Goal: Task Accomplishment & Management: Complete application form

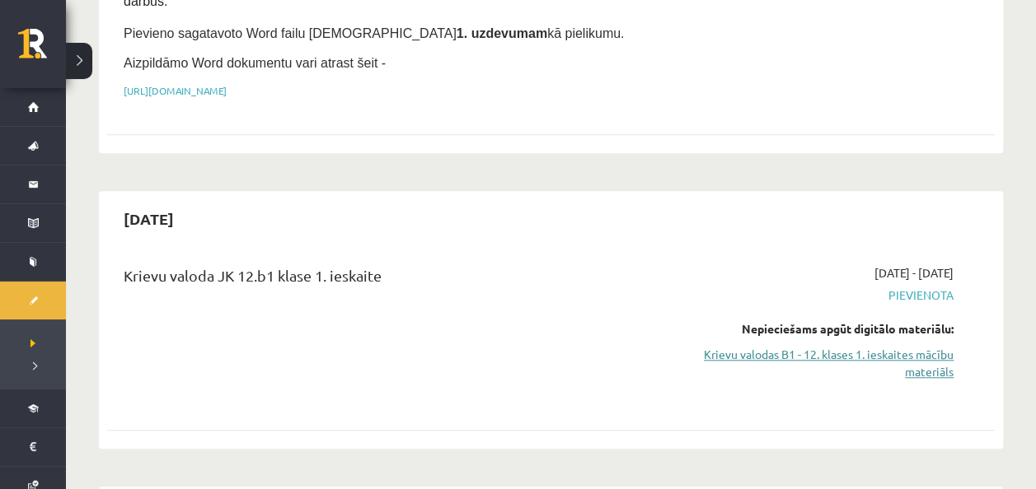
scroll to position [564, 0]
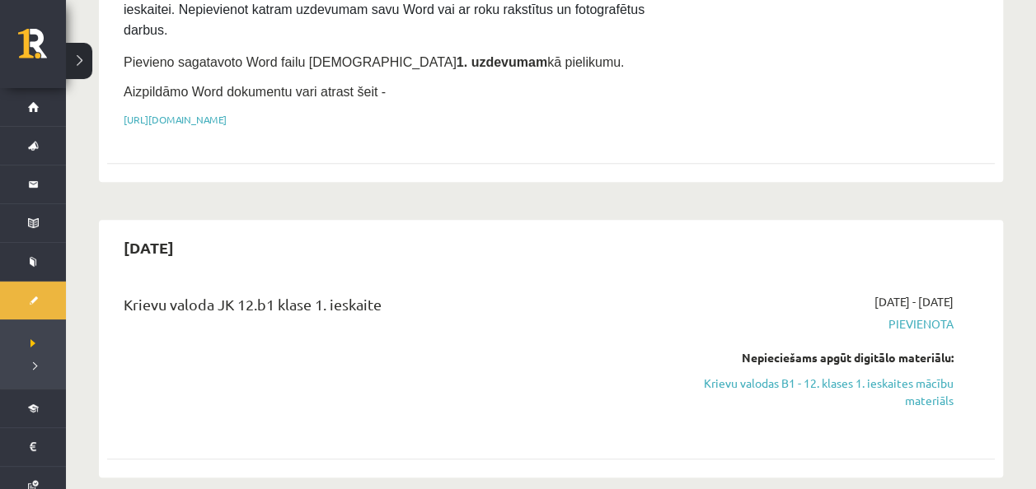
click at [898, 375] on link "Krievu valodas B1 - 12. klases 1. ieskaites mācību materiāls" at bounding box center [823, 392] width 260 height 35
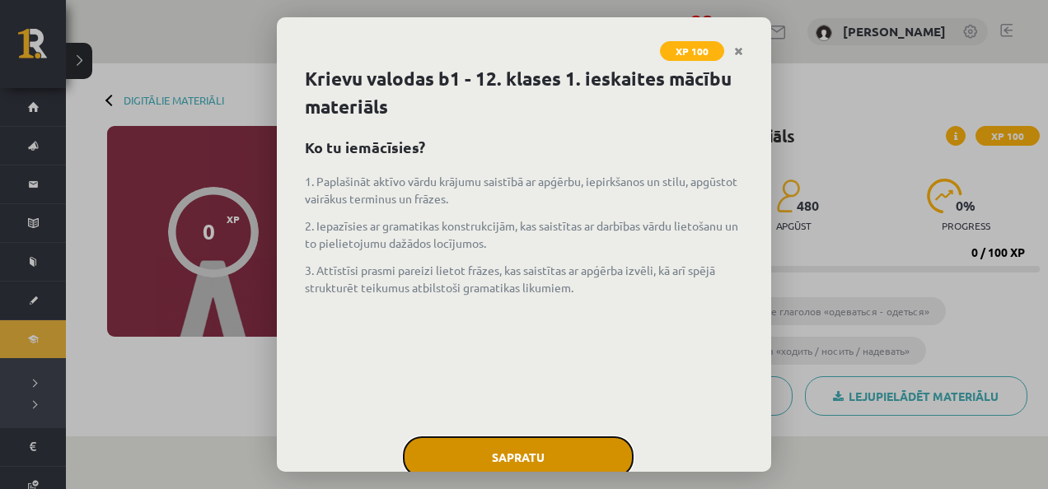
click at [549, 437] on button "Sapratu" at bounding box center [518, 457] width 231 height 41
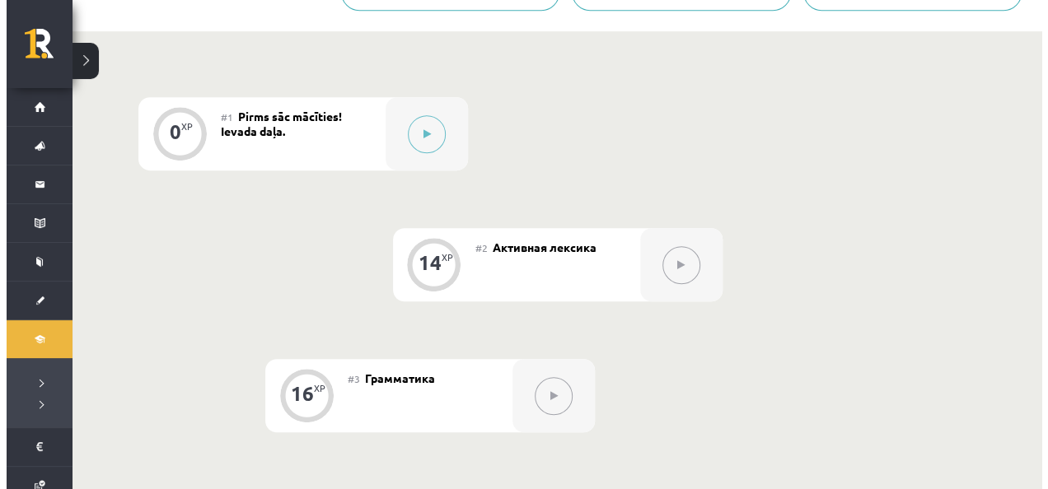
scroll to position [384, 0]
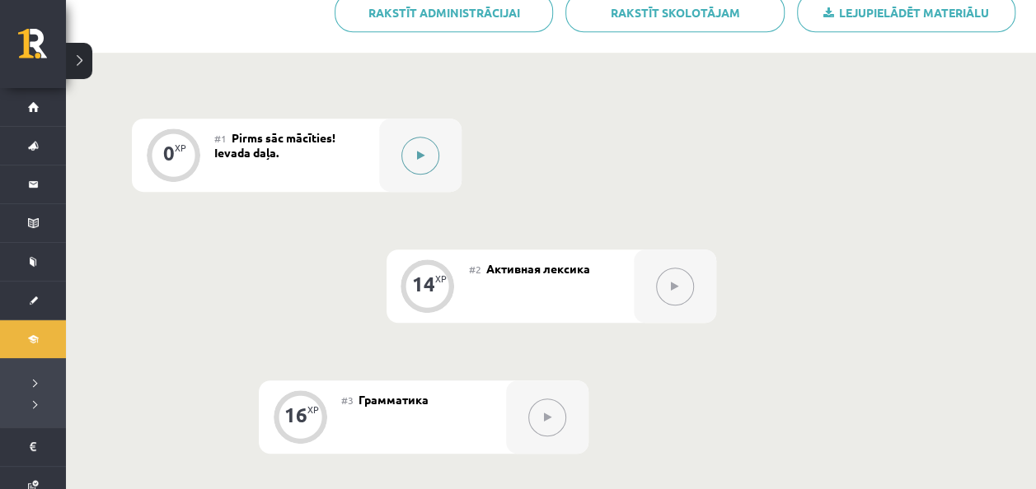
click at [429, 158] on button at bounding box center [420, 156] width 38 height 38
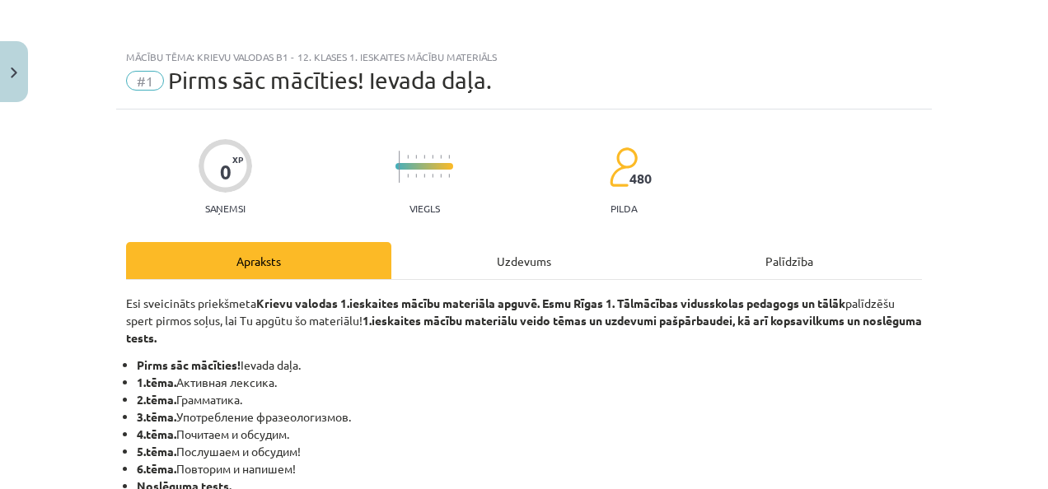
click at [448, 272] on div "Uzdevums" at bounding box center [523, 260] width 265 height 37
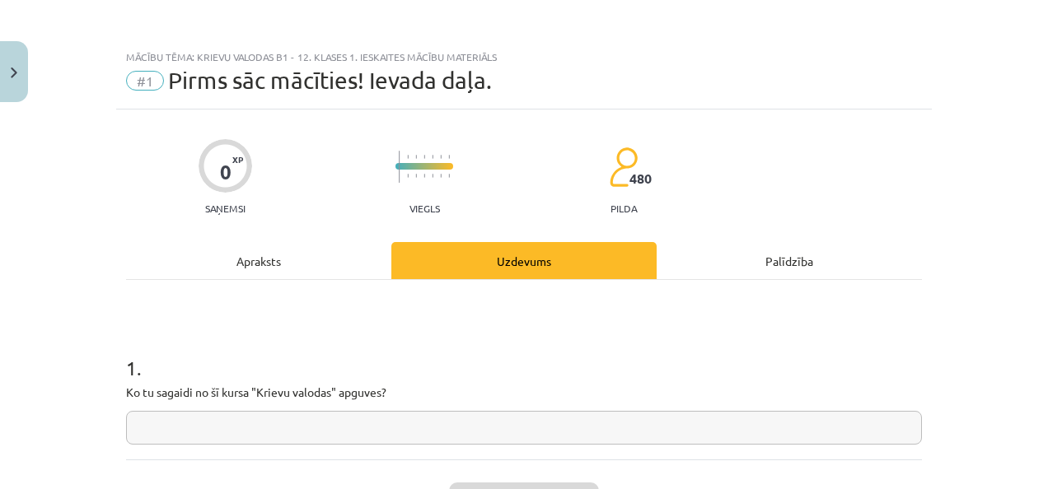
scroll to position [41, 0]
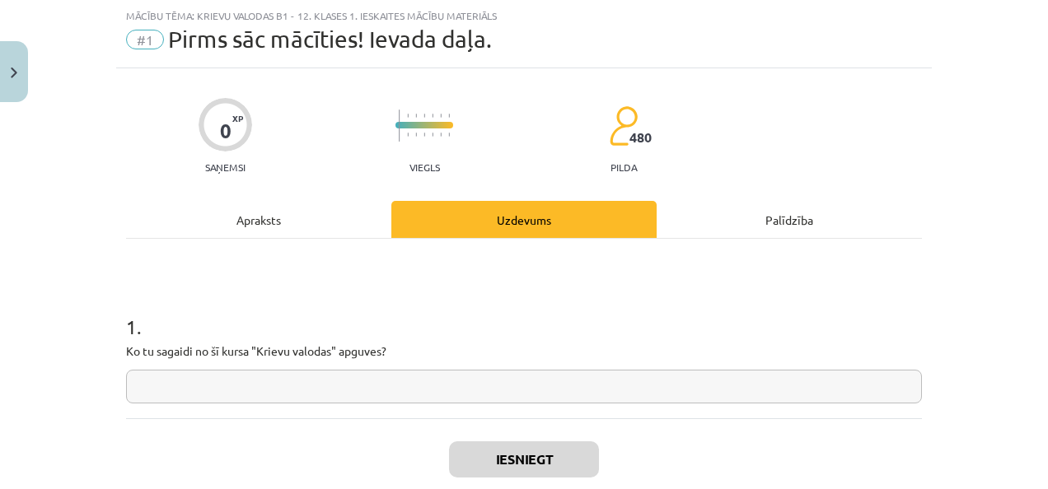
click at [393, 399] on input "text" at bounding box center [524, 387] width 796 height 34
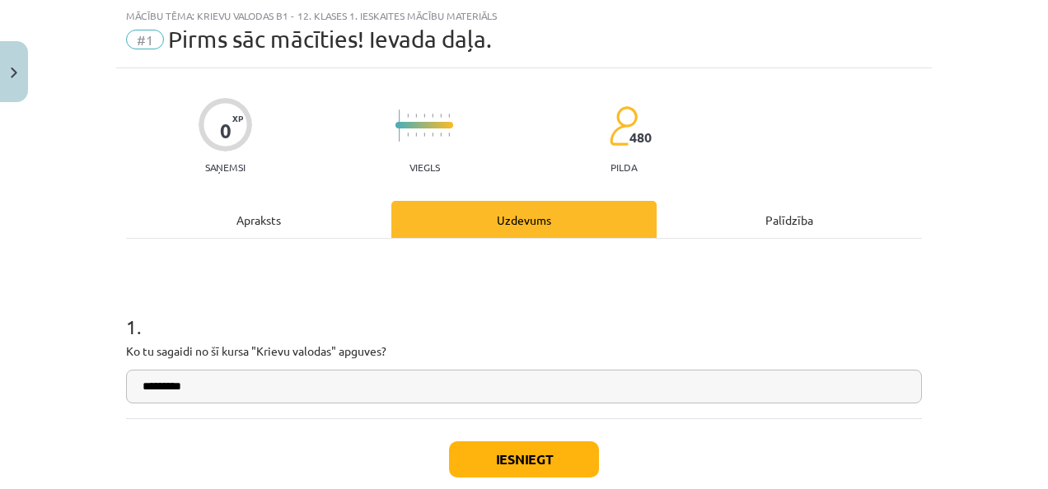
type input "*********"
click at [494, 450] on button "Iesniegt" at bounding box center [524, 460] width 150 height 36
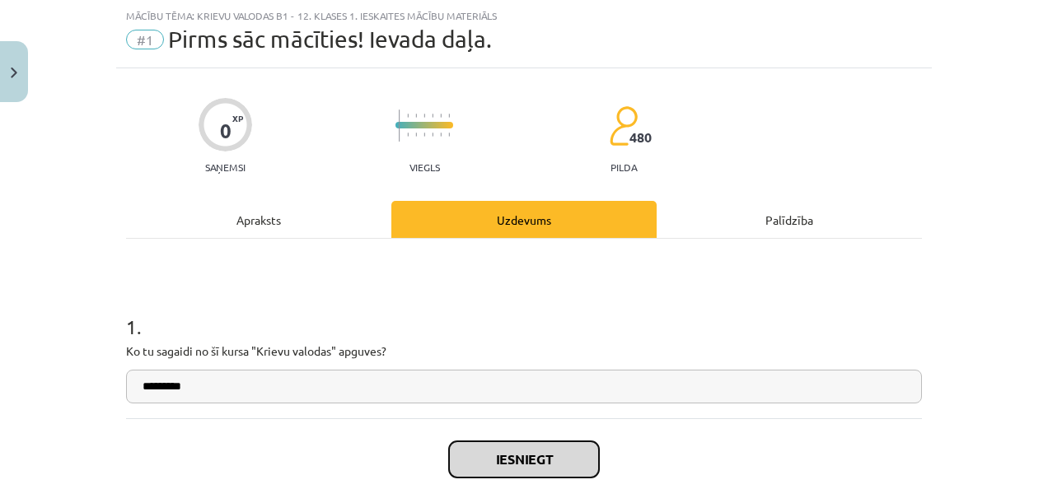
scroll to position [136, 0]
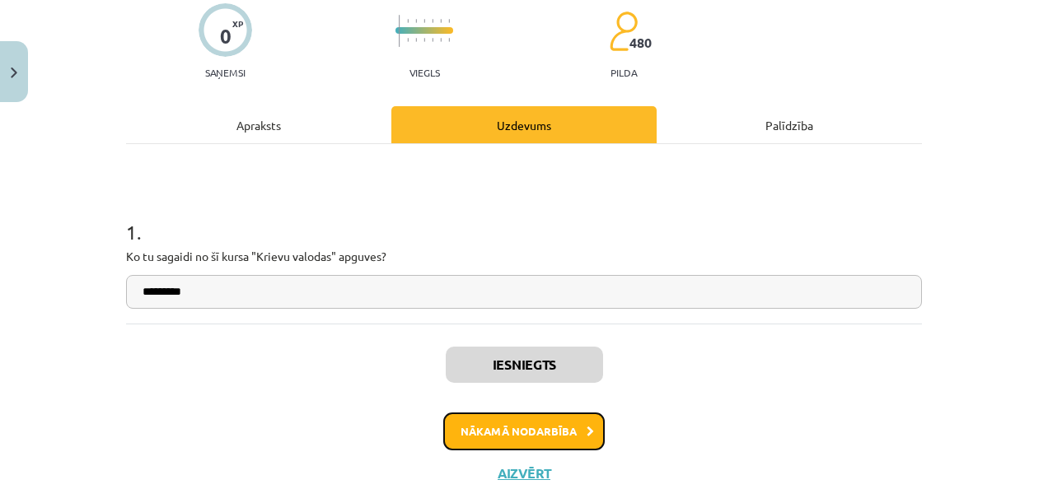
click at [561, 422] on button "Nākamā nodarbība" at bounding box center [523, 432] width 161 height 38
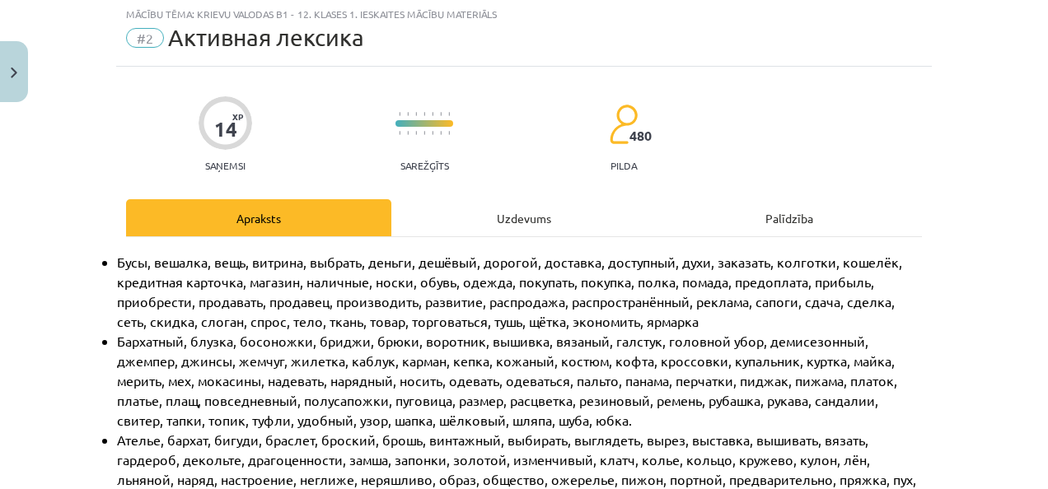
scroll to position [41, 0]
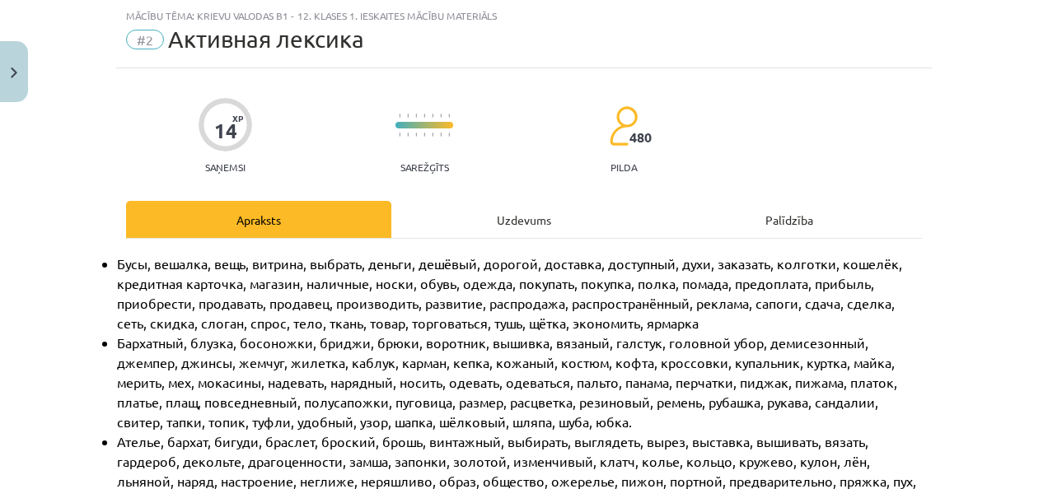
click at [501, 217] on div "Uzdevums" at bounding box center [523, 219] width 265 height 37
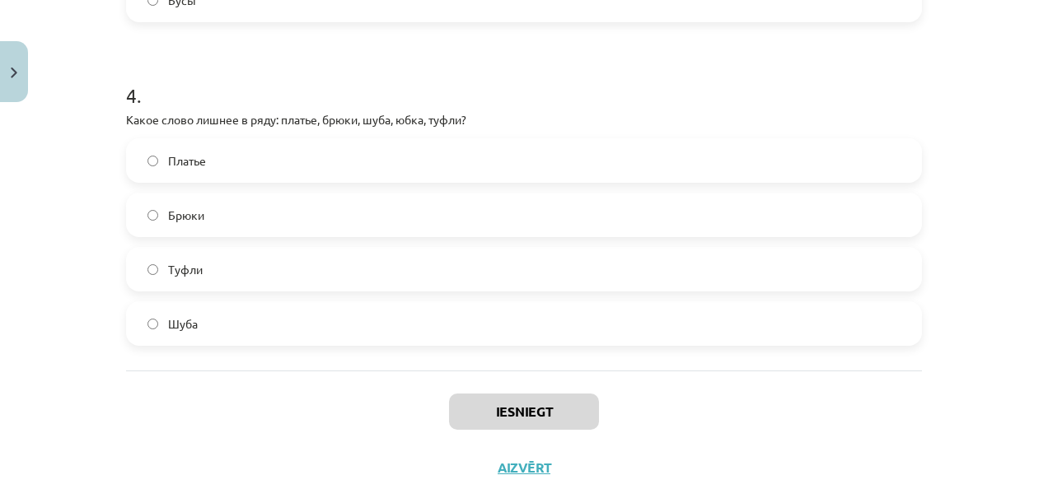
scroll to position [1291, 0]
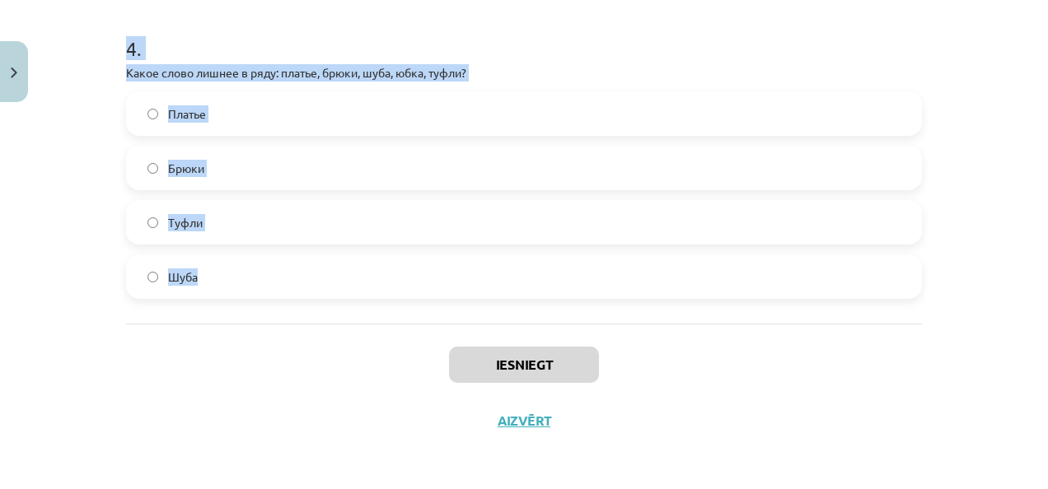
drag, startPoint x: 92, startPoint y: 132, endPoint x: 407, endPoint y: 311, distance: 362.4
click at [407, 311] on div "Mācību tēma: Krievu valodas b1 - 12. klases 1. ieskaites mācību materiāls #2 Ак…" at bounding box center [524, 244] width 1048 height 489
copy form "1 . Что означает слово "дешёвый"? Легко доступен Стоит мало денег Стоит много д…"
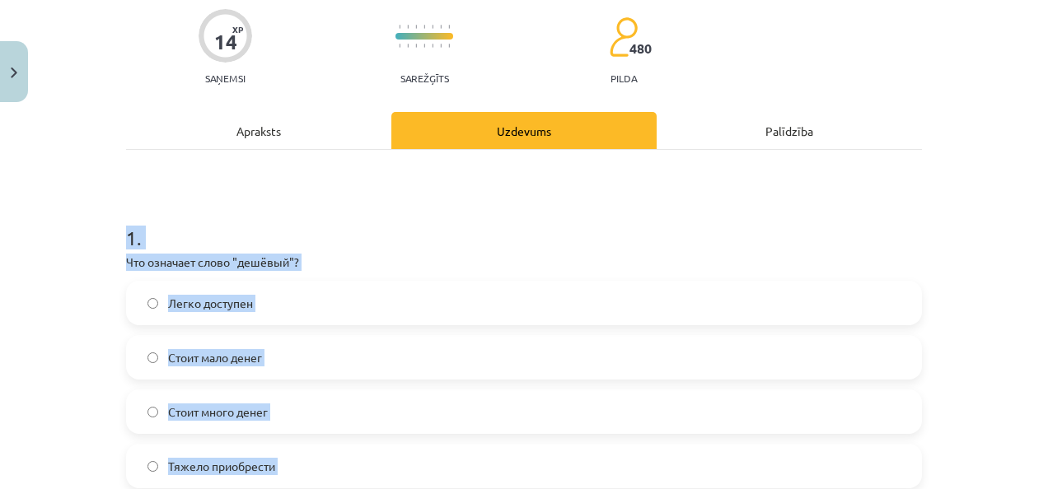
scroll to position [208, 0]
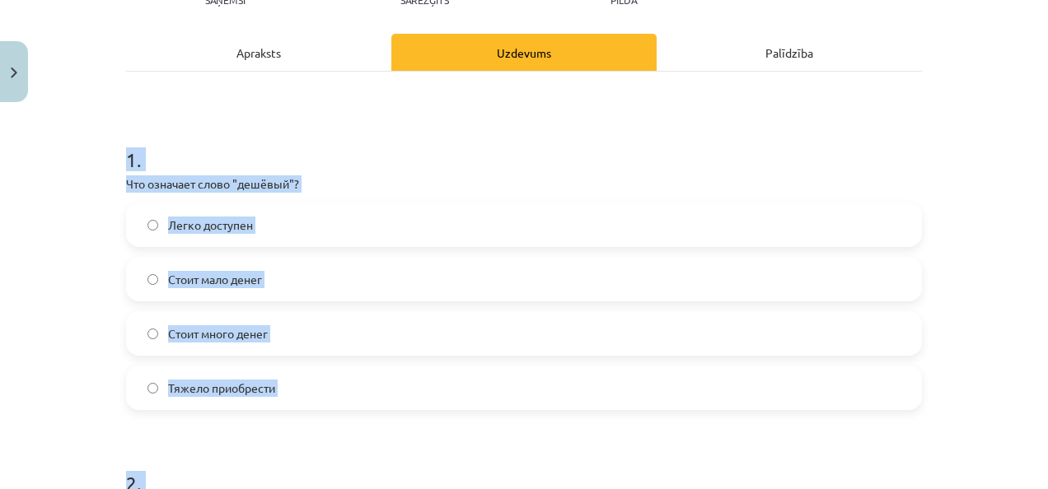
click at [247, 278] on span "Стоит мало денег" at bounding box center [215, 279] width 94 height 17
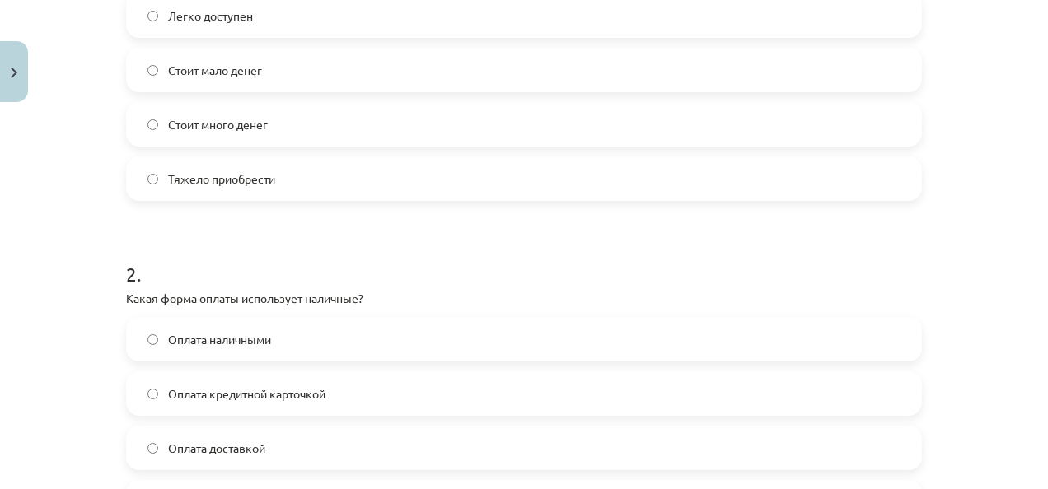
scroll to position [418, 0]
click at [291, 351] on label "Оплата наличными" at bounding box center [524, 339] width 793 height 41
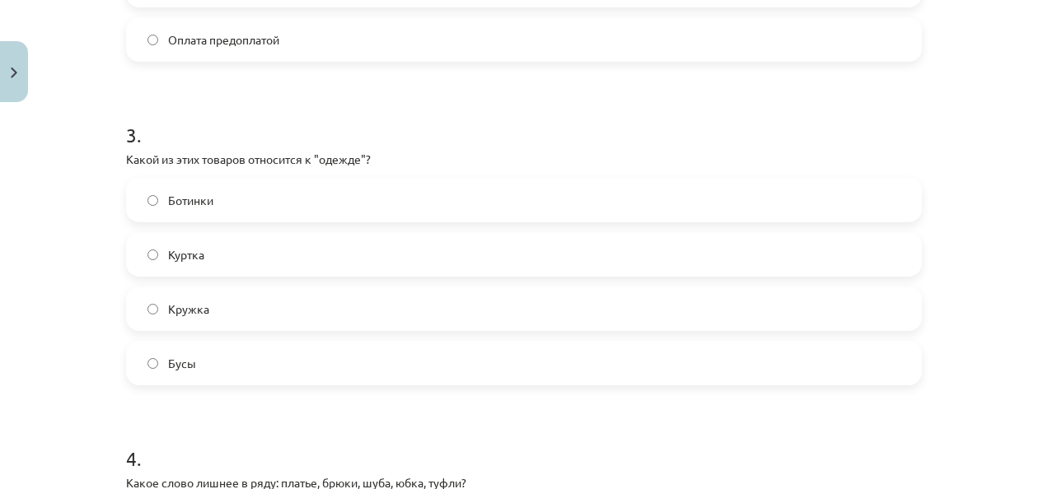
scroll to position [994, 0]
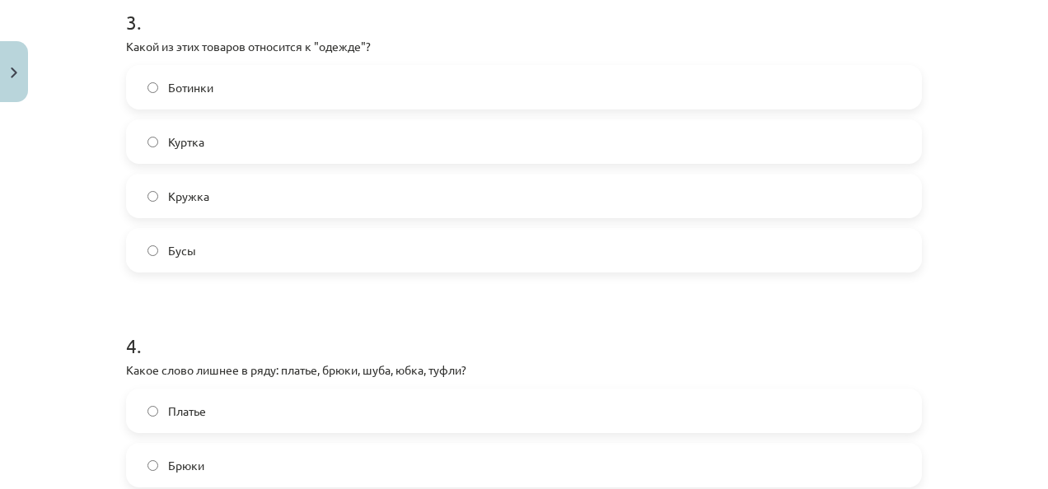
click at [172, 147] on span "Куртка" at bounding box center [186, 141] width 36 height 17
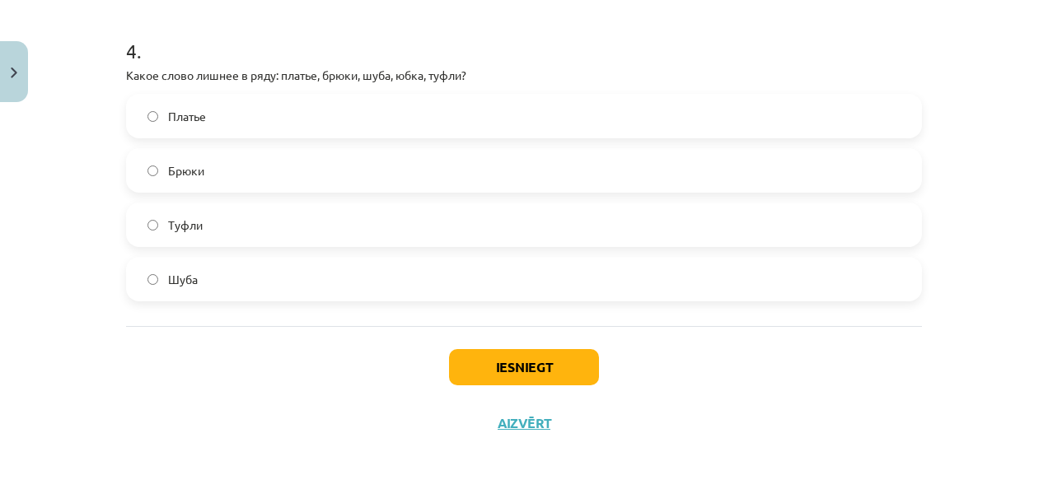
click at [196, 212] on label "Туфли" at bounding box center [524, 224] width 793 height 41
click at [518, 379] on button "Iesniegt" at bounding box center [524, 367] width 150 height 36
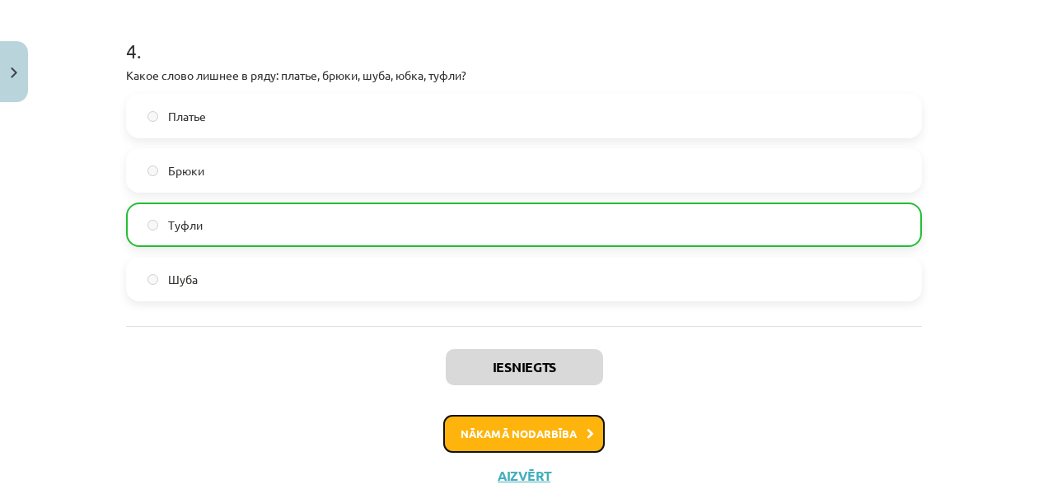
click at [511, 418] on button "Nākamā nodarbība" at bounding box center [523, 434] width 161 height 38
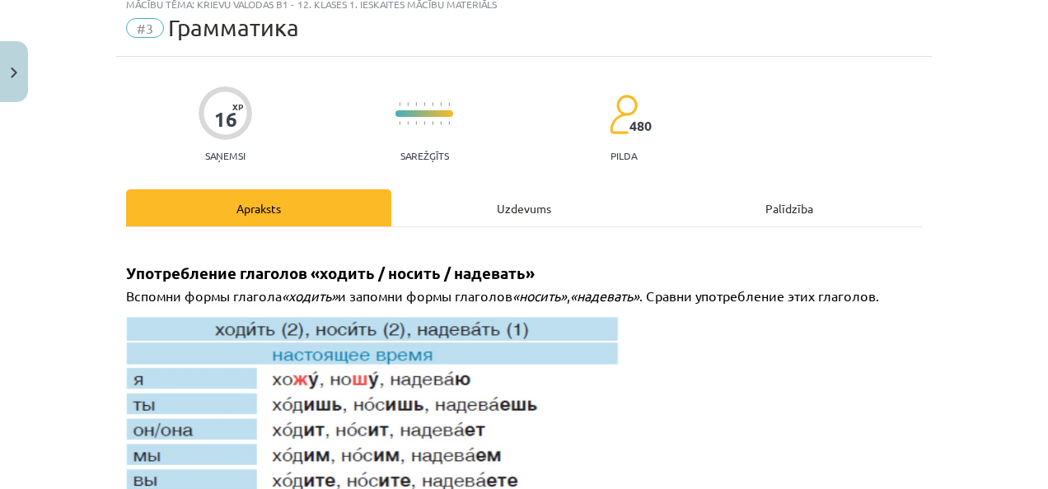
scroll to position [41, 0]
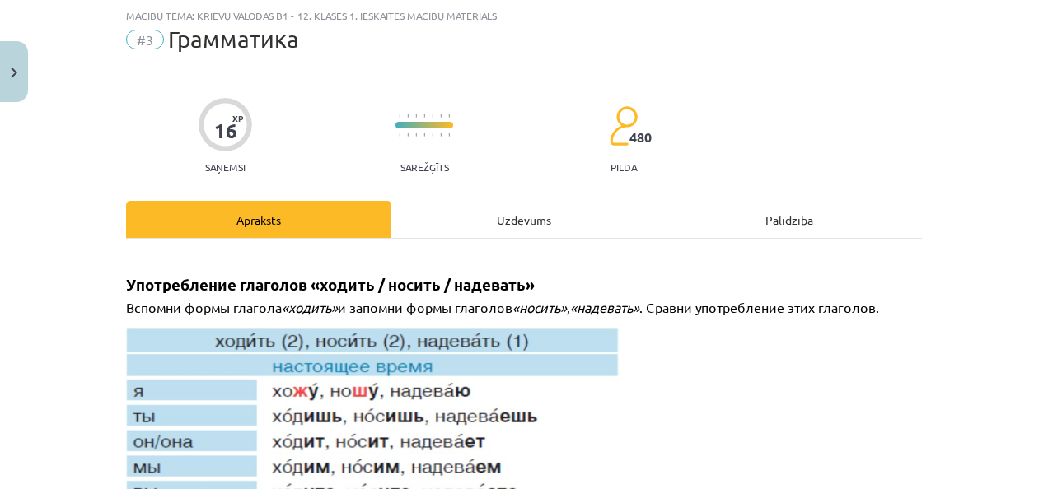
click at [450, 219] on div "Uzdevums" at bounding box center [523, 219] width 265 height 37
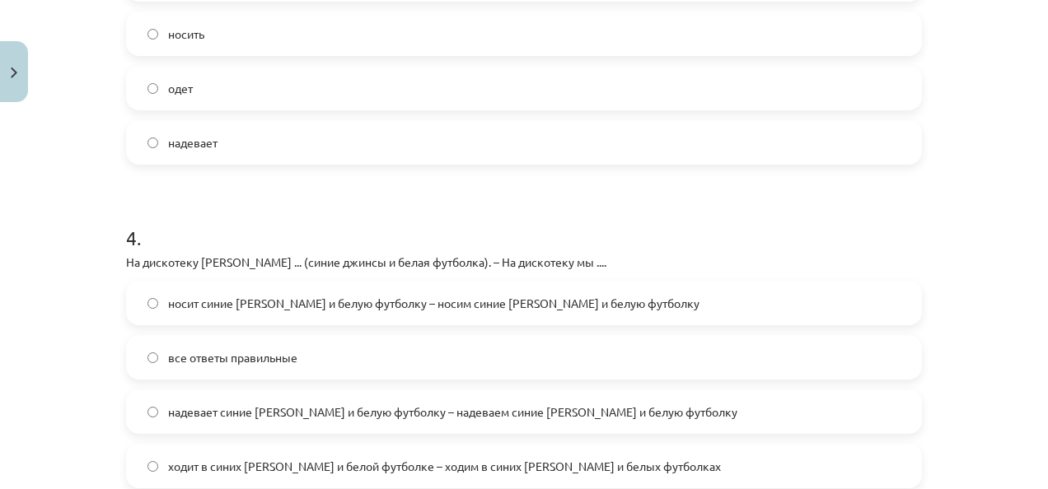
scroll to position [1318, 0]
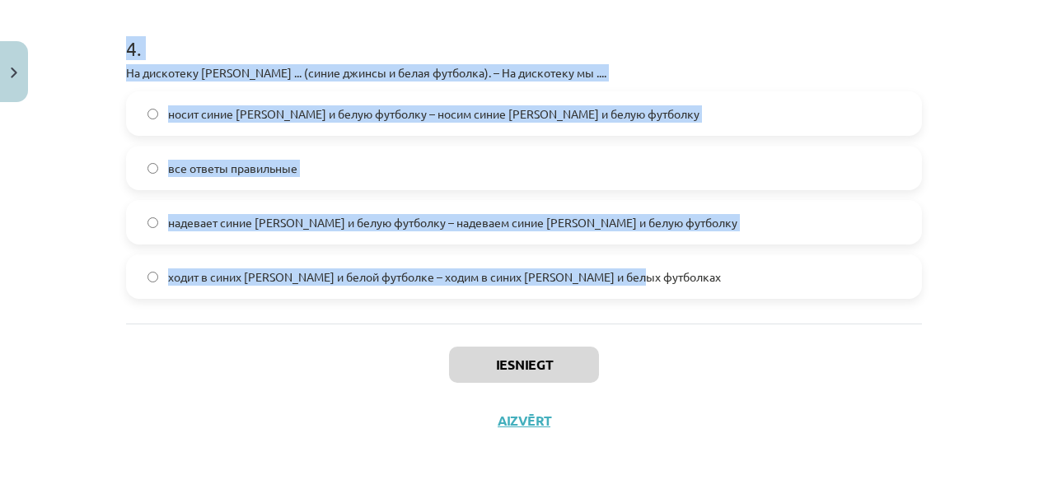
drag, startPoint x: 107, startPoint y: 332, endPoint x: 714, endPoint y: 254, distance: 612.2
click at [714, 254] on div "Mācību tēma: Krievu valodas b1 - 12. klases 1. ieskaites mācību materiāls #3 Гр…" at bounding box center [524, 244] width 1048 height 489
copy form "1 . Какое слово лишнее? Бархат, шёлк, лён, металл, кружево, шерсть, хлопок, кож…"
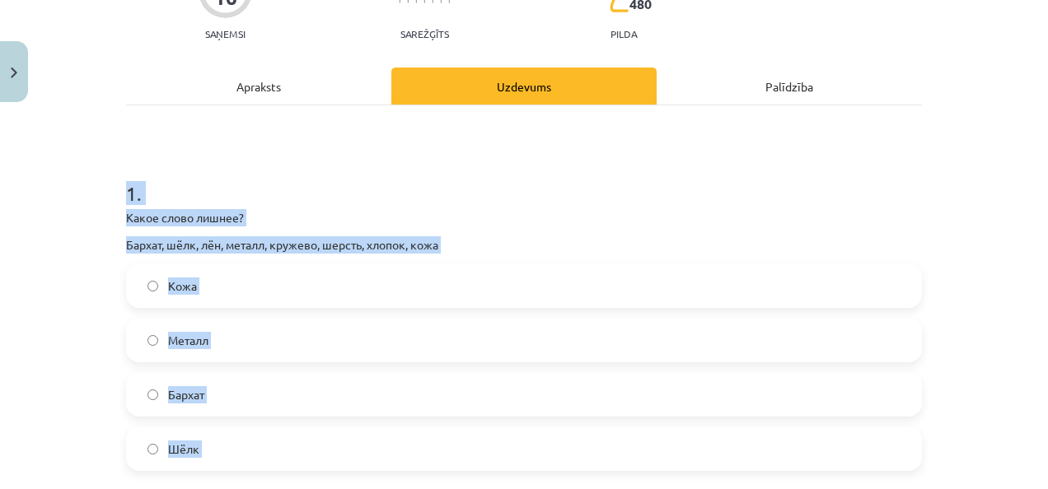
scroll to position [174, 0]
click at [283, 344] on label "Металл" at bounding box center [524, 340] width 793 height 41
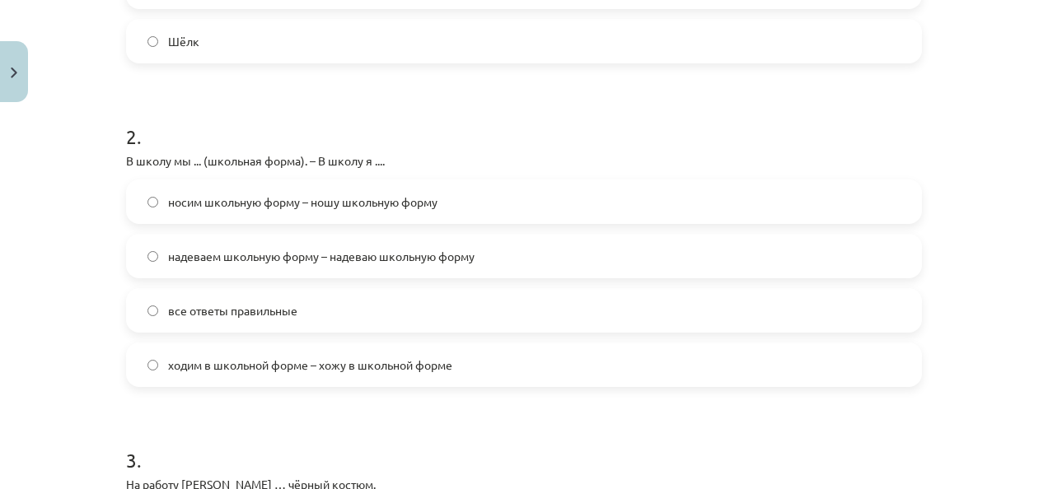
click at [277, 300] on label "все ответы правильные" at bounding box center [524, 310] width 793 height 41
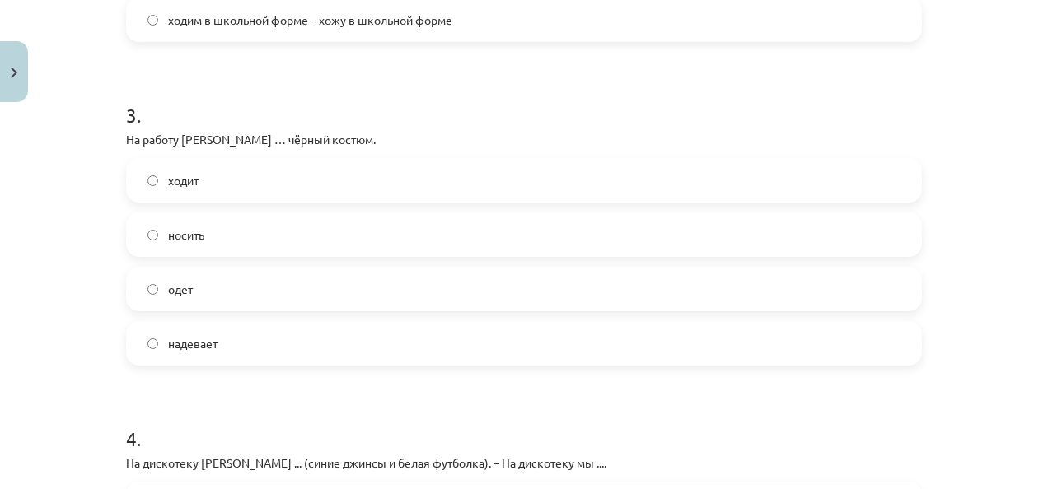
click at [278, 351] on label "надевает" at bounding box center [524, 343] width 793 height 41
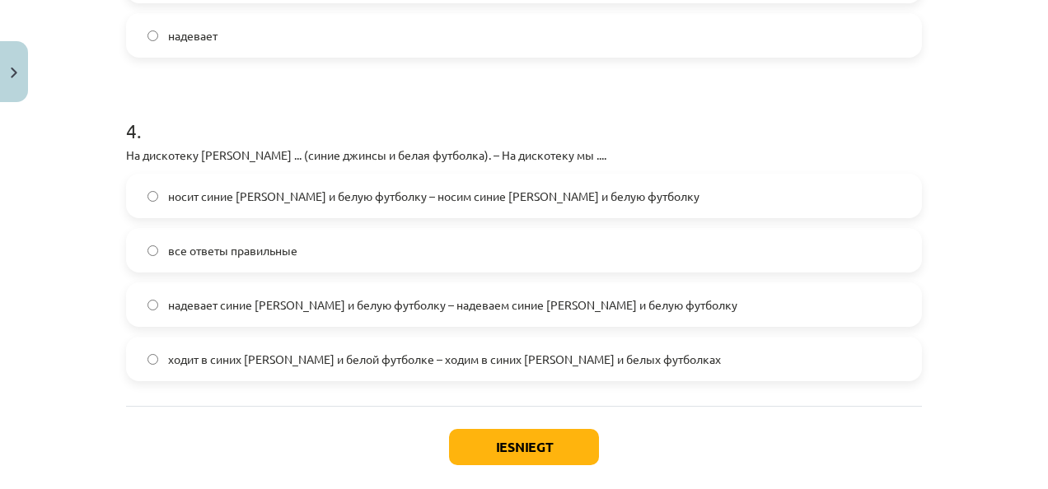
scroll to position [1237, 0]
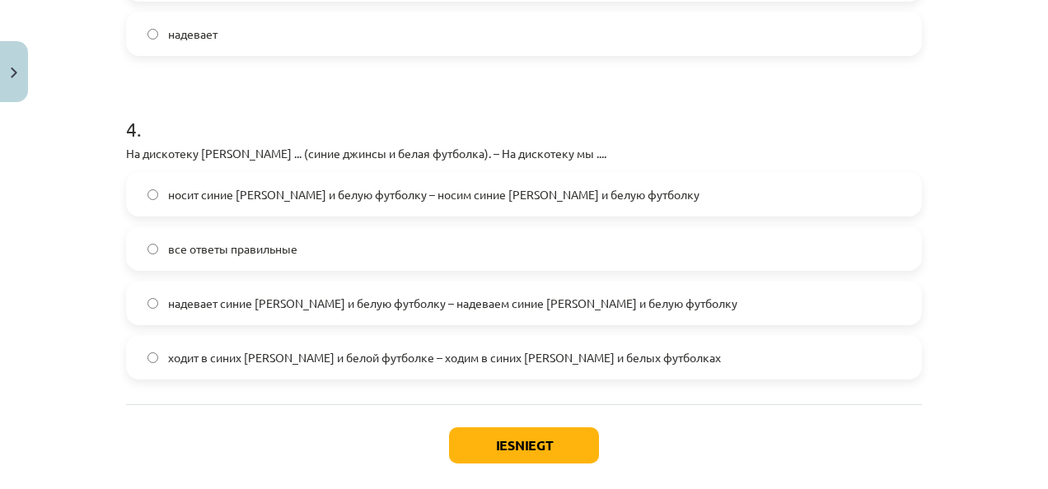
click at [245, 325] on div "надевает синие [PERSON_NAME] и белую футболку – надеваем синие [PERSON_NAME] и …" at bounding box center [524, 303] width 796 height 44
click at [244, 317] on label "надевает синие [PERSON_NAME] и белую футболку – надеваем синие [PERSON_NAME] и …" at bounding box center [524, 303] width 793 height 41
click at [515, 458] on button "Iesniegt" at bounding box center [524, 446] width 150 height 36
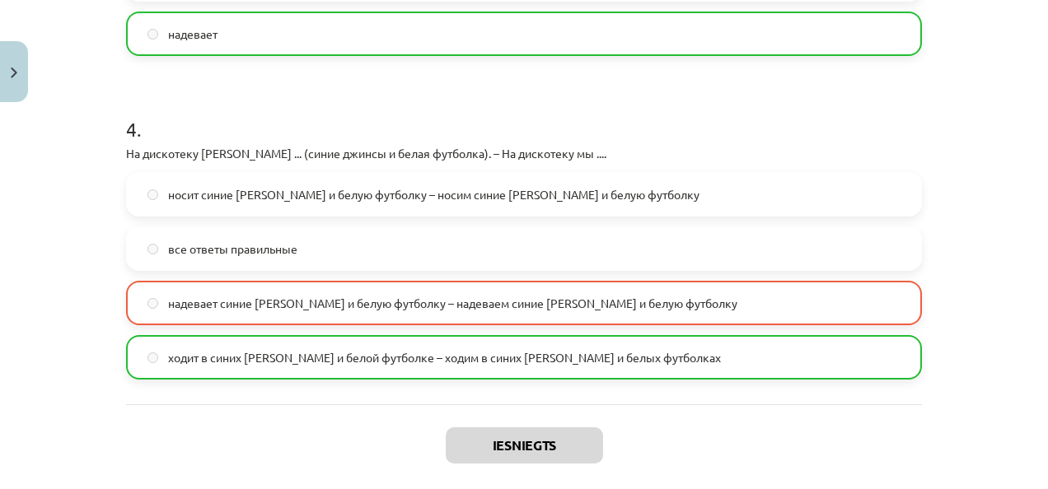
scroll to position [1369, 0]
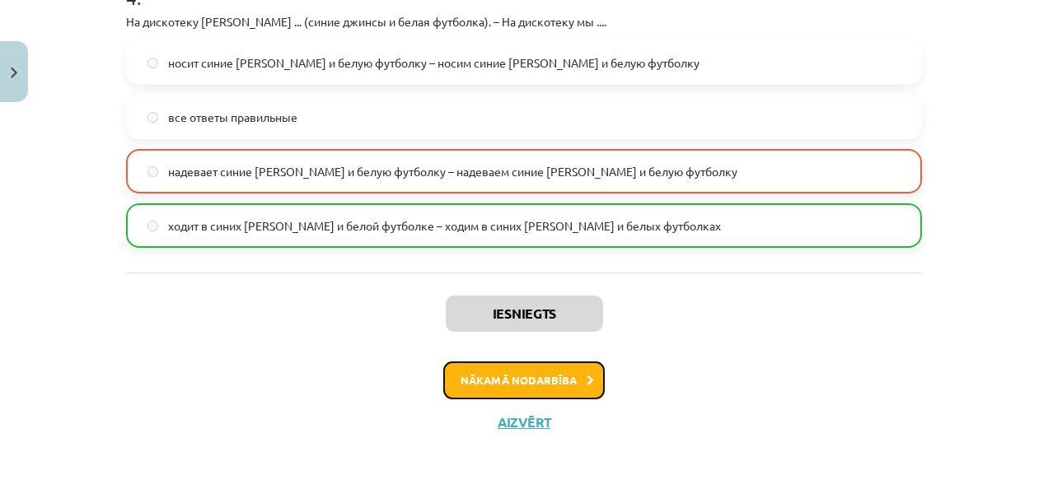
click at [562, 362] on button "Nākamā nodarbība" at bounding box center [523, 381] width 161 height 38
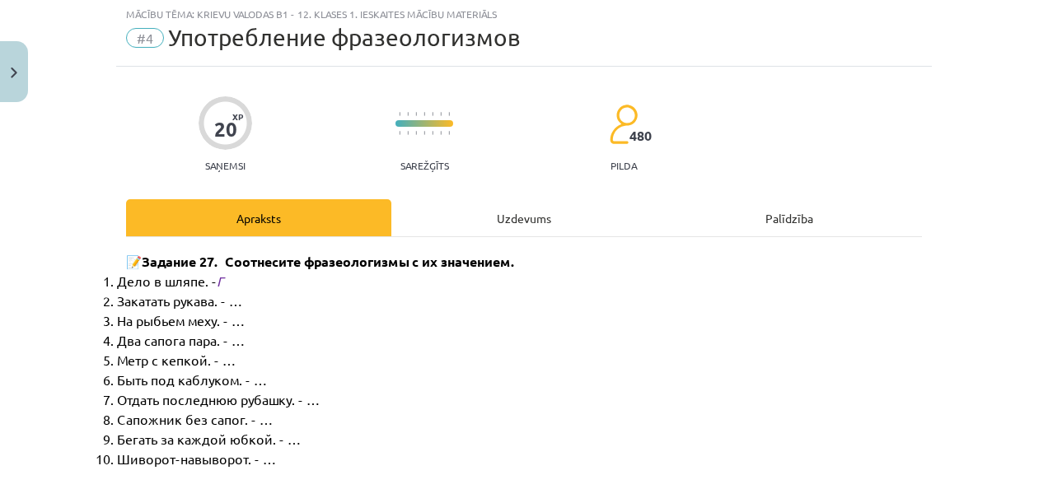
scroll to position [41, 0]
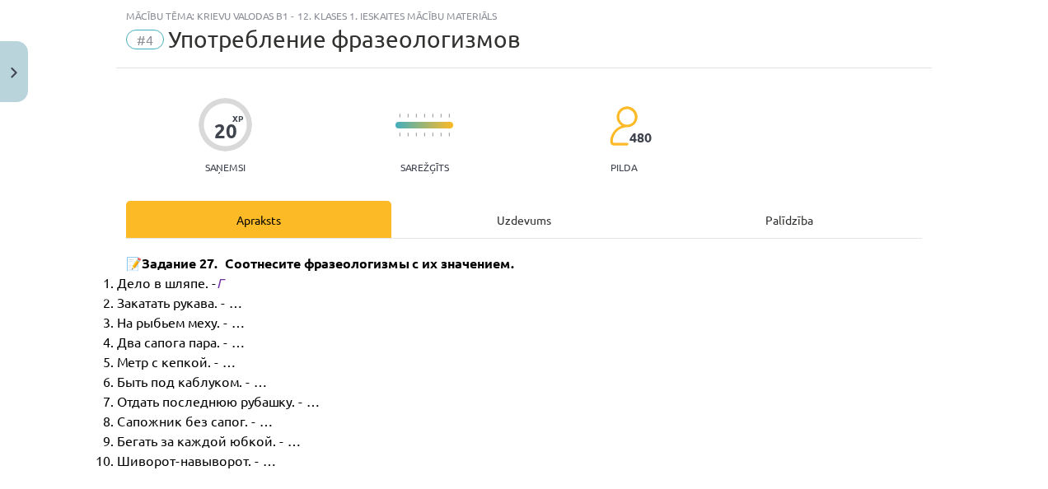
click at [500, 221] on div "Uzdevums" at bounding box center [523, 219] width 265 height 37
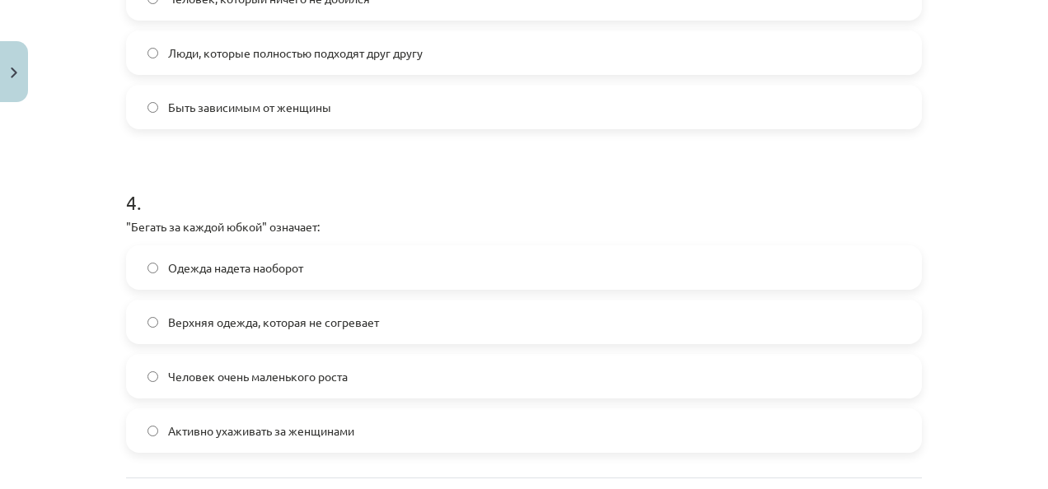
scroll to position [1291, 0]
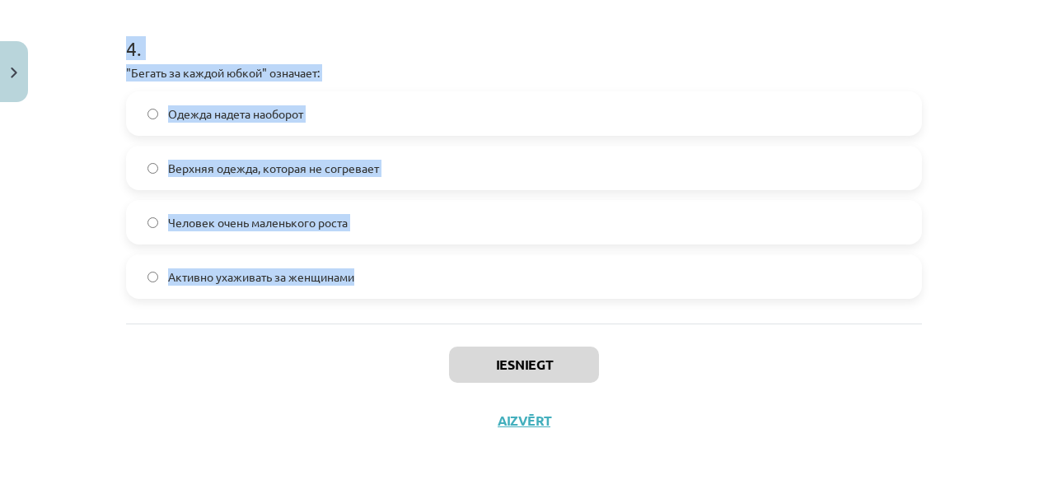
drag, startPoint x: 109, startPoint y: 311, endPoint x: 414, endPoint y: 310, distance: 304.8
click at [414, 310] on div "Mācību tēma: Krievu valodas b1 - 12. klases 1. ieskaites mācību materiāls #4 Уп…" at bounding box center [524, 244] width 1048 height 489
copy form "1 . "Шиворот-навыворот" означает: Одежда надета наоборот, наизнанку Активно уха…"
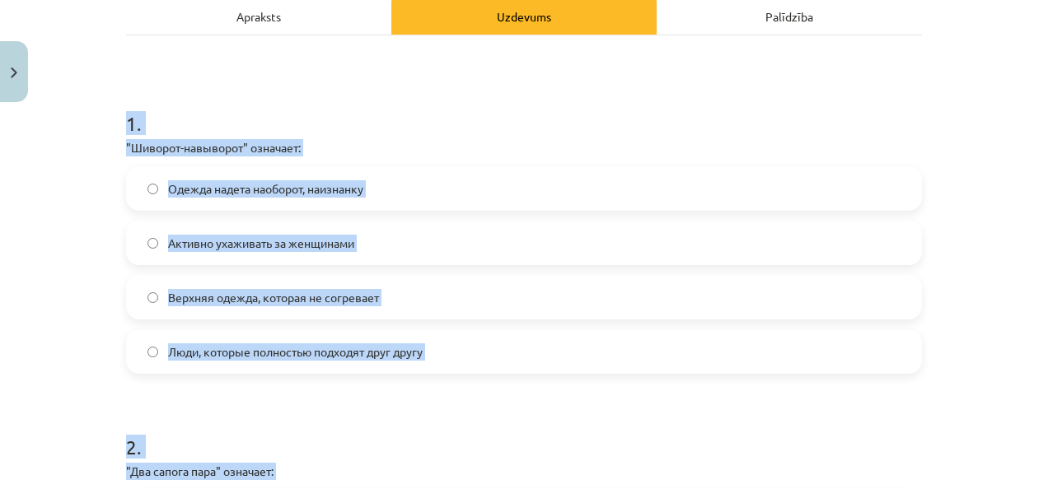
scroll to position [250, 0]
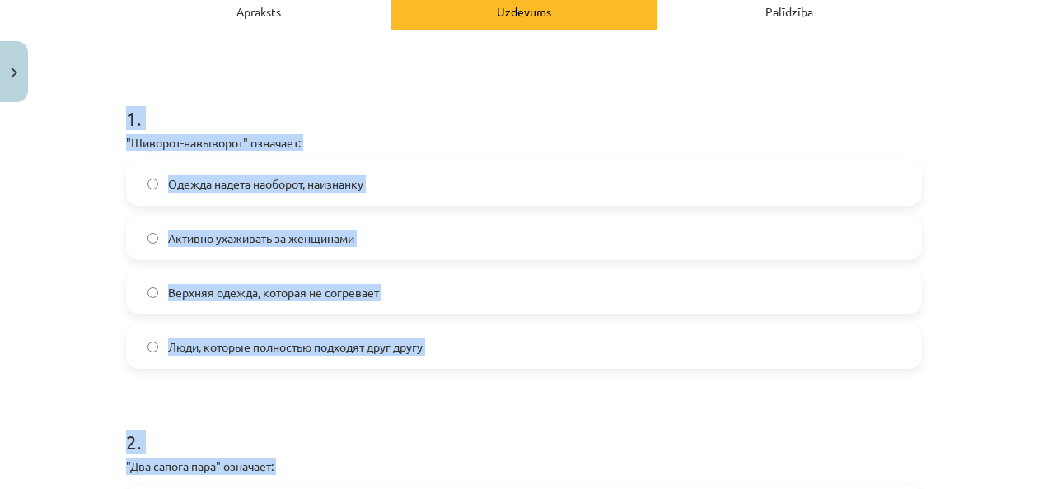
click at [321, 166] on label "Одежда надета наоборот, наизнанку" at bounding box center [524, 183] width 793 height 41
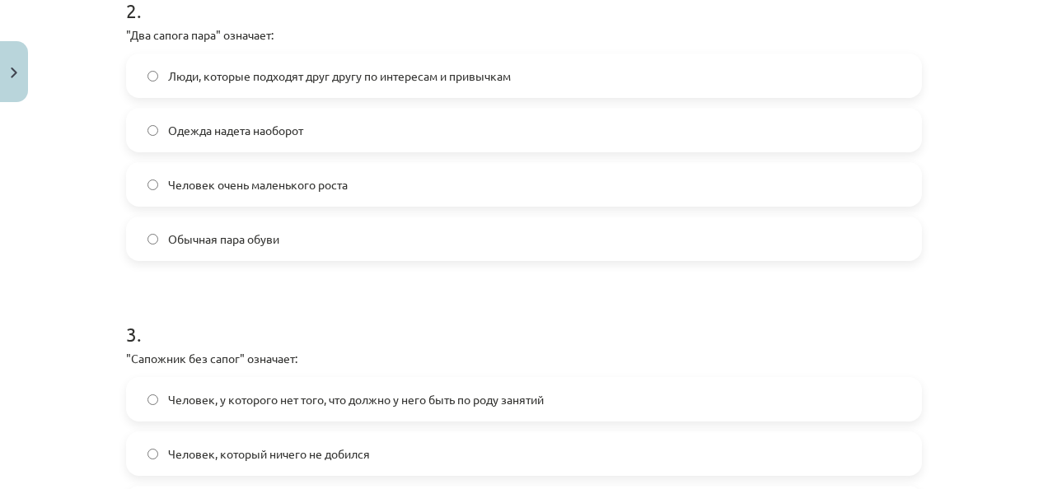
click at [287, 89] on label "Люди, которые подходят друг другу по интересам и привычкам" at bounding box center [524, 75] width 793 height 41
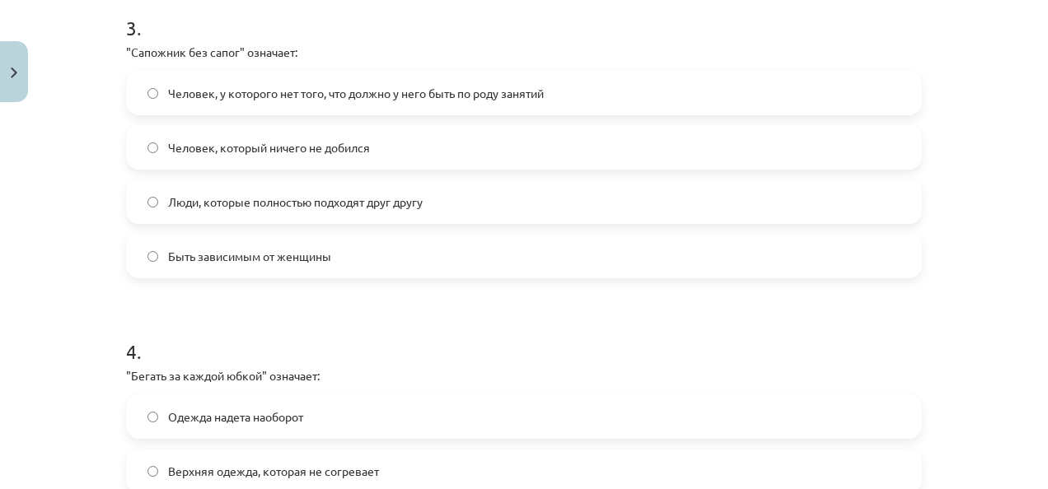
click at [292, 105] on label "Человек, у которого нет того, что должно у него быть по роду занятий" at bounding box center [524, 93] width 793 height 41
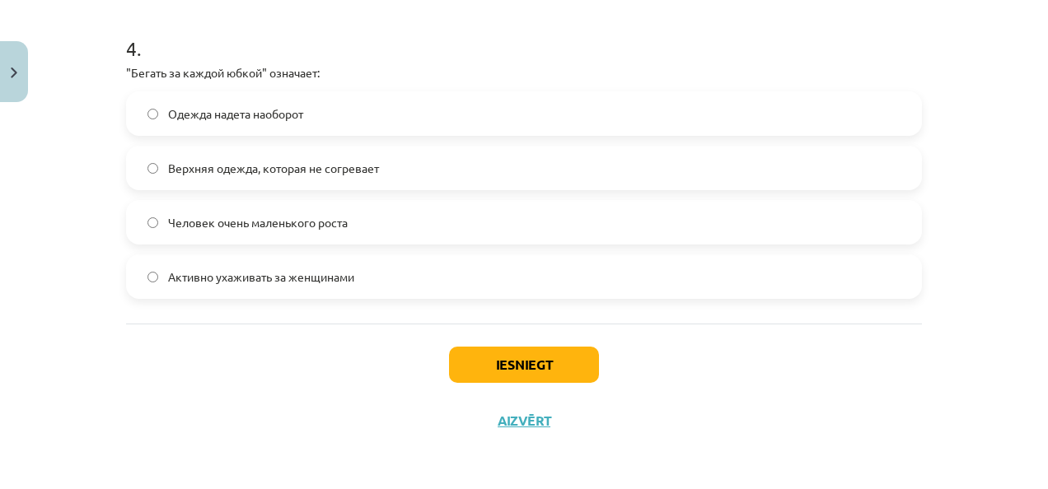
click at [428, 281] on label "Активно ухаживать за женщинами" at bounding box center [524, 276] width 793 height 41
click at [509, 359] on button "Iesniegt" at bounding box center [524, 365] width 150 height 36
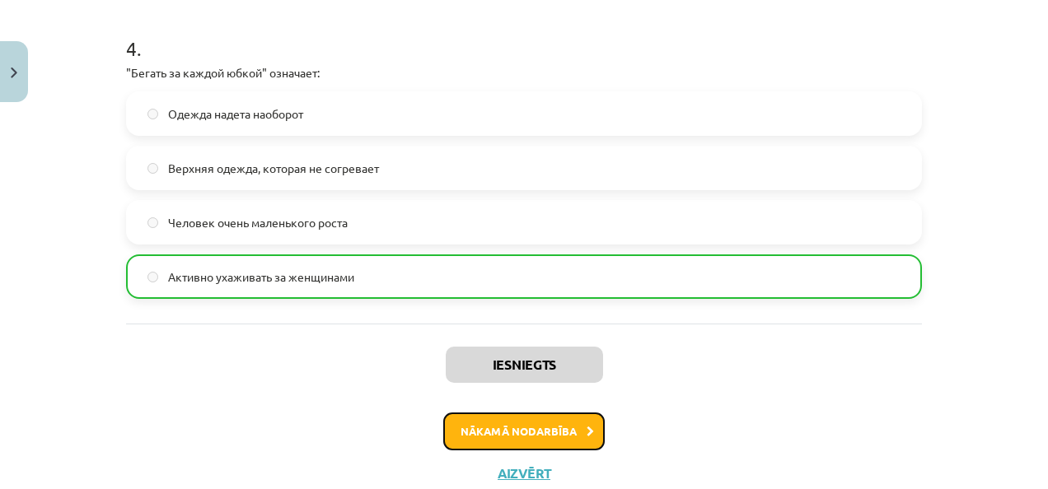
click at [554, 437] on button "Nākamā nodarbība" at bounding box center [523, 432] width 161 height 38
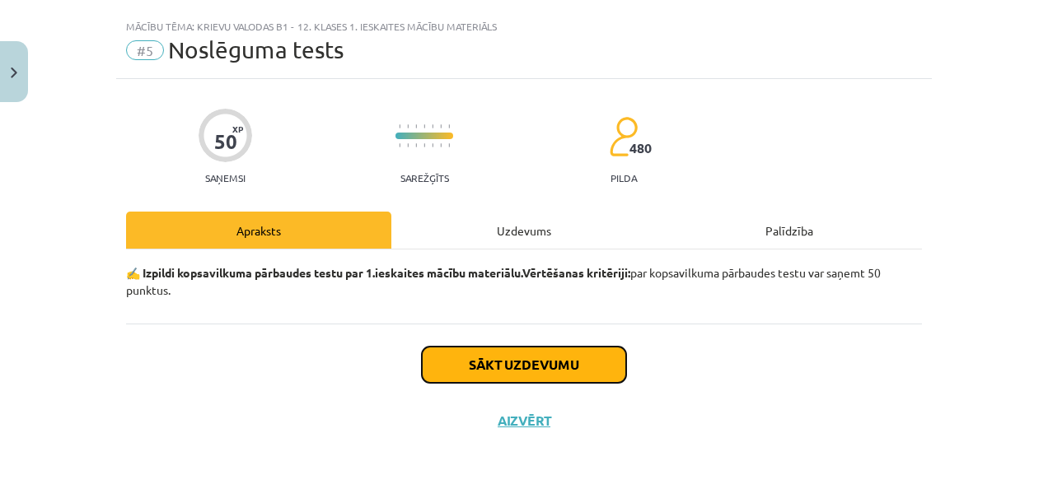
click at [489, 364] on button "Sākt uzdevumu" at bounding box center [524, 365] width 204 height 36
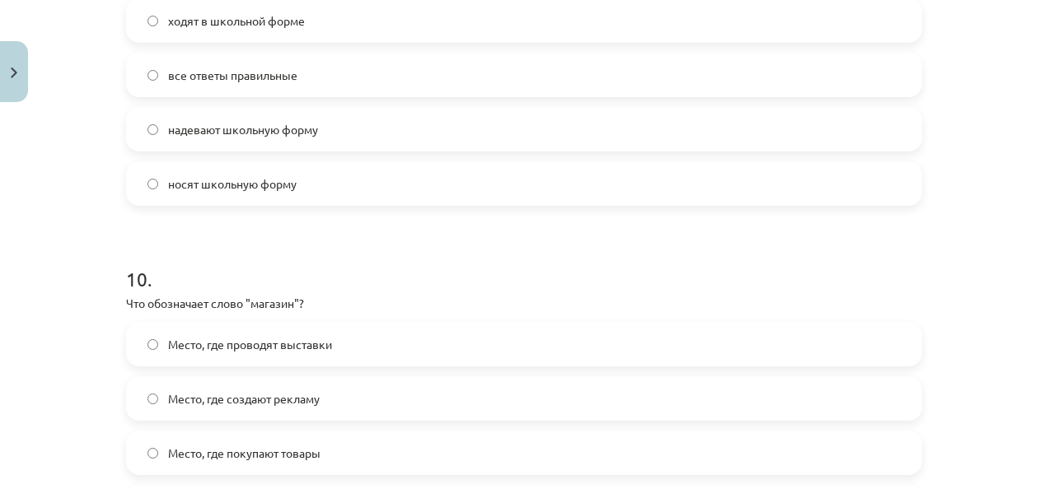
scroll to position [3234, 0]
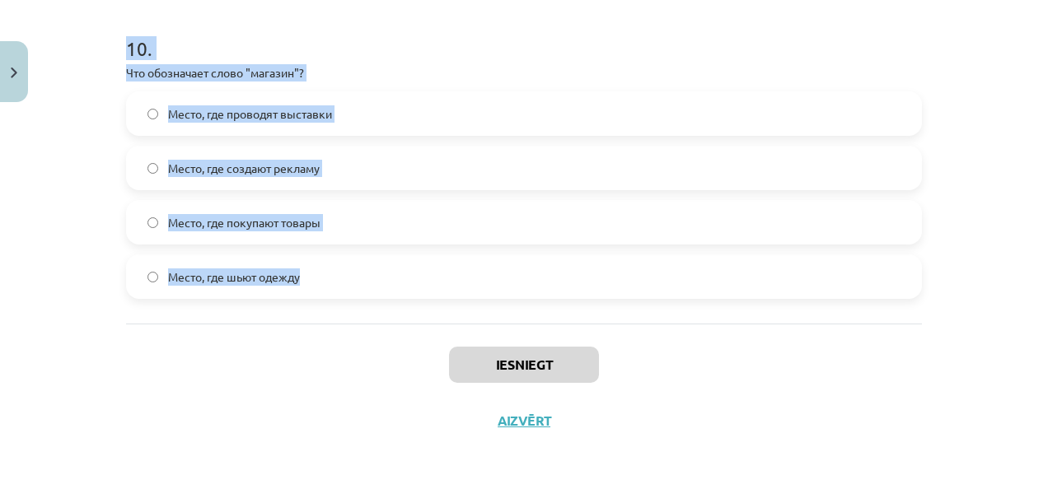
drag, startPoint x: 93, startPoint y: 323, endPoint x: 407, endPoint y: 270, distance: 318.3
click at [407, 270] on div "Mācību tēma: Krievu valodas b1 - 12. klases 1. ieskaites mācību materiāls #5 No…" at bounding box center [524, 244] width 1048 height 489
copy form "1 . Классические галстуки шьют из… Вельвета Шёлка Льна Синтетики 2 . В дождливу…"
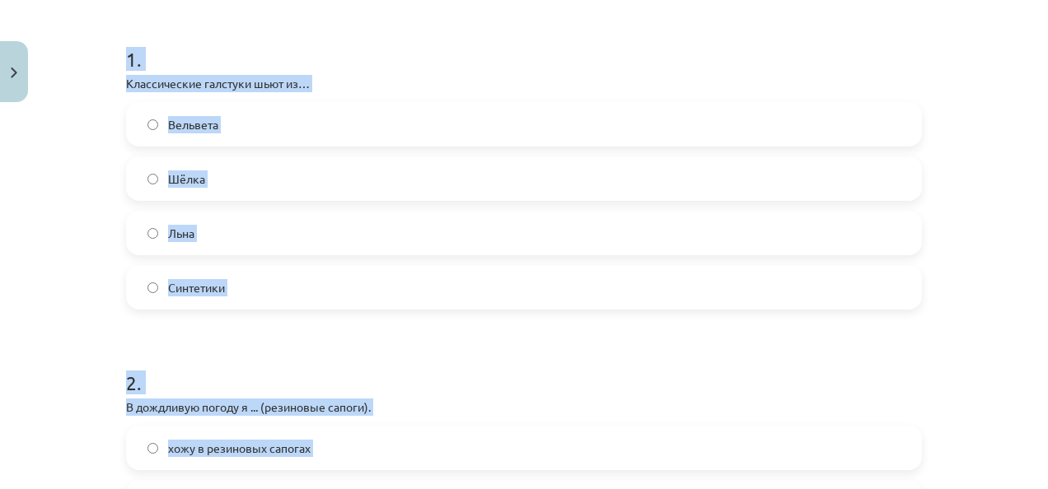
scroll to position [288, 0]
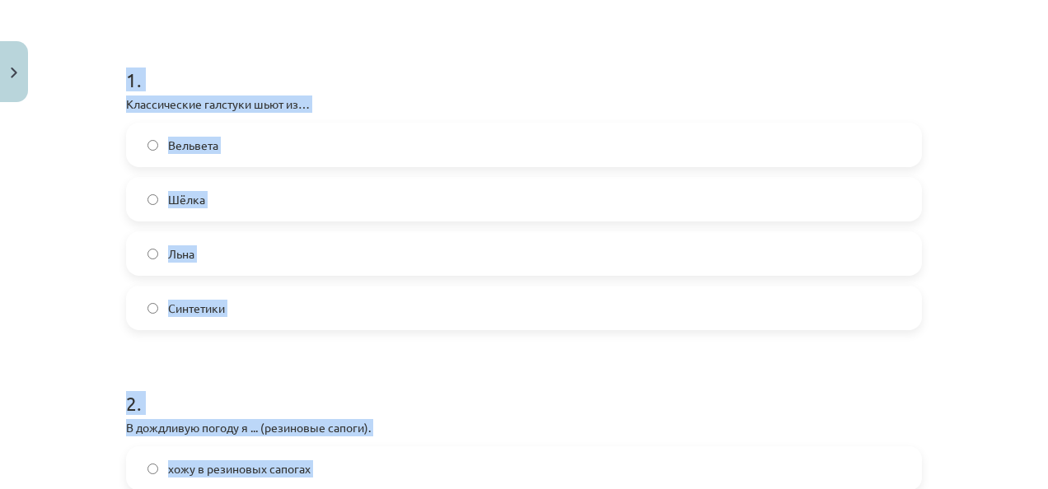
click at [242, 196] on label "Шёлка" at bounding box center [524, 199] width 793 height 41
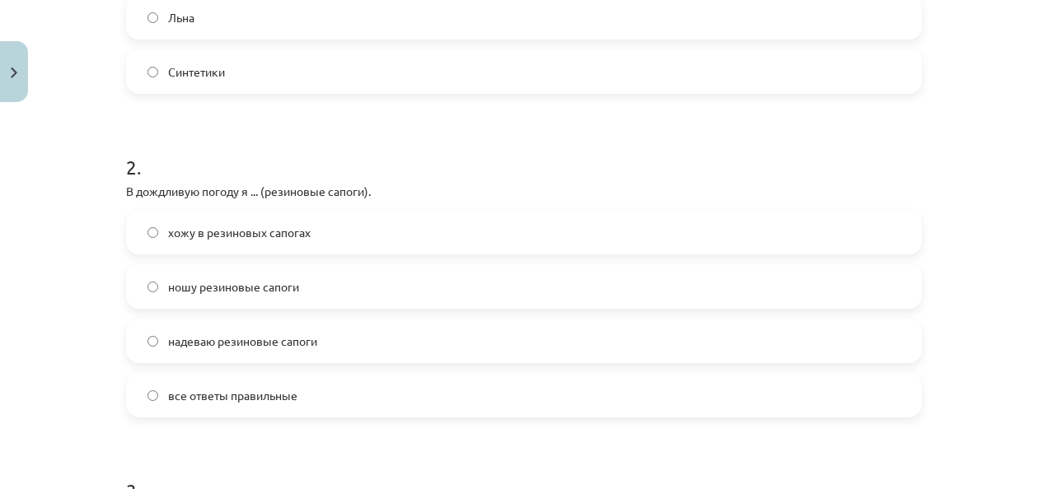
scroll to position [529, 0]
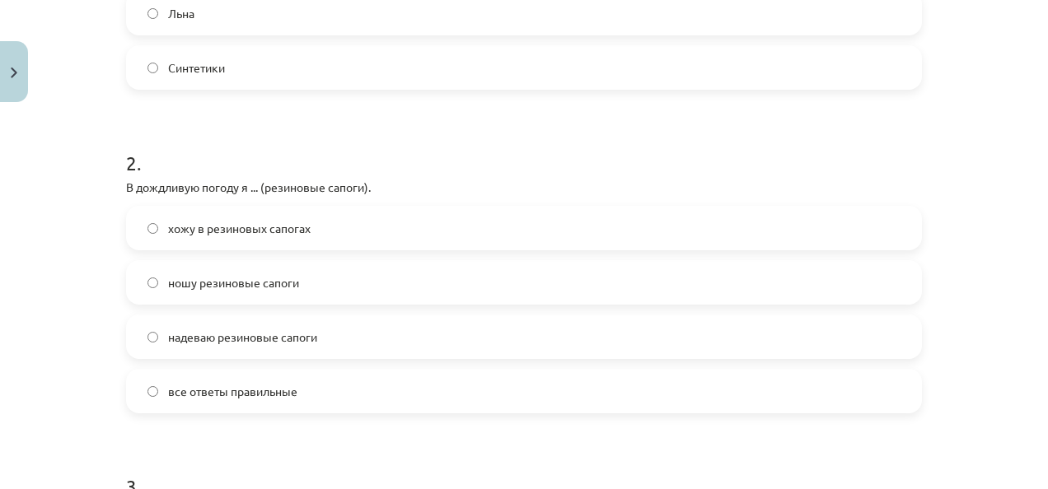
click at [244, 330] on span "надеваю резиновые сапоги" at bounding box center [242, 337] width 149 height 17
click at [249, 372] on label "все ответы правильные" at bounding box center [524, 391] width 793 height 41
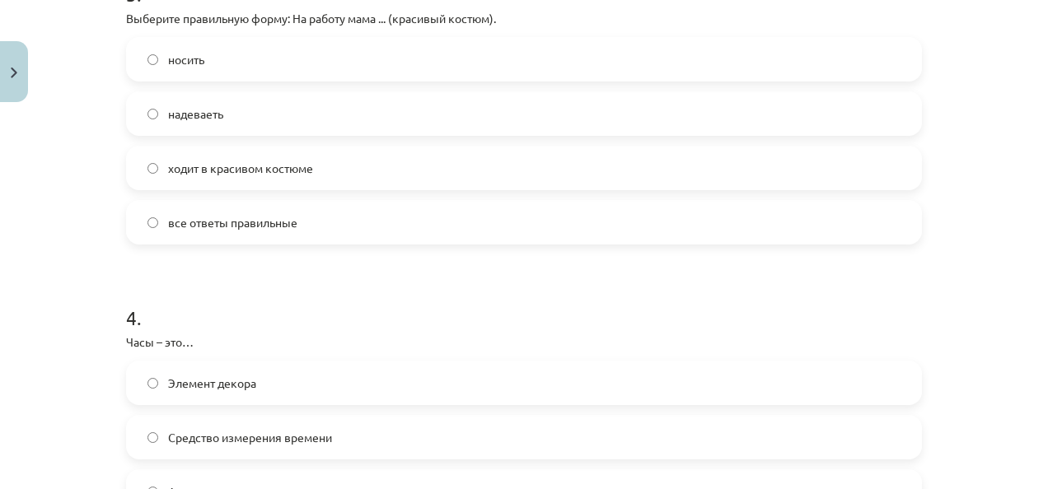
scroll to position [1035, 0]
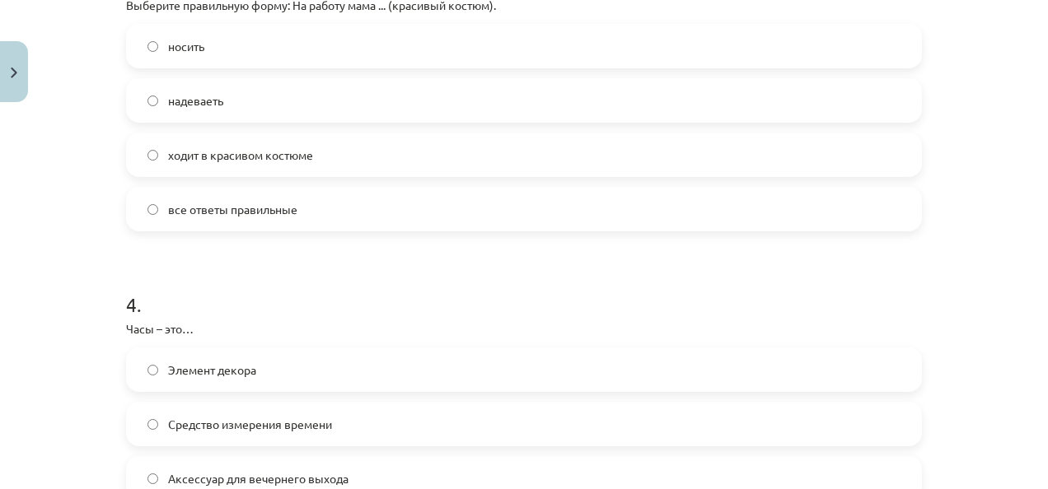
click at [203, 155] on span "ходит в красивом костюме" at bounding box center [240, 155] width 145 height 17
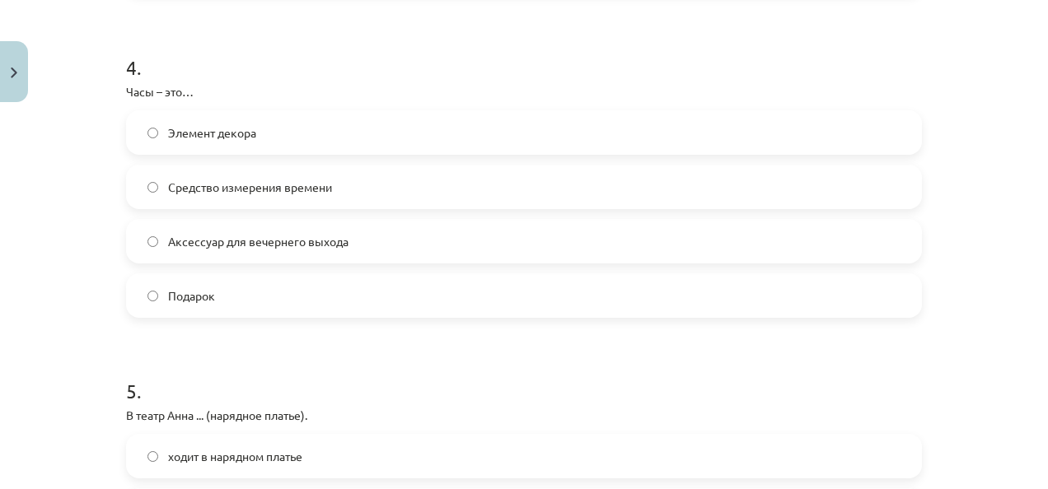
click at [221, 183] on span "Средство измерения времени" at bounding box center [250, 187] width 164 height 17
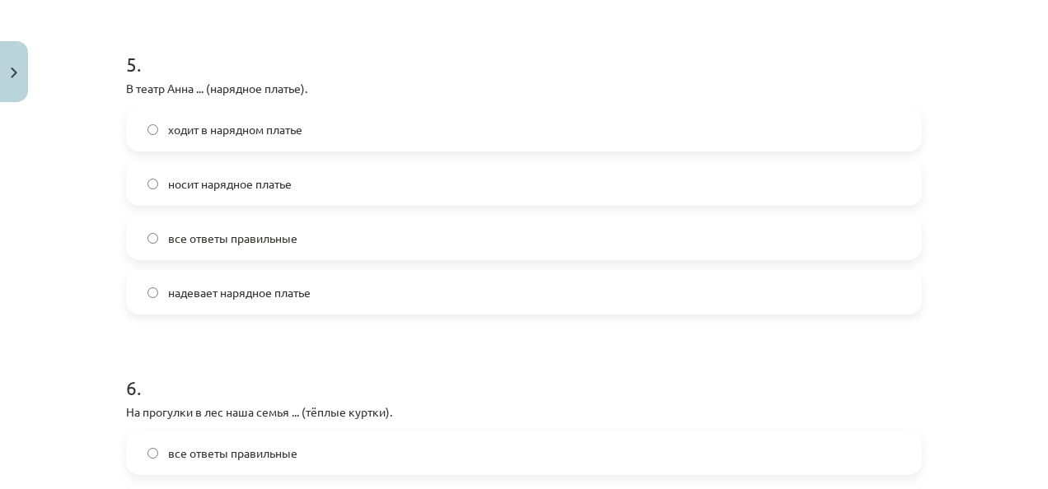
scroll to position [1600, 0]
click at [208, 295] on span "надевает нарядное платье" at bounding box center [239, 291] width 143 height 17
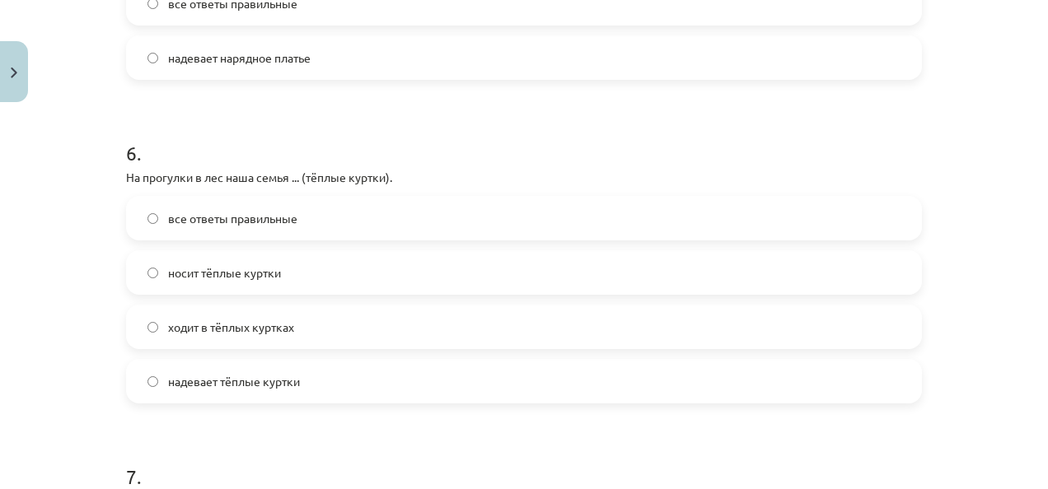
scroll to position [1835, 0]
click at [190, 213] on span "все ответы правильные" at bounding box center [232, 217] width 129 height 17
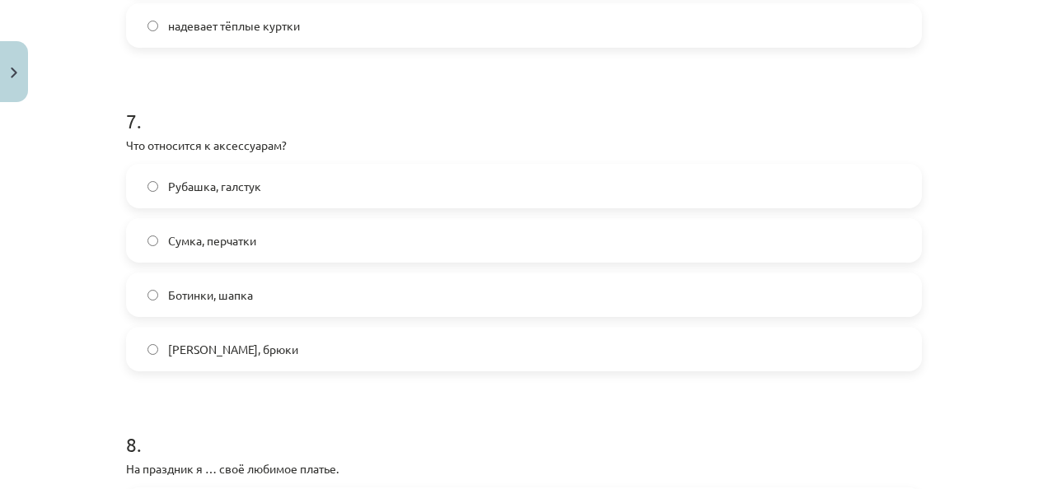
scroll to position [2196, 0]
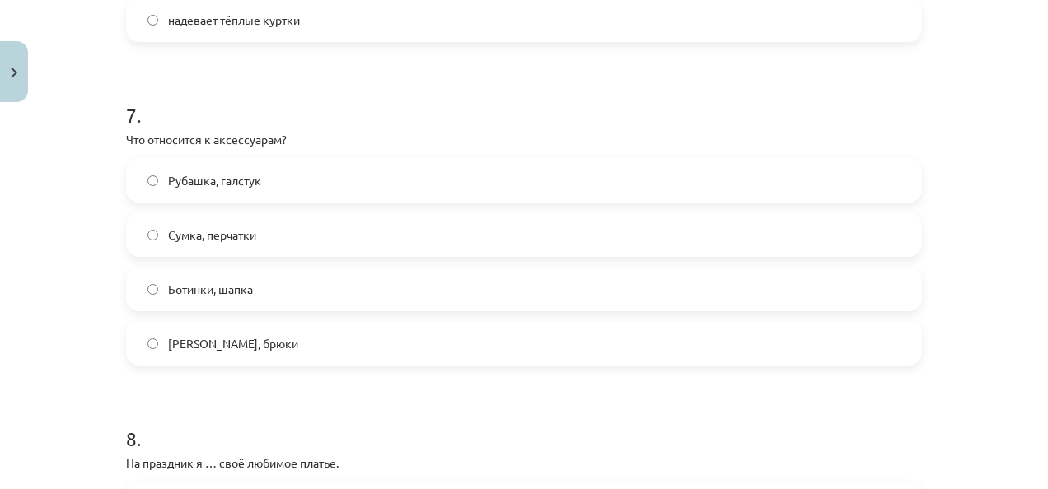
click at [312, 218] on label "Сумка, перчатки" at bounding box center [524, 234] width 793 height 41
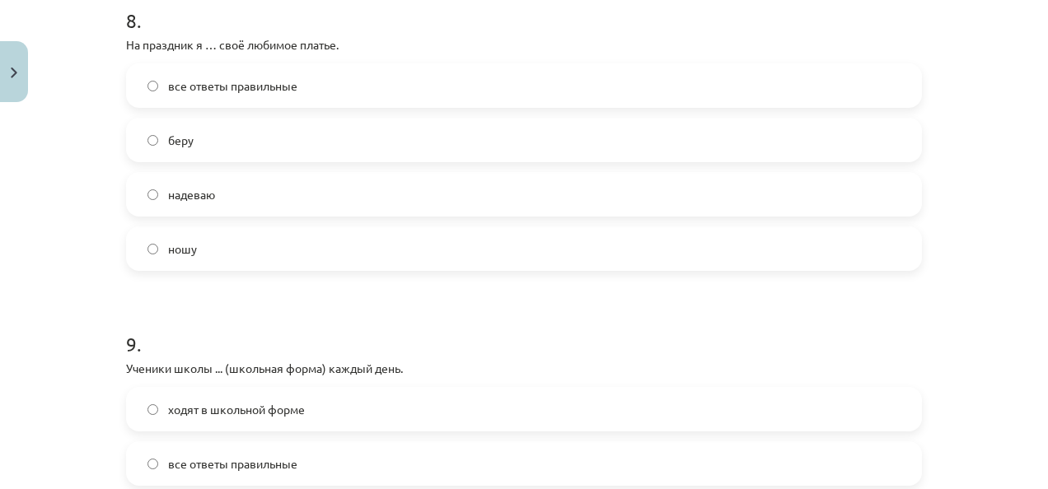
click at [274, 174] on label "надеваю" at bounding box center [524, 194] width 793 height 41
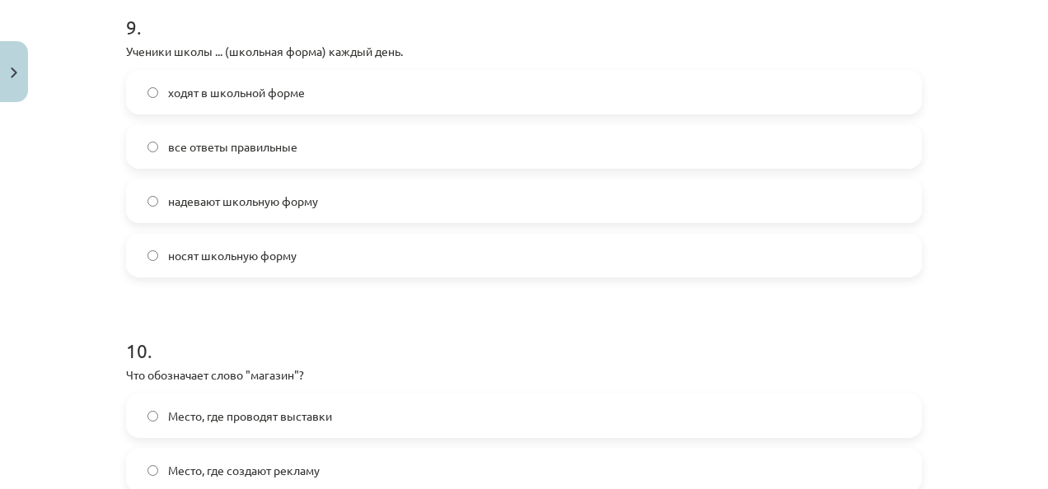
scroll to position [2940, 0]
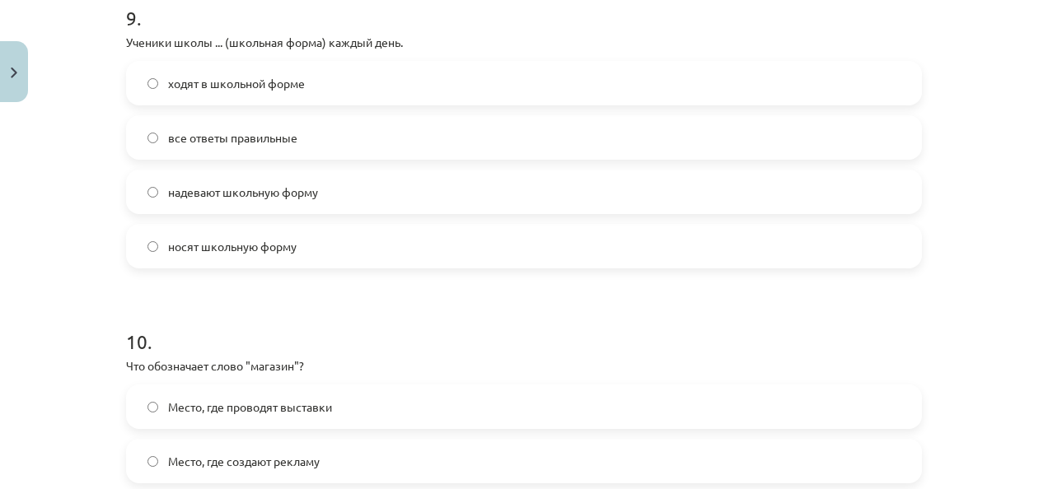
click at [260, 129] on span "все ответы правильные" at bounding box center [232, 137] width 129 height 17
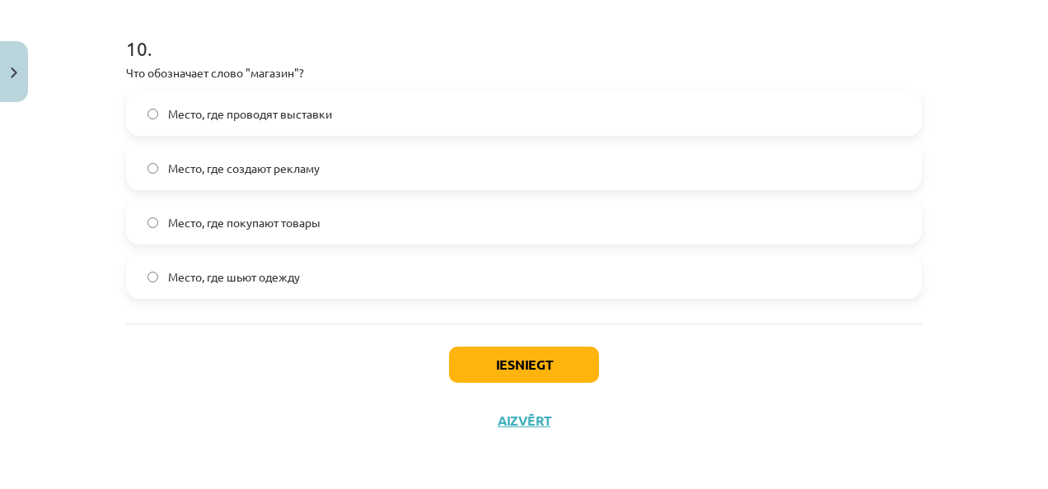
click at [271, 218] on span "Место, где покупают товары" at bounding box center [244, 222] width 152 height 17
click at [522, 362] on button "Iesniegt" at bounding box center [524, 365] width 150 height 36
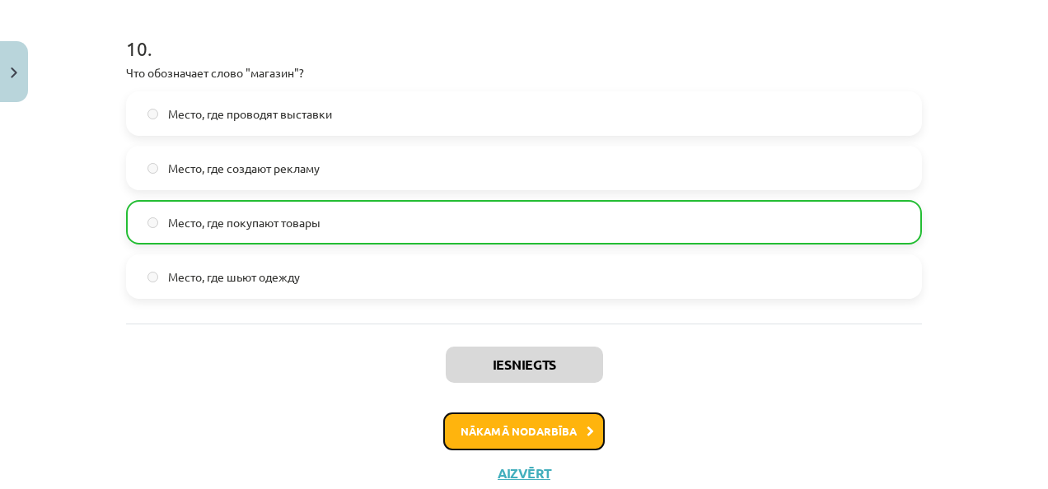
click at [540, 434] on button "Nākamā nodarbība" at bounding box center [523, 432] width 161 height 38
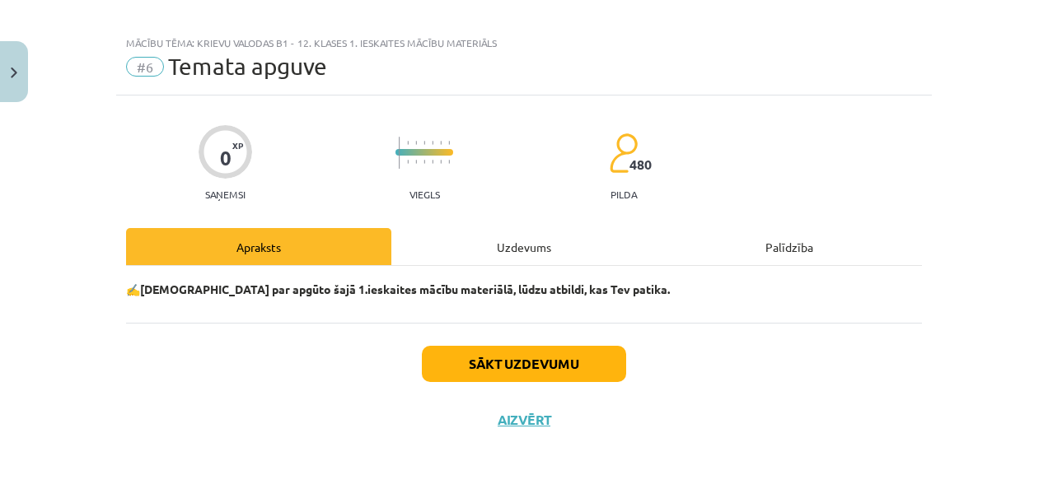
scroll to position [13, 0]
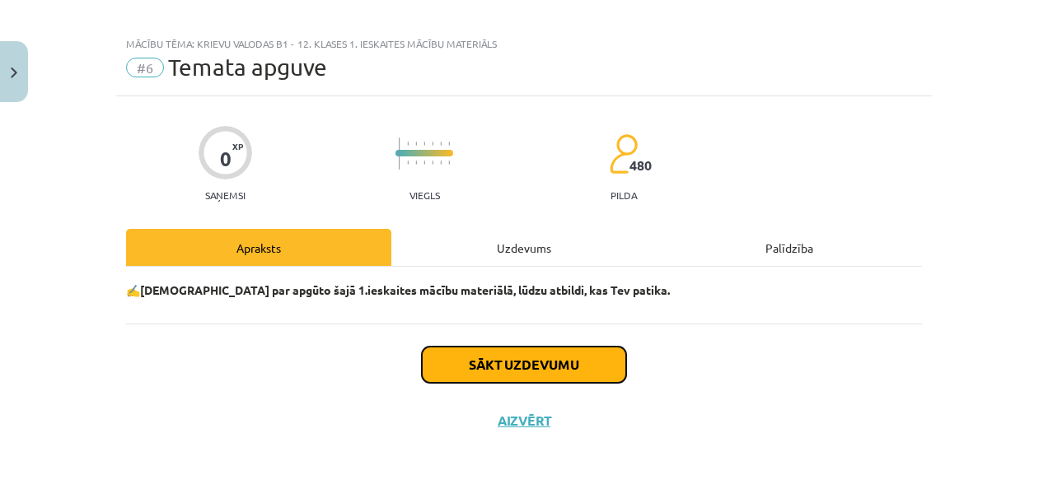
click at [514, 367] on button "Sākt uzdevumu" at bounding box center [524, 365] width 204 height 36
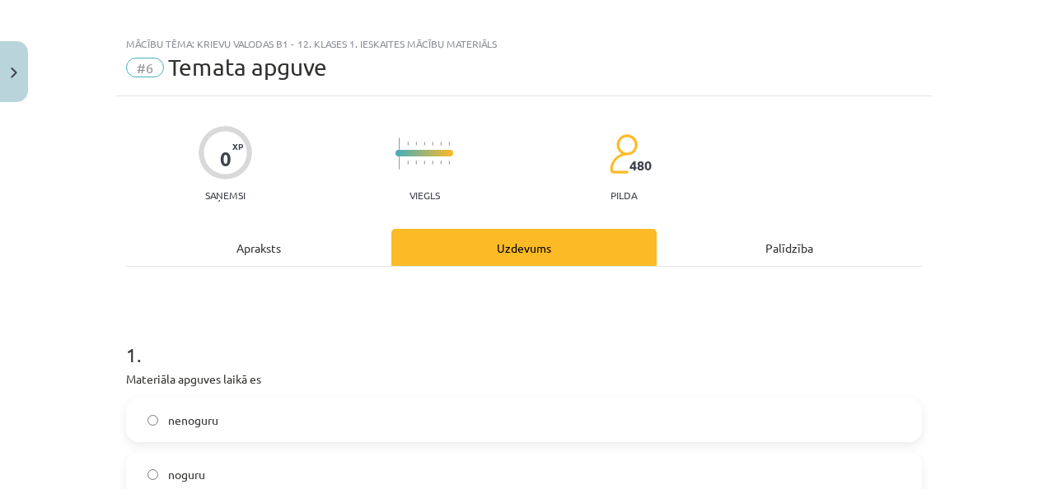
scroll to position [238, 0]
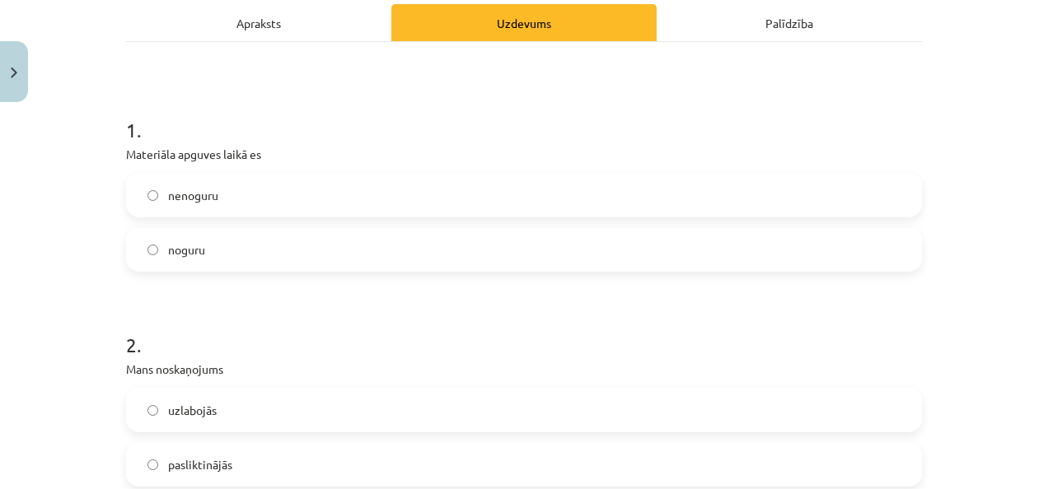
click at [232, 197] on label "nenoguru" at bounding box center [524, 195] width 793 height 41
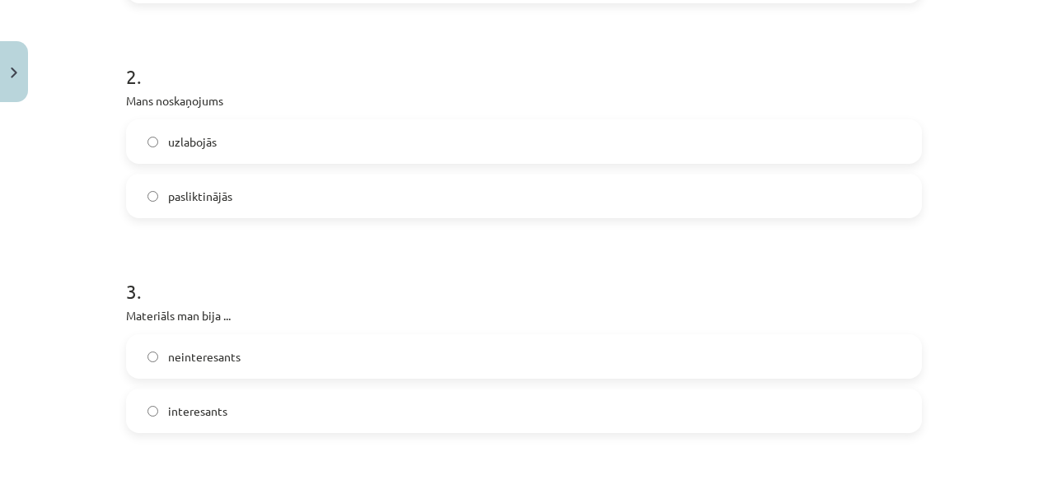
scroll to position [508, 0]
click at [218, 144] on label "uzlabojās" at bounding box center [524, 139] width 793 height 41
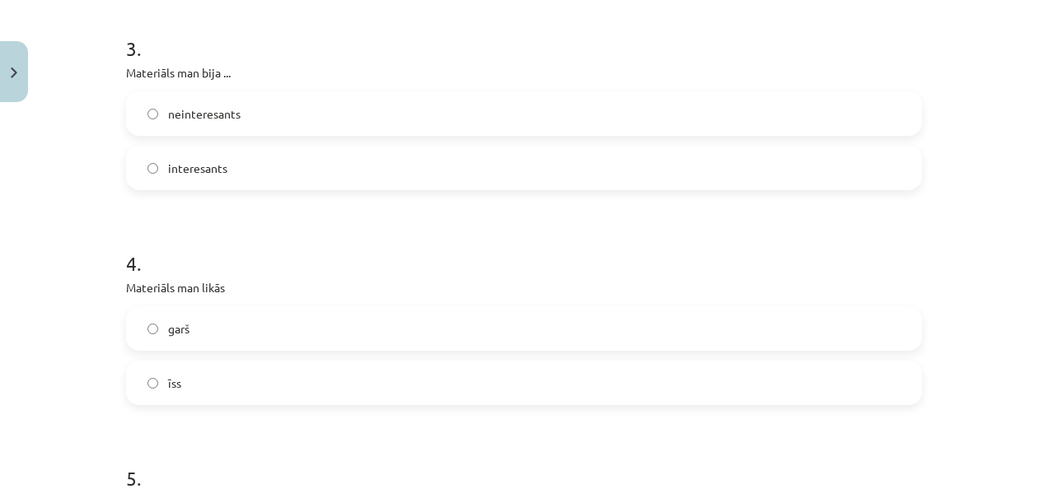
scroll to position [752, 0]
click at [237, 145] on label "interesants" at bounding box center [524, 165] width 793 height 41
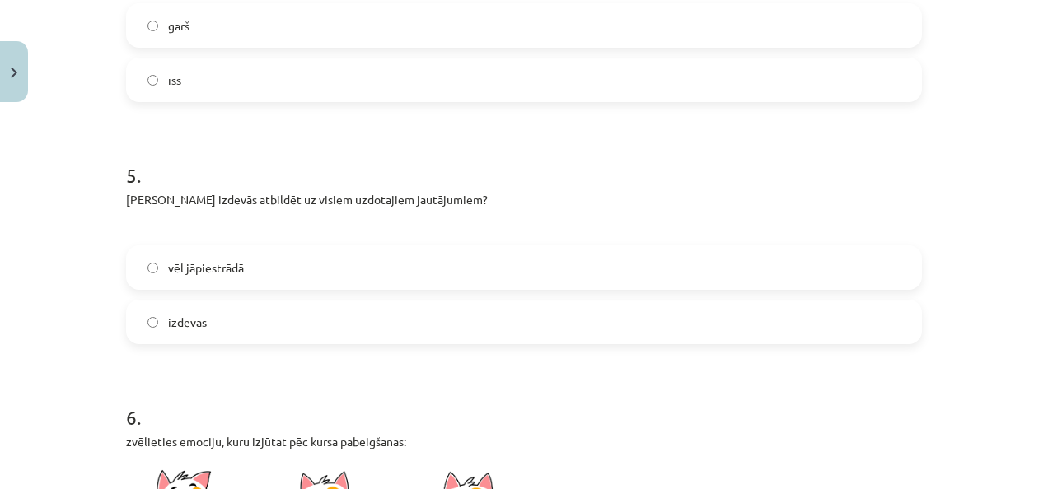
scroll to position [1064, 0]
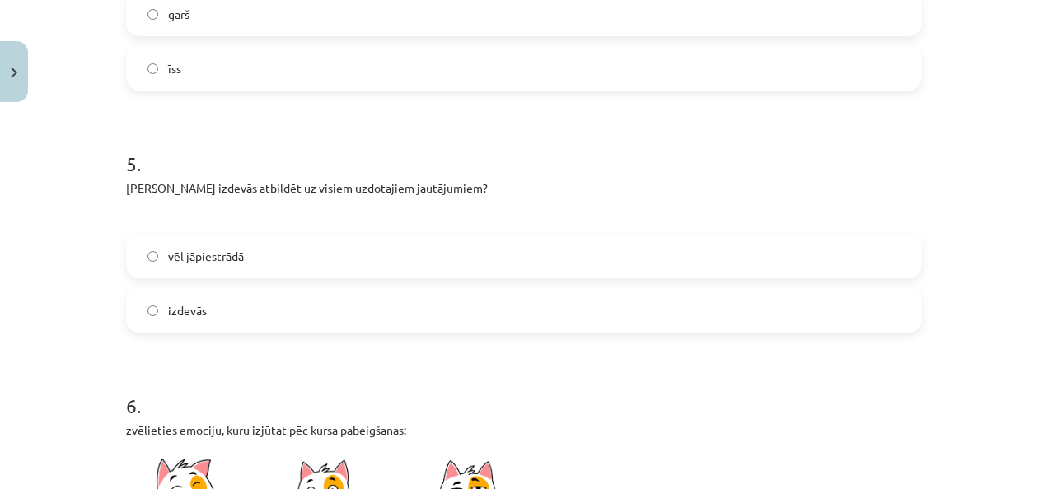
click at [71, 259] on div "Mācību tēma: Krievu valodas b1 - 12. klases 1. ieskaites mācību materiāls #6 Te…" at bounding box center [524, 244] width 1048 height 489
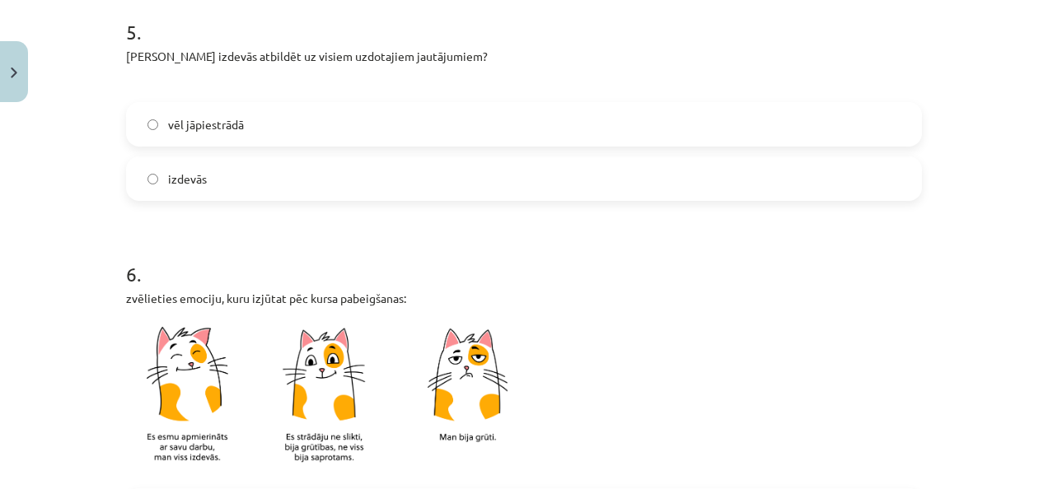
click at [240, 174] on label "izdevās" at bounding box center [524, 178] width 793 height 41
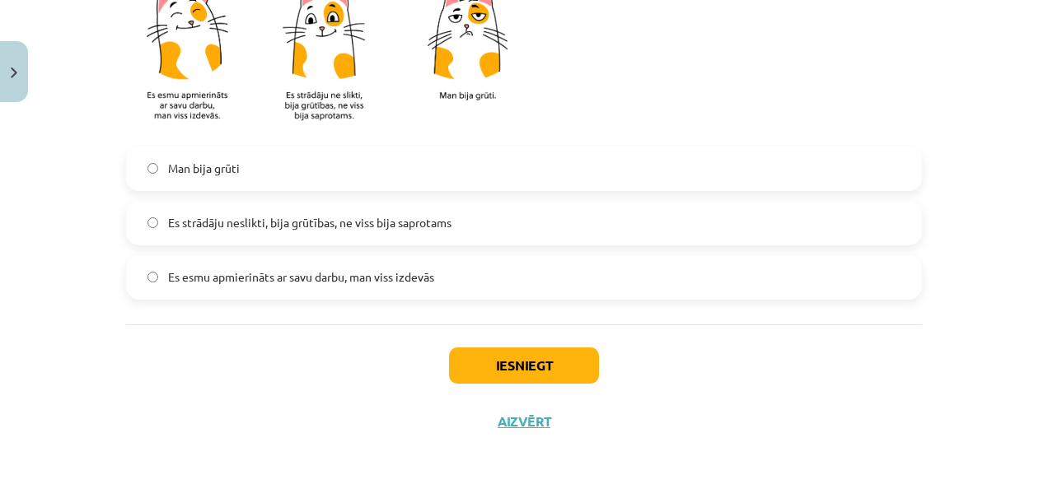
click at [320, 225] on span "Es strādāju neslikti, bija grūtības, ne viss bija saprotams" at bounding box center [309, 222] width 283 height 17
click at [549, 367] on button "Iesniegt" at bounding box center [524, 366] width 150 height 36
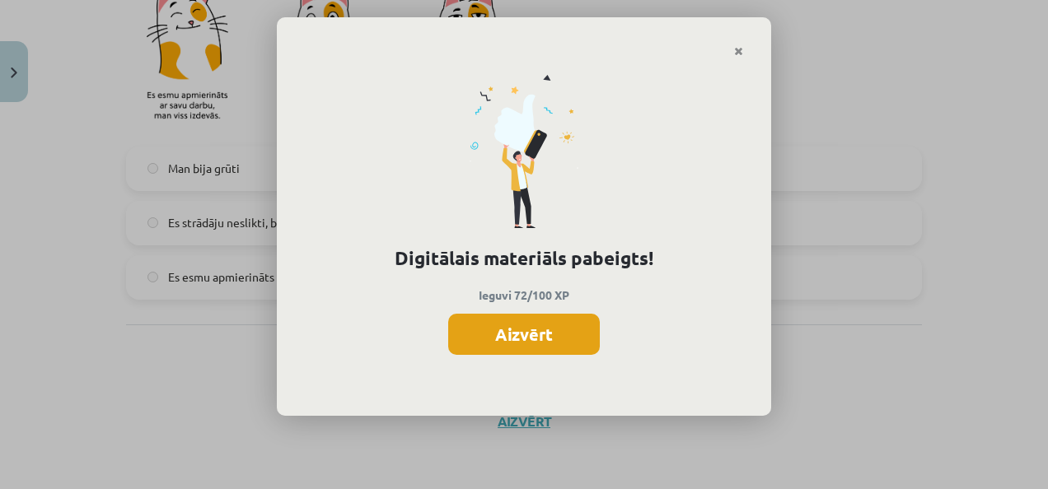
click at [542, 332] on button "Aizvērt" at bounding box center [524, 334] width 152 height 41
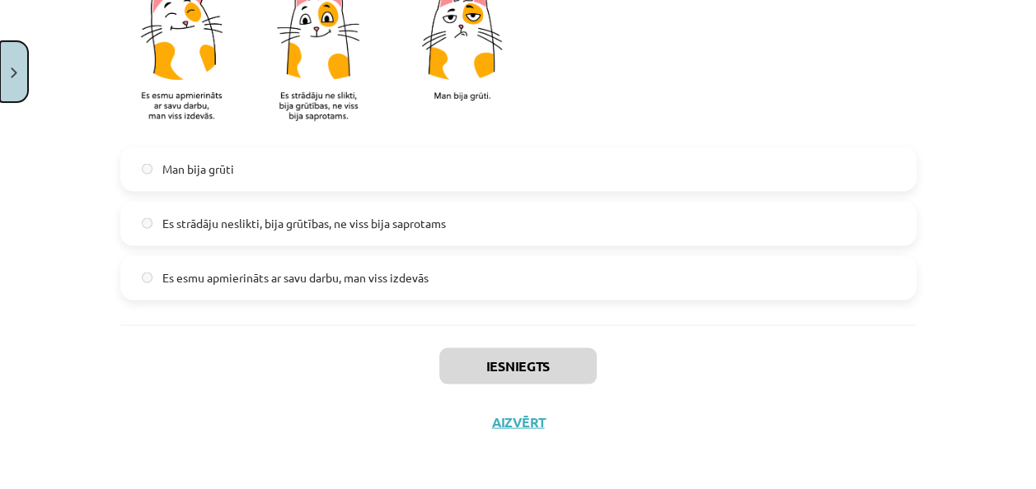
click at [0, 81] on button "Close" at bounding box center [14, 71] width 28 height 61
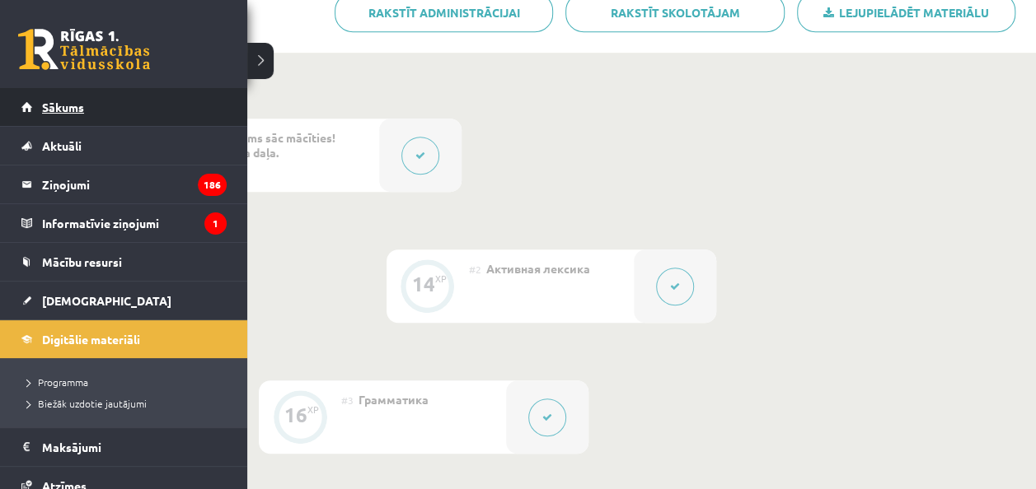
click at [29, 109] on link "Sākums" at bounding box center [123, 107] width 205 height 38
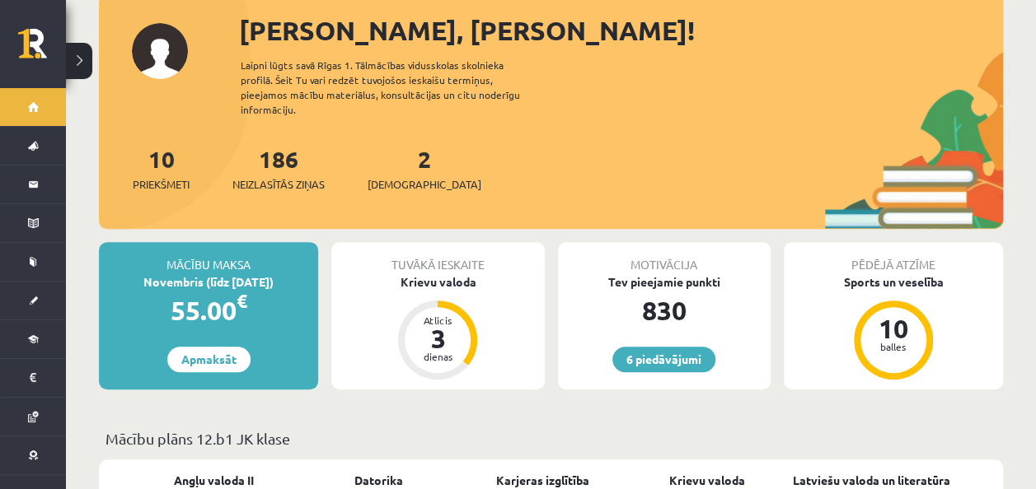
scroll to position [199, 0]
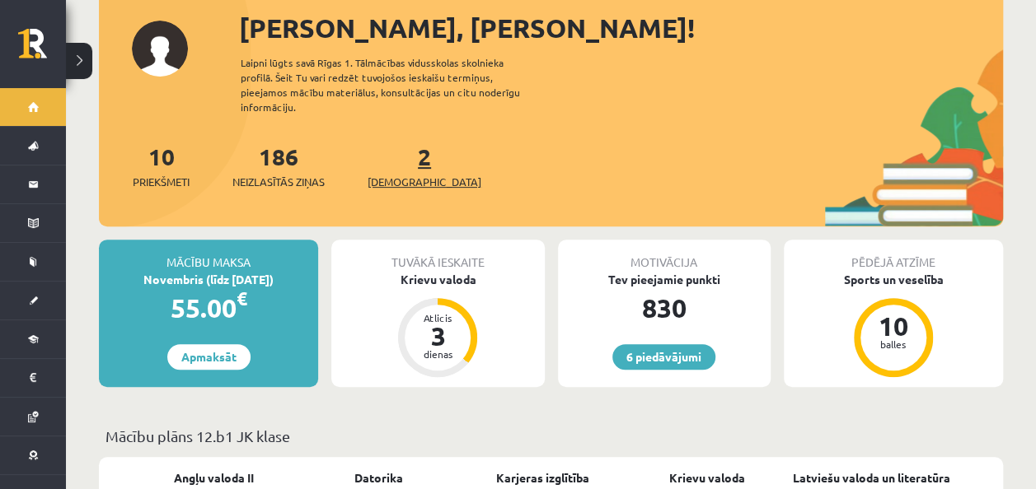
click at [395, 142] on link "2 Ieskaites" at bounding box center [424, 166] width 114 height 49
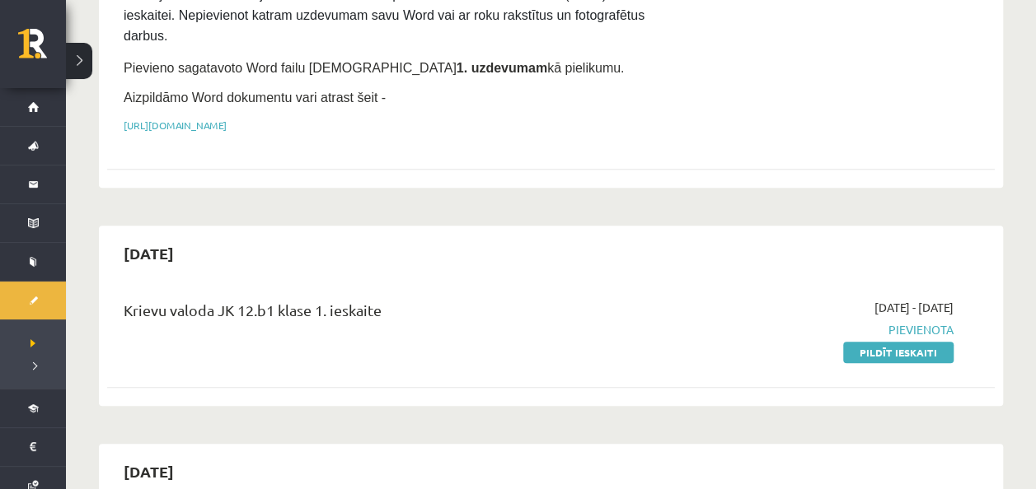
scroll to position [662, 0]
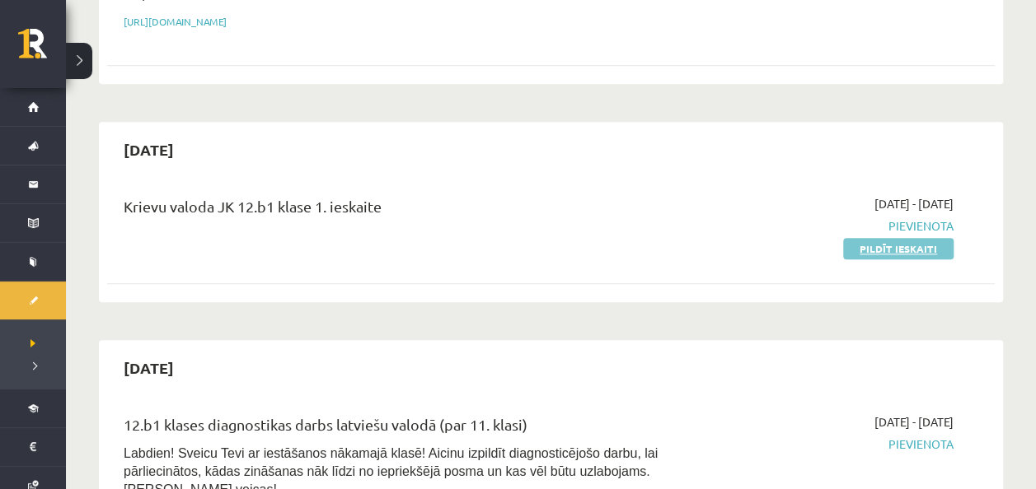
click at [901, 238] on link "Pildīt ieskaiti" at bounding box center [898, 248] width 110 height 21
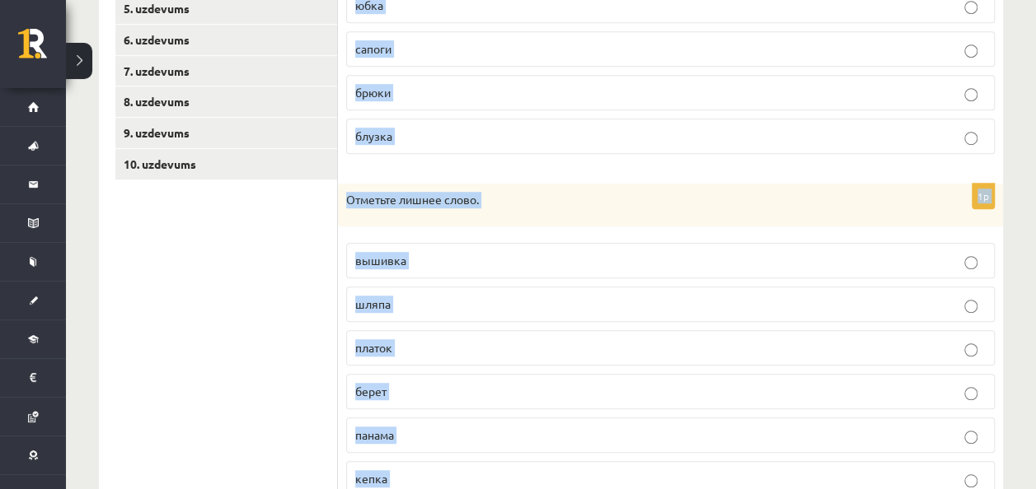
scroll to position [786, 0]
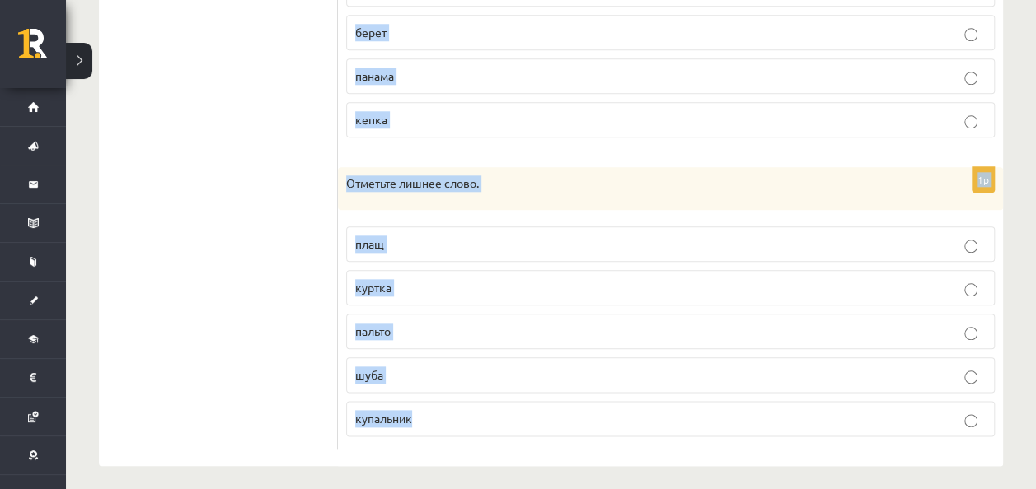
drag, startPoint x: 341, startPoint y: 104, endPoint x: 517, endPoint y: 512, distance: 444.3
copy form "Отметьте лишнее слово. платье юбка сапоги брюки блузка 1p Отметьте лишнее слово…"
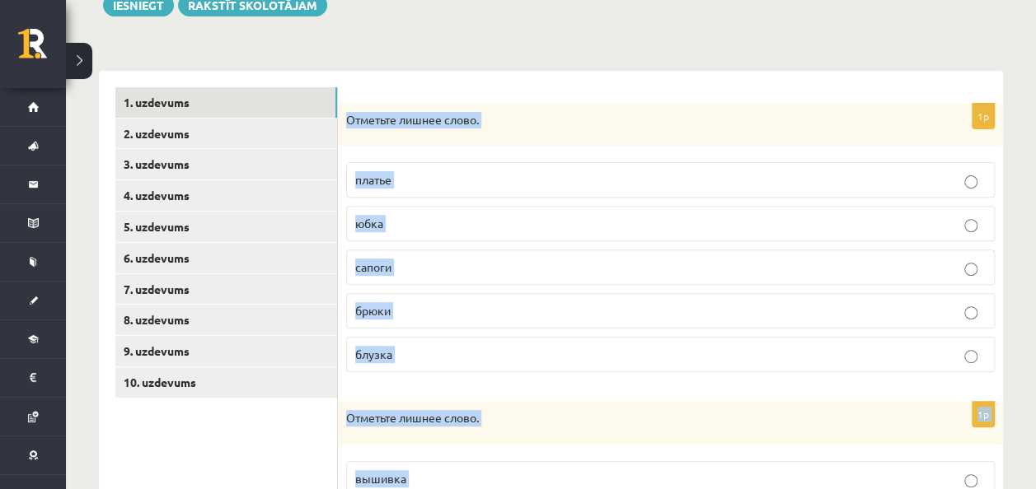
scroll to position [209, 0]
click at [432, 254] on label "сапоги" at bounding box center [670, 266] width 648 height 35
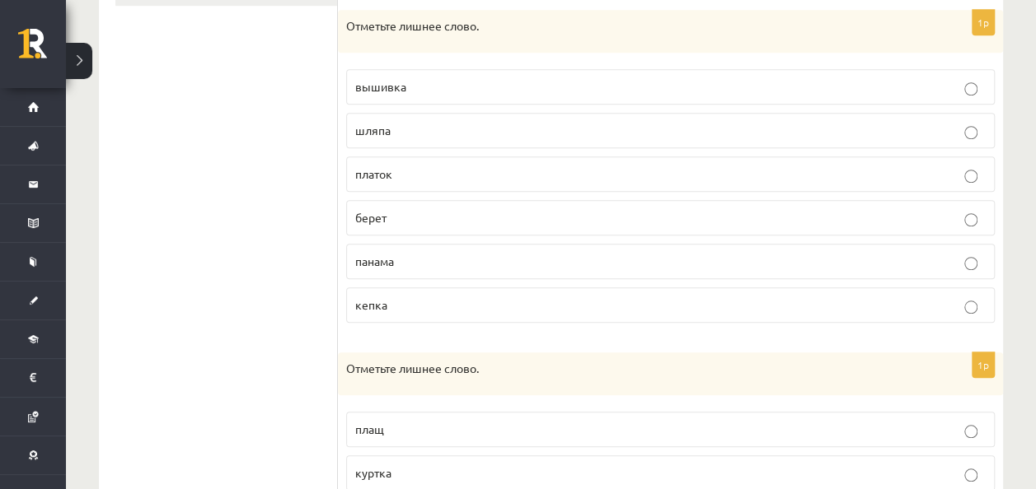
scroll to position [601, 0]
click at [423, 77] on p "вышивка" at bounding box center [670, 85] width 630 height 17
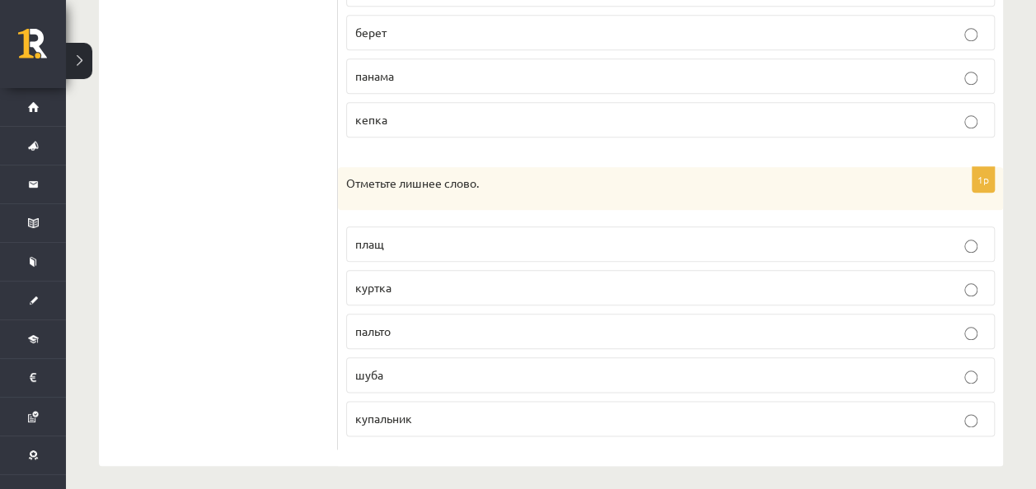
click at [425, 410] on p "купальник" at bounding box center [670, 418] width 630 height 17
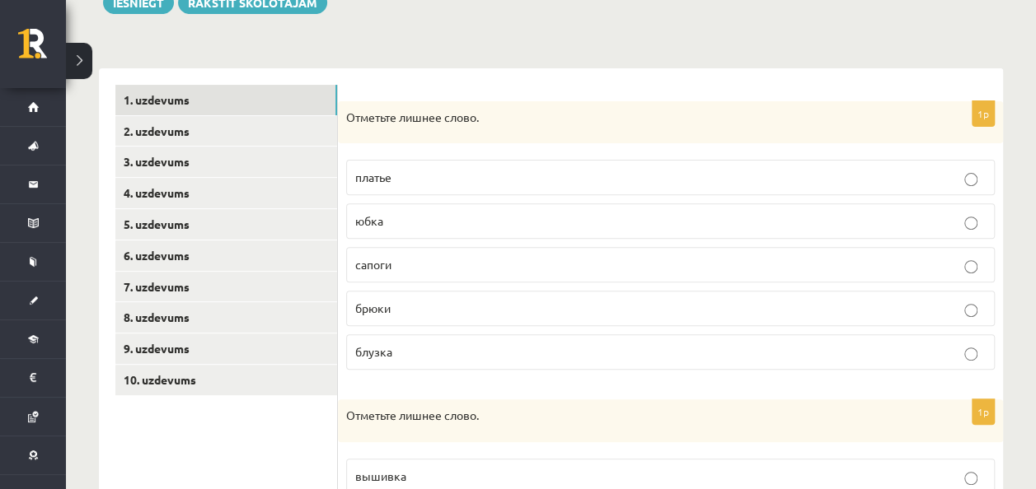
scroll to position [209, 0]
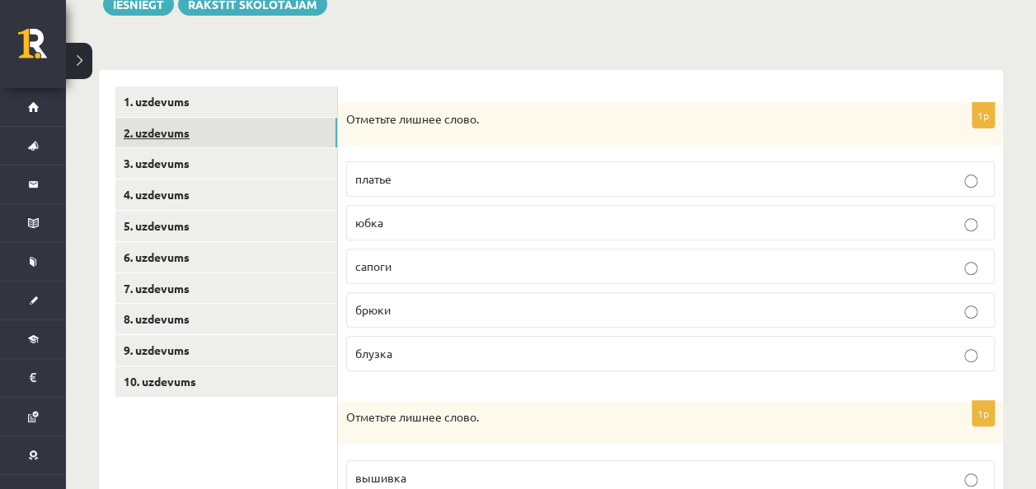
click at [189, 119] on link "2. uzdevums" at bounding box center [226, 133] width 222 height 30
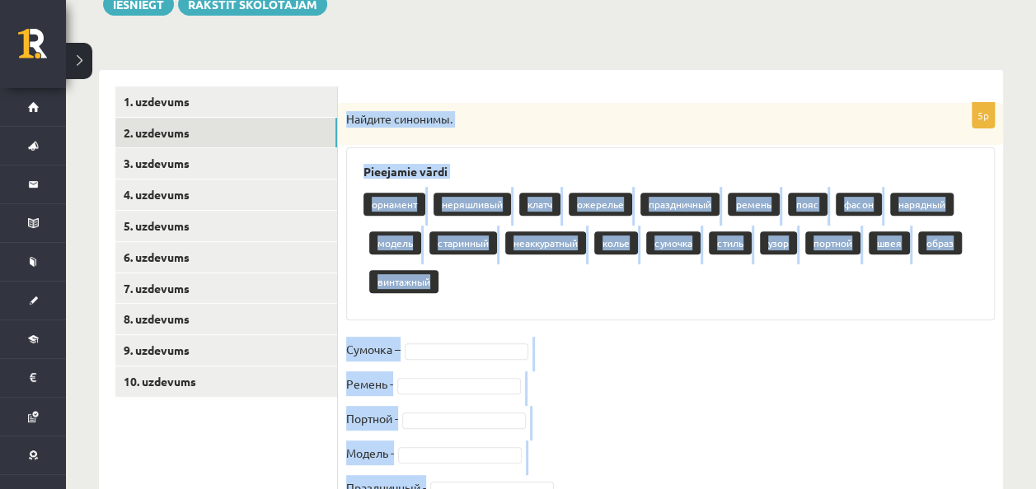
scroll to position [287, 0]
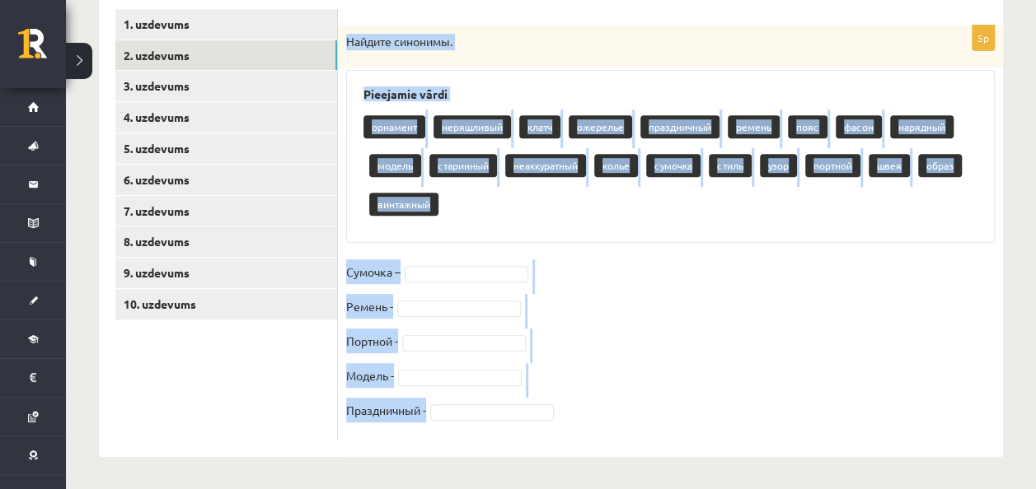
drag, startPoint x: 348, startPoint y: 117, endPoint x: 522, endPoint y: 527, distance: 445.6
copy div "Найдите синонимы. Pieejamie vārdi орнамент неряшливый клатч ожерелье праздничны…"
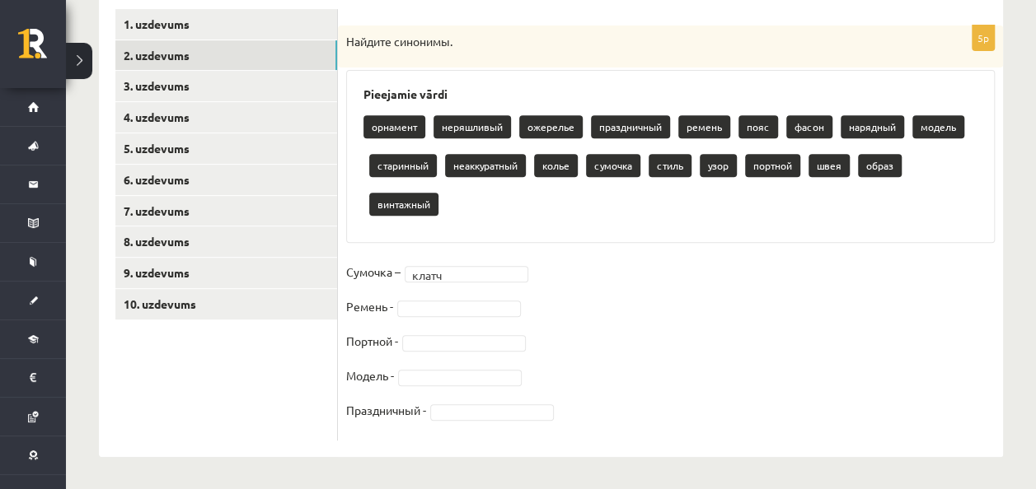
click at [432, 297] on fieldset "Сумочка – клатч ***** Ремень - Портной - Модель - Праздничный -" at bounding box center [670, 346] width 648 height 173
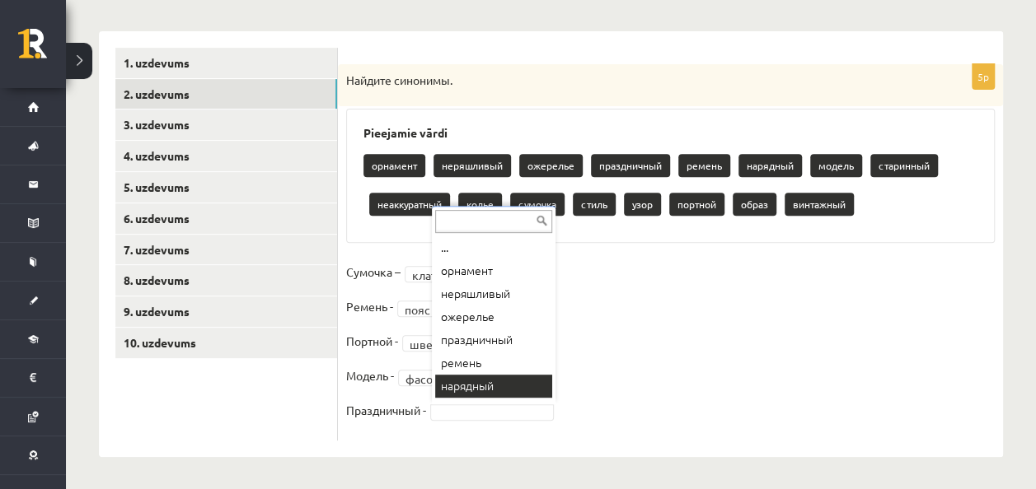
scroll to position [20, 0]
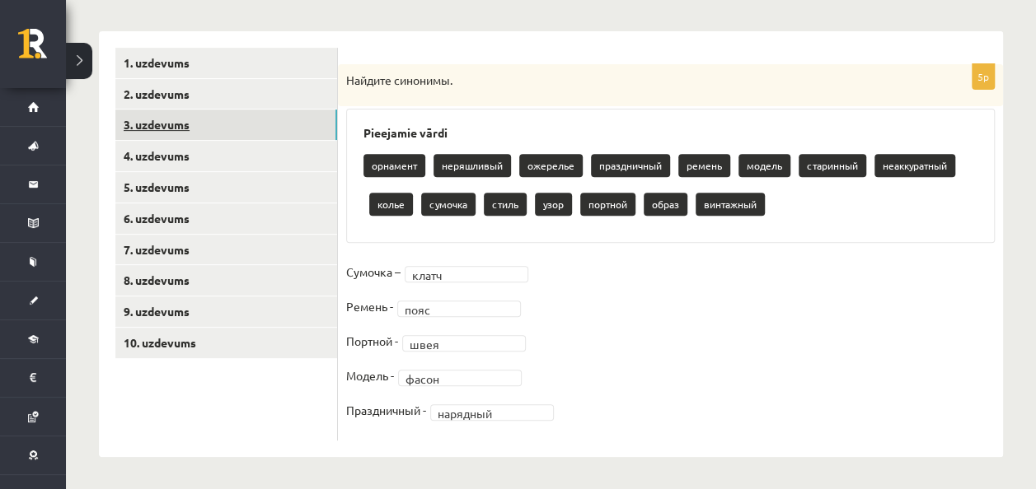
click at [255, 119] on link "3. uzdevums" at bounding box center [226, 125] width 222 height 30
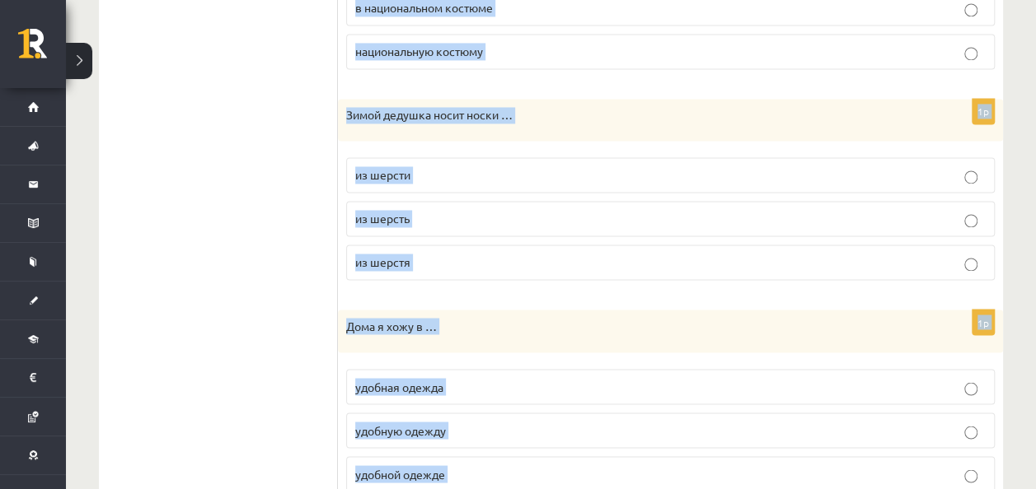
scroll to position [1953, 0]
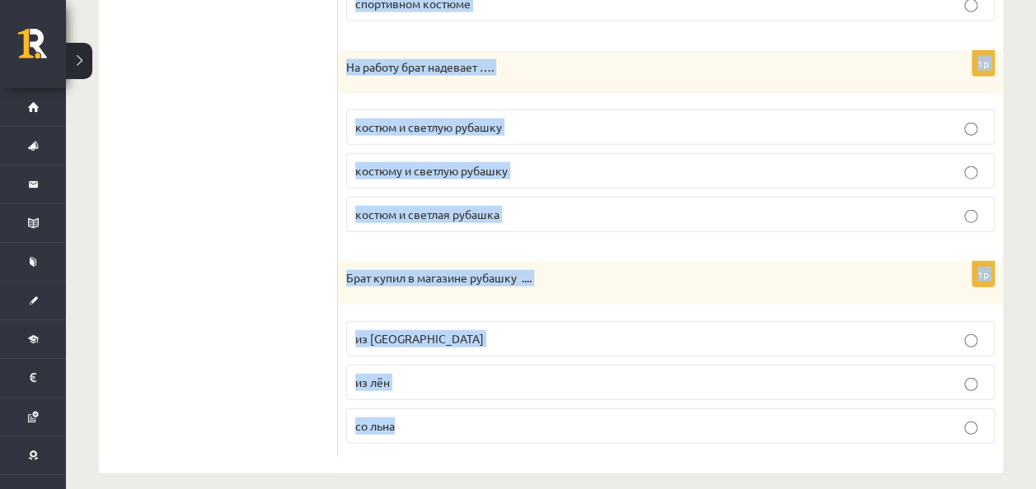
drag, startPoint x: 344, startPoint y: 79, endPoint x: 528, endPoint y: 516, distance: 473.7
copy form "Сестре понравился халат …. с яркий узор с ярким узором с яркий узору 1p Дома я …"
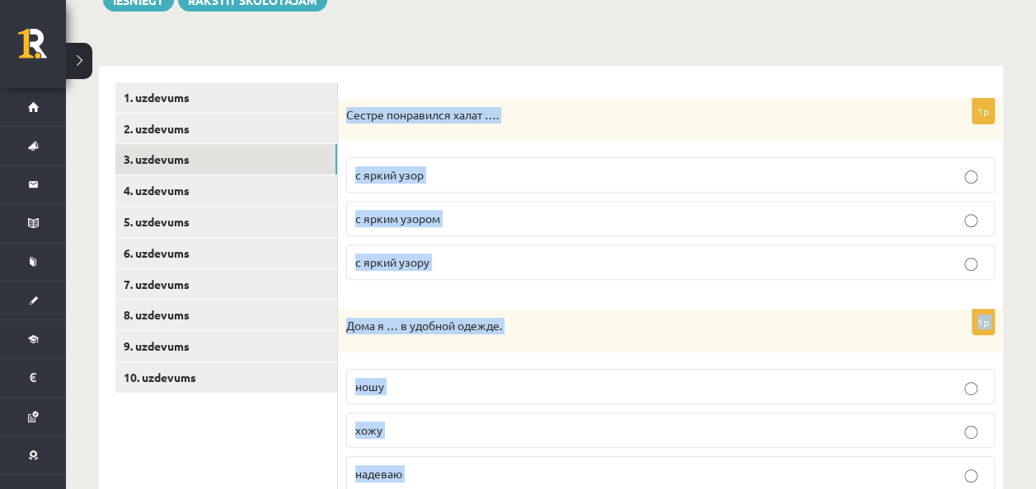
scroll to position [208, 0]
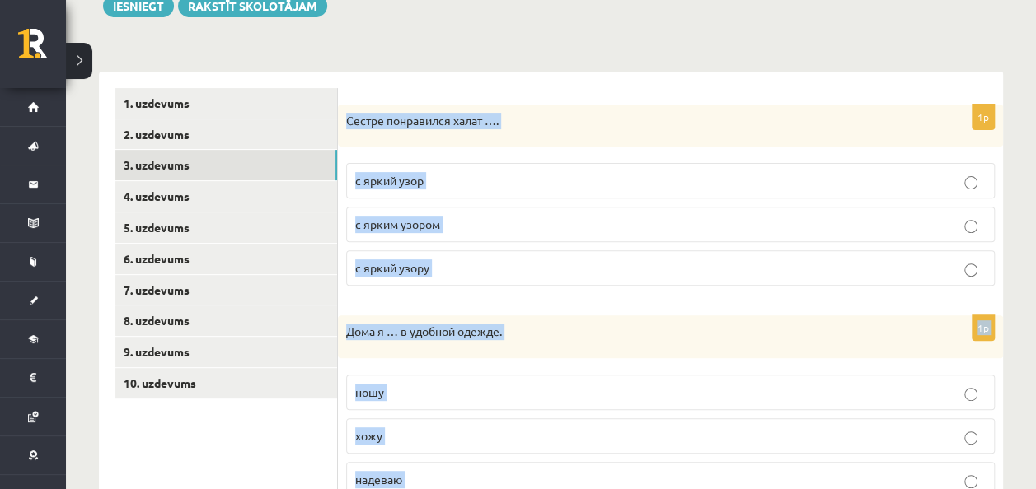
click at [425, 221] on span "с ярким узором" at bounding box center [397, 224] width 85 height 15
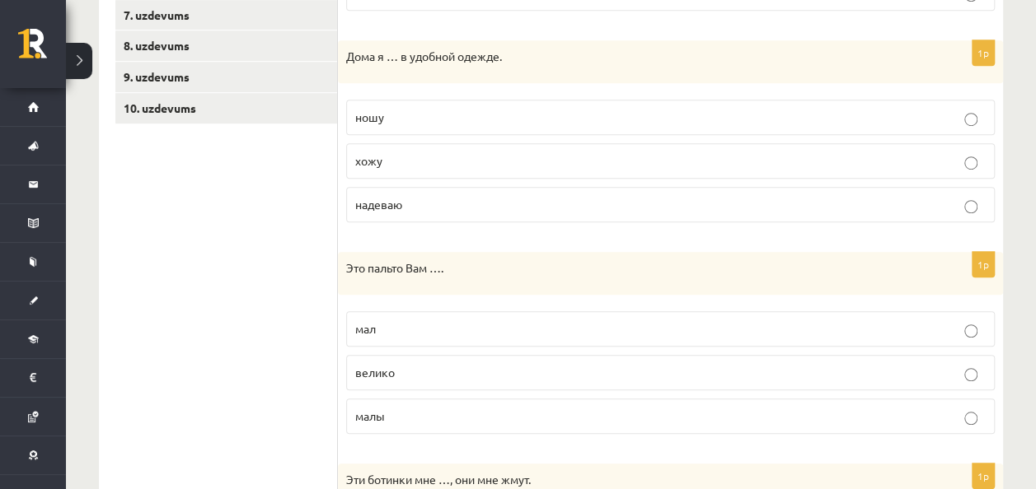
scroll to position [487, 0]
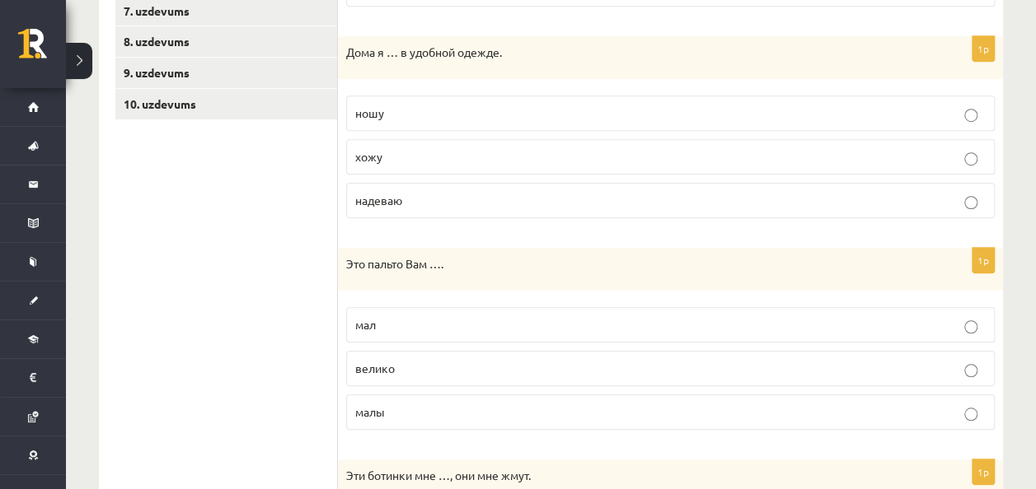
click at [381, 123] on label "ношу" at bounding box center [670, 113] width 648 height 35
click at [394, 148] on p "хожу" at bounding box center [670, 156] width 630 height 17
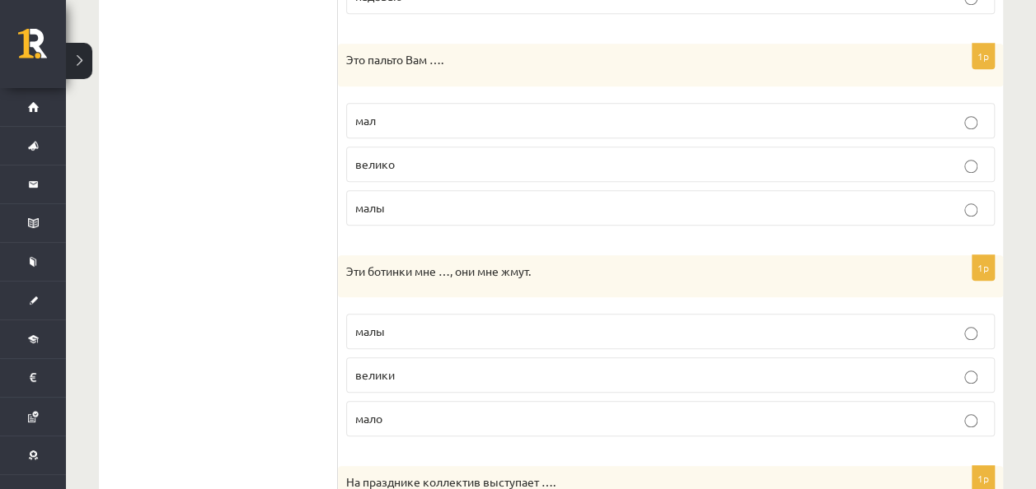
click at [405, 149] on label "велико" at bounding box center [670, 164] width 648 height 35
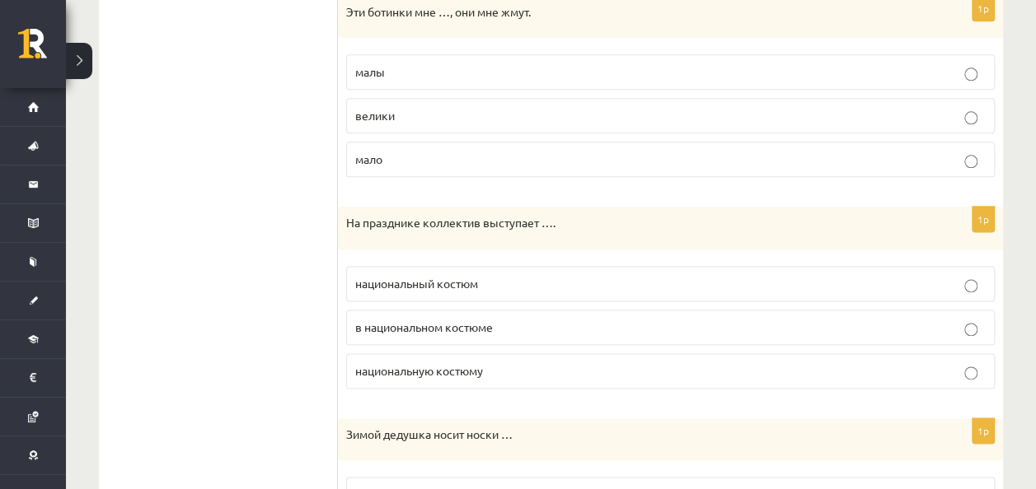
scroll to position [953, 0]
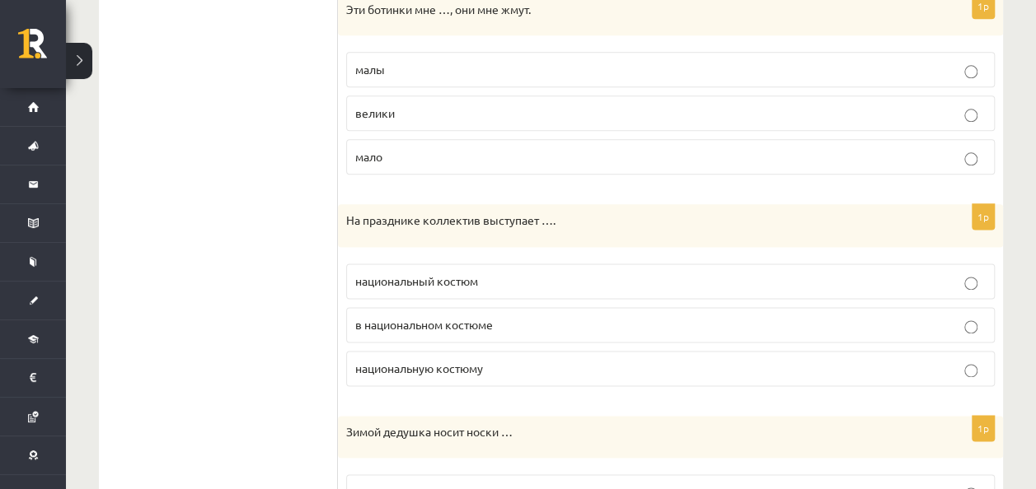
click at [394, 65] on p "малы" at bounding box center [670, 69] width 630 height 17
click at [488, 317] on span "в национальном костюме" at bounding box center [424, 324] width 138 height 15
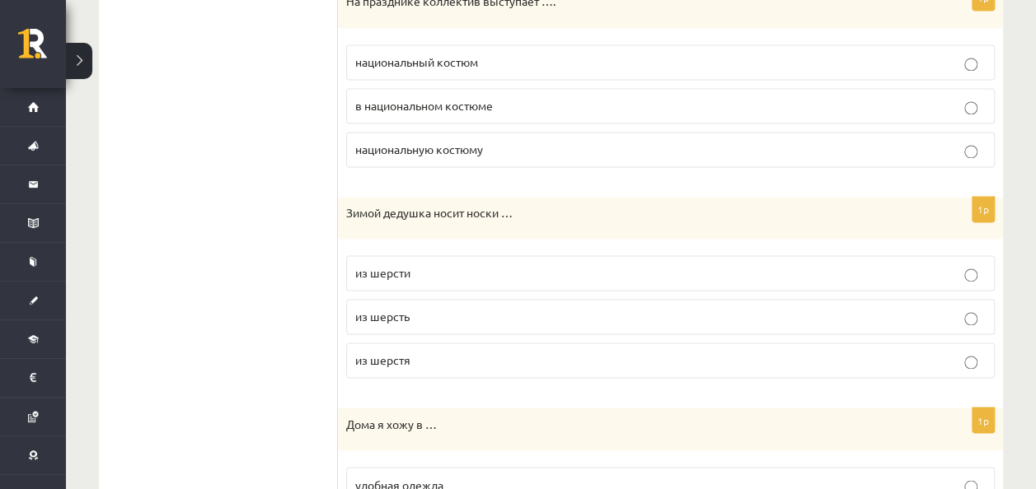
scroll to position [1189, 0]
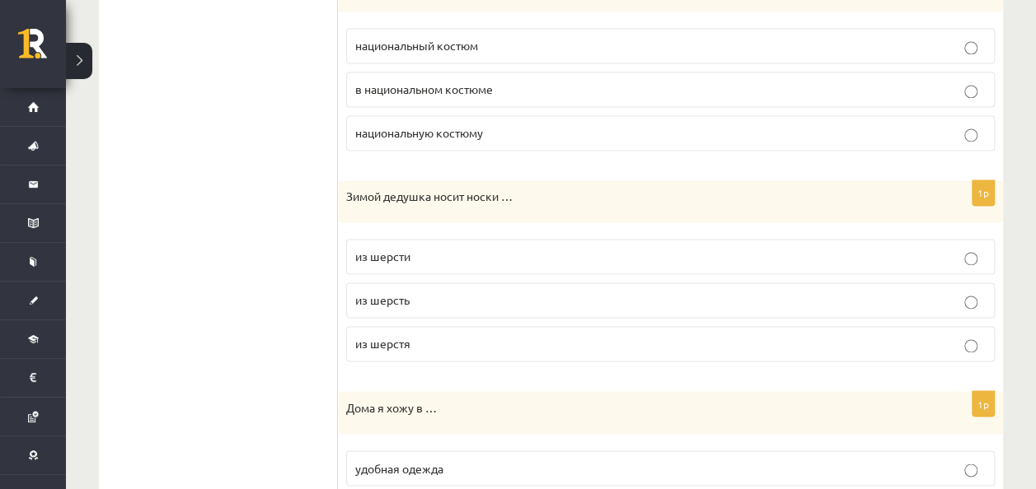
click at [444, 250] on p "из шерсти" at bounding box center [670, 256] width 630 height 17
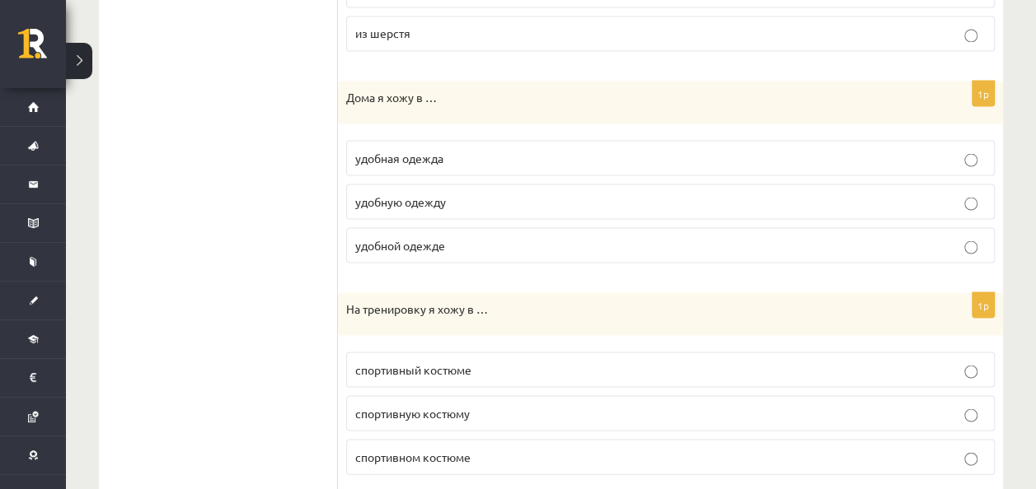
click at [440, 238] on span "удобной одежде" at bounding box center [400, 244] width 90 height 15
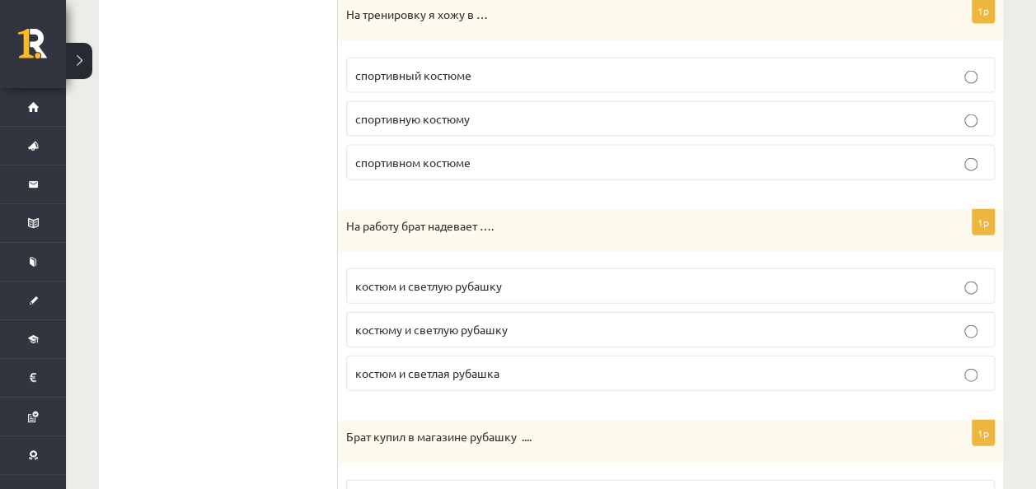
scroll to position [1794, 0]
click at [460, 144] on label "спортивном костюме" at bounding box center [670, 161] width 648 height 35
click at [448, 260] on fieldset "костюм и светлую рубашку костюму и светлую рубашку костюм и светлая рубашка" at bounding box center [670, 328] width 648 height 136
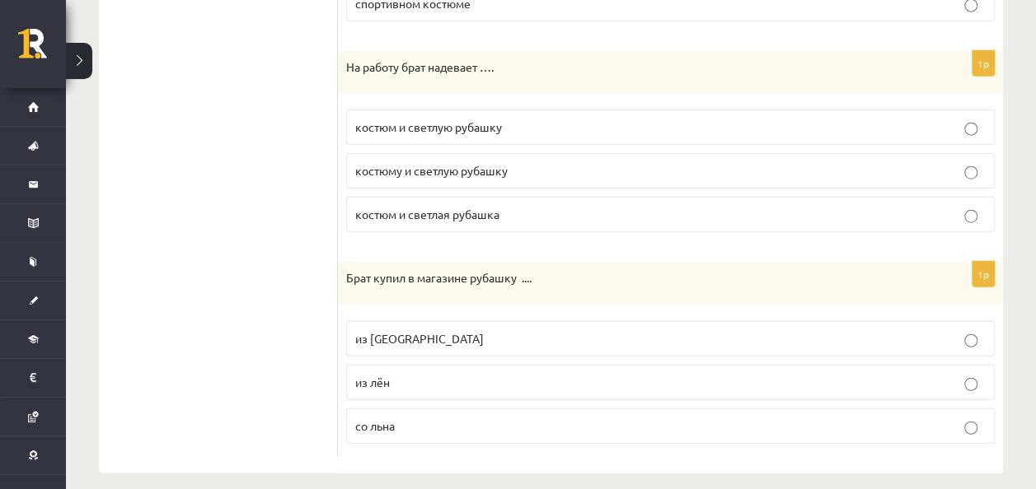
scroll to position [1953, 0]
click at [476, 101] on fieldset "костюм и светлую рубашку костюму и светлую рубашку костюм и светлая рубашка" at bounding box center [670, 169] width 648 height 136
click at [489, 119] on span "костюм и светлую рубашку" at bounding box center [428, 126] width 147 height 15
click at [468, 330] on p "из льна" at bounding box center [670, 338] width 630 height 17
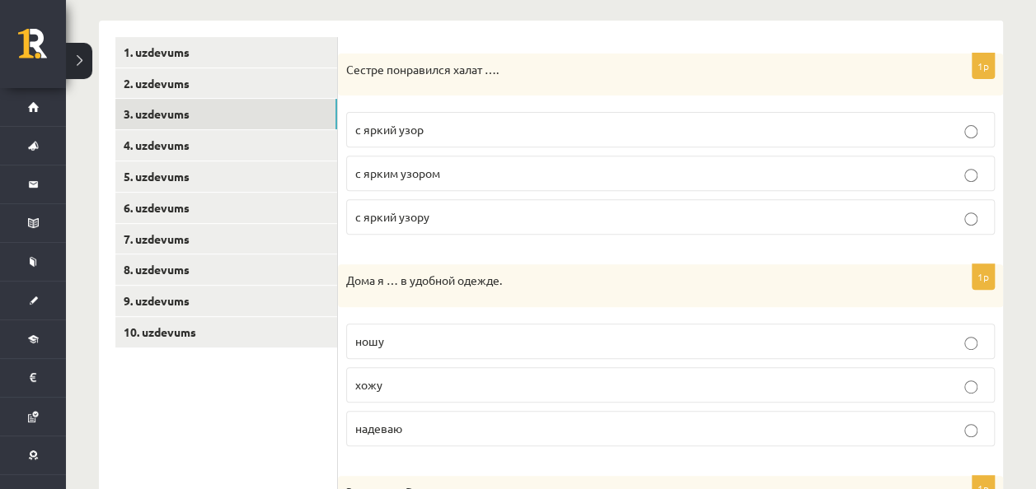
scroll to position [186, 0]
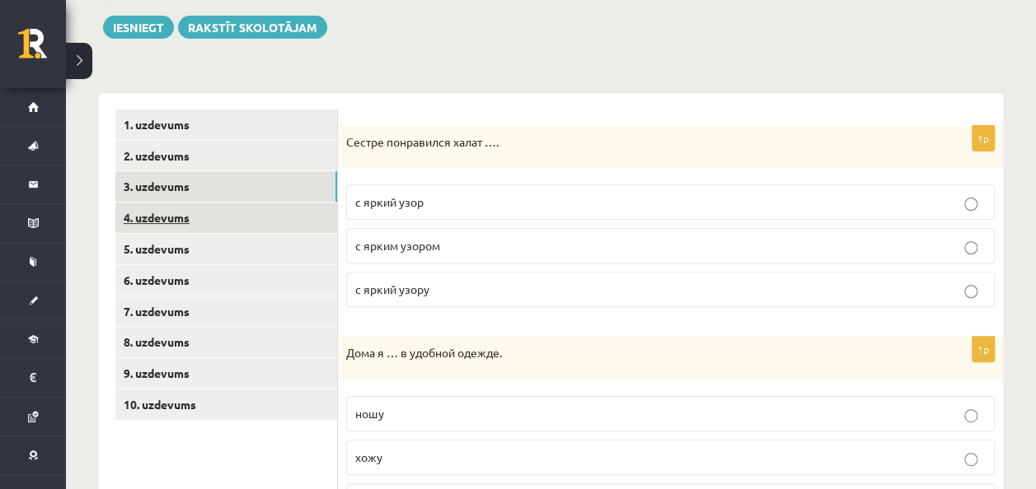
click at [254, 224] on link "4. uzdevums" at bounding box center [226, 218] width 222 height 30
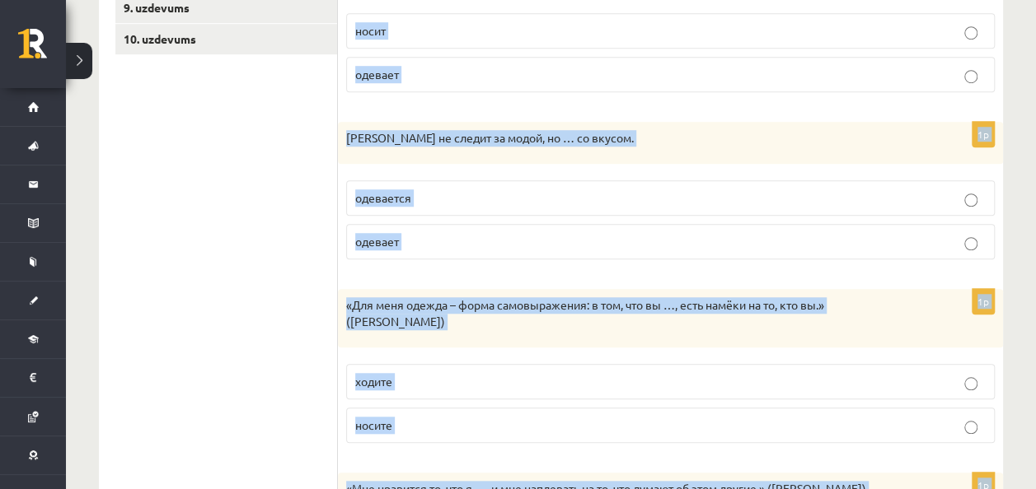
scroll to position [730, 0]
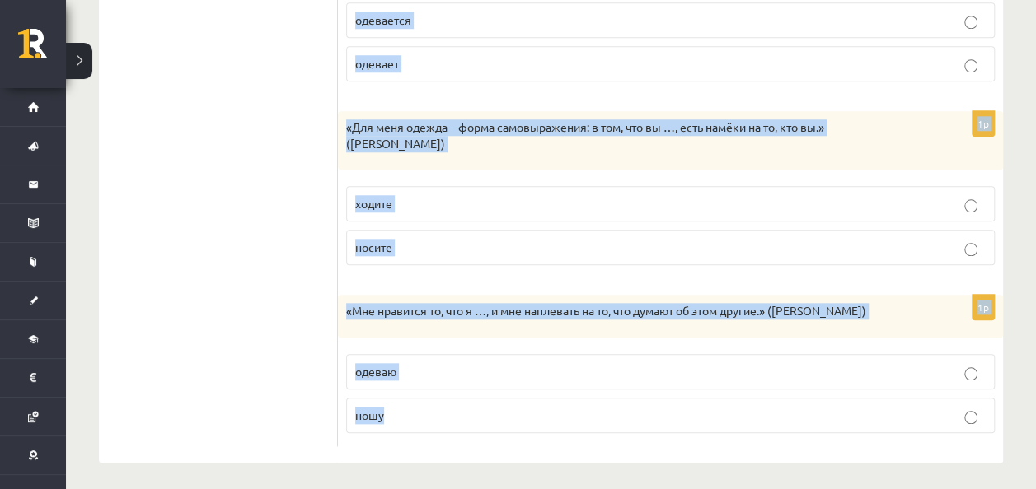
drag, startPoint x: 352, startPoint y: 113, endPoint x: 419, endPoint y: 521, distance: 413.2
copy form "Выберите правильный глагол 1p Серый классический костюм я … на выпускной вечер.…"
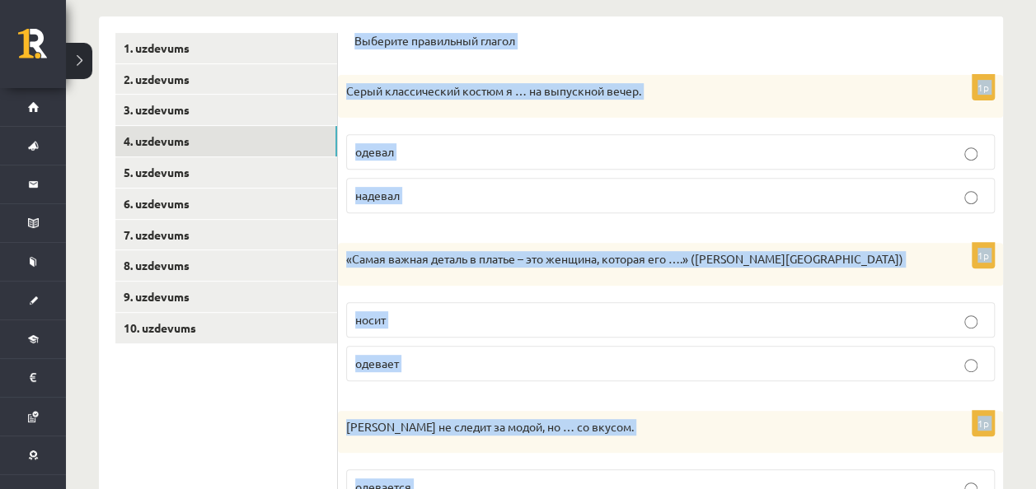
scroll to position [264, 0]
click at [462, 198] on p "надевал" at bounding box center [670, 194] width 630 height 17
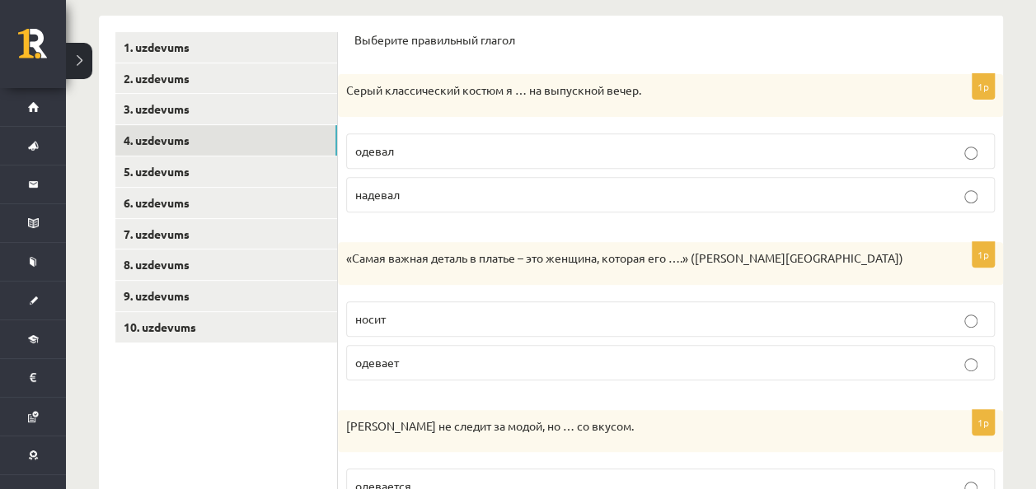
click at [482, 311] on p "носит" at bounding box center [670, 319] width 630 height 17
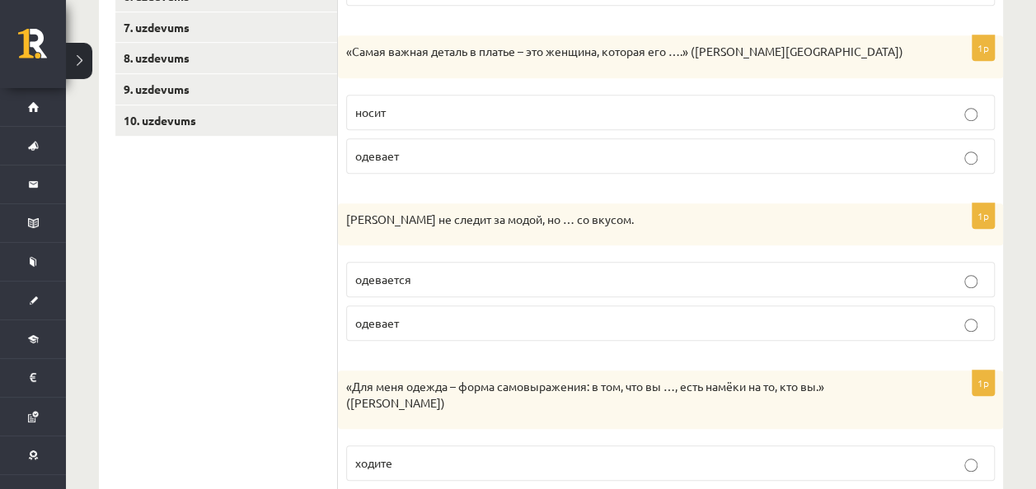
click at [469, 288] on label "одевается" at bounding box center [670, 279] width 648 height 35
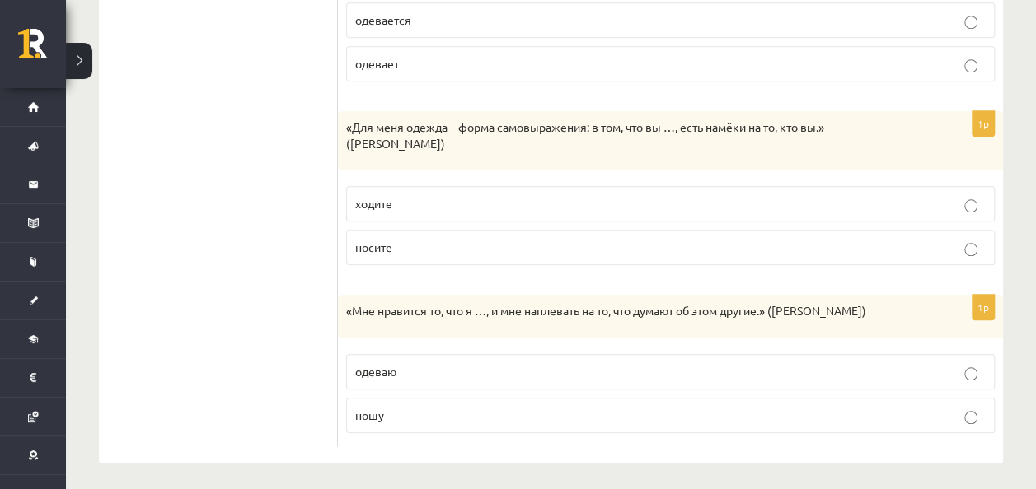
scroll to position [730, 0]
click at [476, 410] on p "ношу" at bounding box center [670, 415] width 630 height 17
click at [419, 245] on p "носите" at bounding box center [670, 247] width 630 height 17
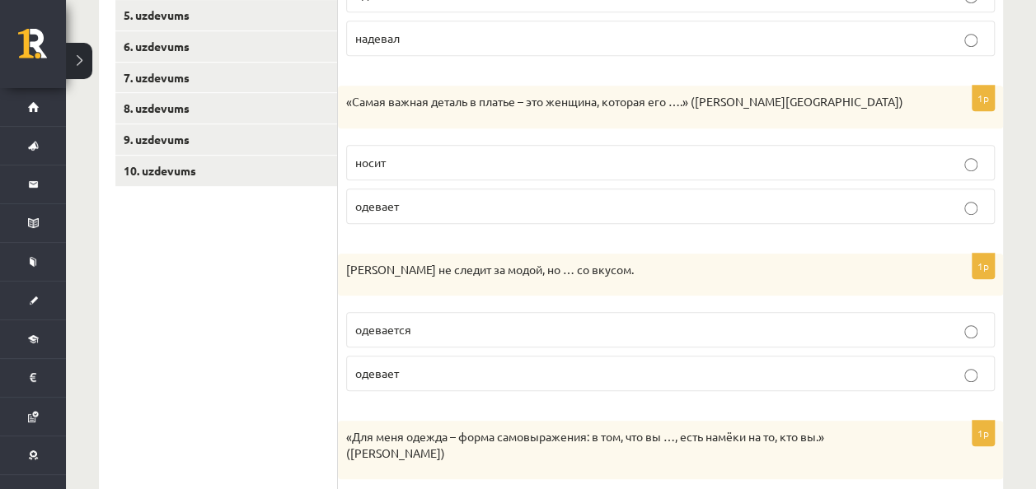
scroll to position [366, 0]
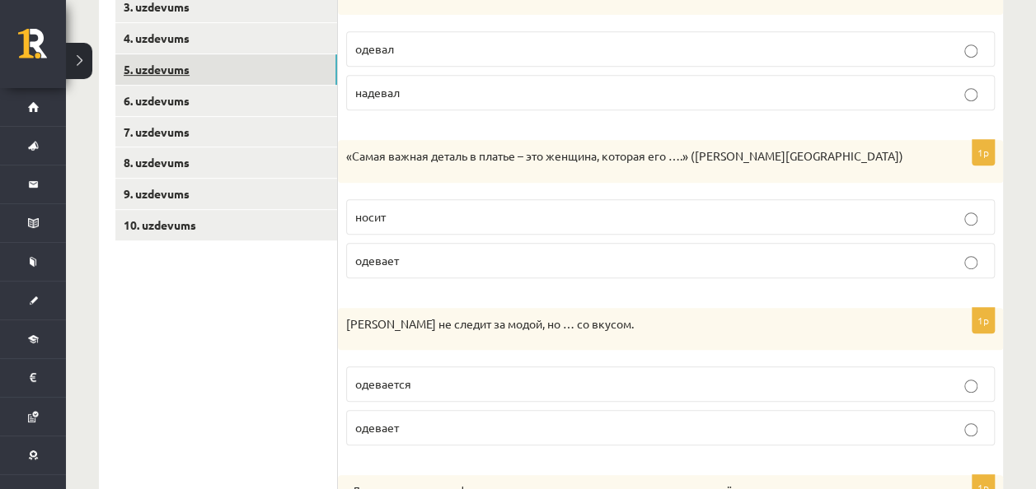
click at [257, 82] on link "5. uzdevums" at bounding box center [226, 69] width 222 height 30
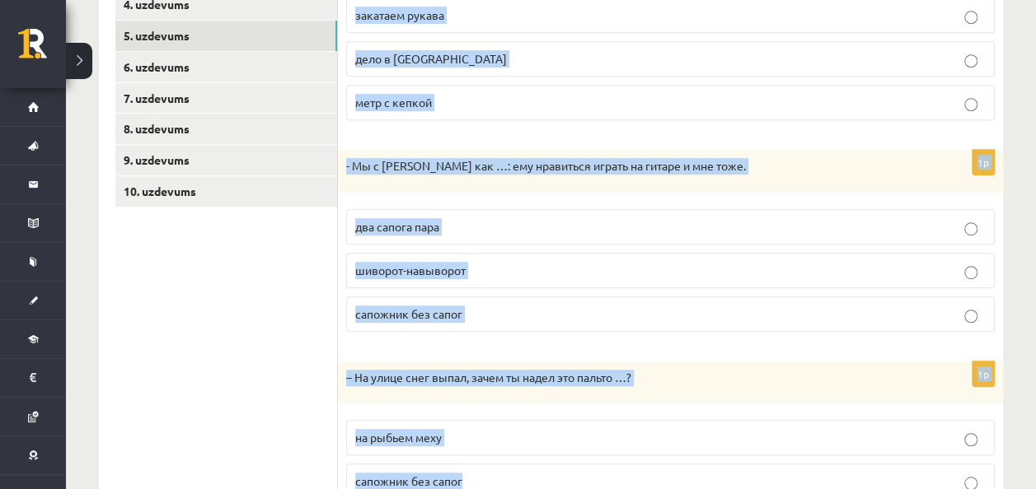
scroll to position [511, 0]
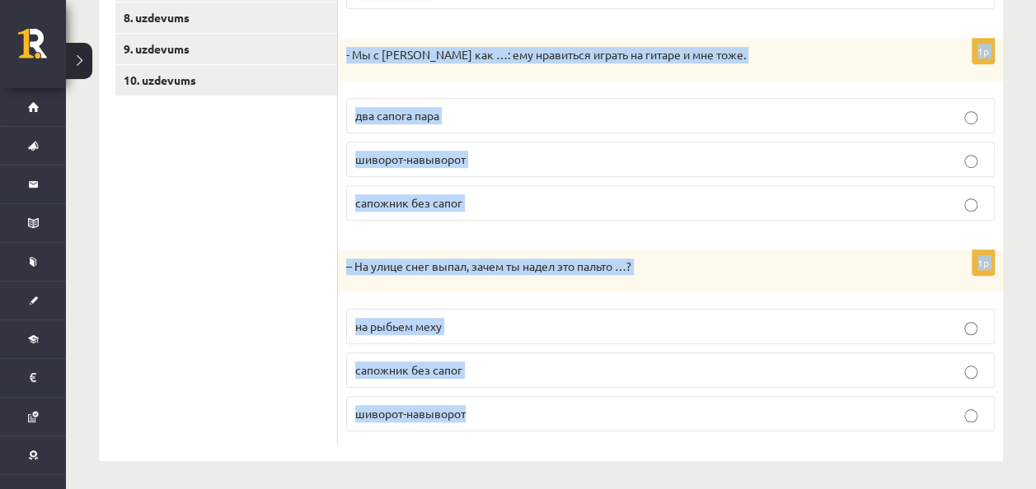
drag, startPoint x: 341, startPoint y: 68, endPoint x: 511, endPoint y: 531, distance: 493.1
copy form "Дополните диалоги. 1p – Ну что, ребята, … и примемся за дело! закатаем рукава д…"
click at [586, 407] on p "шиворот-навыворот" at bounding box center [670, 413] width 630 height 17
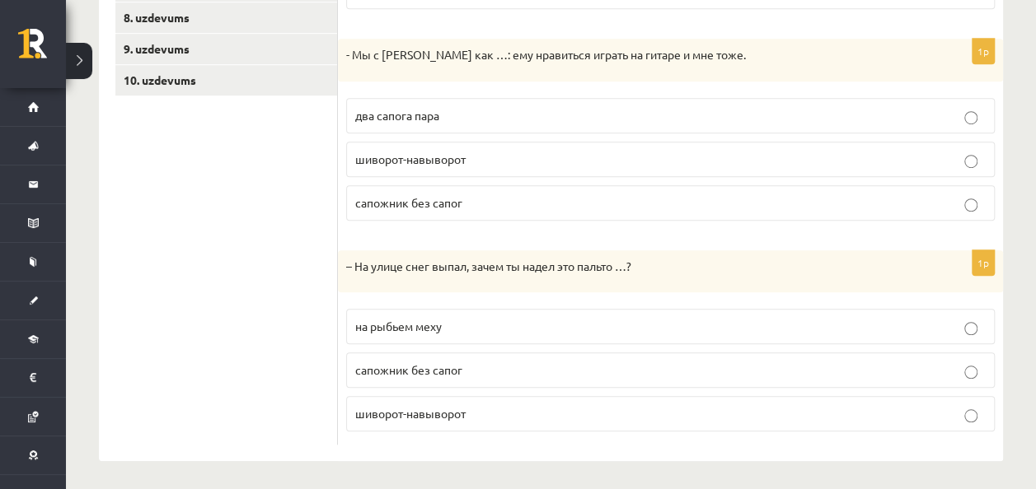
click at [467, 110] on p "два сапога пара" at bounding box center [670, 115] width 630 height 17
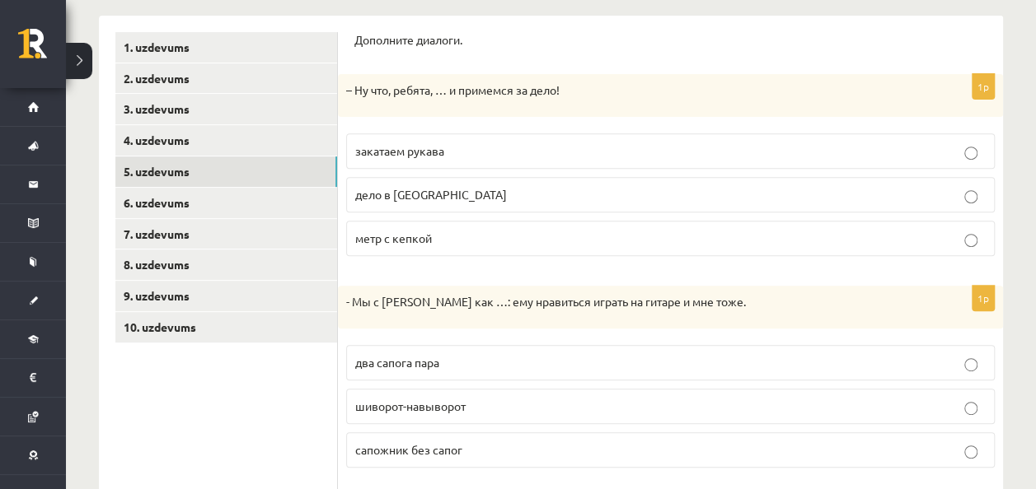
scroll to position [250, 0]
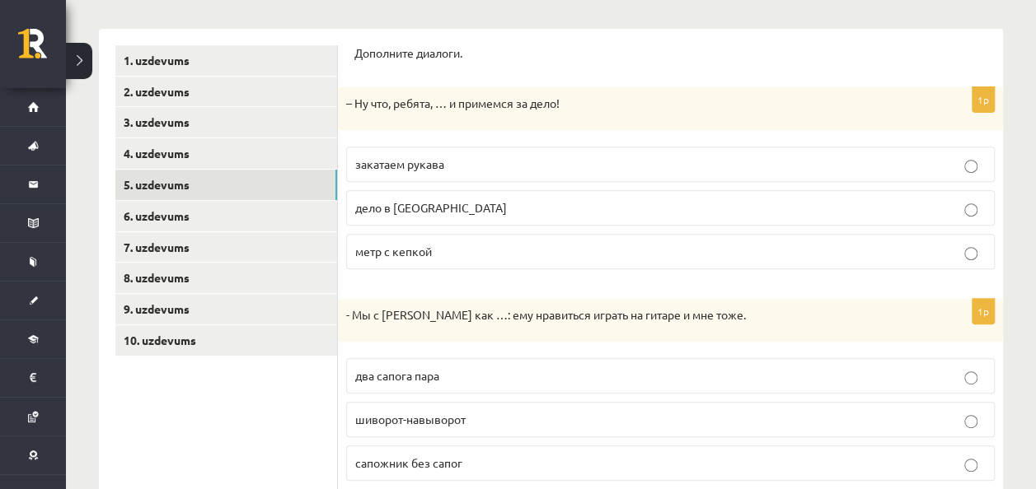
click at [474, 171] on p "закатаем рукава" at bounding box center [670, 164] width 630 height 17
click at [138, 223] on link "6. uzdevums" at bounding box center [226, 216] width 222 height 30
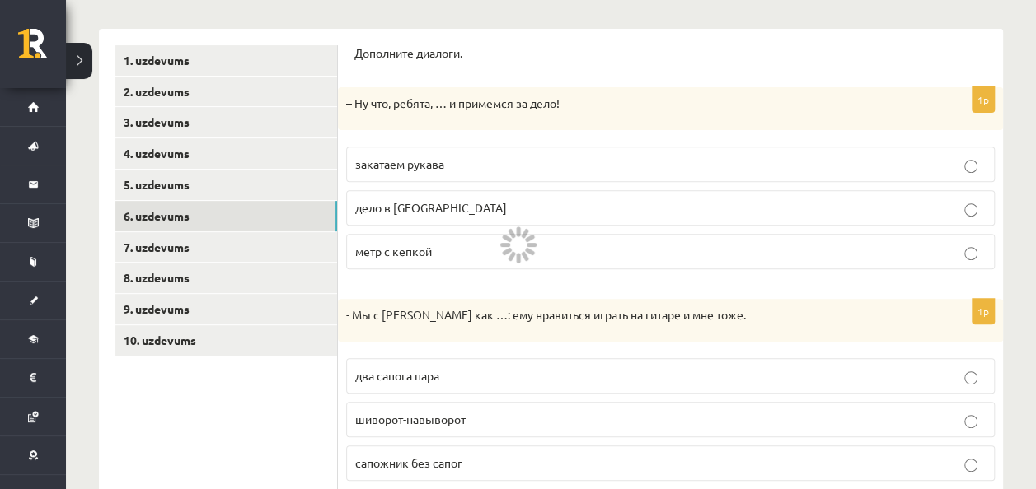
scroll to position [199, 0]
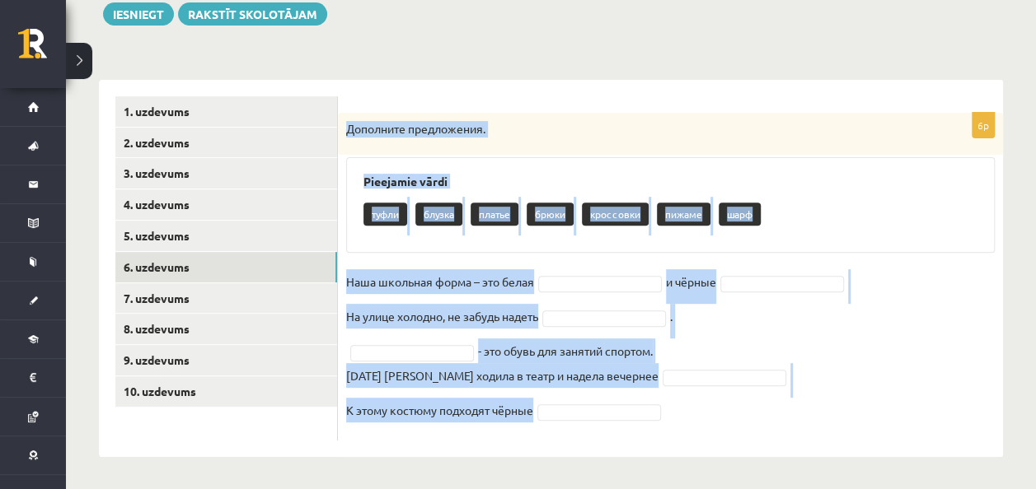
drag, startPoint x: 342, startPoint y: 123, endPoint x: 632, endPoint y: 463, distance: 447.1
click at [632, 463] on div "**********" at bounding box center [551, 177] width 970 height 626
drag, startPoint x: 340, startPoint y: 127, endPoint x: 536, endPoint y: 459, distance: 385.6
click at [536, 459] on div "**********" at bounding box center [551, 177] width 970 height 626
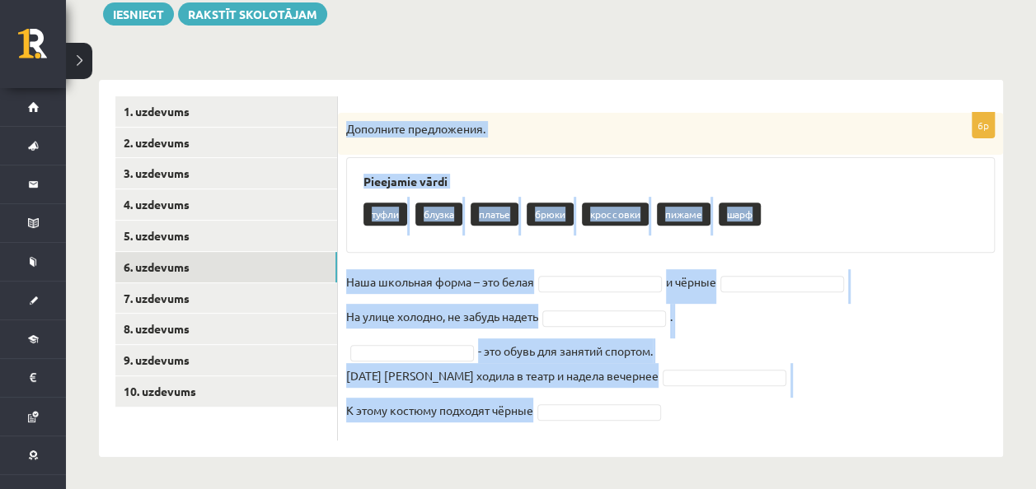
copy div "Дополните предложения. Pieejamie vārdi туфли блузка платье брюки кроссовки пижа…"
click at [570, 268] on div "6p Дополните предложения. Pieejamie vārdi туфли блузка платье брюки кроссовки п…" at bounding box center [670, 277] width 665 height 328
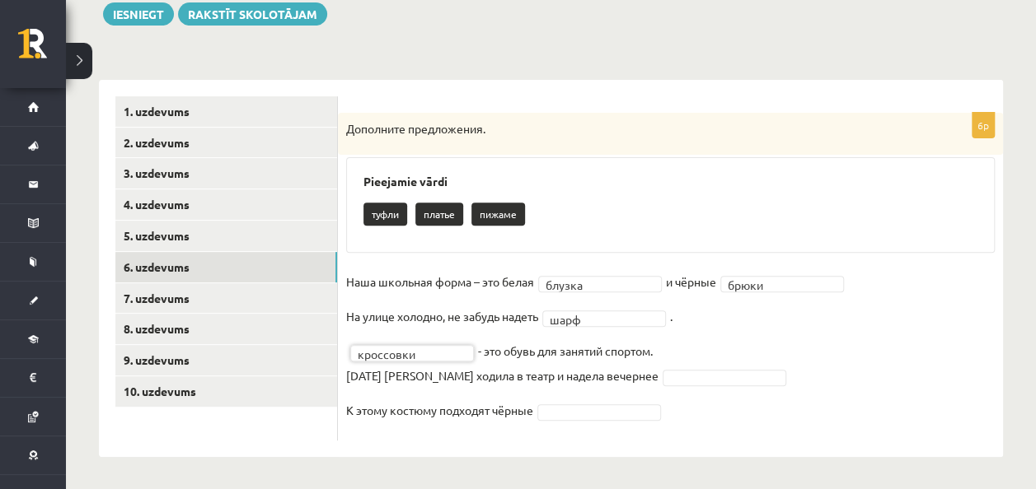
click at [667, 386] on fieldset "Наша школьная форма – это белая блузка ****** и чёрные брюки ***** На улице хол…" at bounding box center [670, 350] width 648 height 163
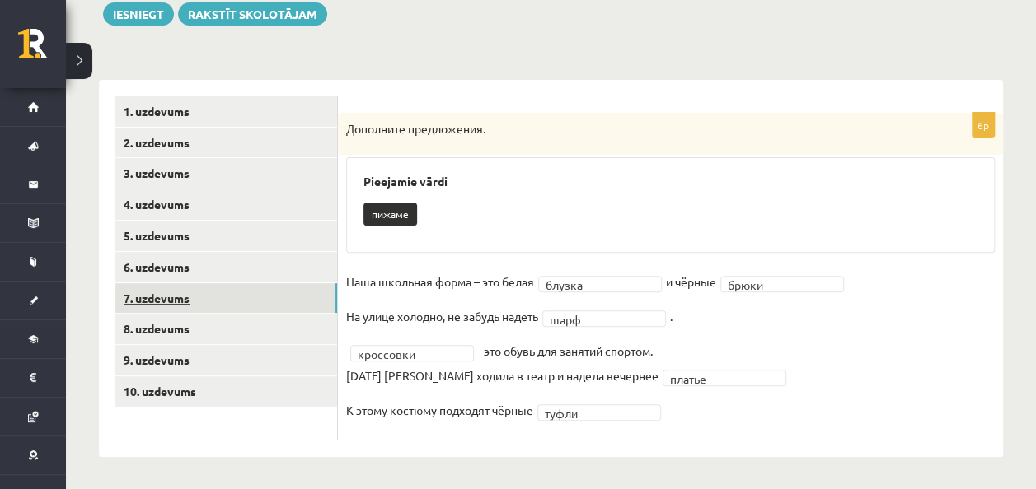
click at [269, 285] on link "7. uzdevums" at bounding box center [226, 298] width 222 height 30
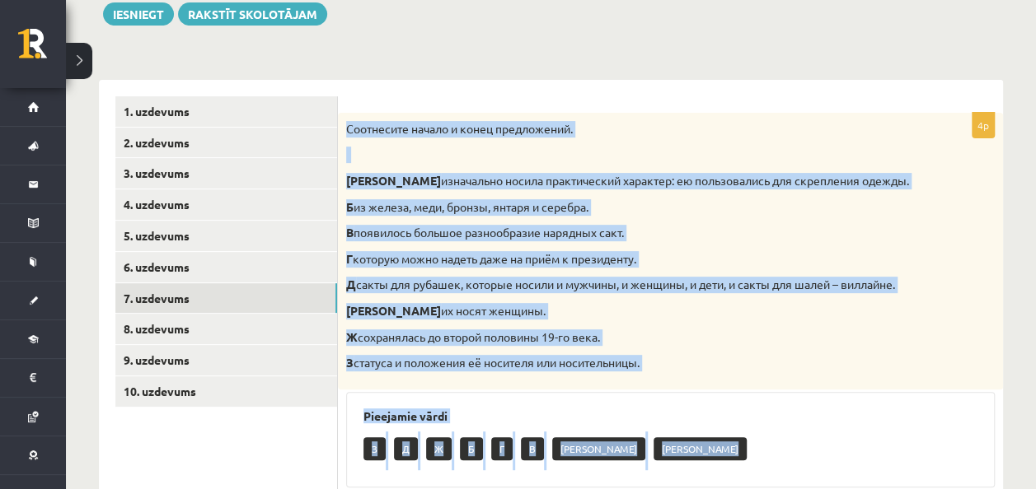
scroll to position [483, 0]
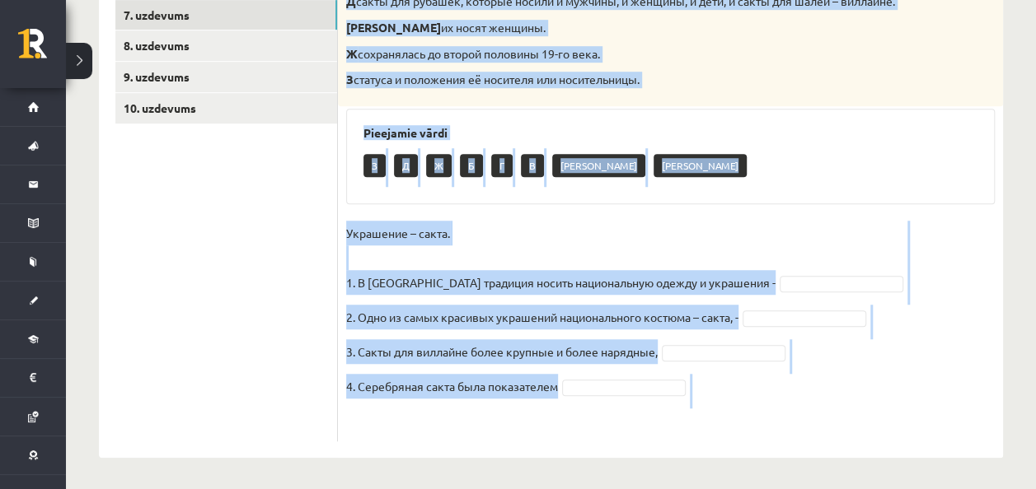
drag, startPoint x: 346, startPoint y: 129, endPoint x: 717, endPoint y: 438, distance: 483.1
click at [717, 438] on div "4p Соотнесите начало и конец предложений. А изначально носила практический хара…" at bounding box center [670, 135] width 665 height 612
copy div "Соотнесите начало и конец предложений. А изначально носила практический характе…"
click at [765, 272] on fieldset "Украшение – сакта. 1. В Латвии традиция носить национальную одежду и украшения …" at bounding box center [670, 327] width 648 height 213
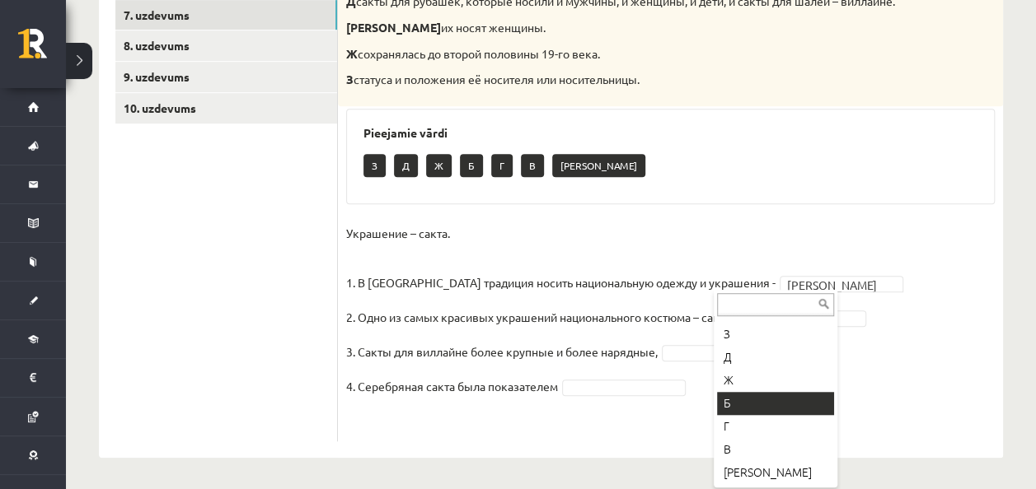
scroll to position [20, 0]
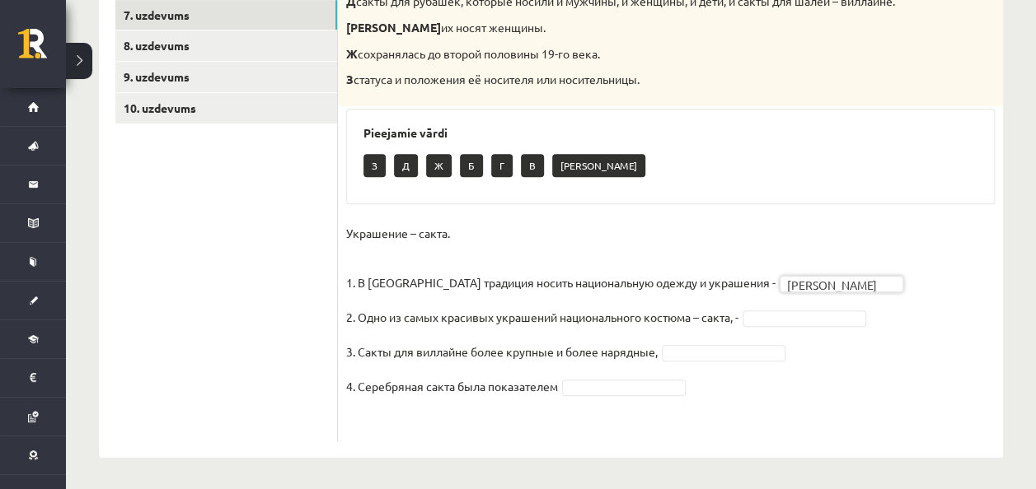
click at [802, 306] on fieldset "Украшение – сакта. 1. В Латвии традиция носить национальную одежду и украшения …" at bounding box center [670, 327] width 648 height 213
click at [578, 397] on fieldset "Украшение – сакта. 1. В Латвии традиция носить национальную одежду и украшения …" at bounding box center [670, 327] width 648 height 213
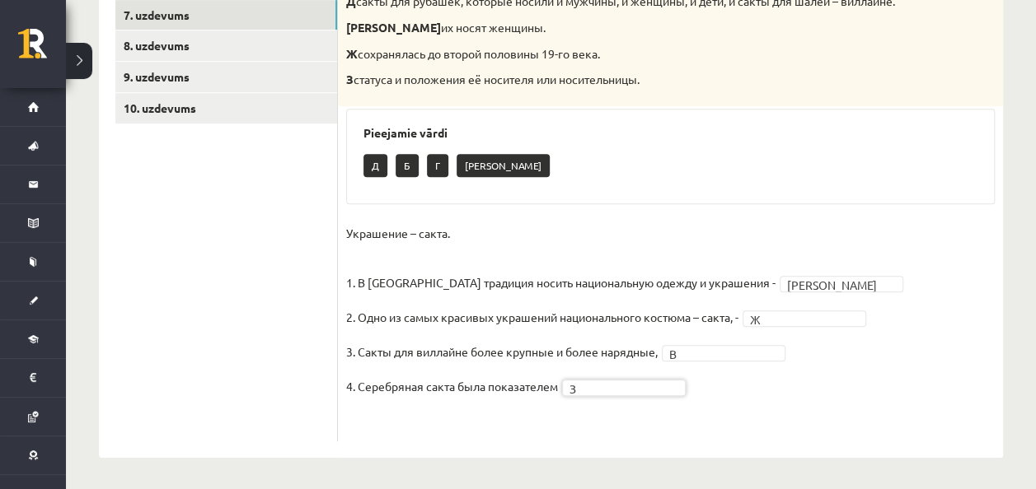
scroll to position [237, 0]
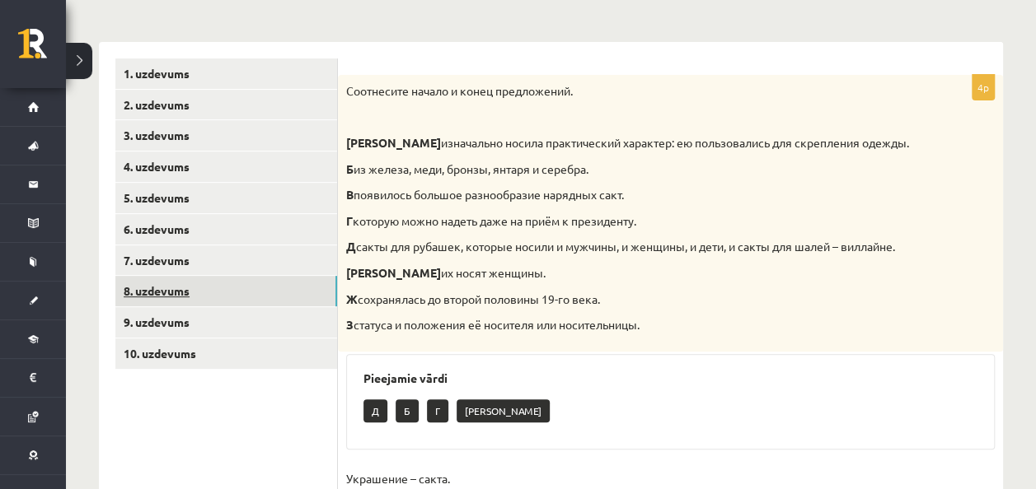
click at [275, 285] on link "8. uzdevums" at bounding box center [226, 291] width 222 height 30
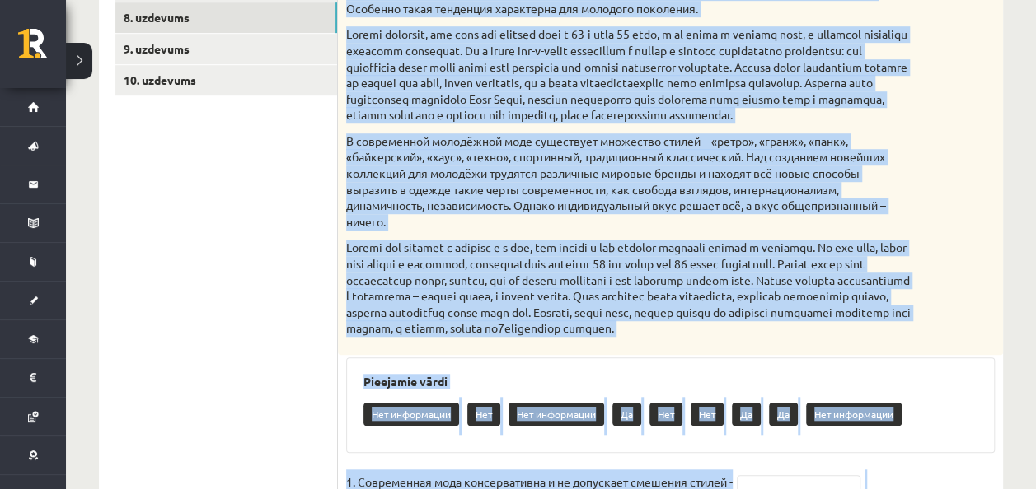
scroll to position [753, 0]
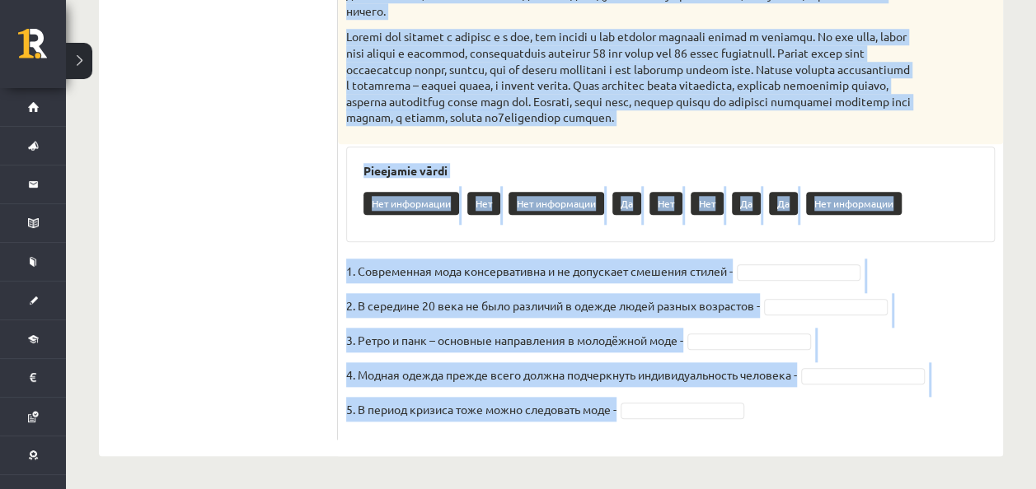
drag, startPoint x: 345, startPoint y: 88, endPoint x: 784, endPoint y: 468, distance: 580.6
copy div "Прочитайте текст и выполните задание. Главное отличие молодёжной моды состоит в…"
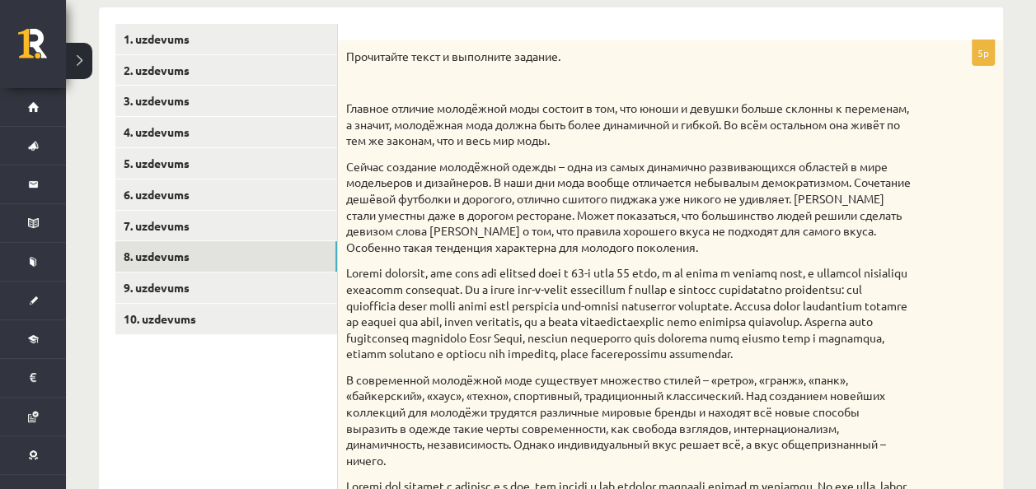
scroll to position [306, 0]
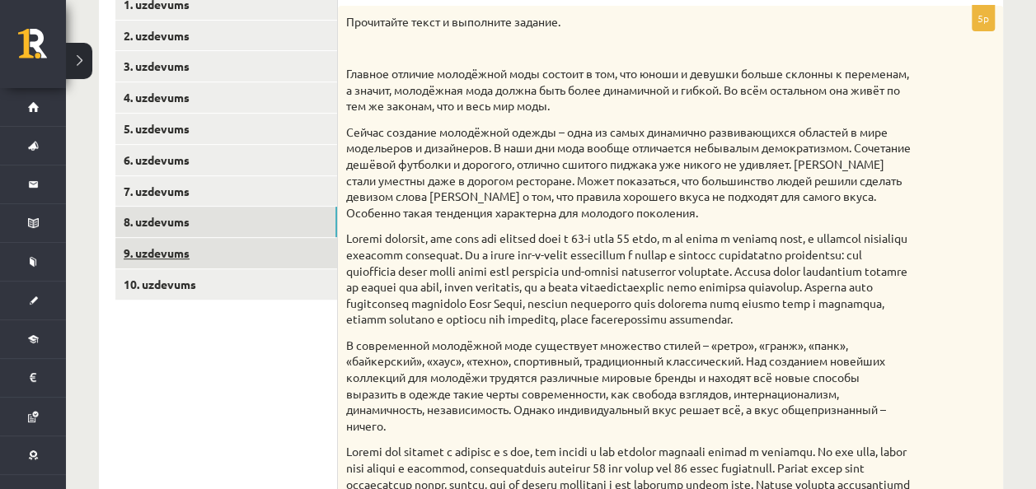
click at [314, 244] on link "9. uzdevums" at bounding box center [226, 253] width 222 height 30
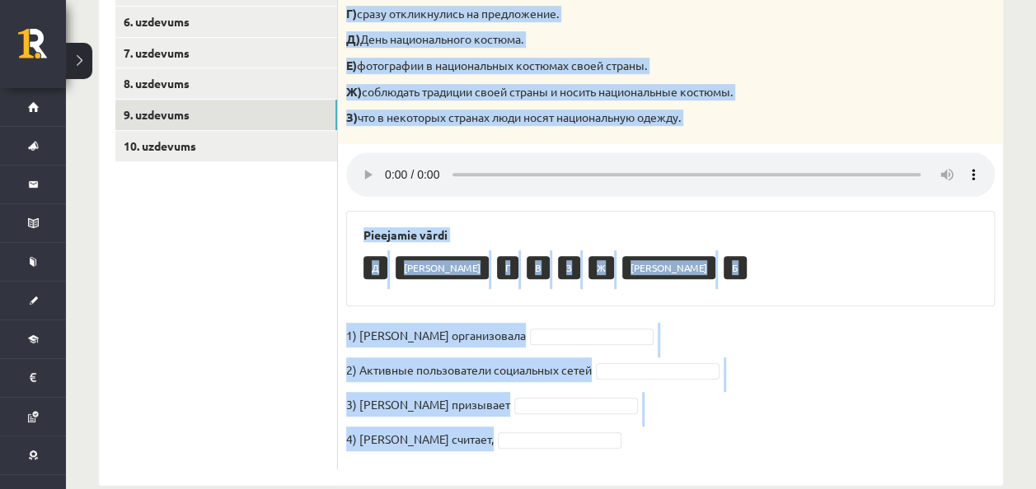
scroll to position [474, 0]
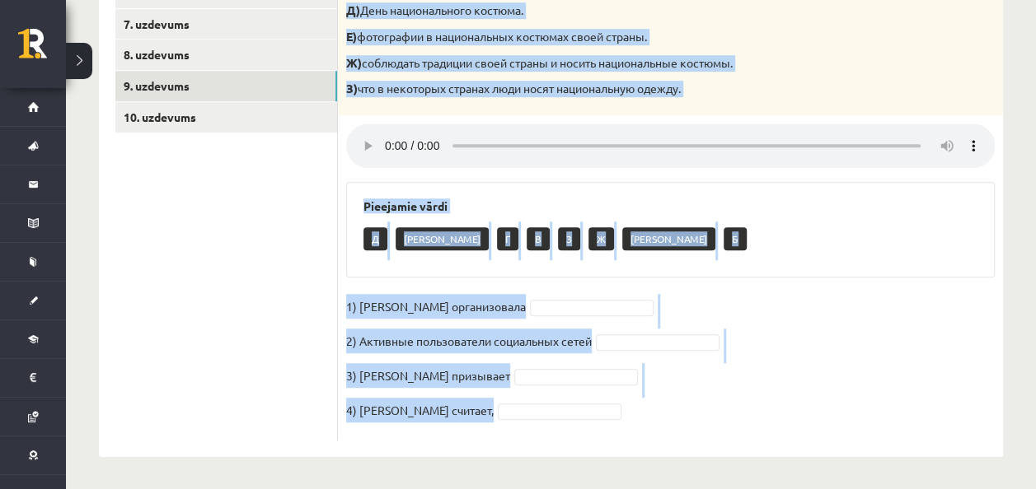
drag, startPoint x: 346, startPoint y: 16, endPoint x: 637, endPoint y: 464, distance: 533.6
click at [637, 464] on div "**********" at bounding box center [551, 40] width 970 height 900
copy div "Прослушайте текст и соедините части предложений. А) дух патриотизма молодёжи и …"
click at [529, 294] on fieldset "1) Мухаббат Саби организовала 2) Активные пользователи социальных сетей 3) Муха…" at bounding box center [670, 363] width 648 height 138
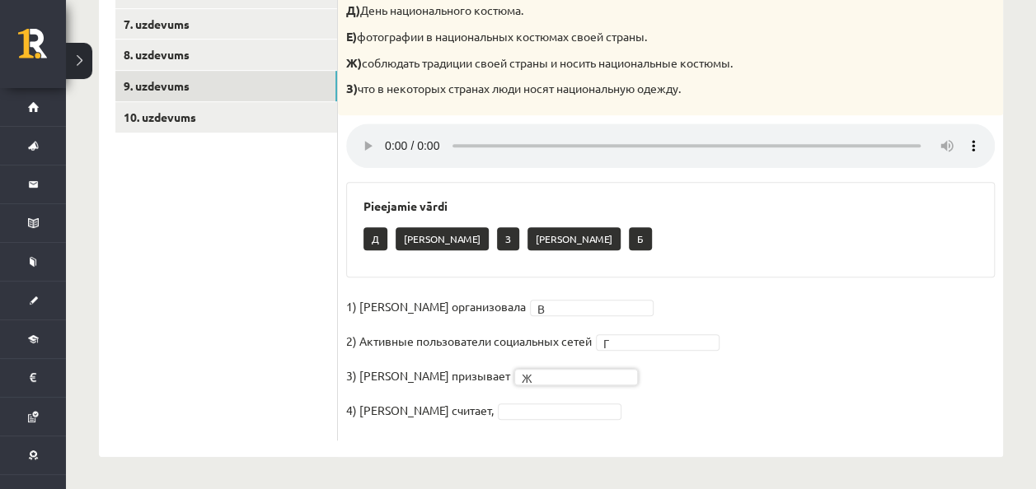
click at [561, 419] on fieldset "1) Мухаббат Саби организовала В * 2) Активные пользователи социальных сетей Г *…" at bounding box center [670, 363] width 648 height 138
click at [219, 119] on link "10. uzdevums" at bounding box center [226, 117] width 222 height 30
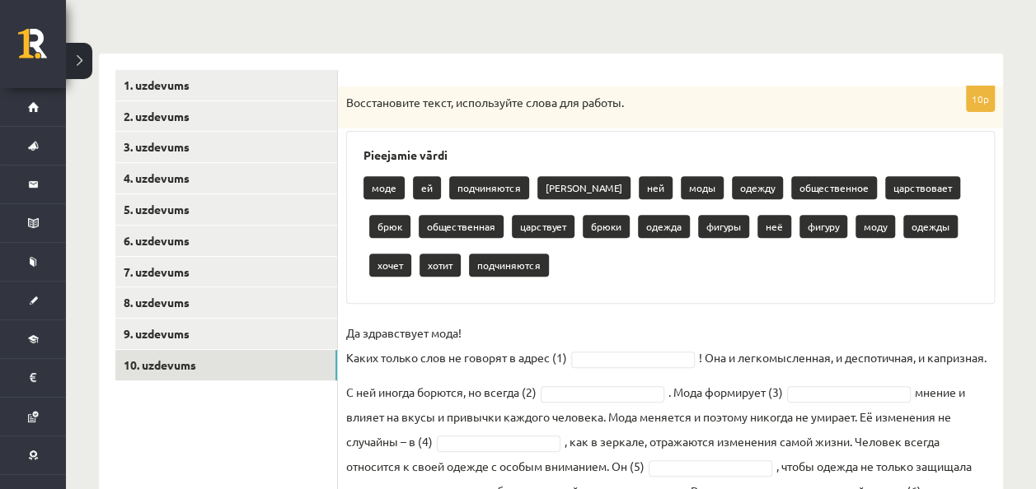
scroll to position [226, 0]
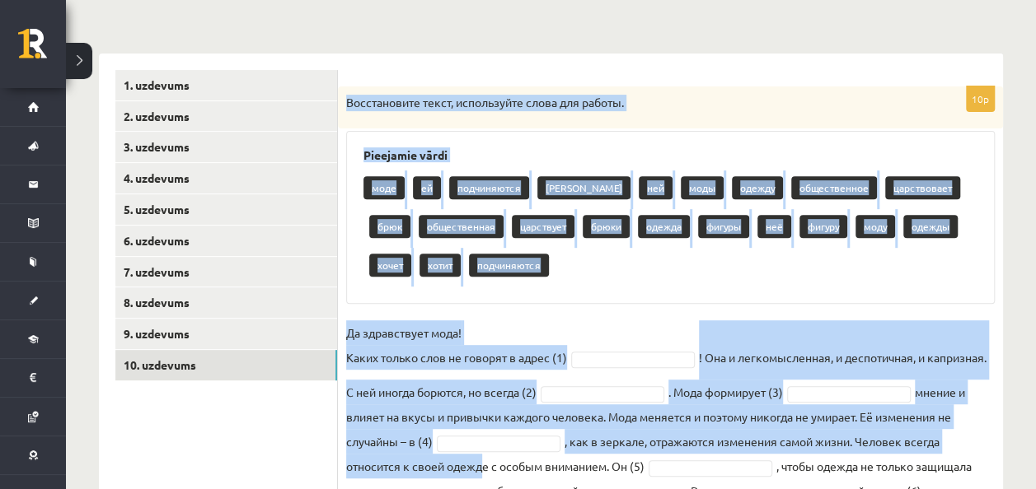
drag, startPoint x: 342, startPoint y: 100, endPoint x: 478, endPoint y: 504, distance: 426.8
click at [478, 264] on html "0 Dāvanas 830 mP 324 xp Dainis Druva Sākums Aktuāli Kā mācīties eSKOLĀ Kontakti…" at bounding box center [518, 18] width 1036 height 489
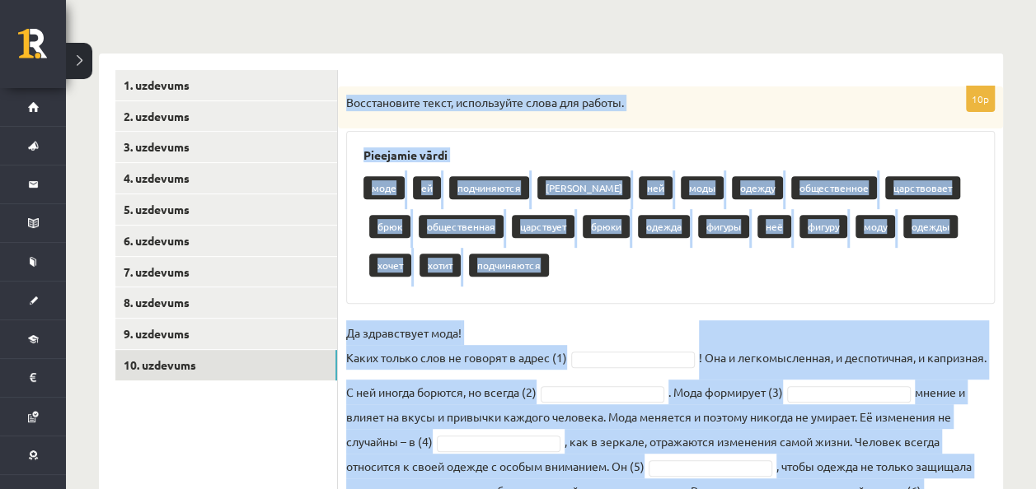
click at [680, 143] on div "Pieejamie vārdi моде ей подчиняются брюков ней моды одежду общественное царство…" at bounding box center [670, 217] width 648 height 173
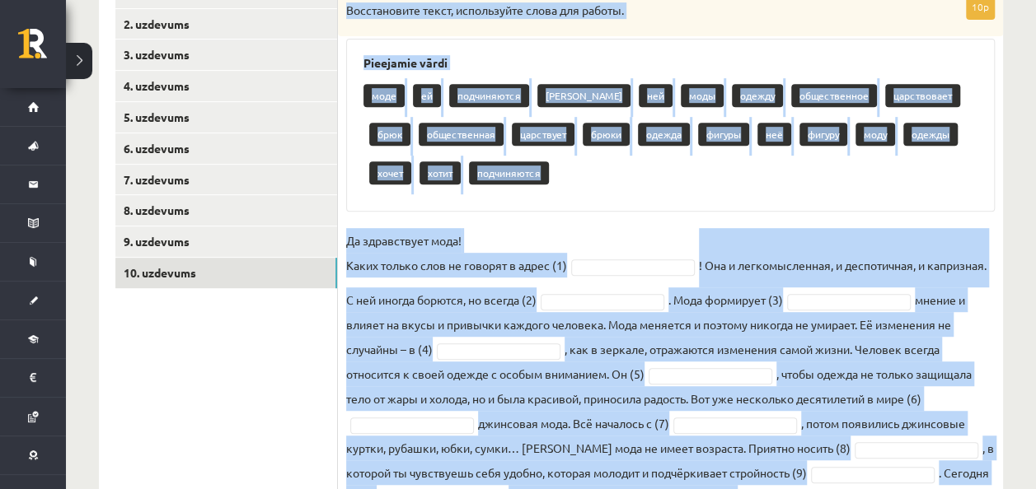
scroll to position [420, 0]
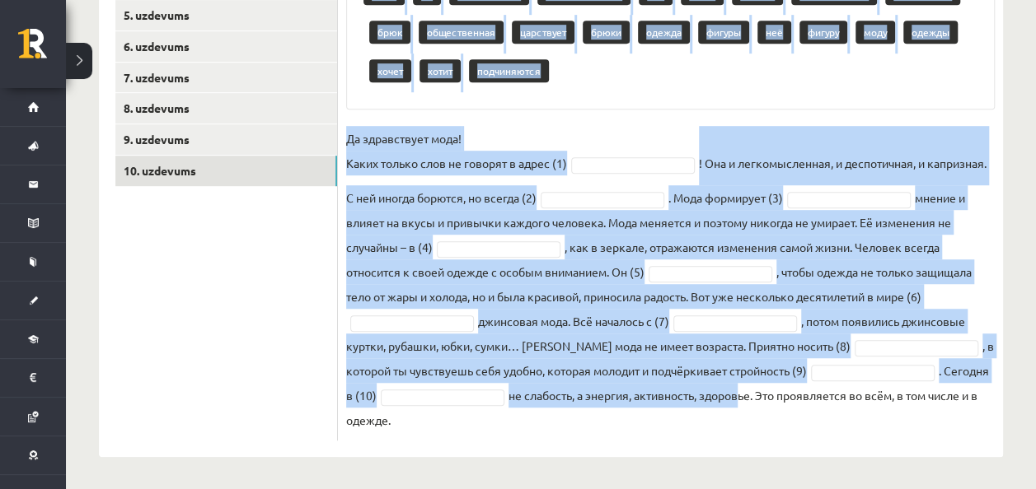
drag, startPoint x: 344, startPoint y: 13, endPoint x: 806, endPoint y: 443, distance: 630.7
click at [806, 443] on div "10p Восстановите текст, используйте слова для работы. Pieejamie vārdi моде ей п…" at bounding box center [670, 158] width 665 height 598
copy div "Восстановите текст, используйте слова для работы. Pieejamie vārdi моде ей подчи…"
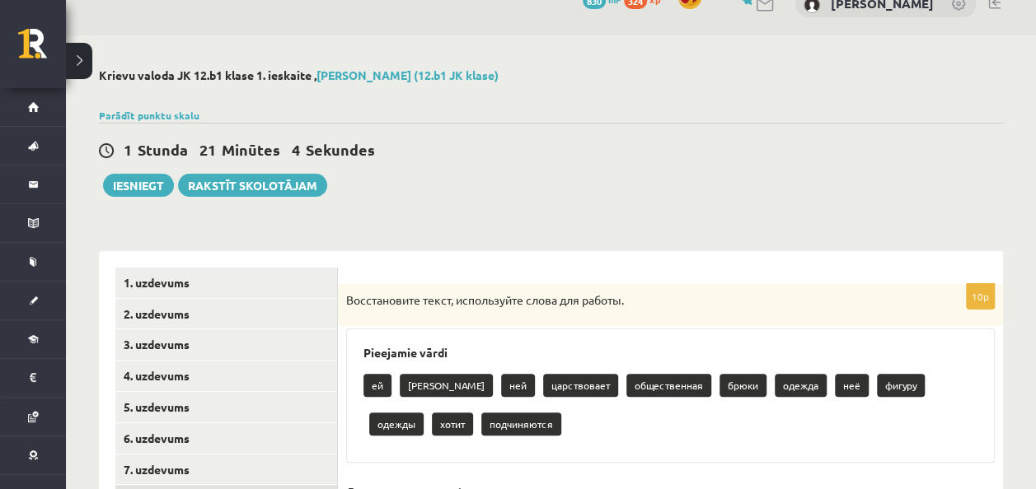
scroll to position [26, 0]
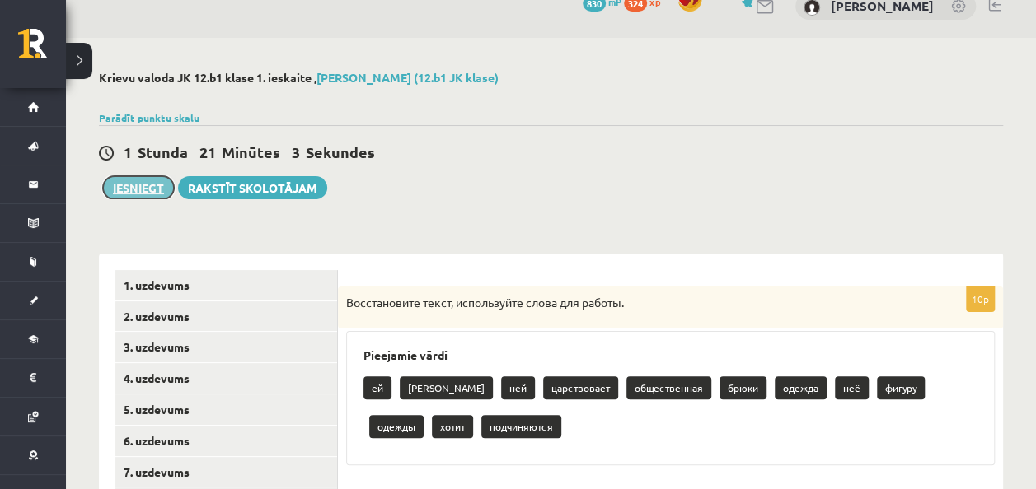
click at [153, 176] on button "Iesniegt" at bounding box center [138, 187] width 71 height 23
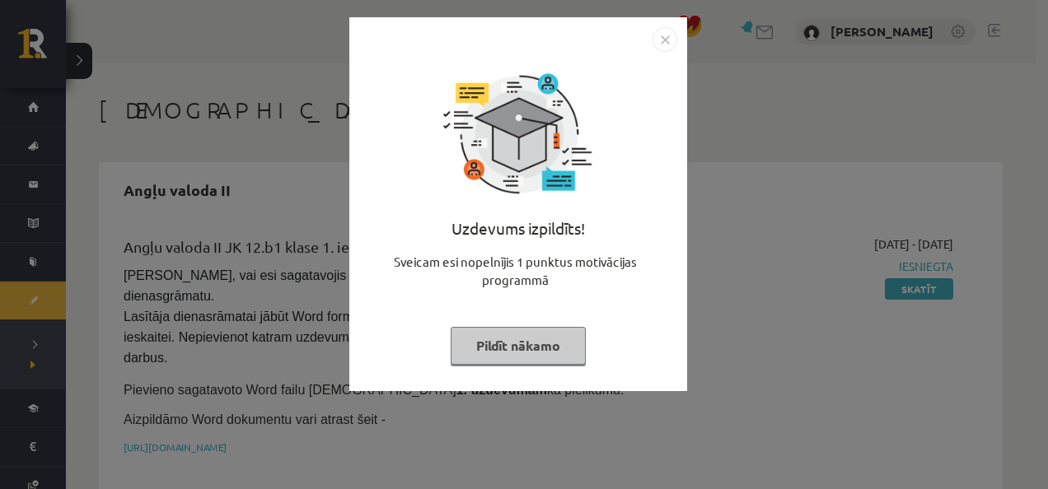
click at [550, 344] on button "Pildīt nākamo" at bounding box center [518, 346] width 135 height 38
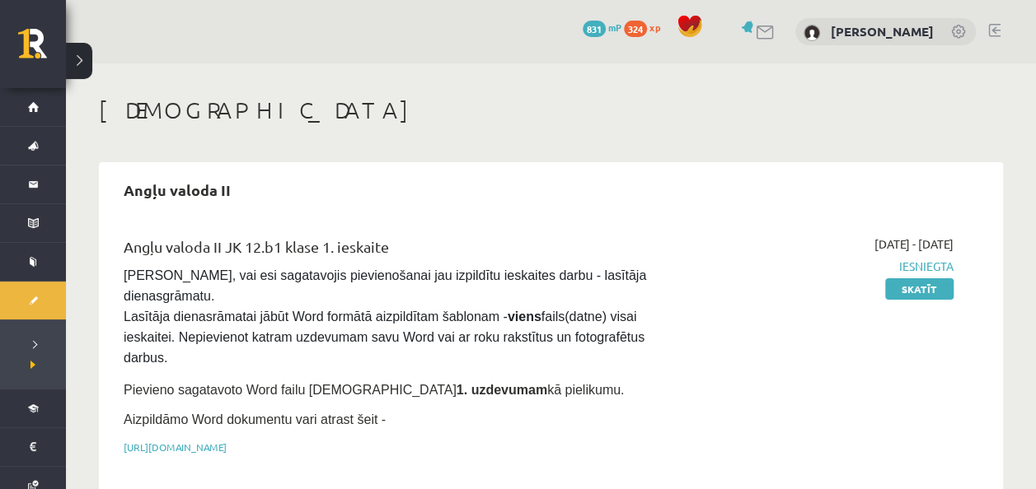
click at [994, 35] on link at bounding box center [994, 30] width 12 height 13
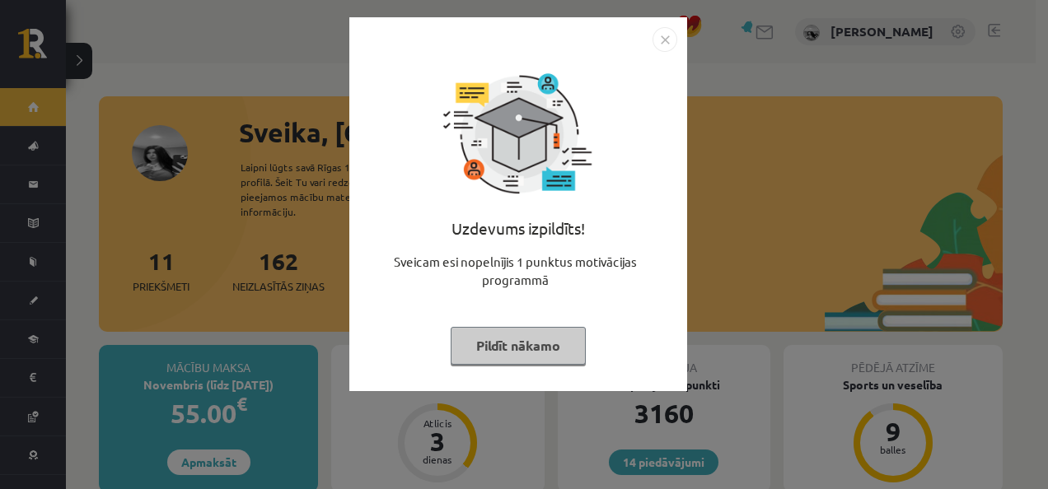
click at [510, 339] on button "Pildīt nākamo" at bounding box center [518, 346] width 135 height 38
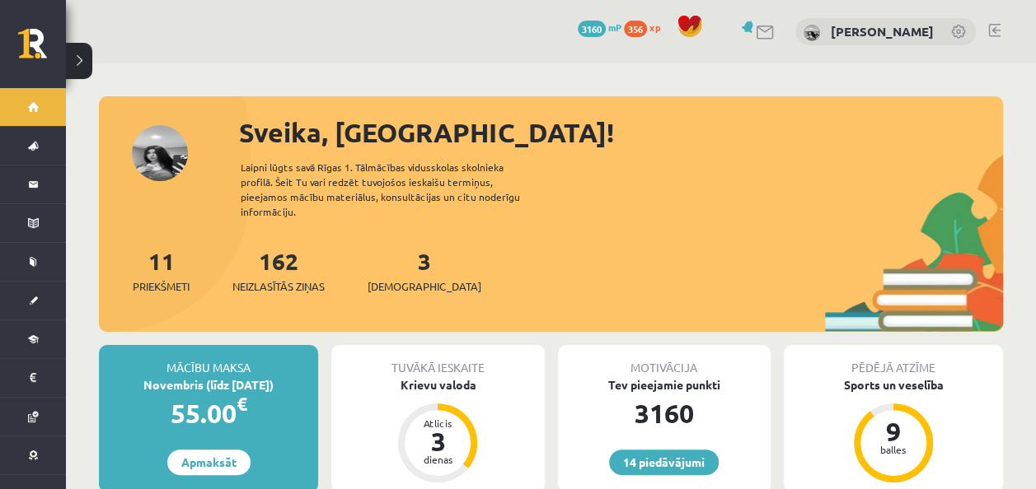
click at [389, 244] on div "3 Ieskaites" at bounding box center [424, 269] width 114 height 51
click at [395, 250] on link "3 Ieskaites" at bounding box center [424, 270] width 114 height 49
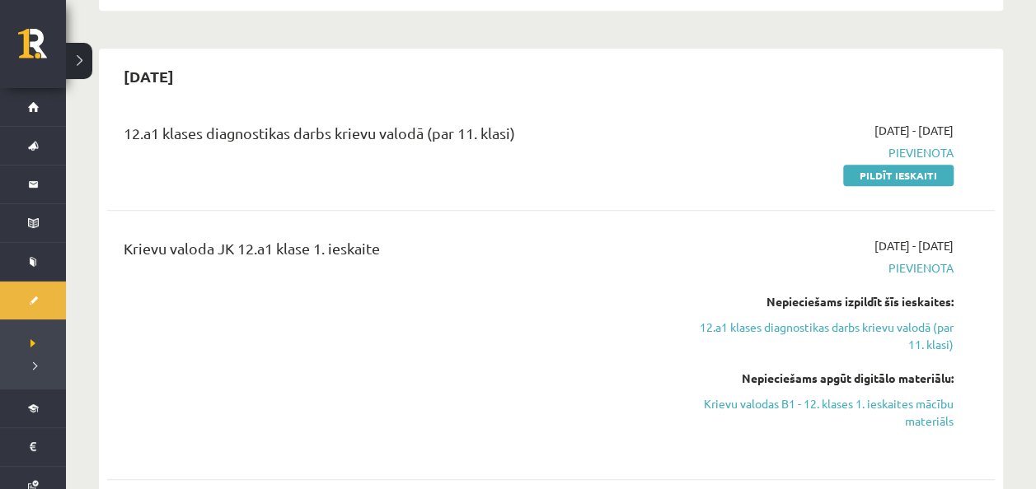
scroll to position [500, 0]
click at [906, 164] on link "Pildīt ieskaiti" at bounding box center [898, 174] width 110 height 21
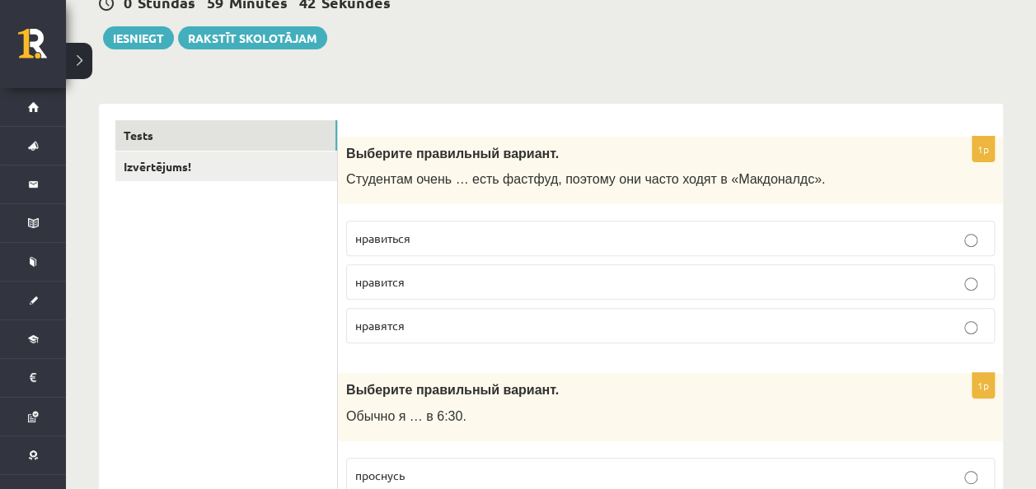
scroll to position [176, 0]
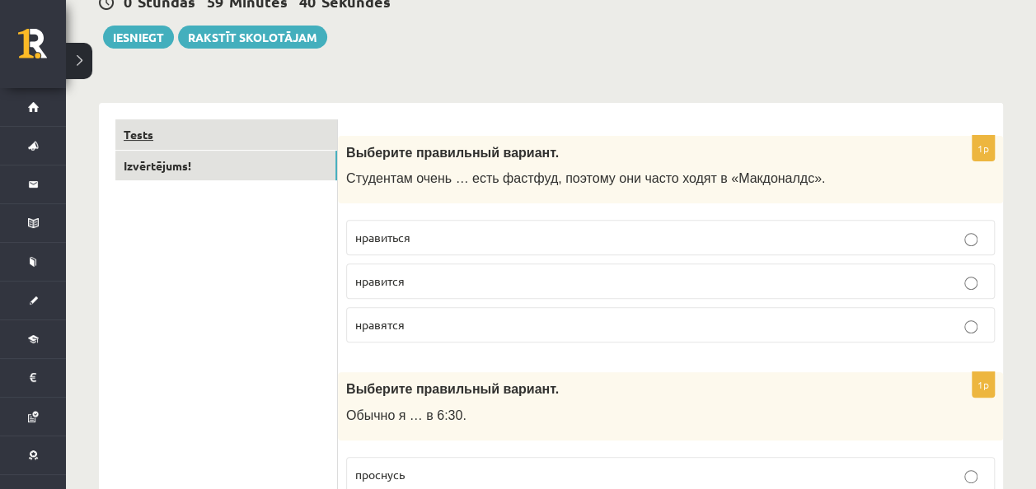
click at [285, 138] on link "Tests" at bounding box center [226, 134] width 222 height 30
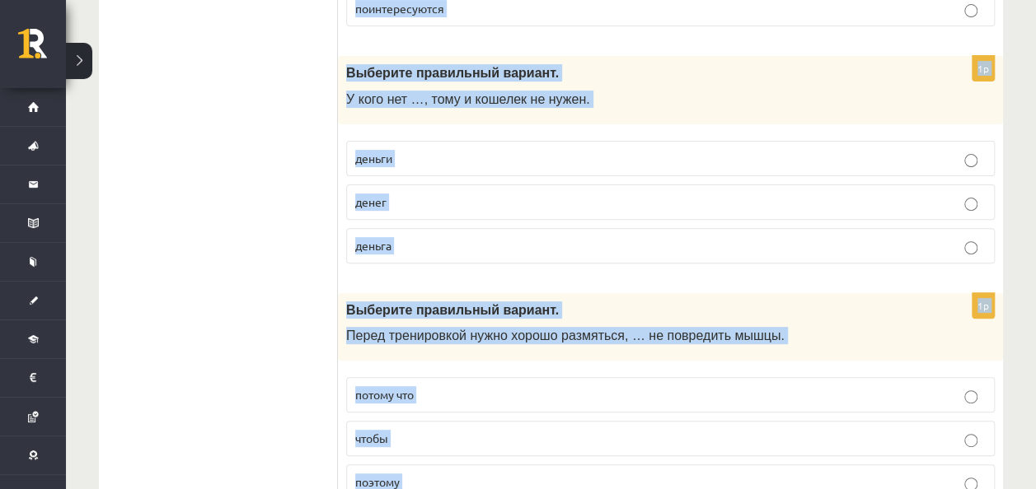
scroll to position [6562, 0]
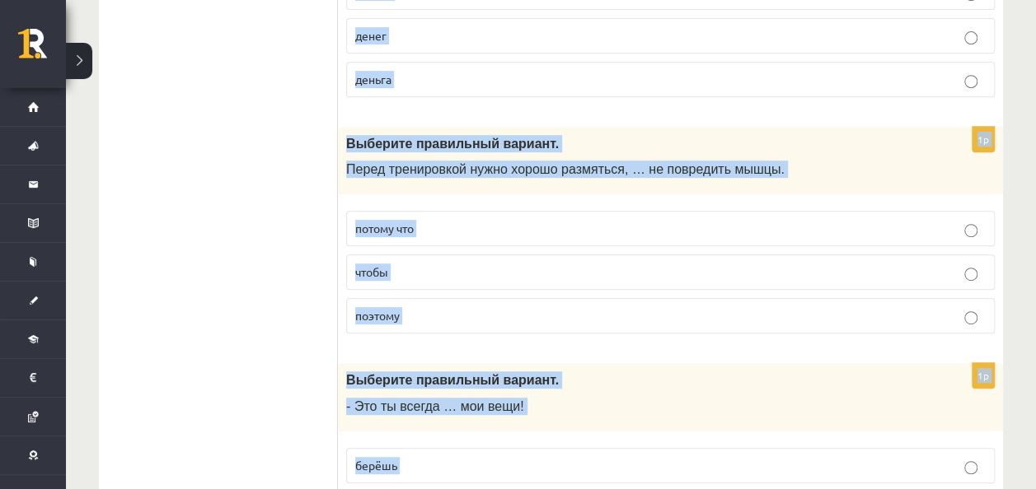
drag, startPoint x: 346, startPoint y: 158, endPoint x: 545, endPoint y: 417, distance: 326.6
copy form "Выберите правильный вариант. Студентам очень … есть фастфуд, поэтому они часто …"
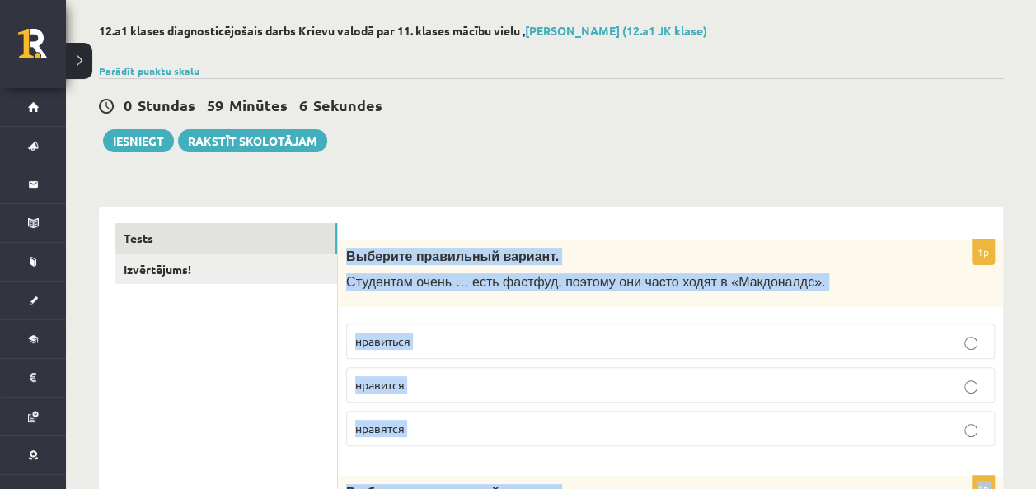
scroll to position [0, 0]
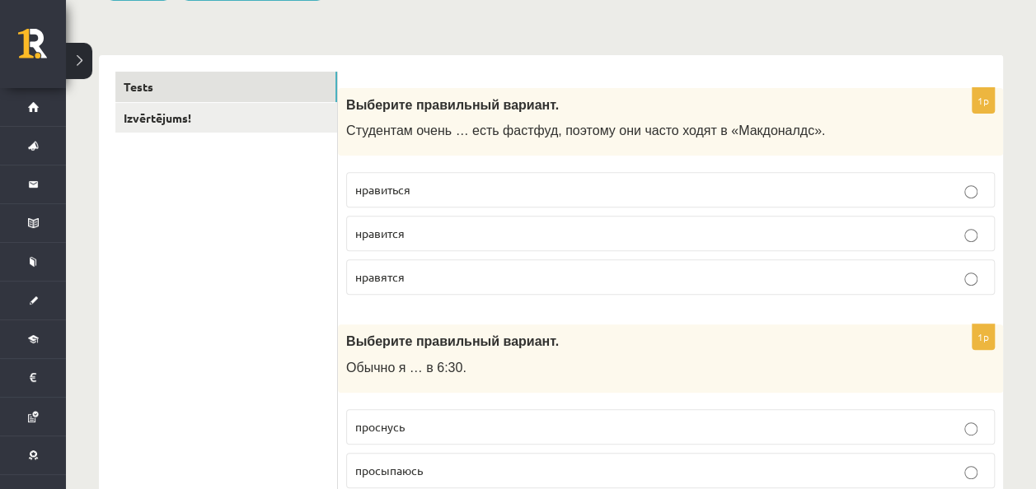
scroll to position [227, 0]
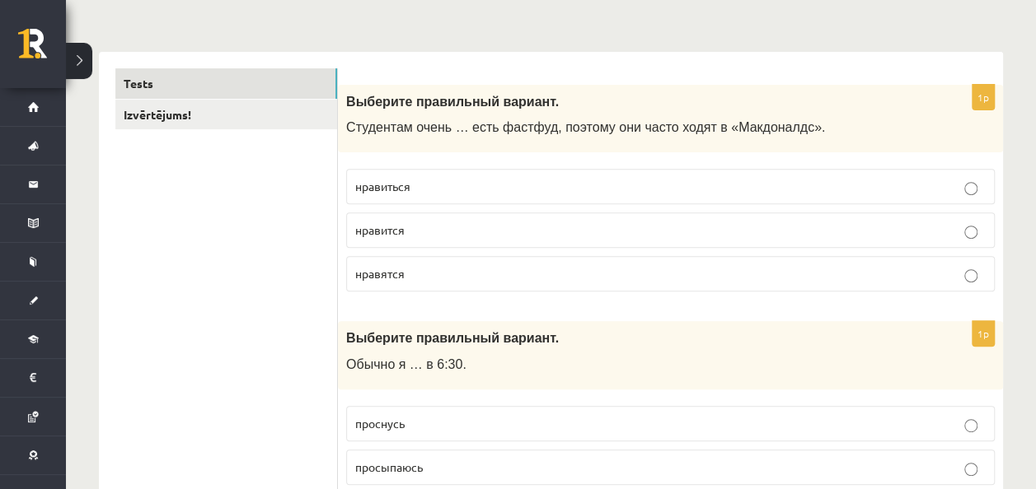
click at [449, 239] on label "нравится" at bounding box center [670, 230] width 648 height 35
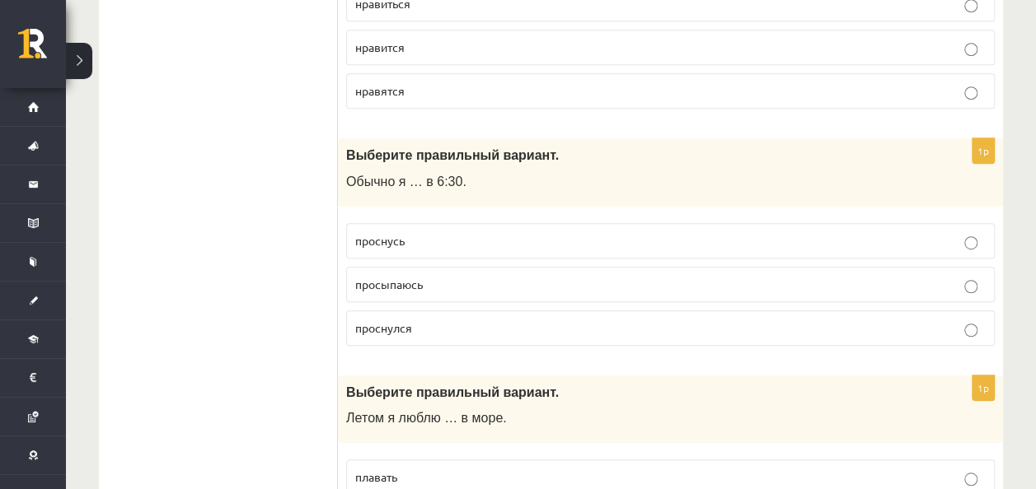
click at [475, 283] on p "просыпаюсь" at bounding box center [670, 284] width 630 height 17
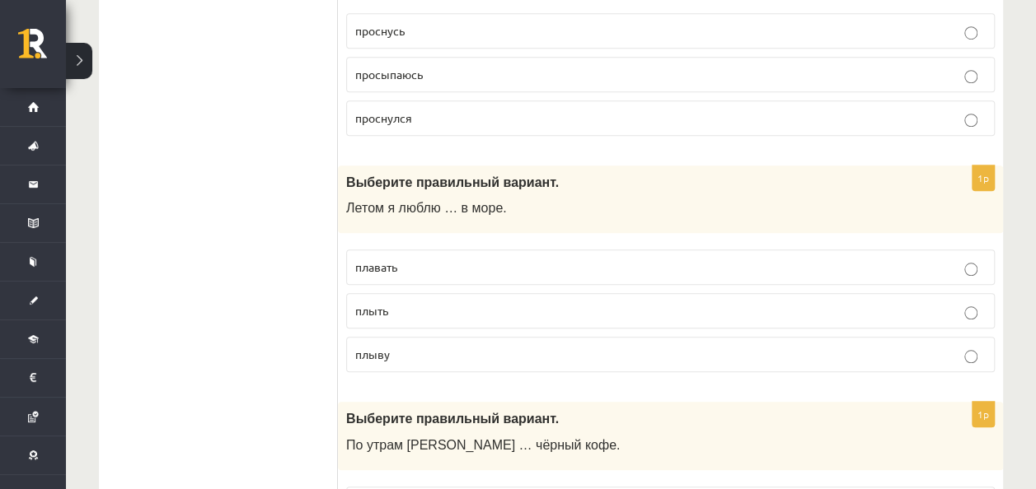
scroll to position [621, 0]
click at [450, 260] on p "плавать" at bounding box center [670, 266] width 630 height 17
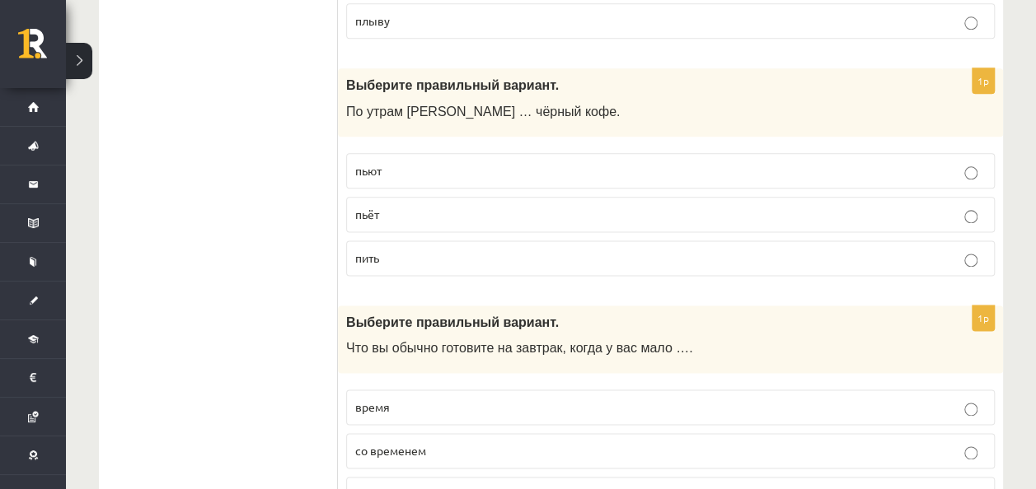
click at [426, 215] on p "пьёт" at bounding box center [670, 214] width 630 height 17
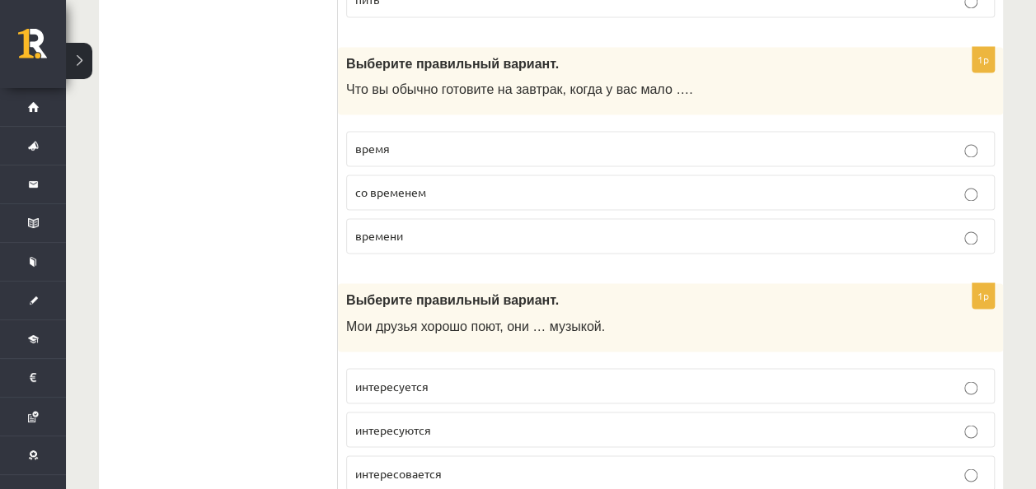
scroll to position [1226, 0]
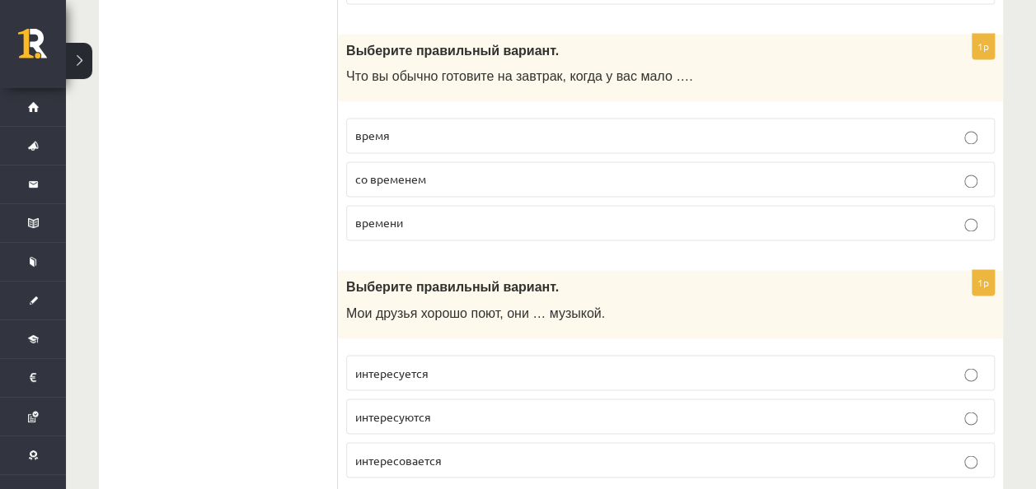
click at [428, 205] on label "времени" at bounding box center [670, 222] width 648 height 35
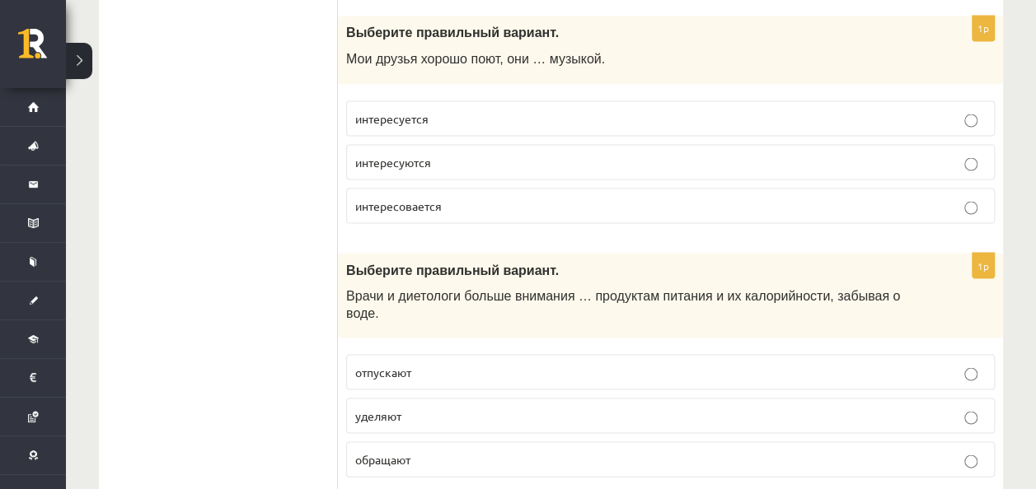
scroll to position [1481, 0]
click at [460, 124] on label "интересуется" at bounding box center [670, 117] width 648 height 35
click at [472, 143] on label "интересуются" at bounding box center [670, 160] width 648 height 35
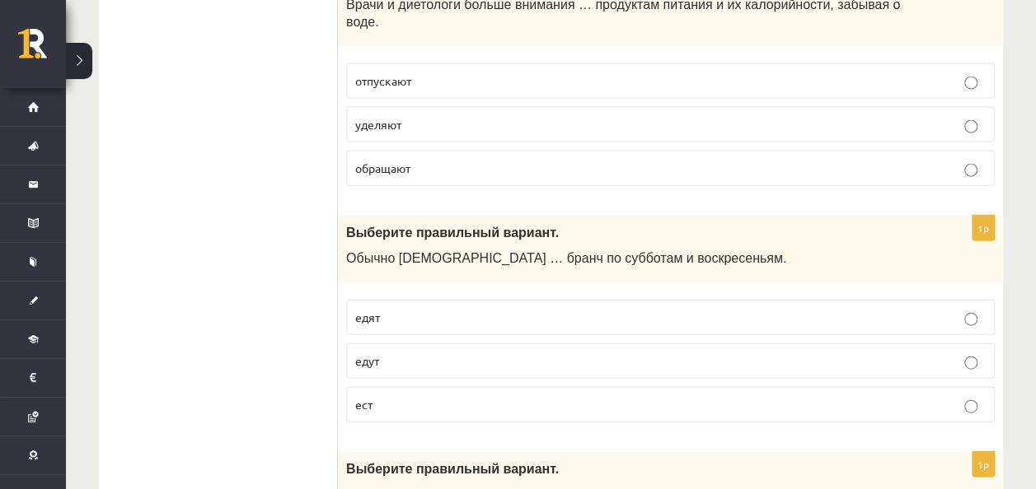
click at [440, 116] on p "уделяют" at bounding box center [670, 124] width 630 height 17
click at [478, 309] on p "едят" at bounding box center [670, 317] width 630 height 17
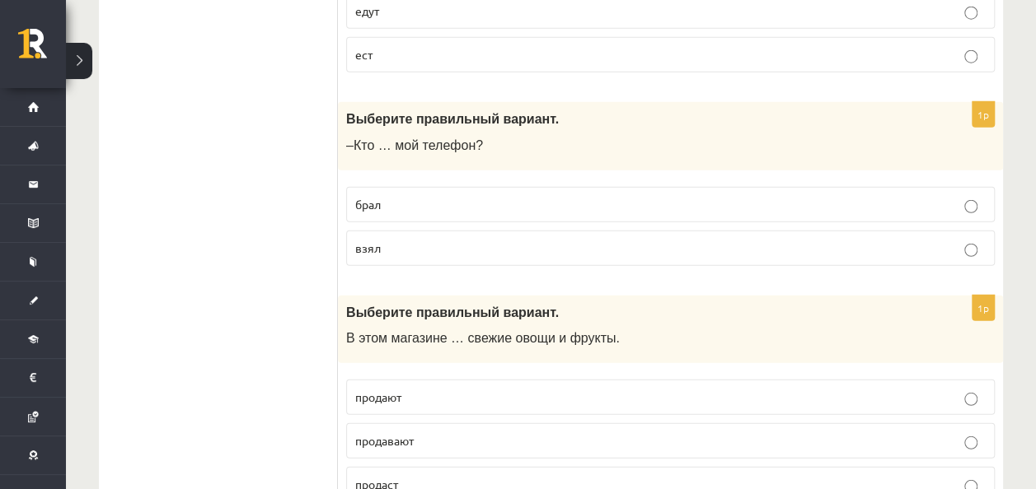
scroll to position [2122, 0]
click at [445, 193] on fieldset "брал взял" at bounding box center [670, 224] width 648 height 92
click at [456, 239] on p "взял" at bounding box center [670, 247] width 630 height 17
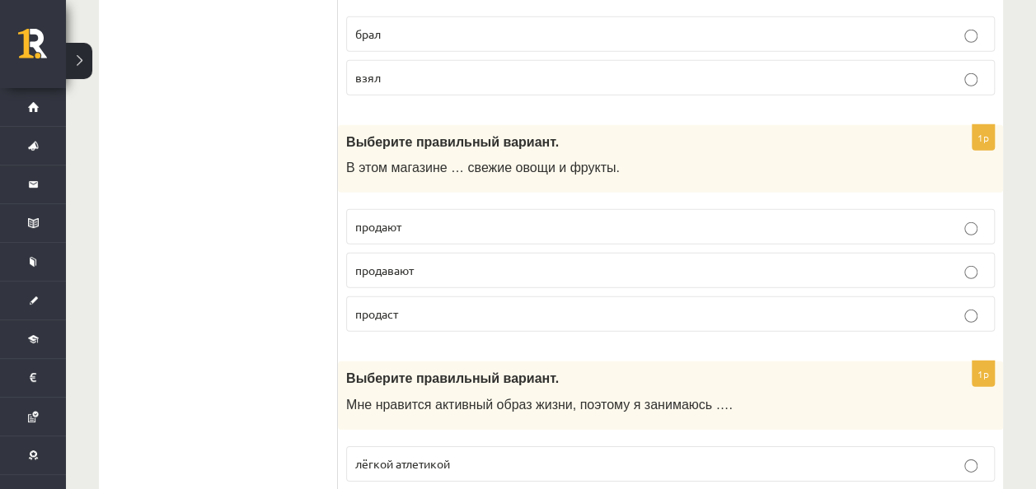
click at [449, 218] on p "продают" at bounding box center [670, 226] width 630 height 17
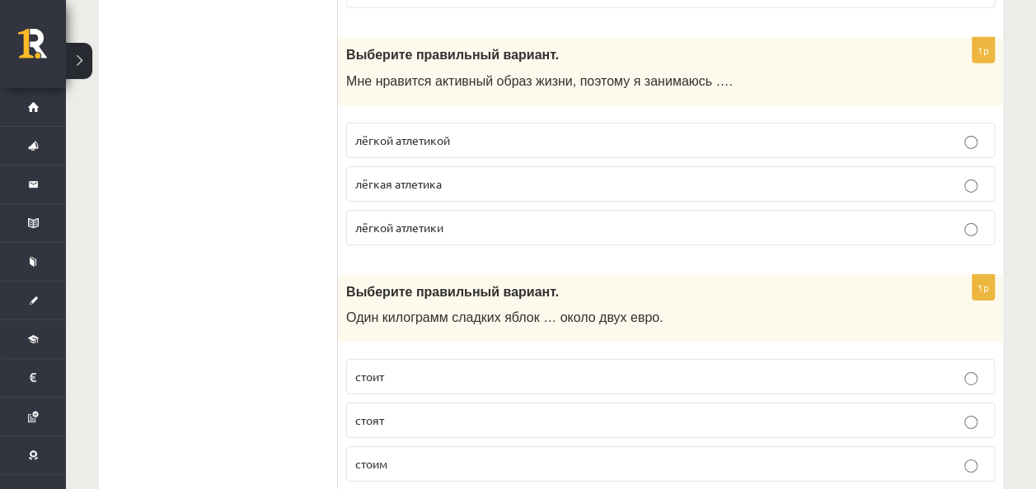
scroll to position [2625, 0]
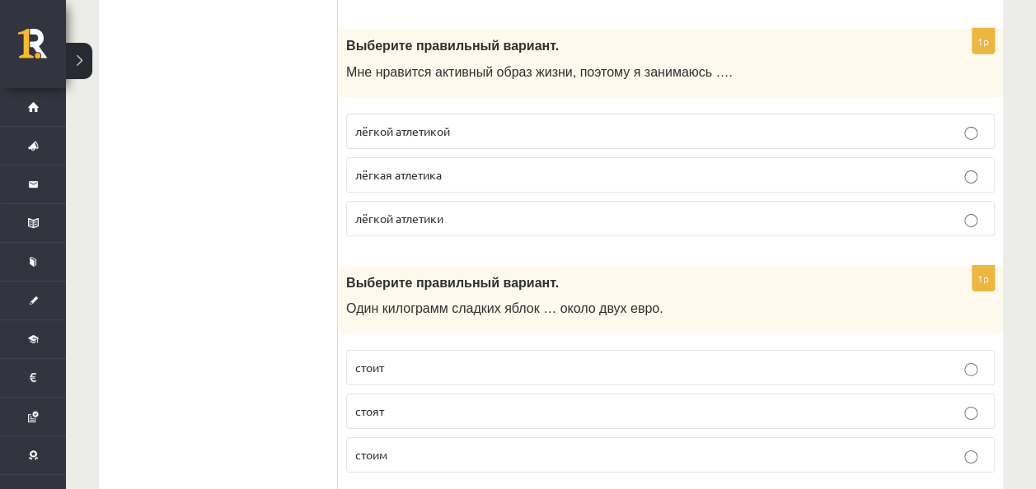
click at [419, 114] on label "лёгкой атлетикой" at bounding box center [670, 131] width 648 height 35
click at [452, 359] on p "стоит" at bounding box center [670, 367] width 630 height 17
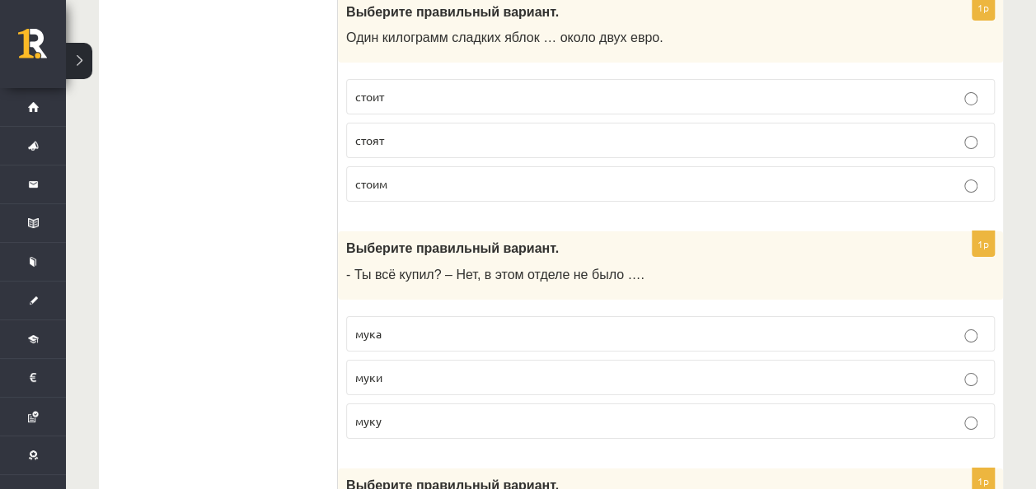
scroll to position [2897, 0]
click at [483, 359] on label "муки" at bounding box center [670, 376] width 648 height 35
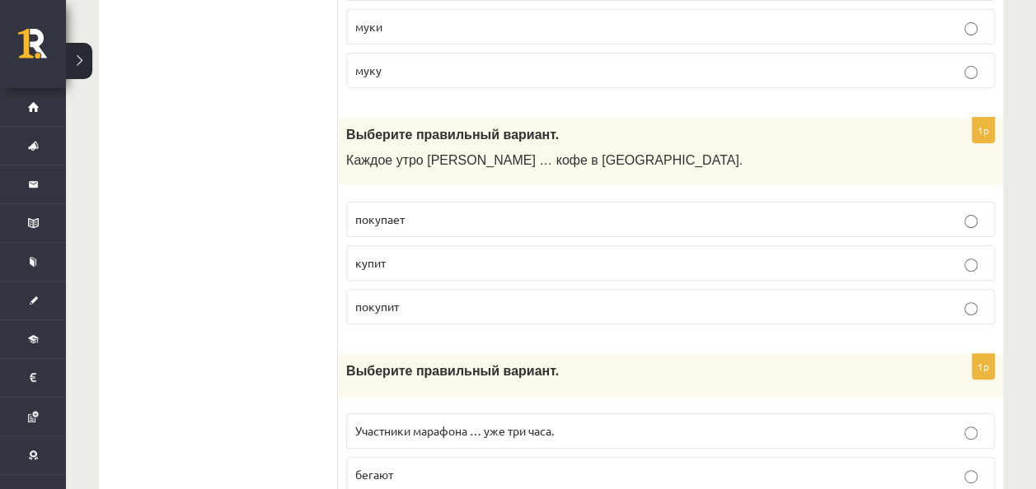
click at [395, 212] on span "покупает" at bounding box center [379, 219] width 49 height 15
click at [470, 466] on p "бегают" at bounding box center [670, 474] width 630 height 17
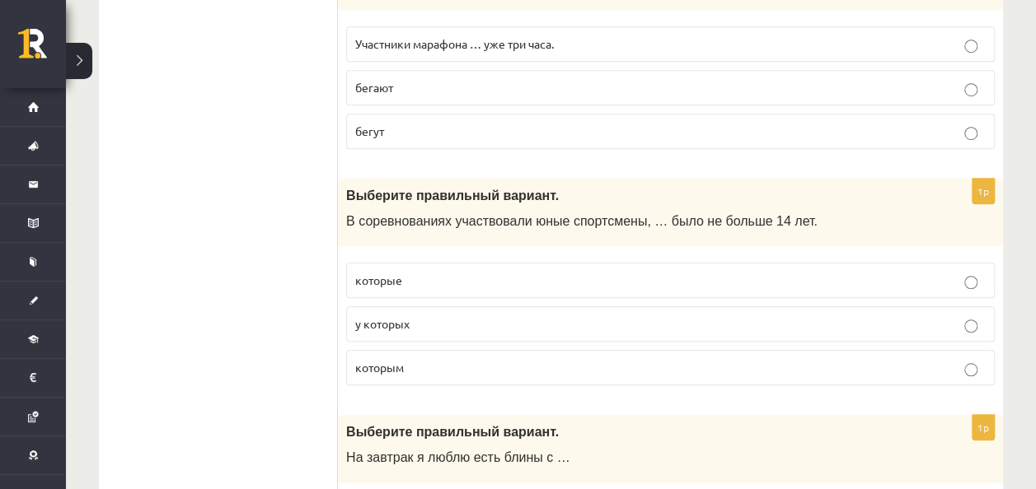
scroll to position [3635, 0]
click at [603, 306] on label "у которых" at bounding box center [670, 323] width 648 height 35
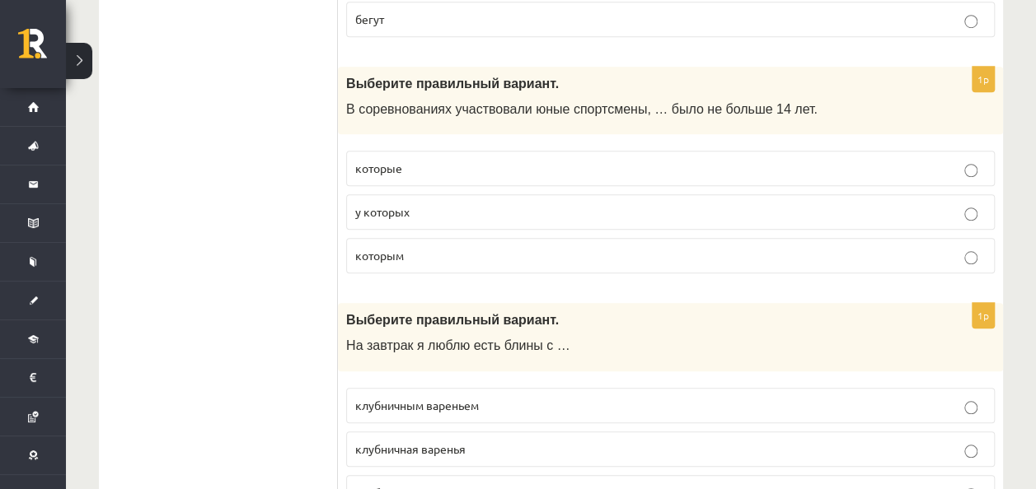
scroll to position [3747, 0]
click at [536, 203] on p "у которых" at bounding box center [670, 211] width 630 height 17
click at [549, 246] on p "которым" at bounding box center [670, 254] width 630 height 17
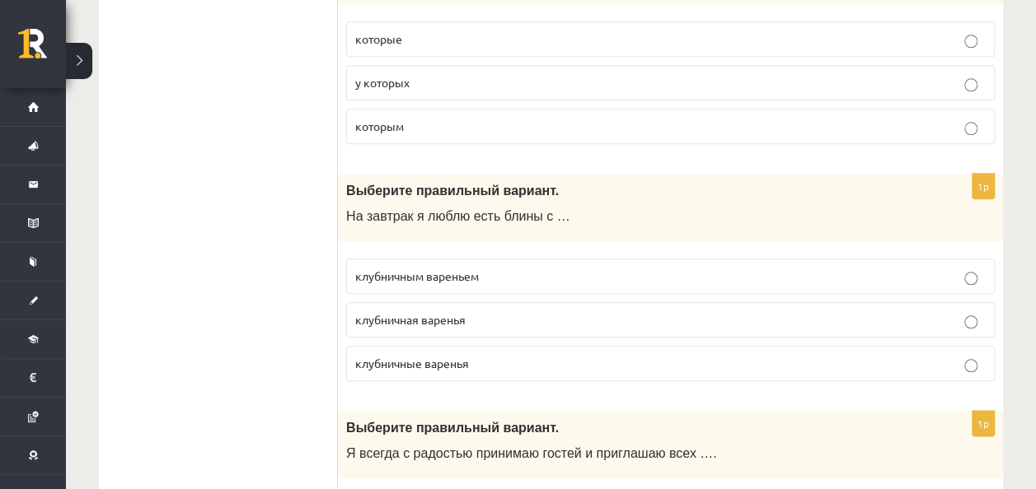
click at [510, 259] on label "клубничным вареньем" at bounding box center [670, 276] width 648 height 35
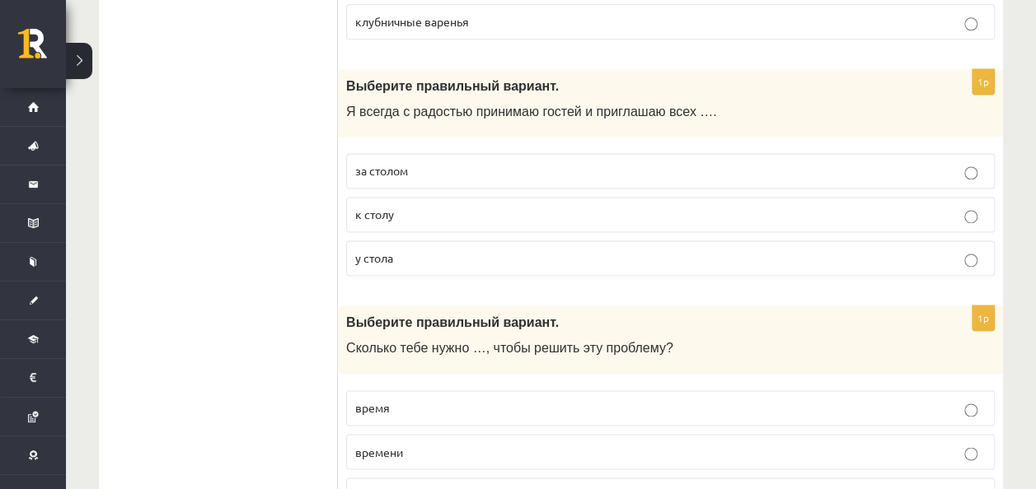
click at [470, 206] on p "к столу" at bounding box center [670, 214] width 630 height 17
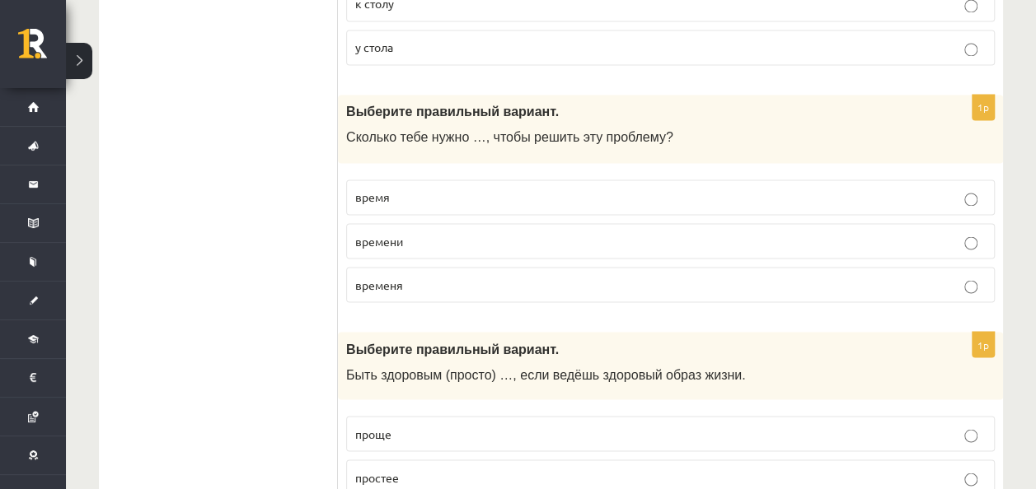
click at [466, 232] on p "времени" at bounding box center [670, 240] width 630 height 17
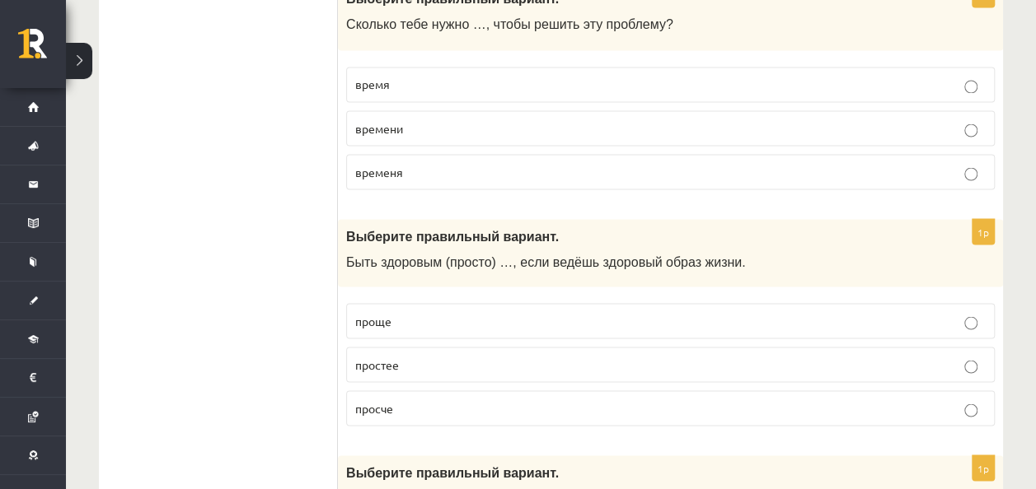
scroll to position [4542, 0]
click at [377, 312] on span "проще" at bounding box center [373, 319] width 36 height 15
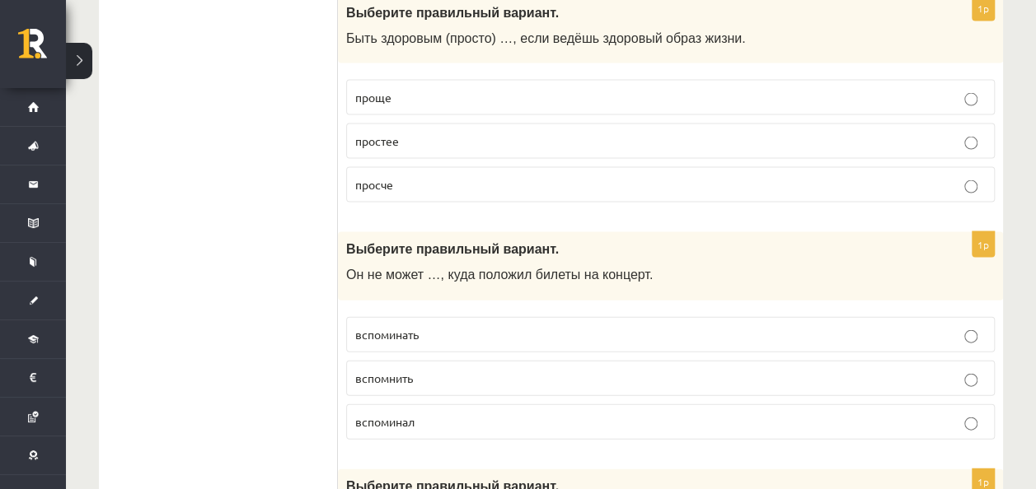
scroll to position [4792, 0]
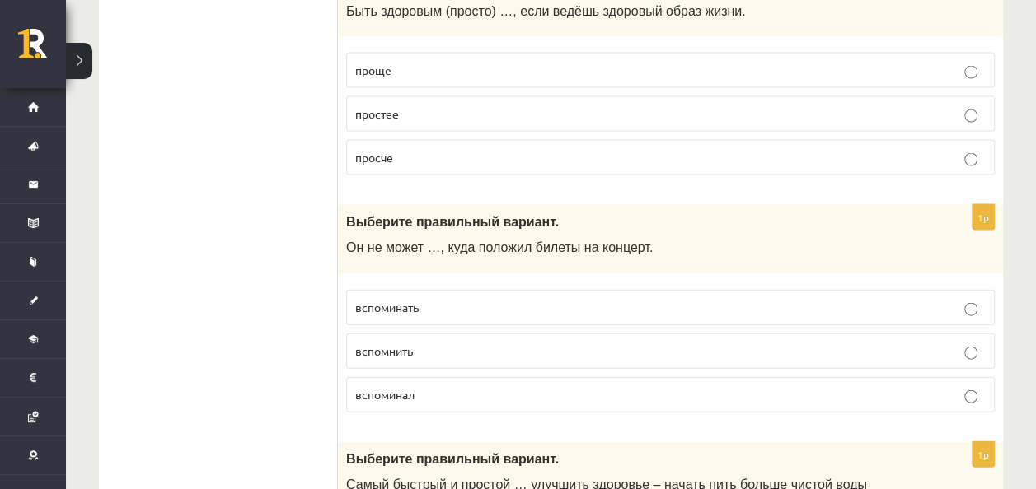
click at [428, 334] on label "вспомнить" at bounding box center [670, 351] width 648 height 35
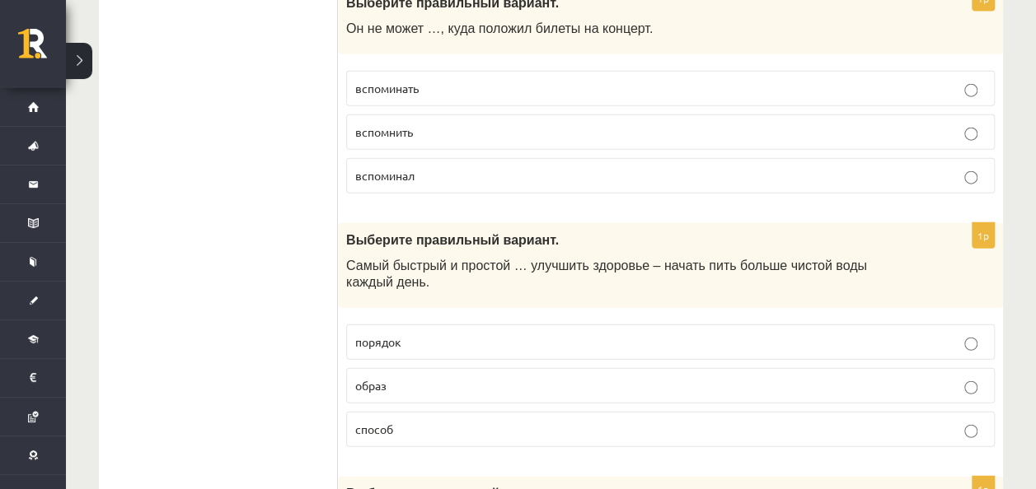
scroll to position [5039, 0]
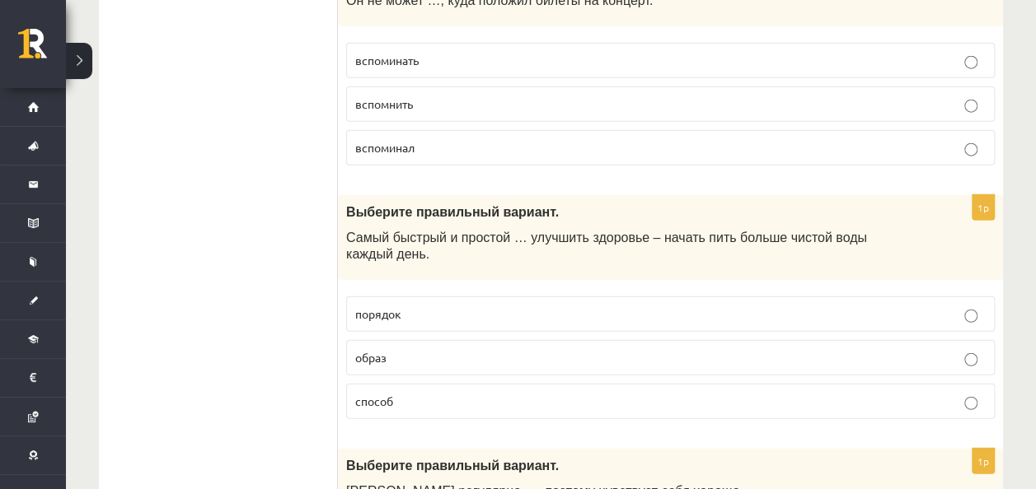
click at [419, 384] on label "способ" at bounding box center [670, 401] width 648 height 35
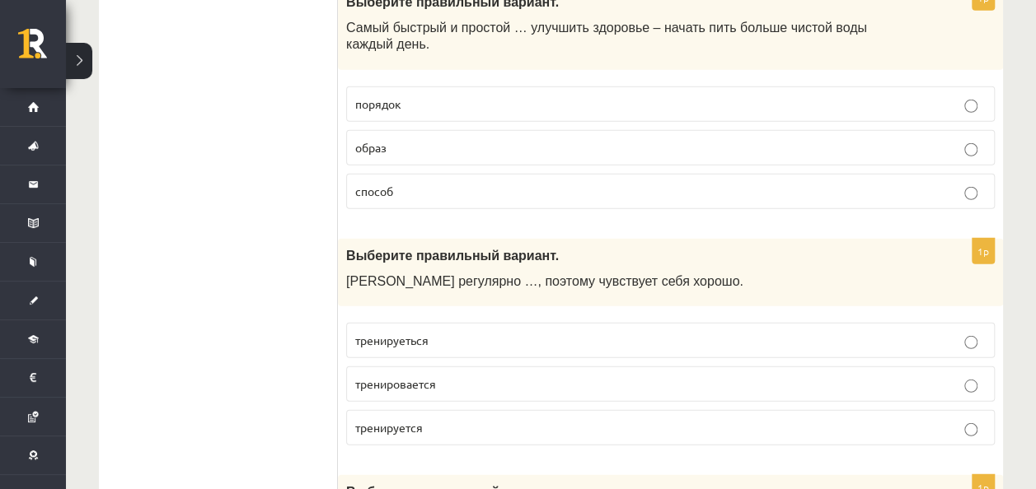
scroll to position [5269, 0]
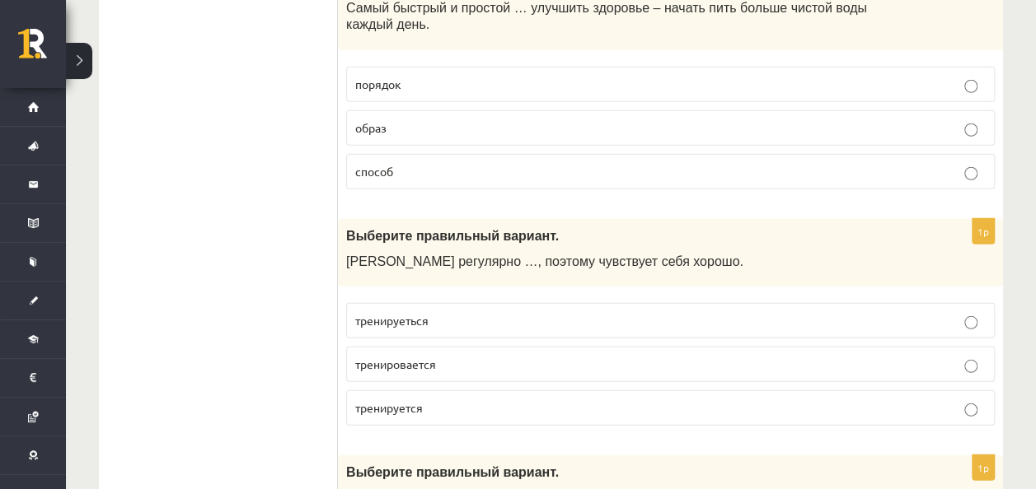
click at [419, 313] on fieldset "тренируеться тренировается тренируется" at bounding box center [670, 363] width 648 height 136
click at [425, 400] on p "тренируется" at bounding box center [670, 408] width 630 height 17
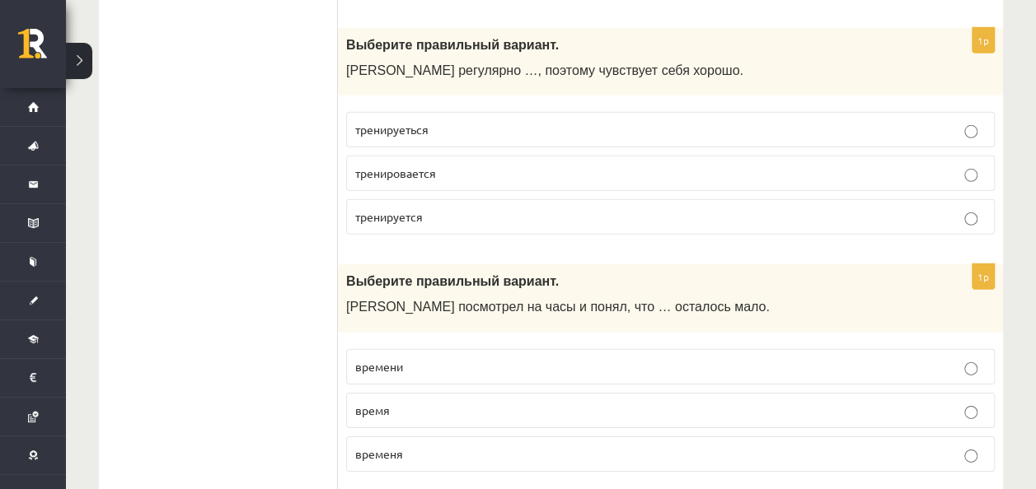
scroll to position [5462, 0]
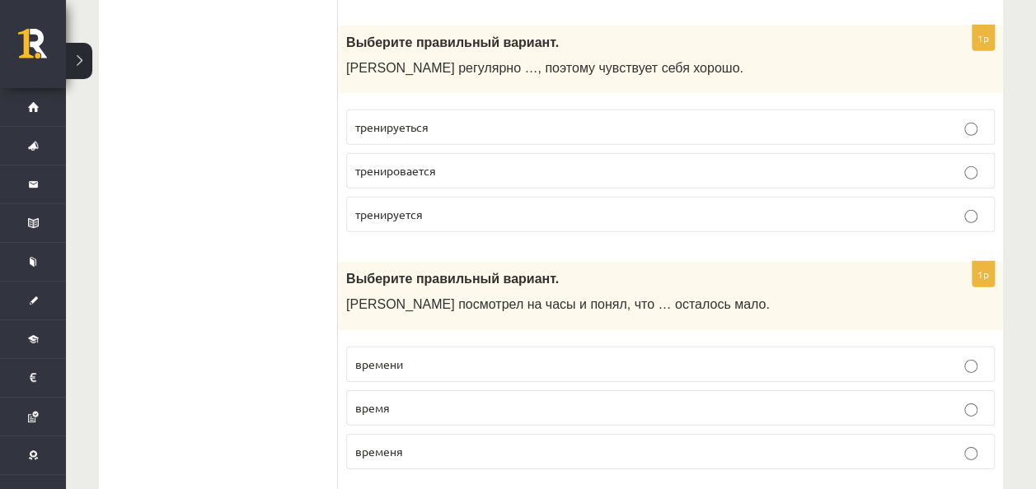
click at [464, 347] on label "времени" at bounding box center [670, 364] width 648 height 35
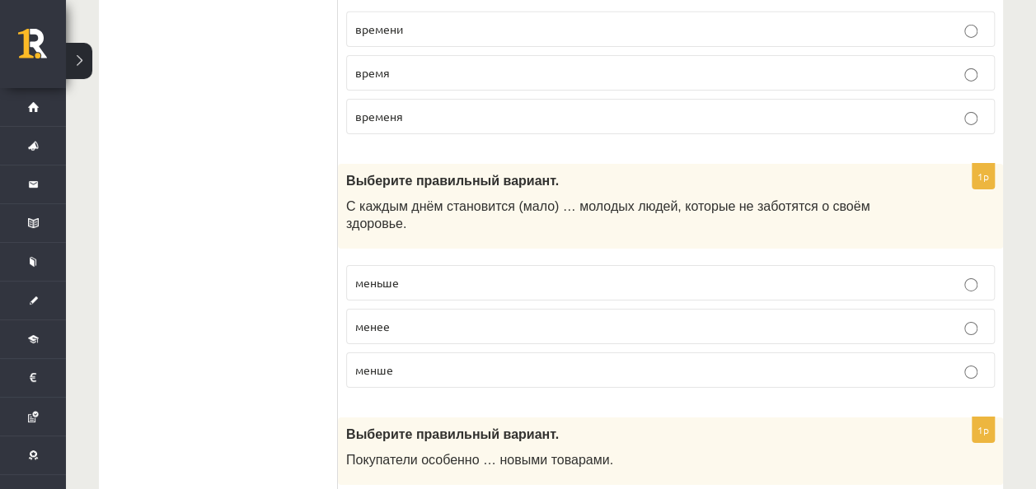
scroll to position [5798, 0]
click at [405, 163] on div "1p Выберите правильный вариант. С каждым днём становится (мало) … молодых людей…" at bounding box center [670, 281] width 665 height 237
click at [424, 274] on p "меньше" at bounding box center [670, 282] width 630 height 17
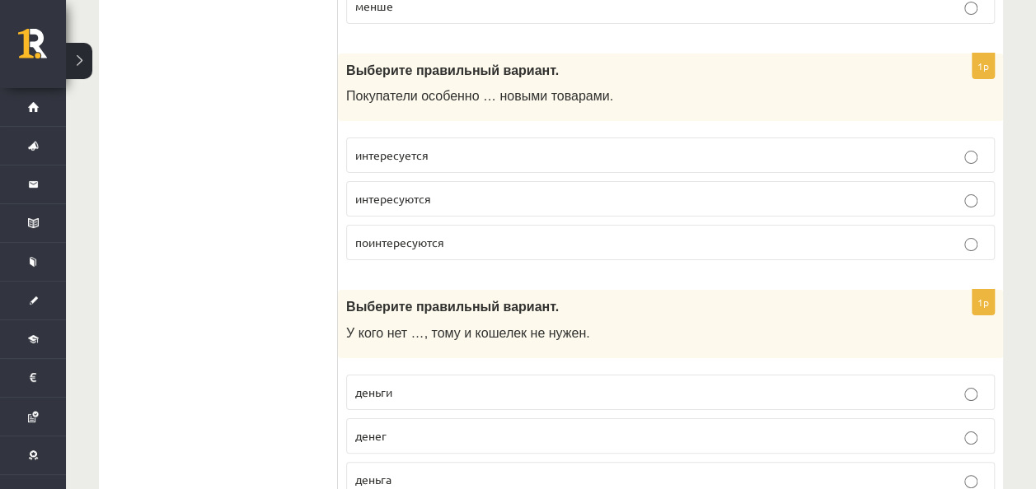
scroll to position [6165, 0]
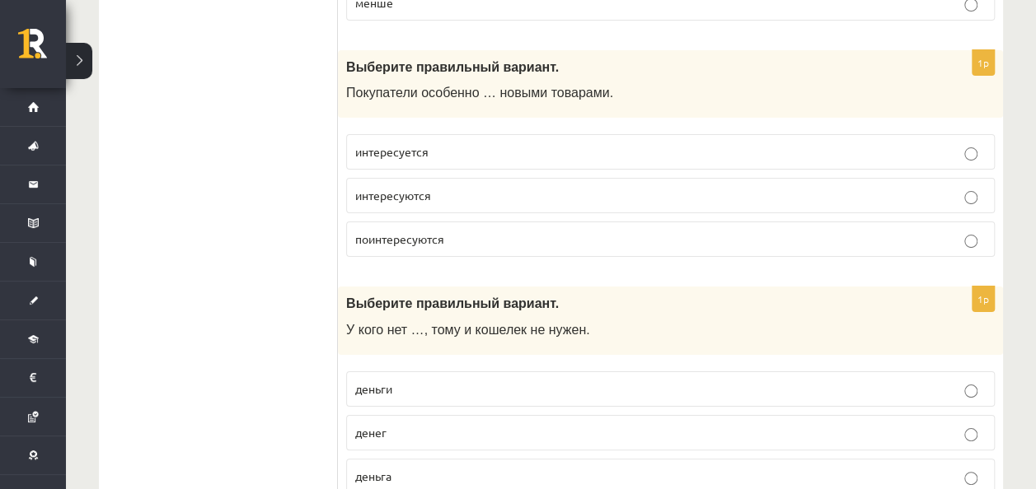
click at [466, 187] on p "интересуются" at bounding box center [670, 195] width 630 height 17
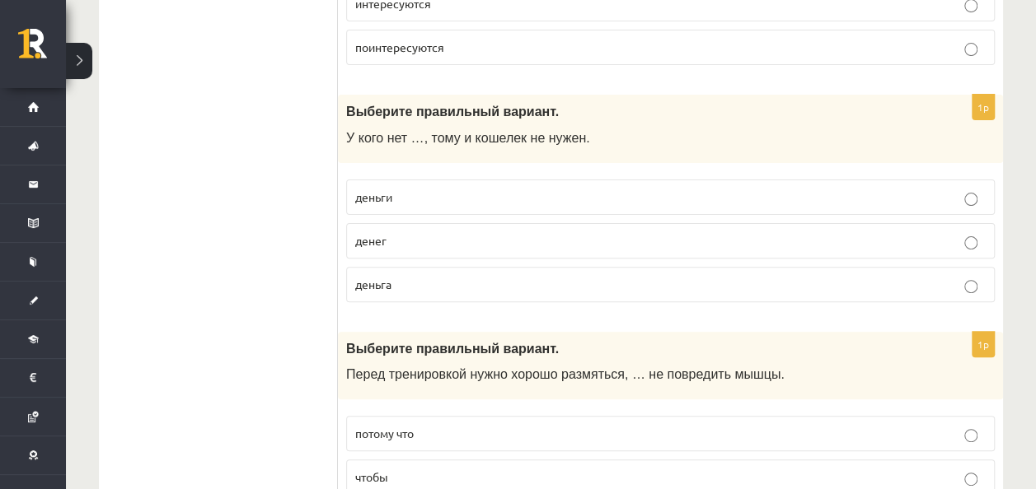
scroll to position [6361, 0]
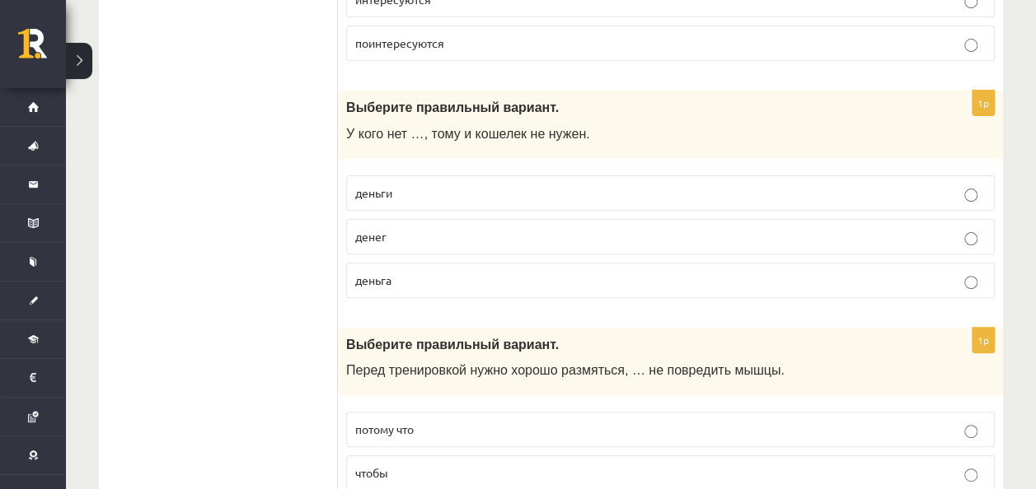
click at [466, 228] on p "денег" at bounding box center [670, 236] width 630 height 17
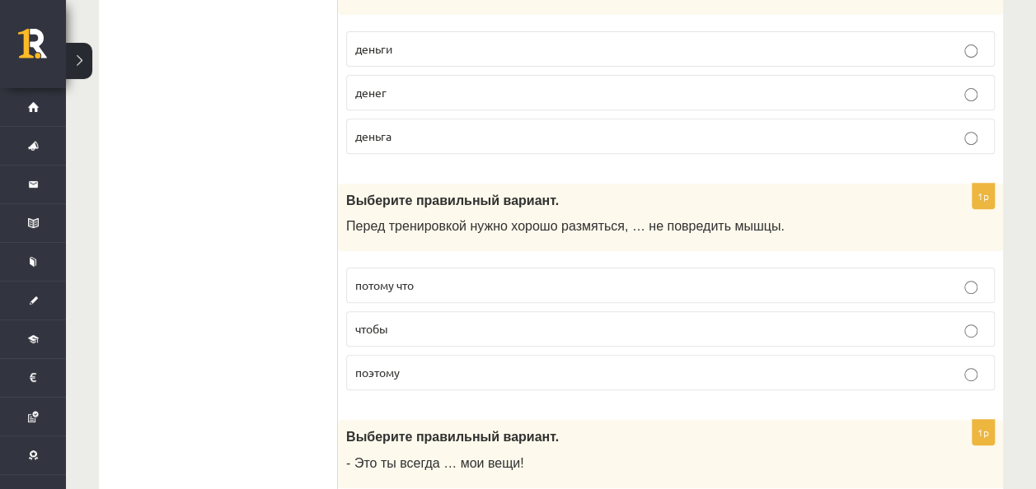
click at [465, 320] on p "чтобы" at bounding box center [670, 328] width 630 height 17
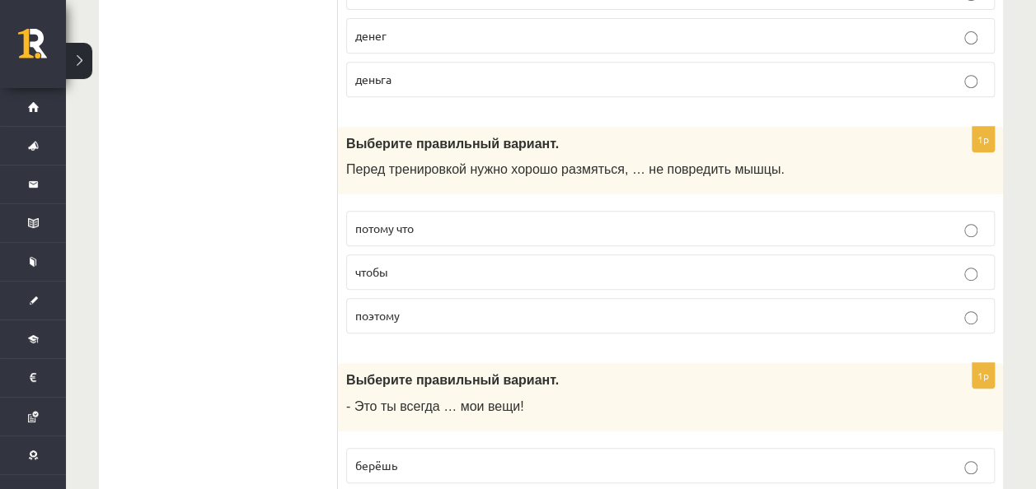
click at [410, 457] on p "берёшь" at bounding box center [670, 465] width 630 height 17
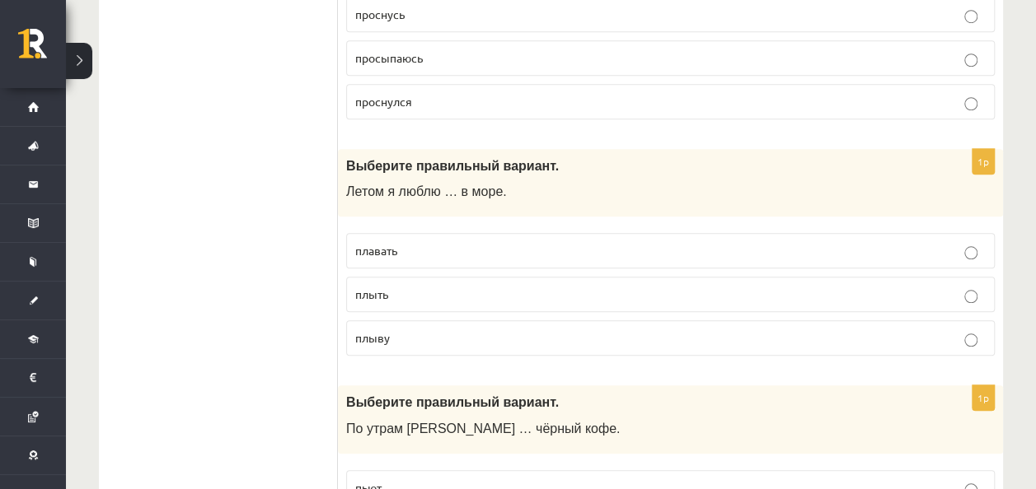
scroll to position [0, 0]
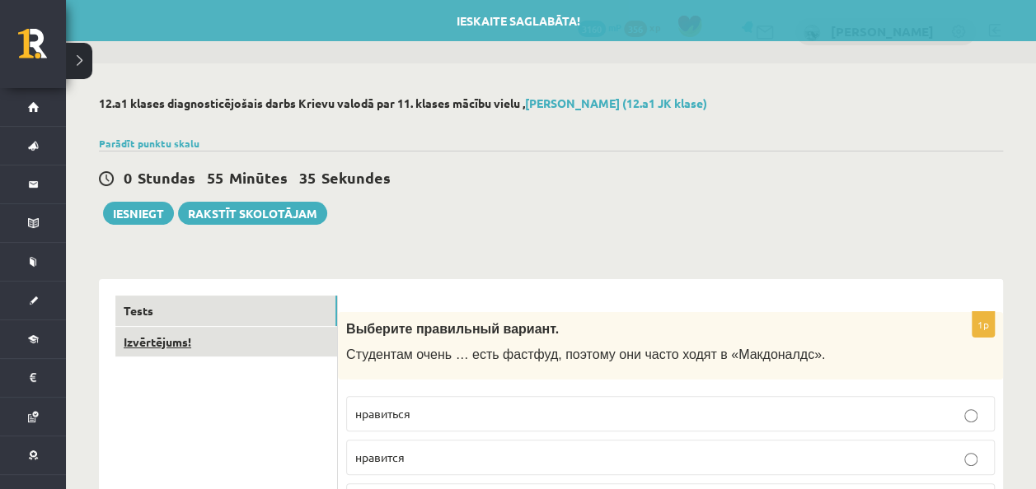
click at [246, 345] on link "Izvērtējums!" at bounding box center [226, 342] width 222 height 30
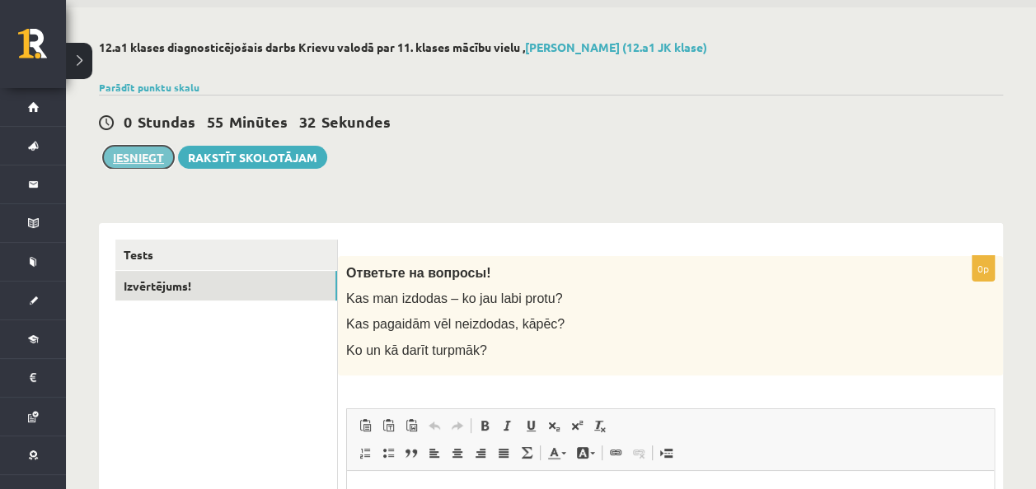
click at [145, 152] on button "Iesniegt" at bounding box center [138, 157] width 71 height 23
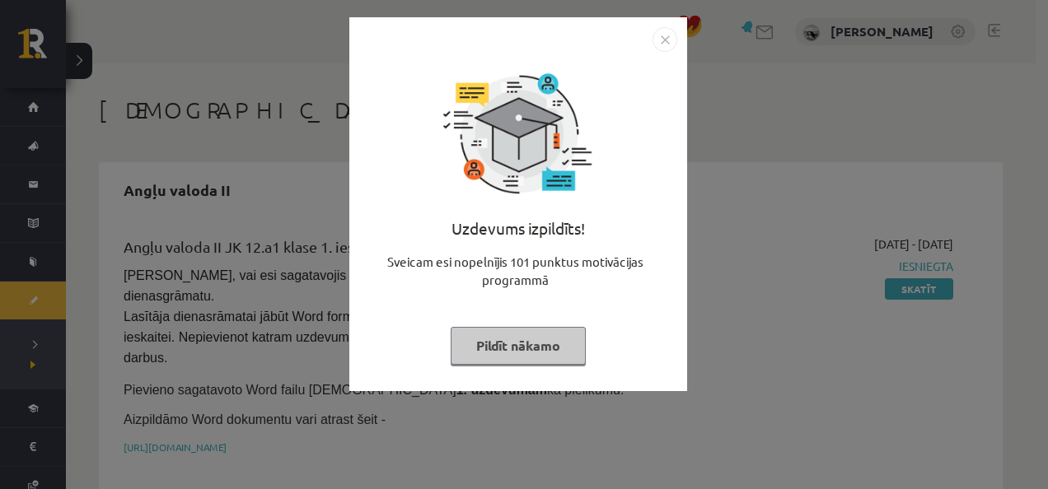
click at [555, 340] on button "Pildīt nākamo" at bounding box center [518, 346] width 135 height 38
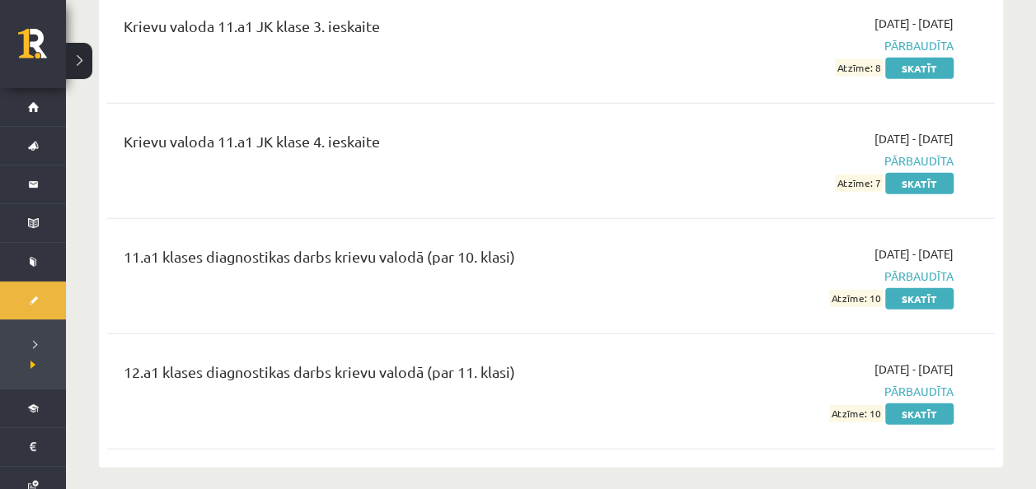
scroll to position [4967, 0]
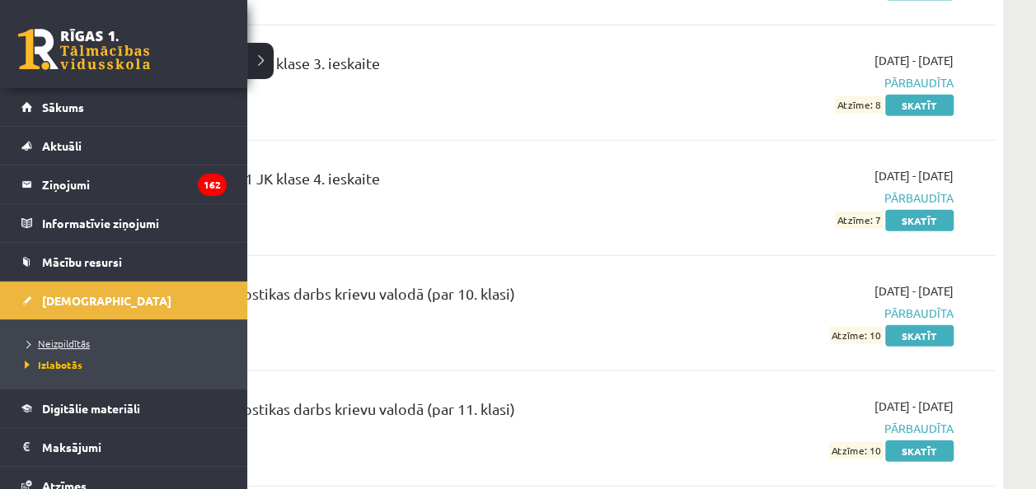
click at [75, 341] on span "Neizpildītās" at bounding box center [55, 343] width 69 height 13
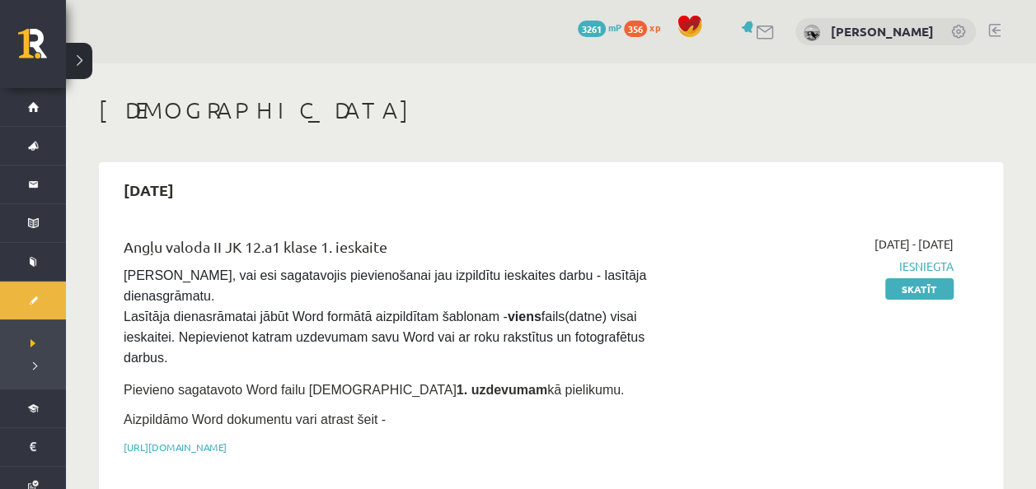
scroll to position [1, 0]
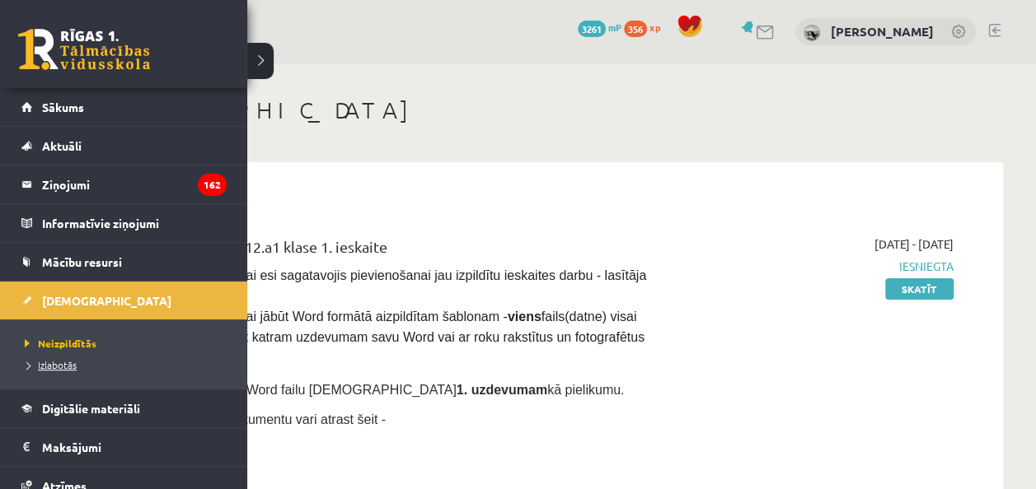
click at [70, 365] on span "Izlabotās" at bounding box center [49, 364] width 56 height 13
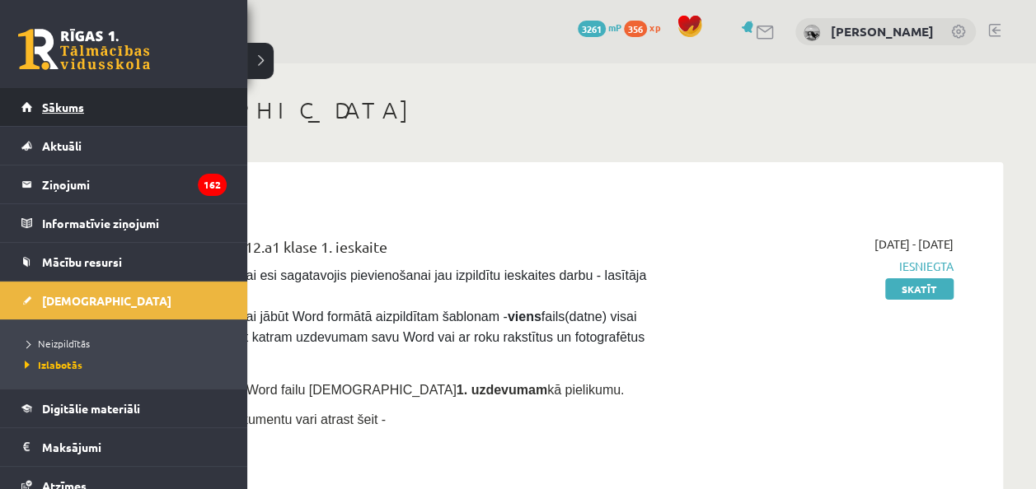
click at [106, 94] on link "Sākums" at bounding box center [123, 107] width 205 height 38
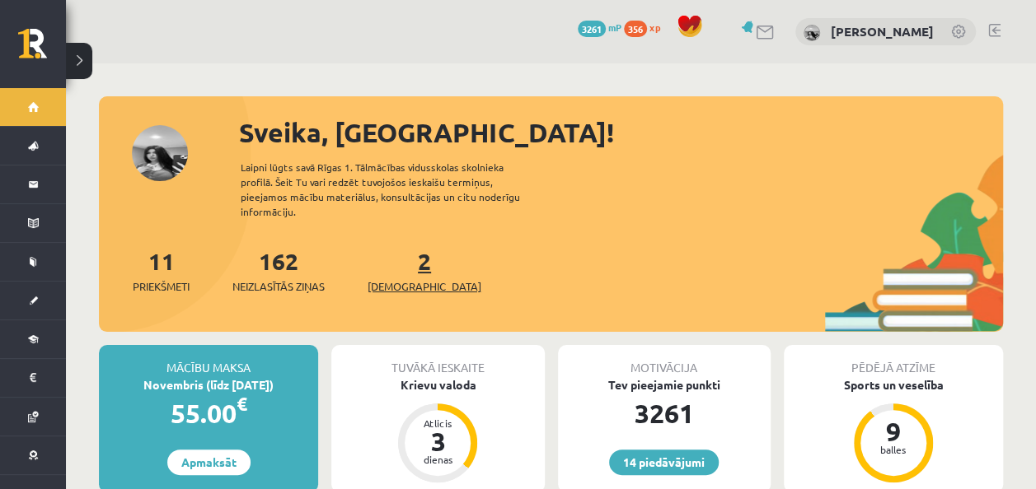
click at [395, 246] on link "2 Ieskaites" at bounding box center [424, 270] width 114 height 49
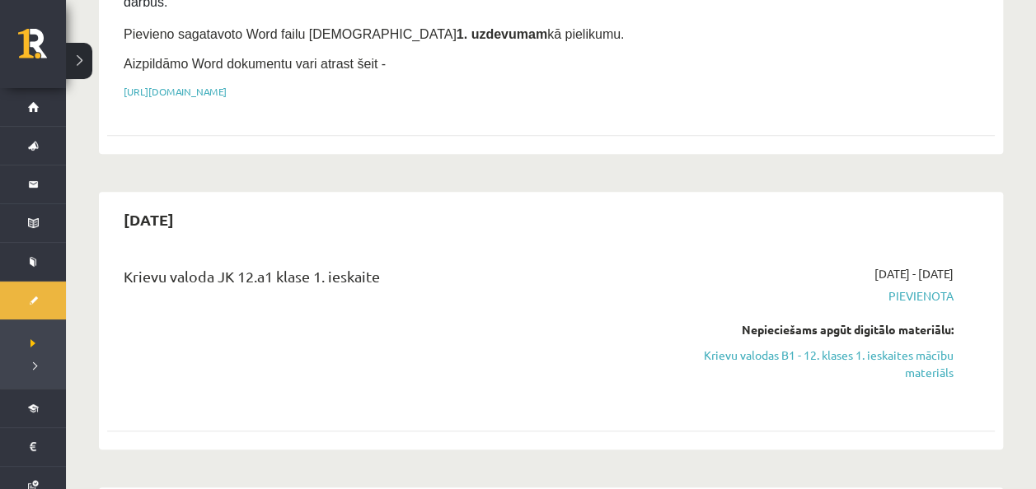
scroll to position [479, 0]
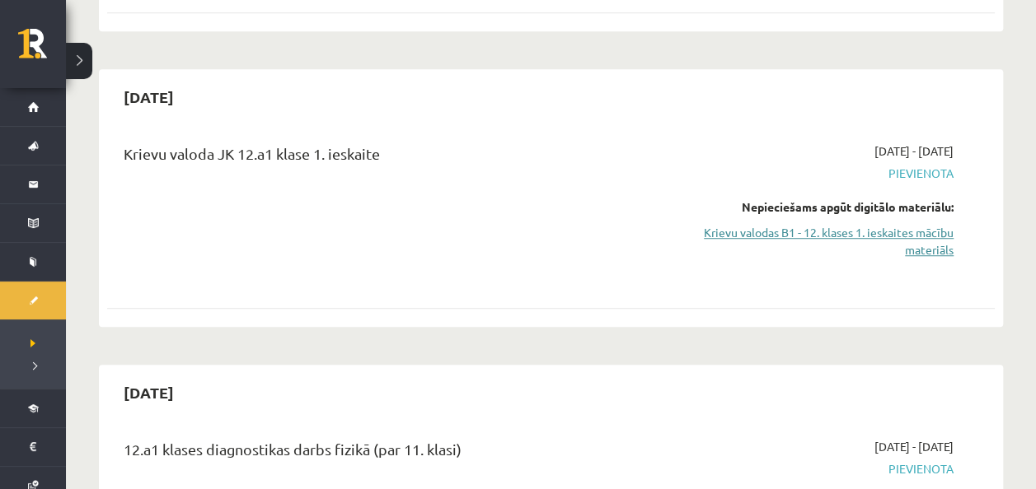
click at [910, 224] on link "Krievu valodas B1 - 12. klases 1. ieskaites mācību materiāls" at bounding box center [823, 241] width 260 height 35
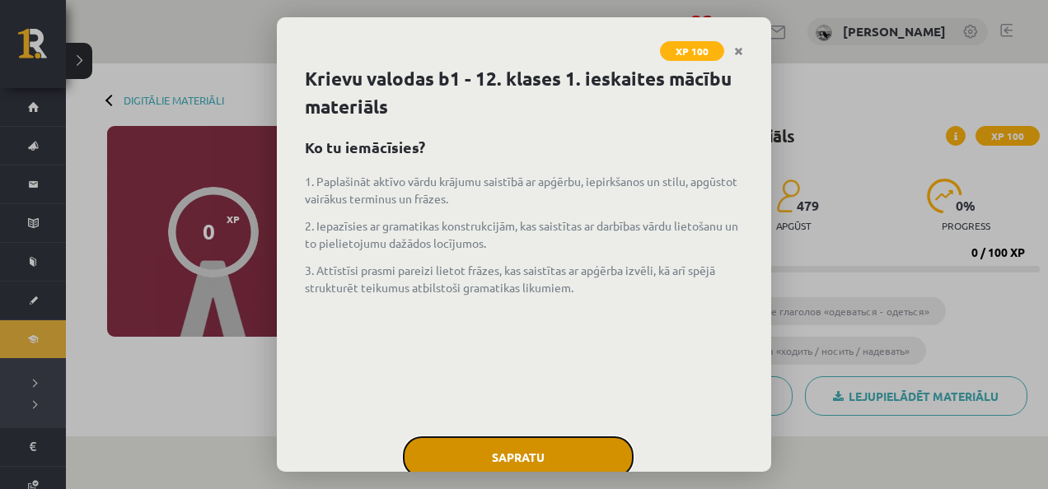
click at [539, 451] on button "Sapratu" at bounding box center [518, 457] width 231 height 41
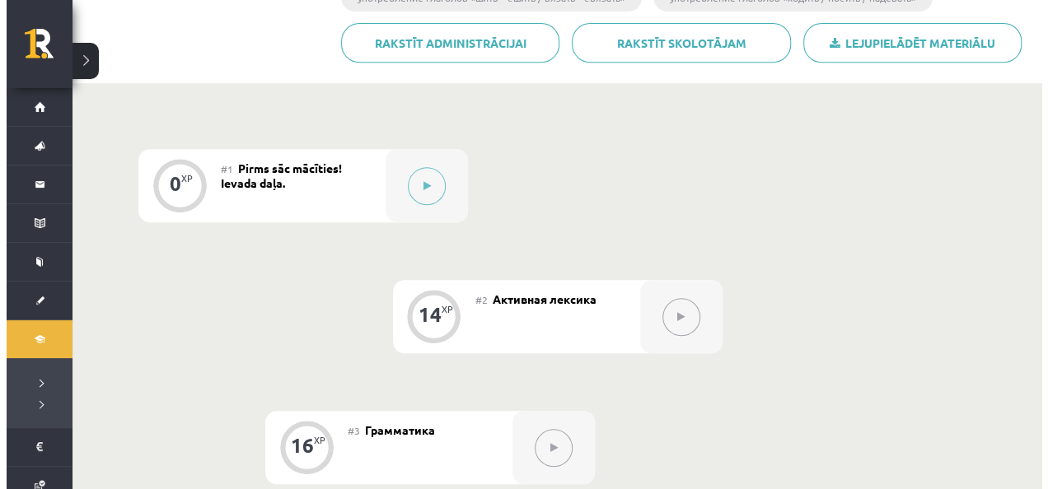
scroll to position [355, 0]
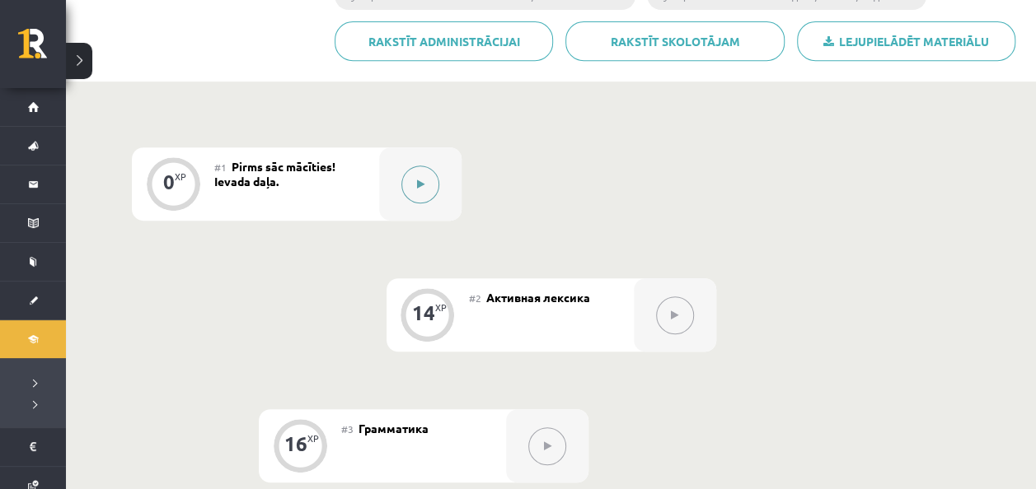
click at [433, 181] on button at bounding box center [420, 185] width 38 height 38
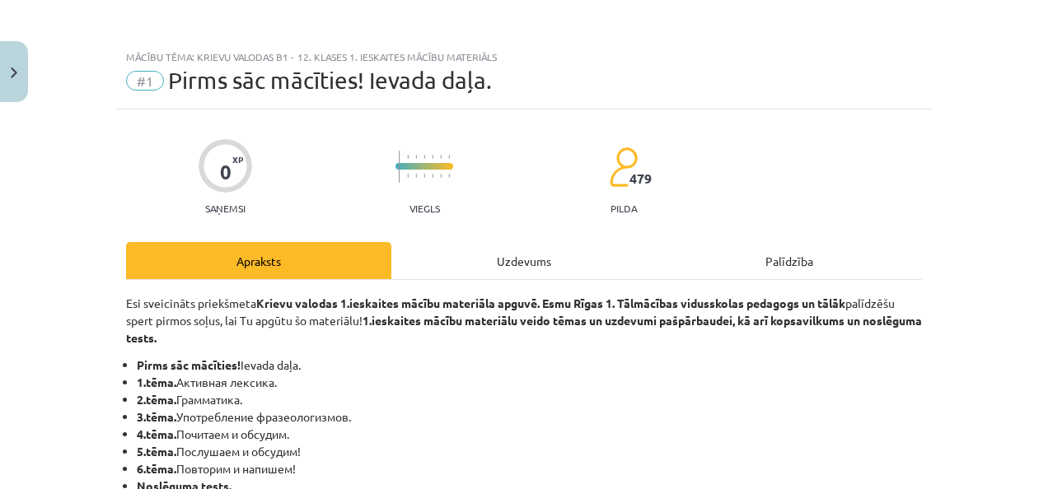
click at [603, 260] on div "Uzdevums" at bounding box center [523, 260] width 265 height 37
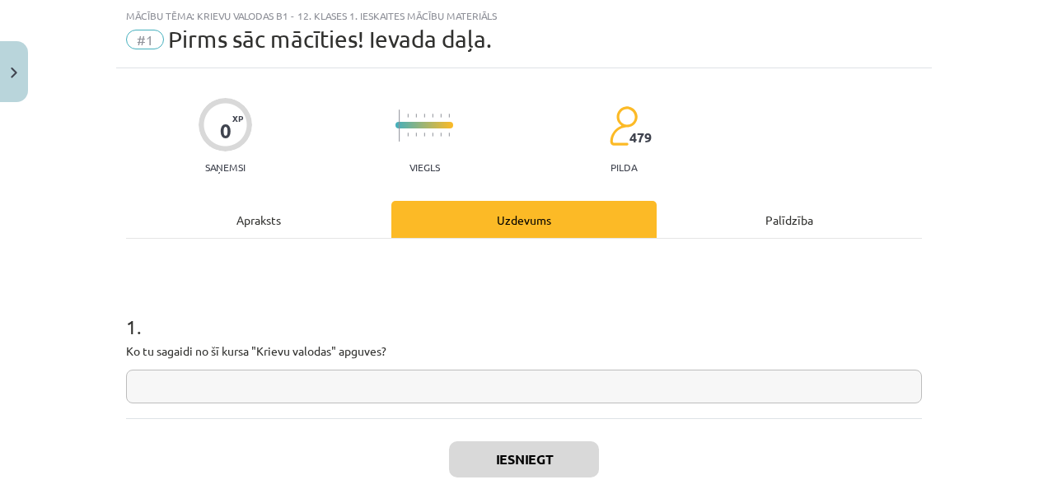
click at [147, 378] on input "text" at bounding box center [524, 387] width 796 height 34
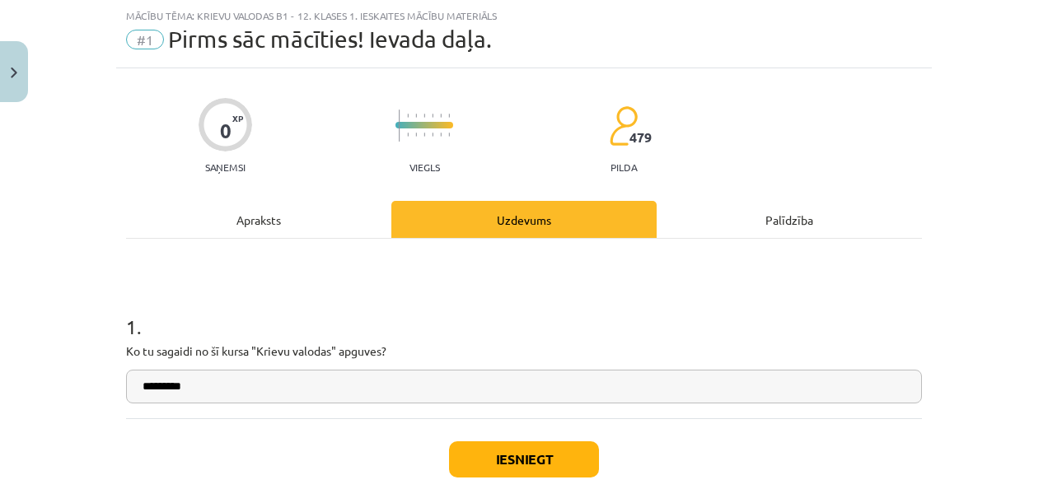
type input "*********"
click at [500, 450] on button "Iesniegt" at bounding box center [524, 460] width 150 height 36
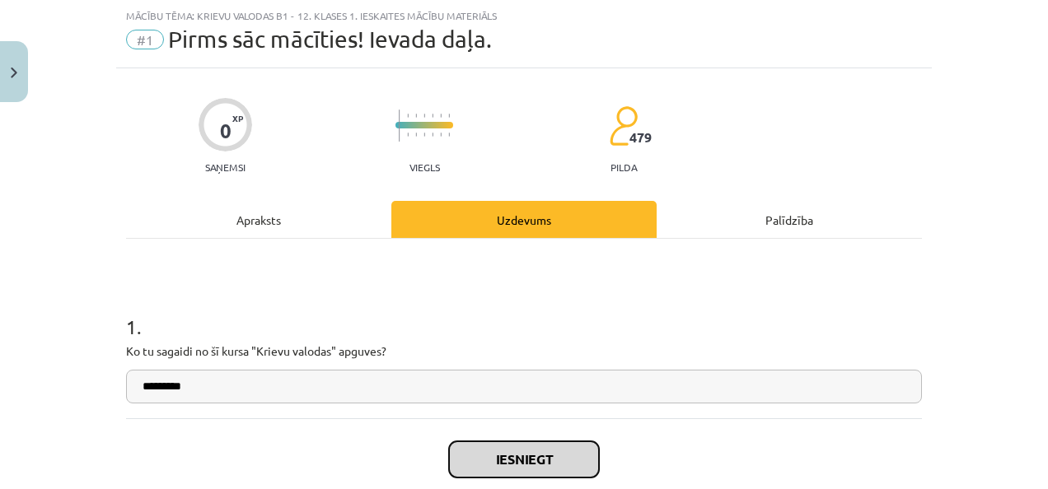
scroll to position [136, 0]
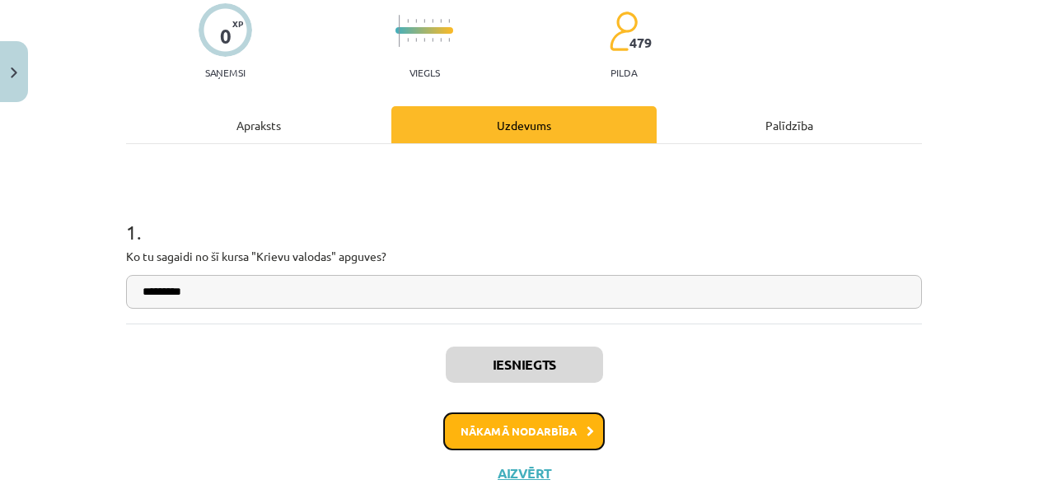
click at [573, 437] on button "Nākamā nodarbība" at bounding box center [523, 432] width 161 height 38
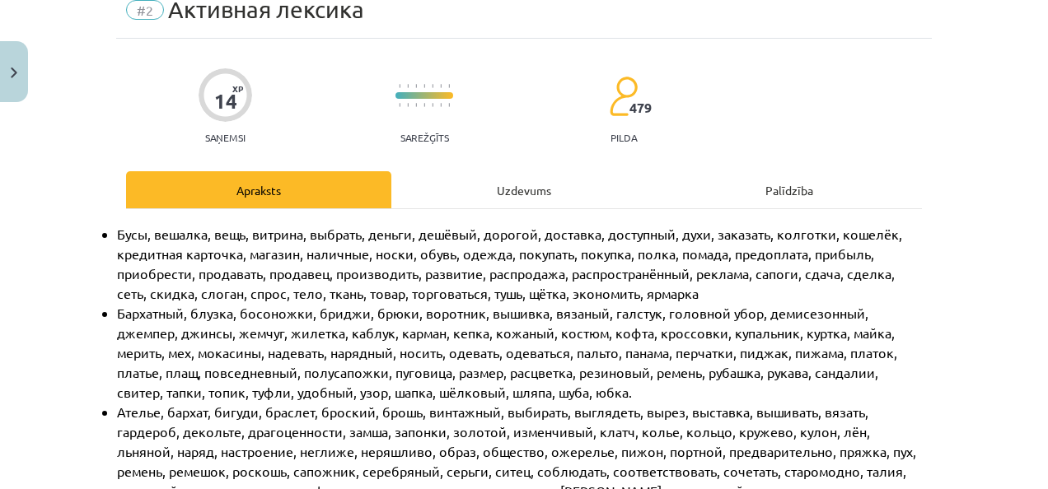
scroll to position [41, 0]
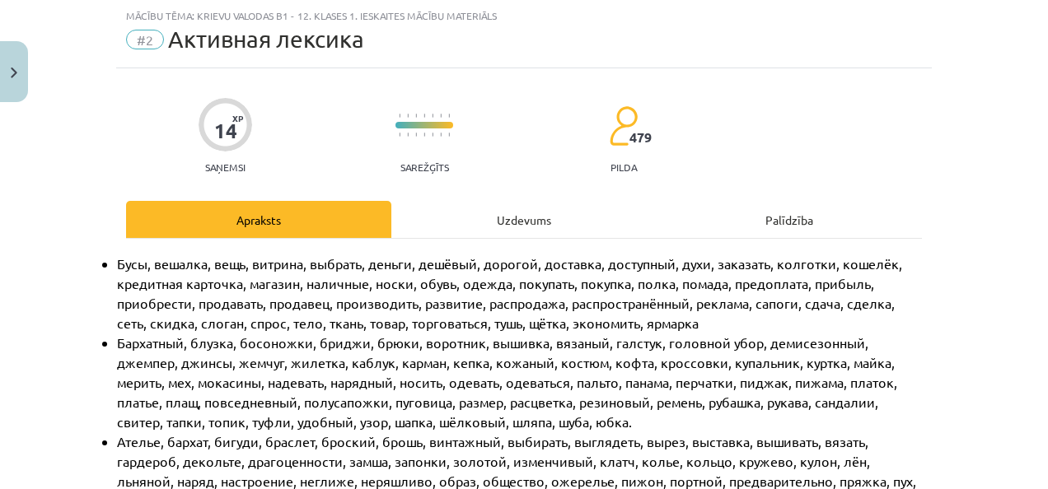
click at [533, 213] on div "Uzdevums" at bounding box center [523, 219] width 265 height 37
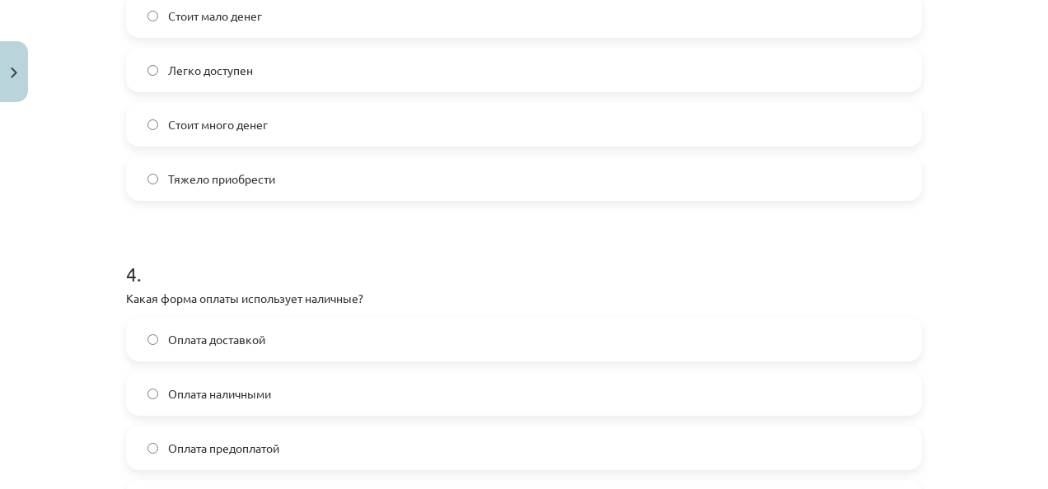
scroll to position [1291, 0]
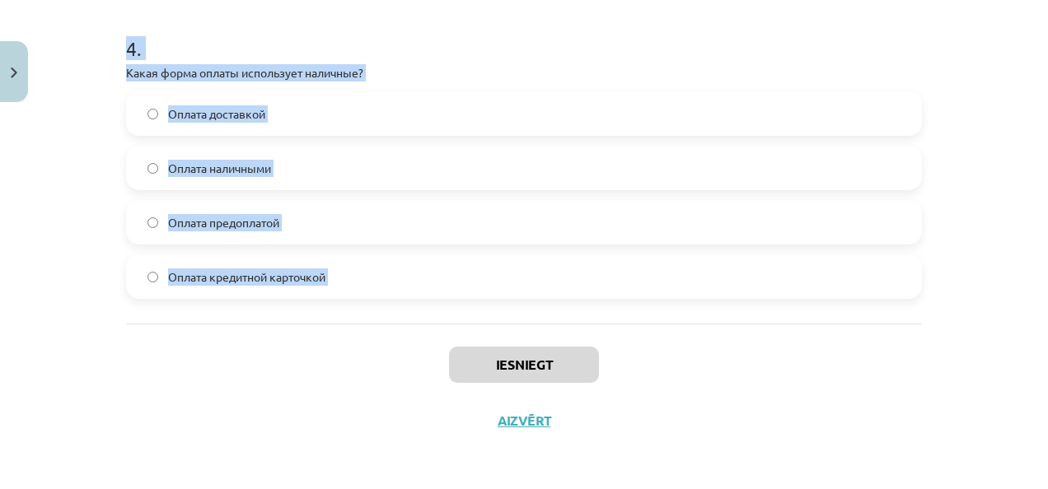
drag, startPoint x: 109, startPoint y: 42, endPoint x: 384, endPoint y: 344, distance: 408.8
click at [384, 344] on div "Mācību tēma: Krievu valodas b1 - 12. klases 1. ieskaites mācību materiāls #2 Ак…" at bounding box center [524, 244] width 1048 height 489
copy form "1 . Какой из этих товаров относится к "одежде"? Куртка Ботинки Бусы Кружка 2 . …"
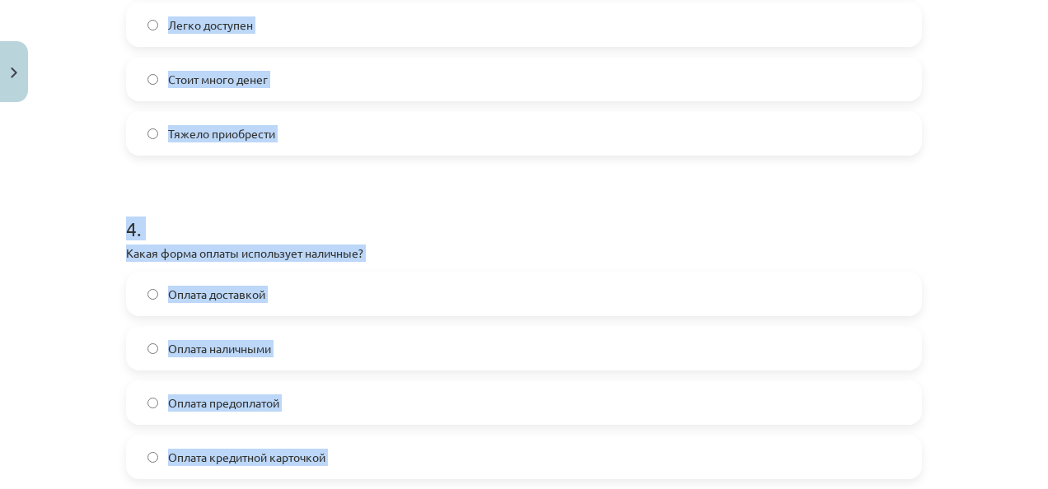
scroll to position [1111, 0]
click at [303, 342] on label "Оплата наличными" at bounding box center [524, 347] width 793 height 41
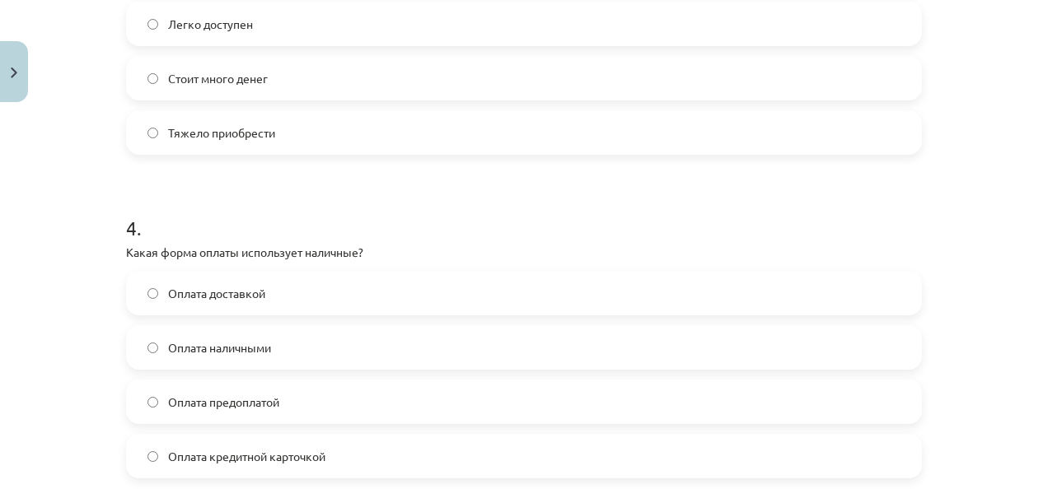
scroll to position [810, 0]
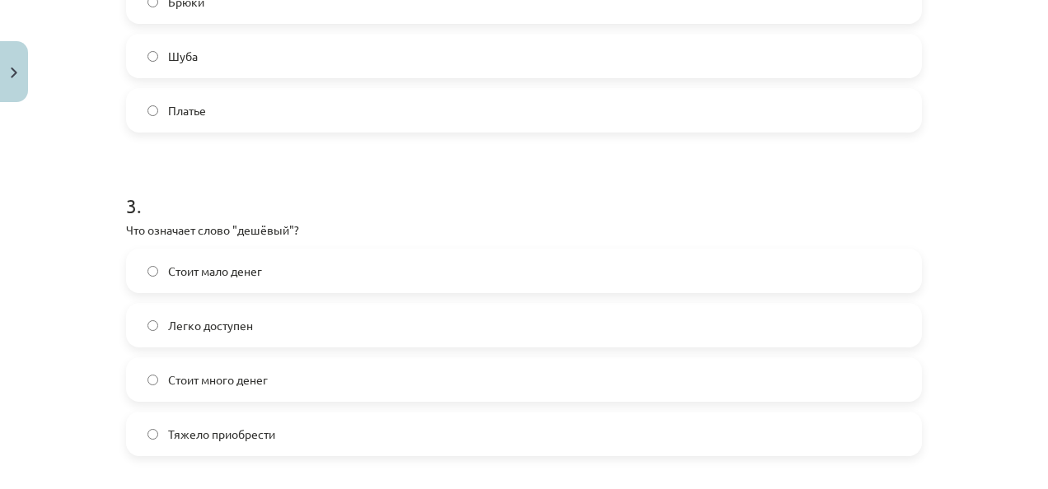
click at [265, 257] on label "Стоит мало денег" at bounding box center [524, 270] width 793 height 41
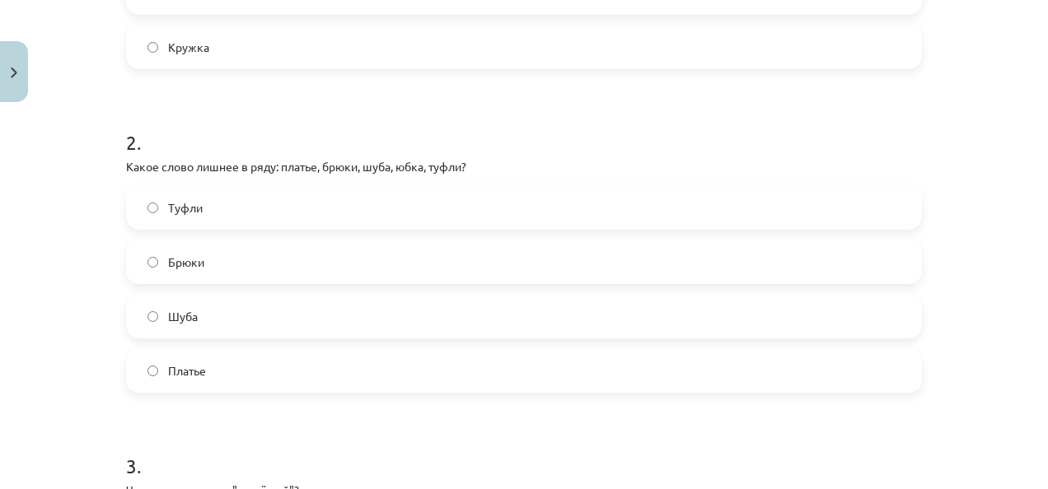
scroll to position [544, 0]
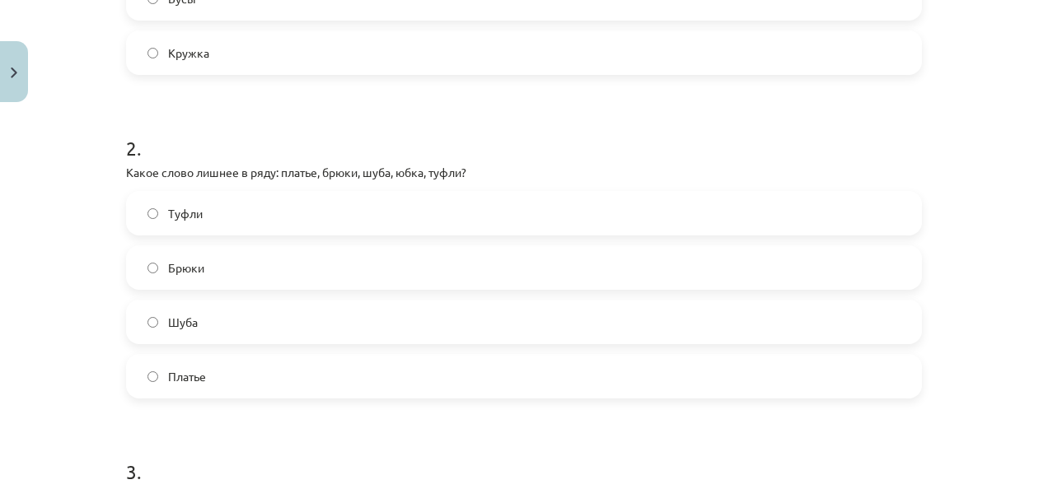
click at [227, 185] on div "2 . Какое слово лишнее в ряду: платье, брюки, шуба, юбка, туфли? [PERSON_NAME]" at bounding box center [524, 253] width 796 height 291
click at [236, 205] on label "Туфли" at bounding box center [524, 213] width 793 height 41
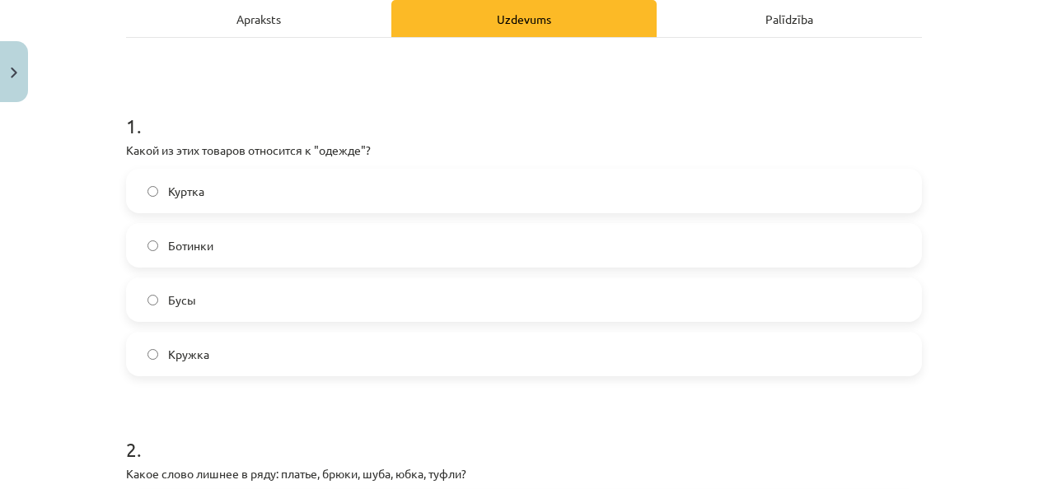
click at [236, 205] on label "Куртка" at bounding box center [524, 191] width 793 height 41
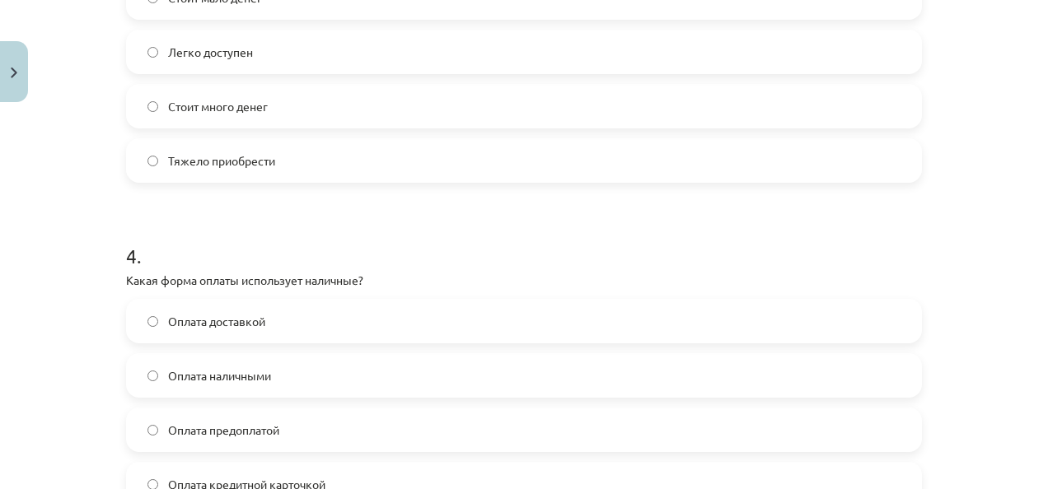
scroll to position [1291, 0]
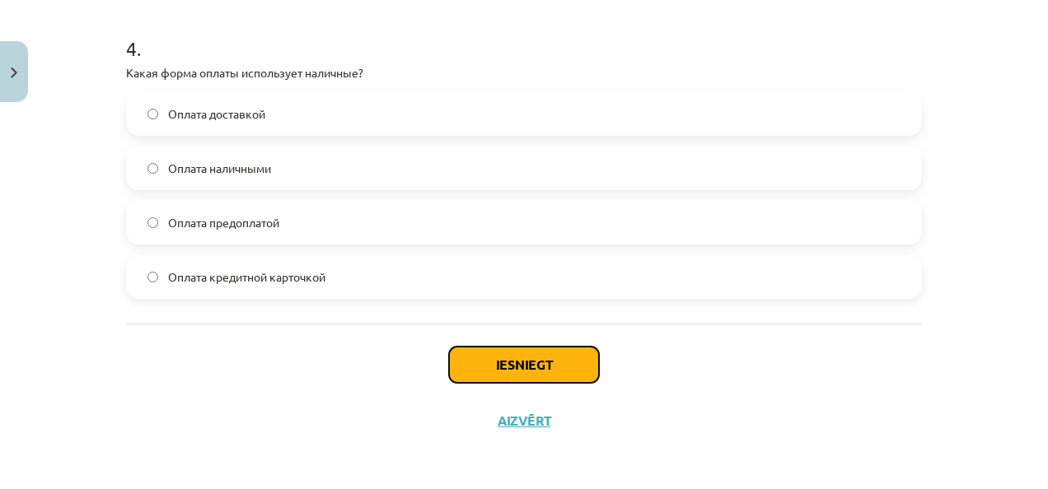
click at [564, 361] on button "Iesniegt" at bounding box center [524, 365] width 150 height 36
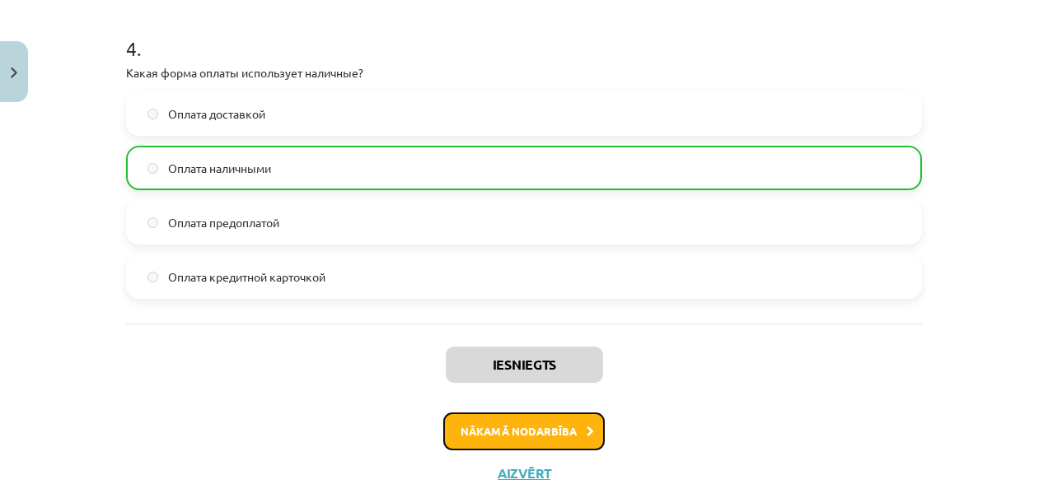
click at [550, 437] on button "Nākamā nodarbība" at bounding box center [523, 432] width 161 height 38
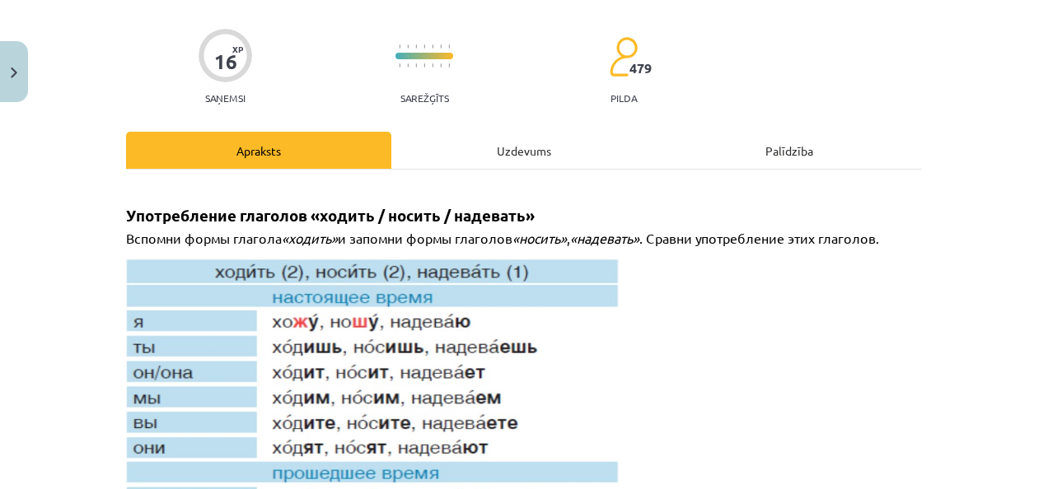
scroll to position [41, 0]
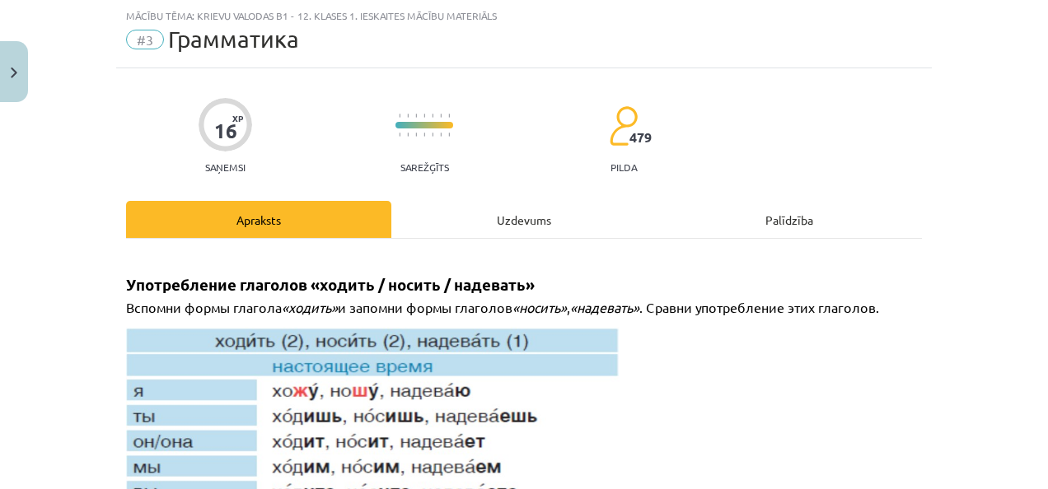
click at [501, 219] on div "Uzdevums" at bounding box center [523, 219] width 265 height 37
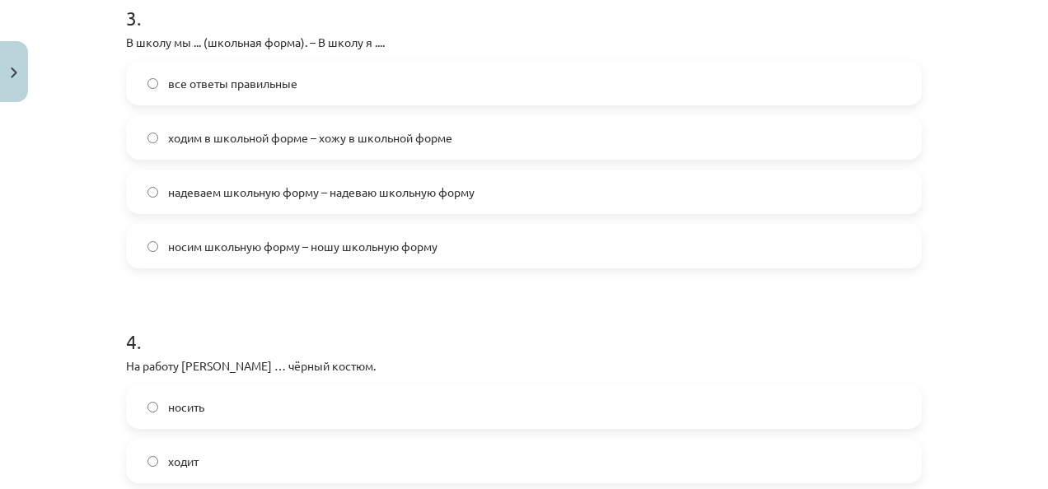
scroll to position [1318, 0]
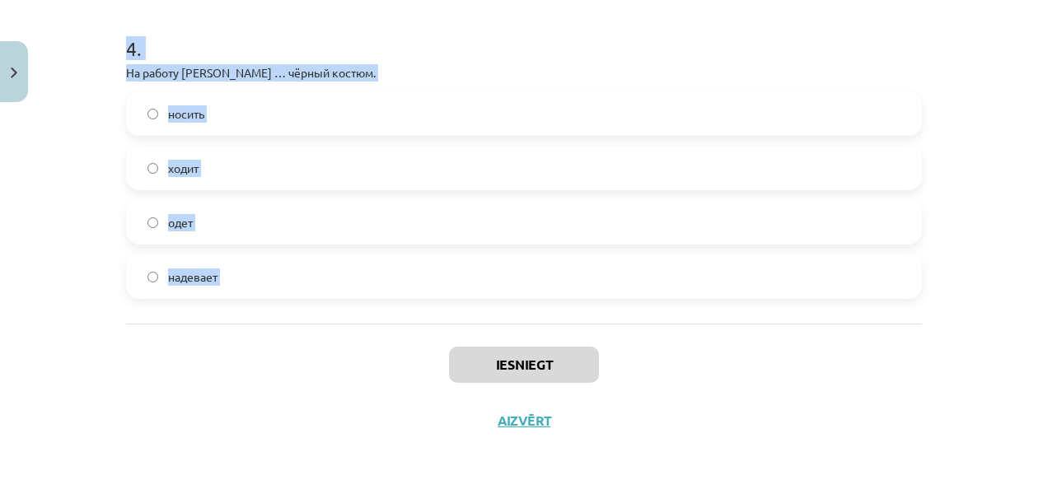
drag, startPoint x: 105, startPoint y: 315, endPoint x: 364, endPoint y: 373, distance: 266.0
click at [364, 373] on div "Mācību tēma: Krievu valodas b1 - 12. klases 1. ieskaites mācību materiāls #3 Гр…" at bounding box center [524, 244] width 1048 height 489
click at [269, 169] on label "ходит" at bounding box center [524, 167] width 793 height 41
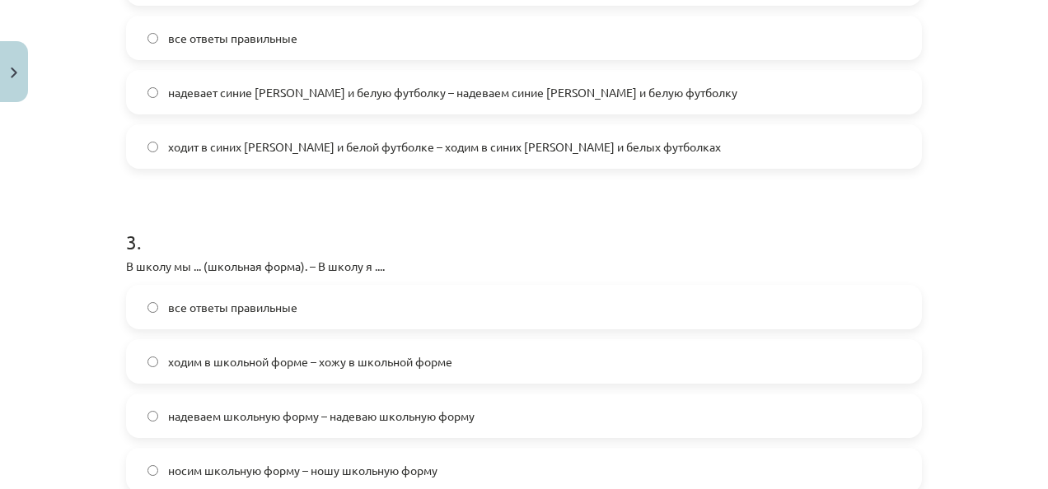
scroll to position [802, 0]
click at [279, 315] on label "все ответы правильные" at bounding box center [524, 306] width 793 height 41
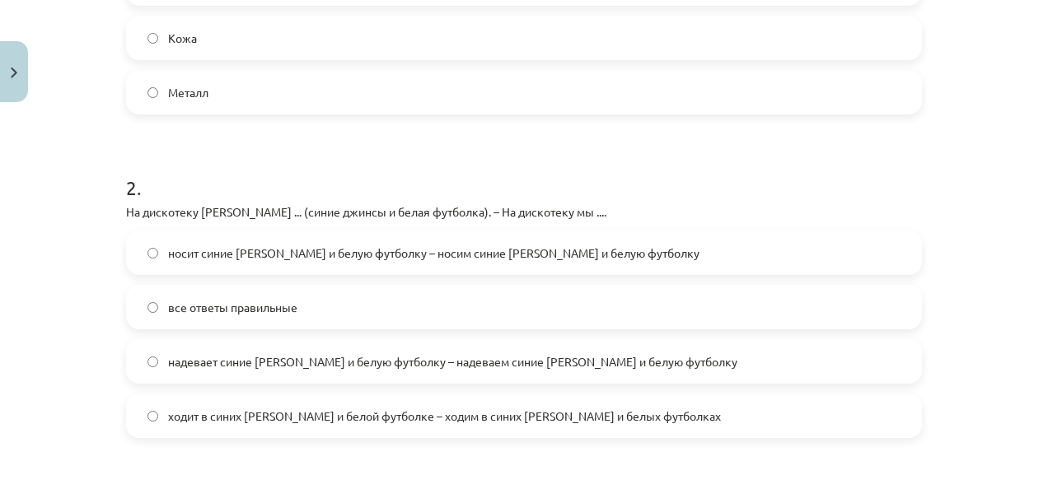
scroll to position [520, 0]
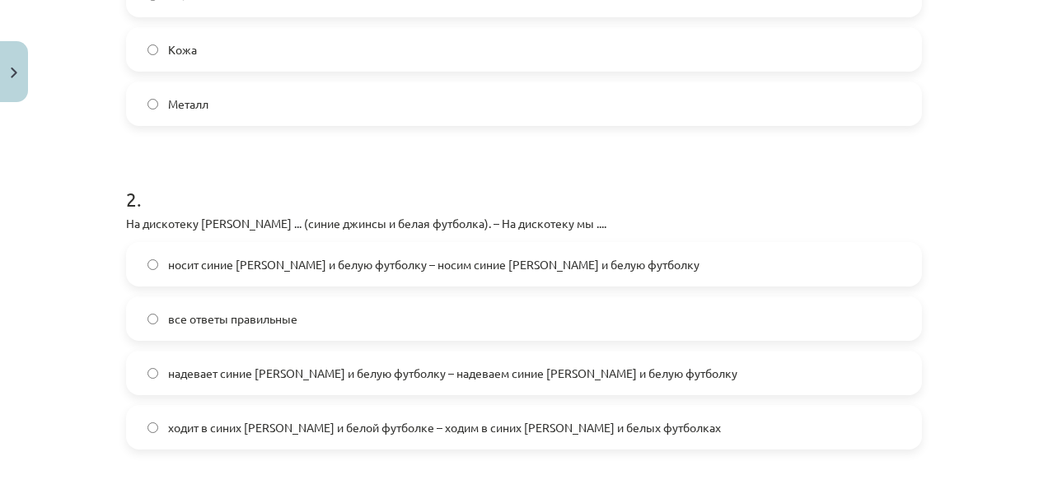
click at [241, 237] on div "2 . На дискотеку Янис ... (синие джинсы и белая футболка). – На дискотеку мы ..…" at bounding box center [524, 304] width 796 height 291
click at [249, 264] on span "носит синие [PERSON_NAME] и белую футболку – носим синие [PERSON_NAME] и белую …" at bounding box center [433, 264] width 531 height 17
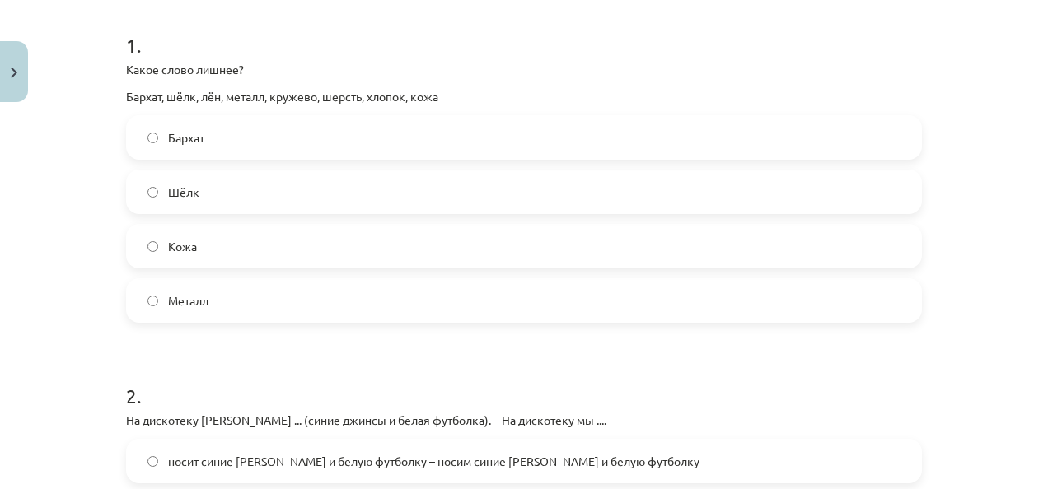
scroll to position [320, 0]
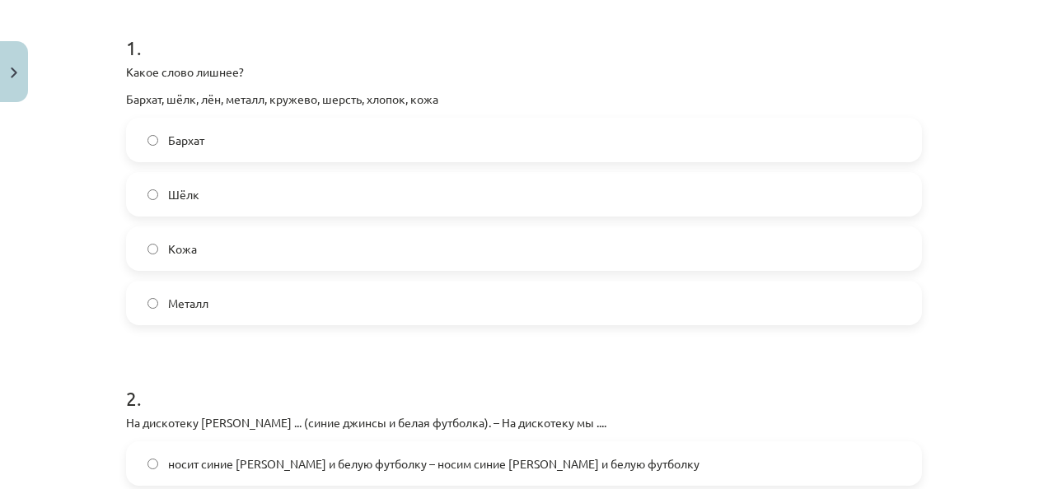
click at [221, 145] on label "Бархат" at bounding box center [524, 139] width 793 height 41
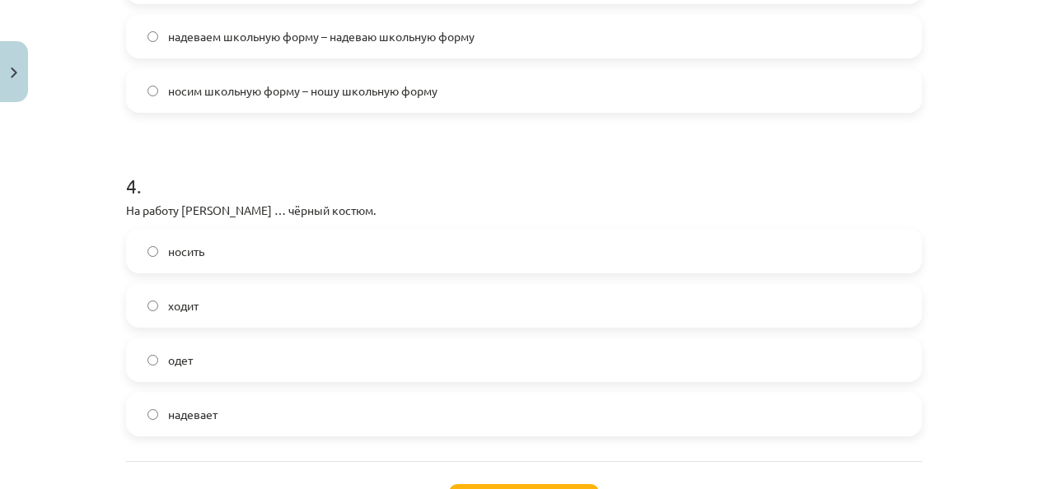
scroll to position [1318, 0]
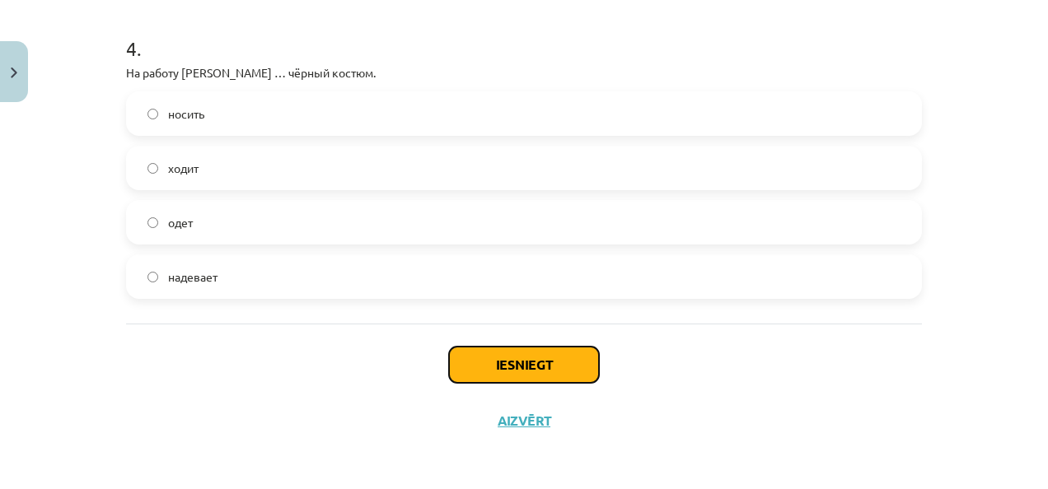
click at [487, 363] on button "Iesniegt" at bounding box center [524, 365] width 150 height 36
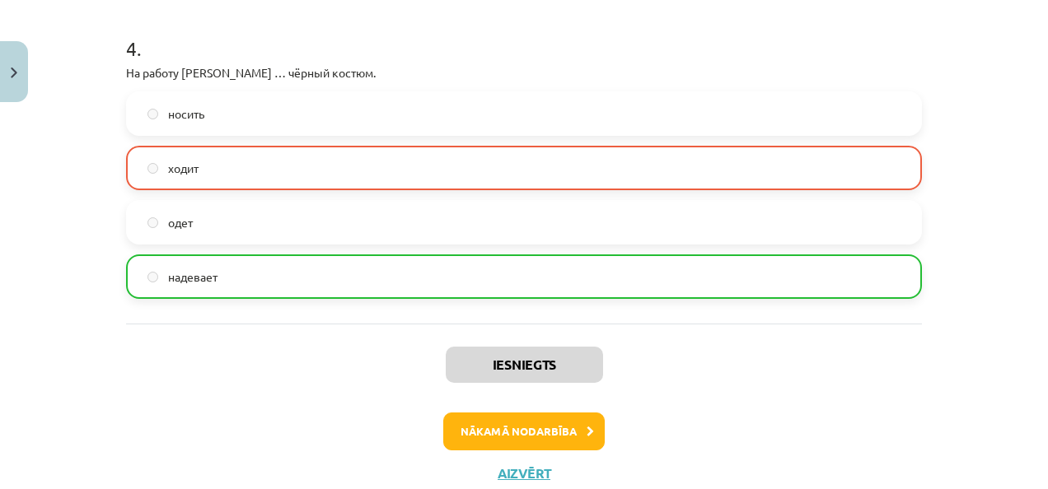
scroll to position [1369, 0]
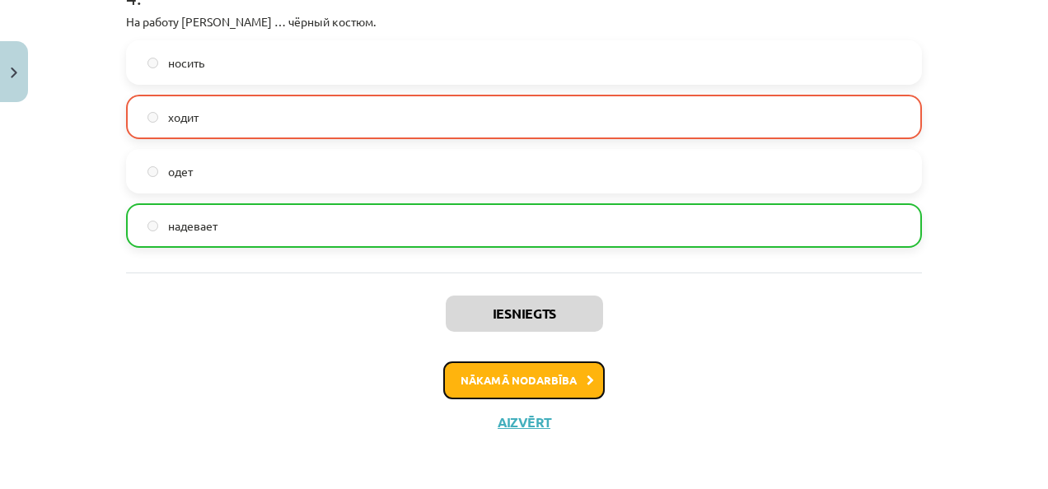
click at [564, 369] on button "Nākamā nodarbība" at bounding box center [523, 381] width 161 height 38
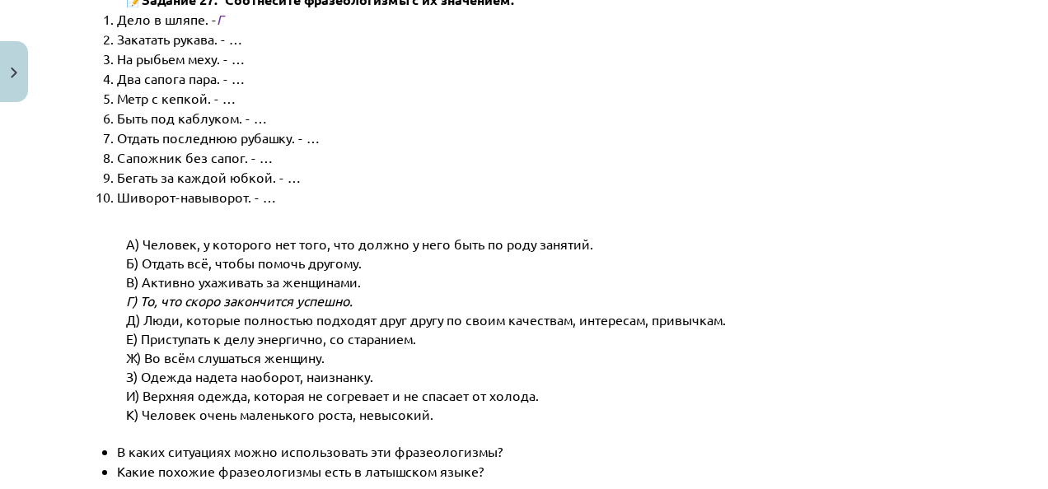
scroll to position [41, 0]
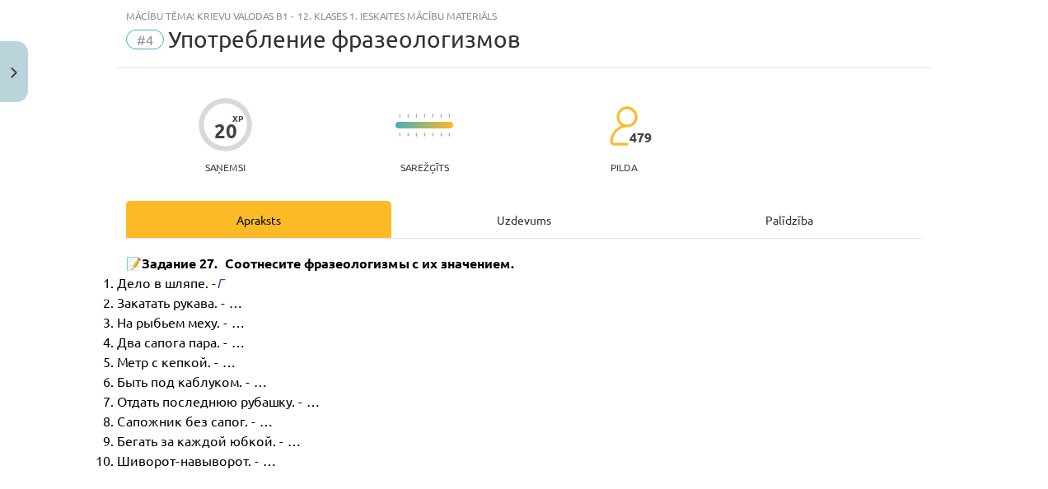
click at [467, 224] on div "Uzdevums" at bounding box center [523, 219] width 265 height 37
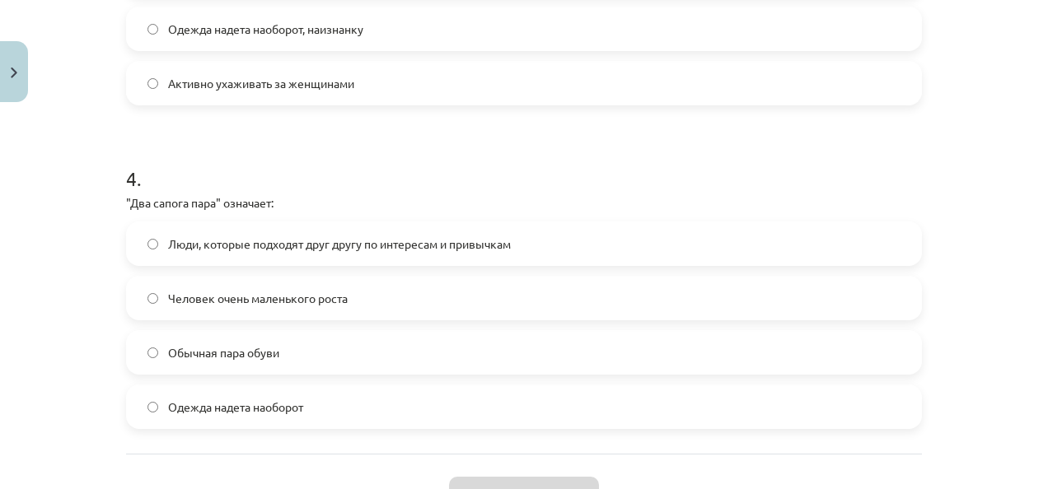
scroll to position [1291, 0]
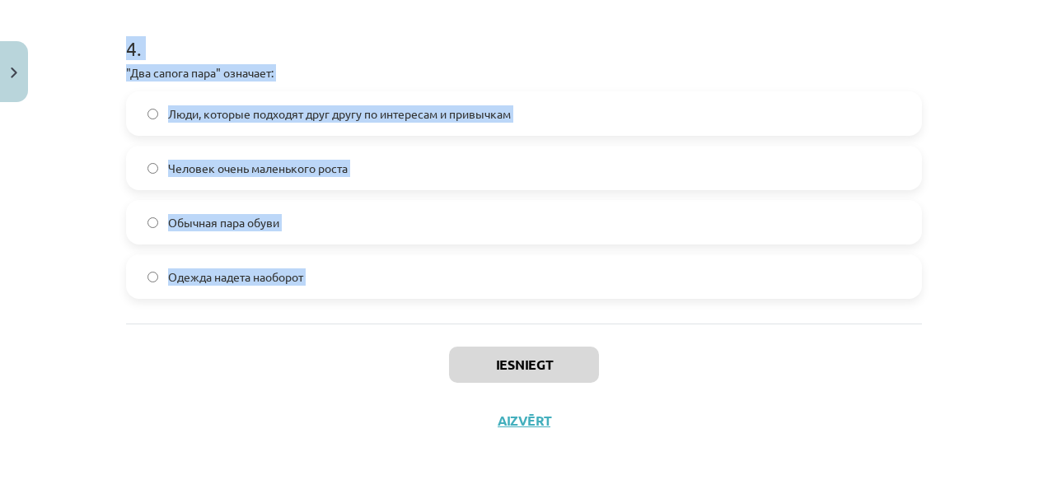
drag, startPoint x: 116, startPoint y: 140, endPoint x: 309, endPoint y: 350, distance: 285.1
copy form "1 . "Бегать за каждой юбкой" означает: Одежда надета наоборот Активно ухаживать…"
click at [286, 126] on label "Люди, которые подходят друг другу по интересам и привычкам" at bounding box center [524, 113] width 793 height 41
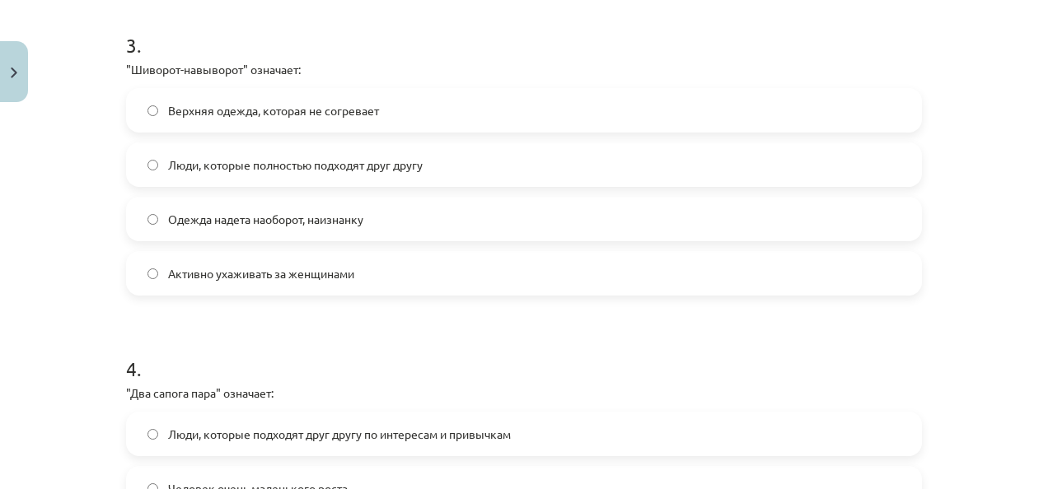
scroll to position [969, 0]
click at [278, 236] on label "Одежда надета наоборот, наизнанку" at bounding box center [524, 220] width 793 height 41
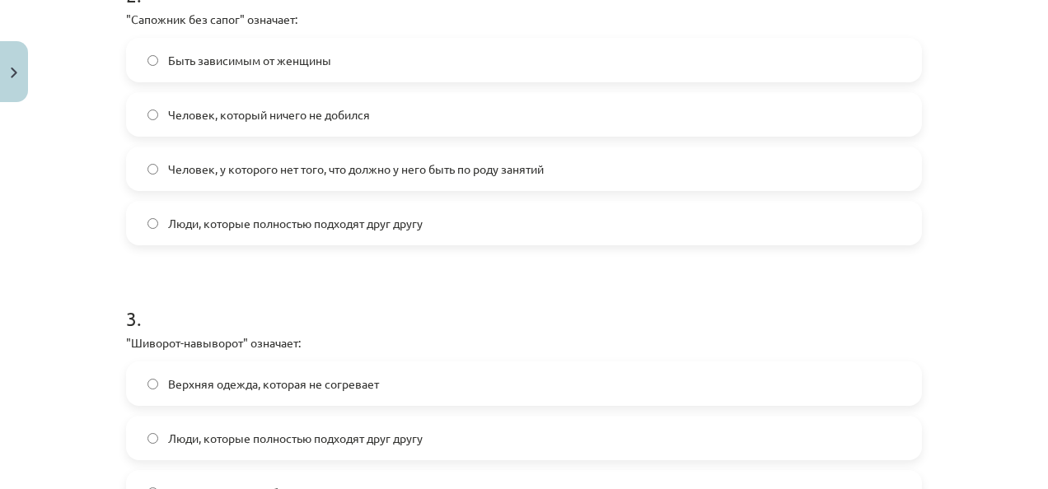
scroll to position [696, 0]
click at [259, 191] on div "Быть зависимым от женщины Человек, который ничего не добился Человек, у которог…" at bounding box center [524, 143] width 796 height 208
click at [247, 167] on span "Человек, у которого нет того, что должно у него быть по роду занятий" at bounding box center [356, 169] width 376 height 17
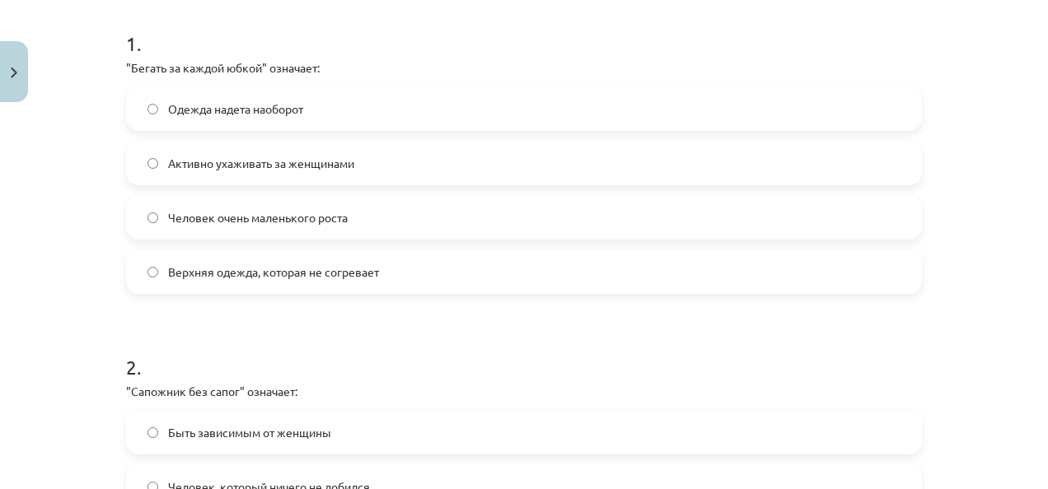
scroll to position [324, 0]
click at [247, 167] on span "Активно ухаживать за женщинами" at bounding box center [261, 164] width 186 height 17
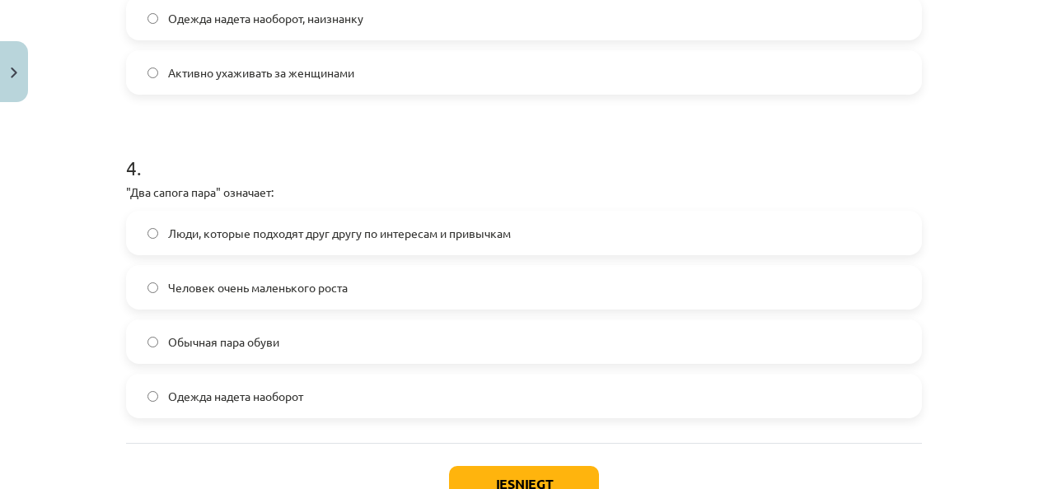
scroll to position [1291, 0]
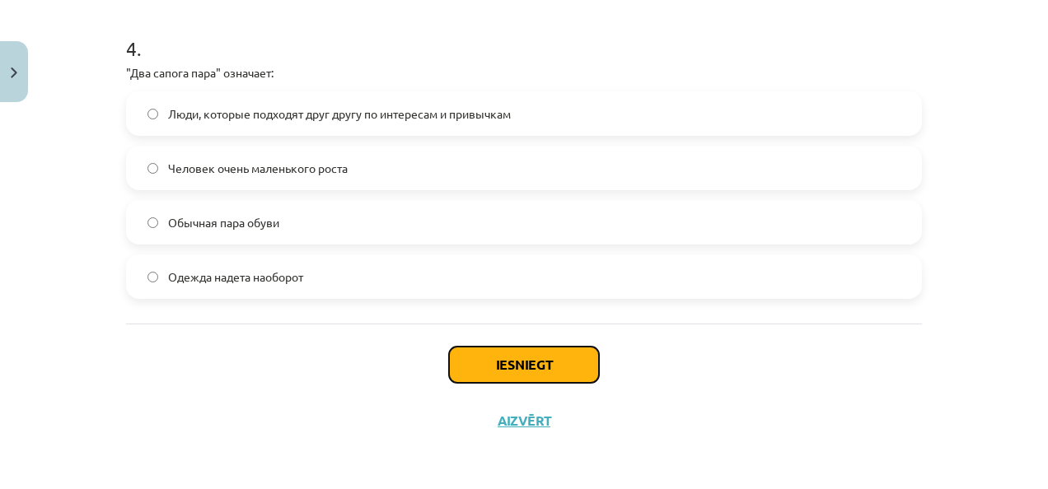
click at [554, 368] on button "Iesniegt" at bounding box center [524, 365] width 150 height 36
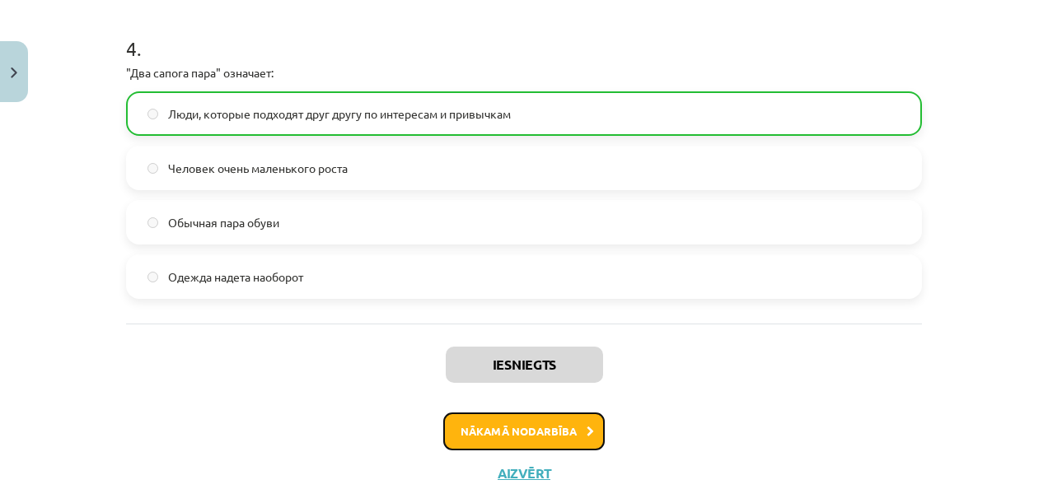
click at [559, 429] on button "Nākamā nodarbība" at bounding box center [523, 432] width 161 height 38
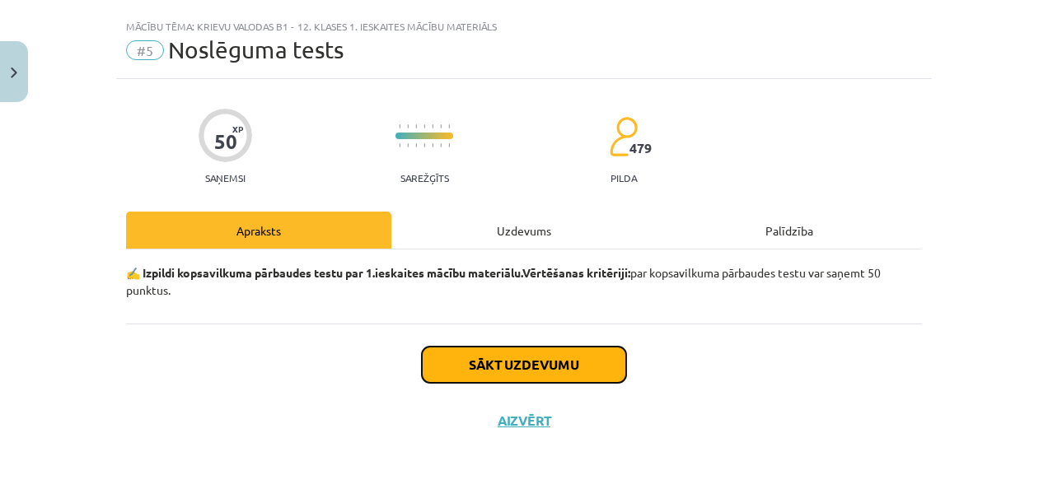
click at [498, 358] on button "Sākt uzdevumu" at bounding box center [524, 365] width 204 height 36
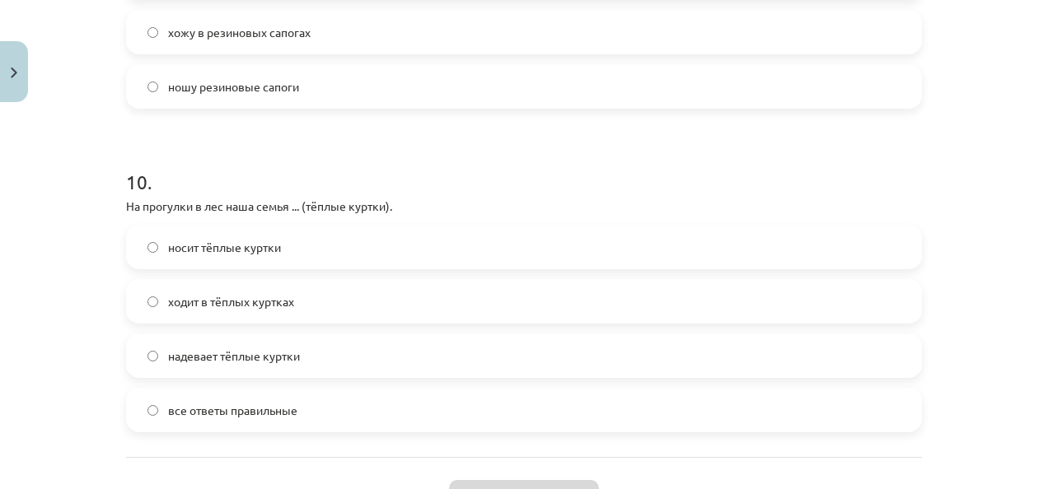
scroll to position [3234, 0]
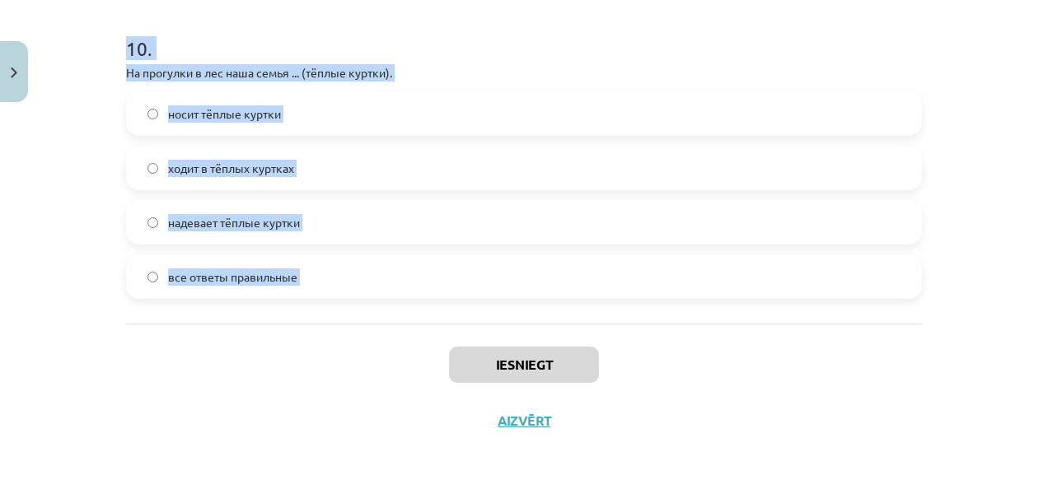
drag, startPoint x: 98, startPoint y: 326, endPoint x: 368, endPoint y: 343, distance: 270.7
click at [368, 343] on div "Mācību tēma: Krievu valodas b1 - 12. klases 1. ieskaites mācību materiāls #5 No…" at bounding box center [524, 244] width 1048 height 489
copy form "1 . Ученики школы ... (школьная форма) каждый день. ходят в школьной форме наде…"
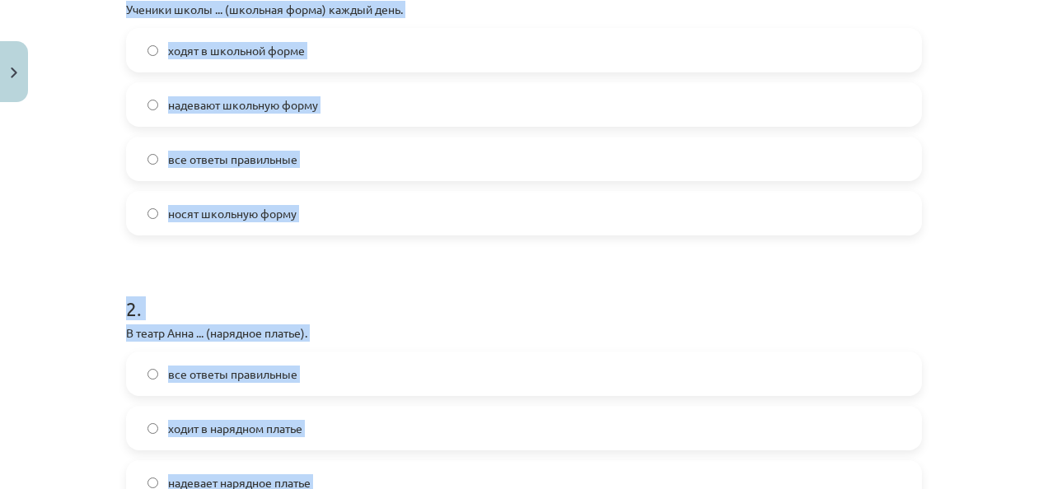
scroll to position [384, 0]
click at [287, 156] on span "все ответы правильные" at bounding box center [232, 158] width 129 height 17
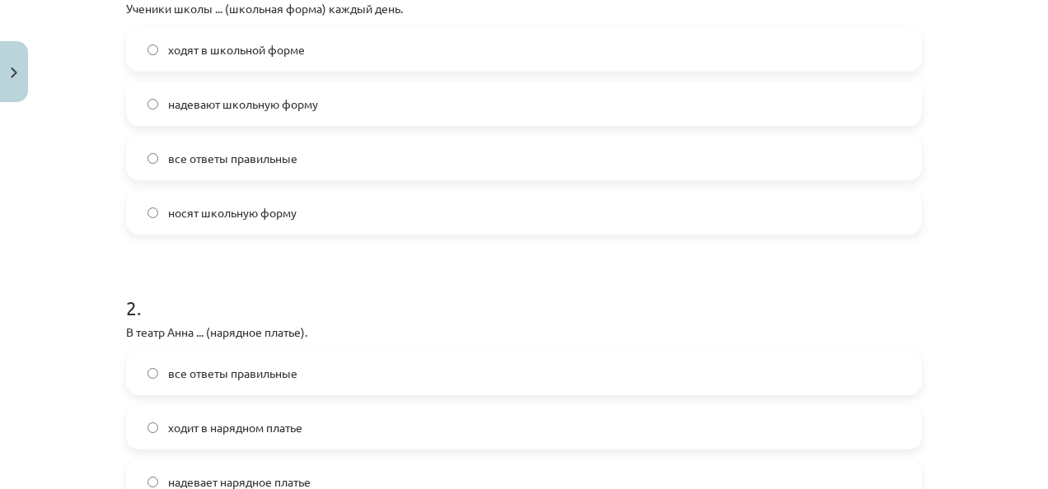
scroll to position [671, 0]
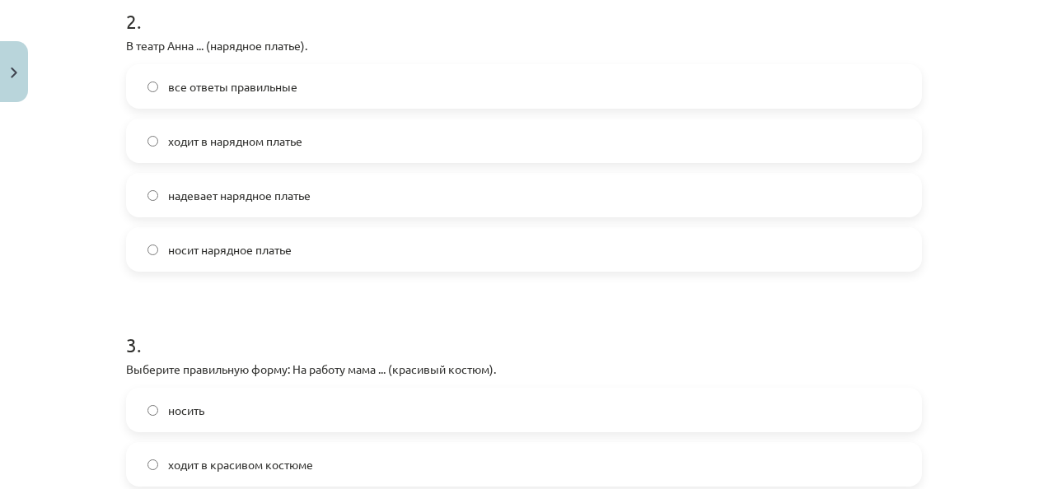
click at [269, 96] on label "все ответы правильные" at bounding box center [524, 86] width 793 height 41
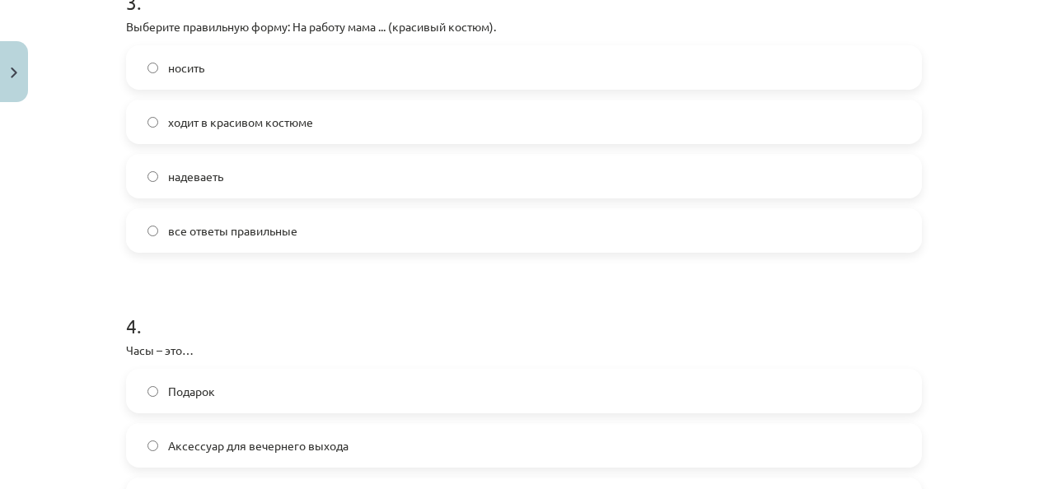
click at [269, 107] on label "ходит в красивом костюме" at bounding box center [524, 121] width 793 height 41
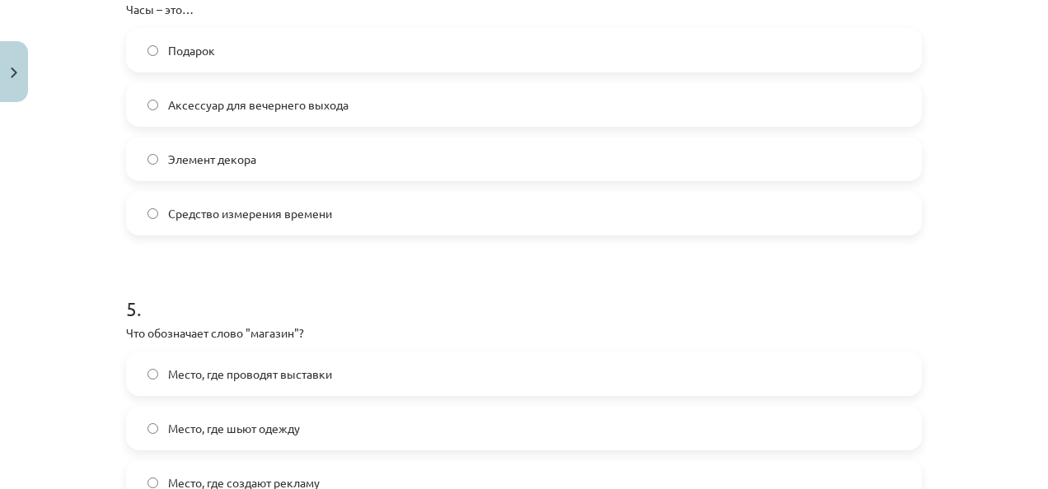
click at [249, 213] on span "Средство измерения времени" at bounding box center [250, 213] width 164 height 17
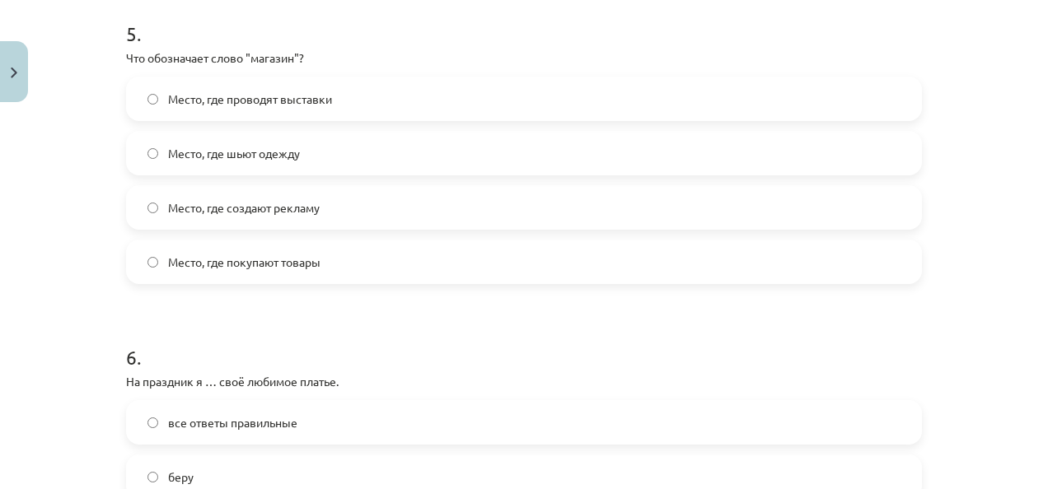
scroll to position [1631, 0]
click at [253, 250] on label "Место, где покупают товары" at bounding box center [524, 260] width 793 height 41
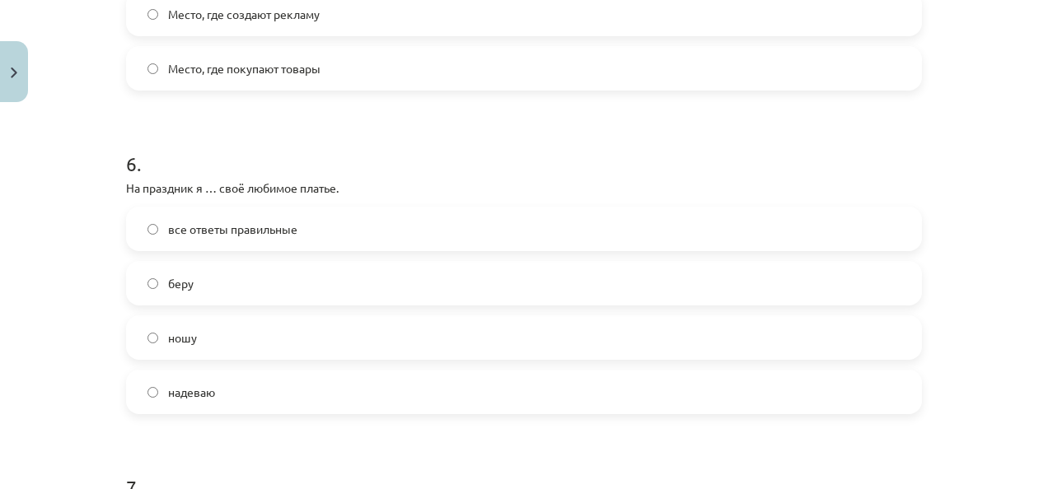
scroll to position [1824, 0]
click at [233, 414] on form "1 . Ученики школы ... (школьная форма) каждый день. ходят в школьной форме наде…" at bounding box center [524, 106] width 796 height 3205
click at [226, 395] on label "надеваю" at bounding box center [524, 391] width 793 height 41
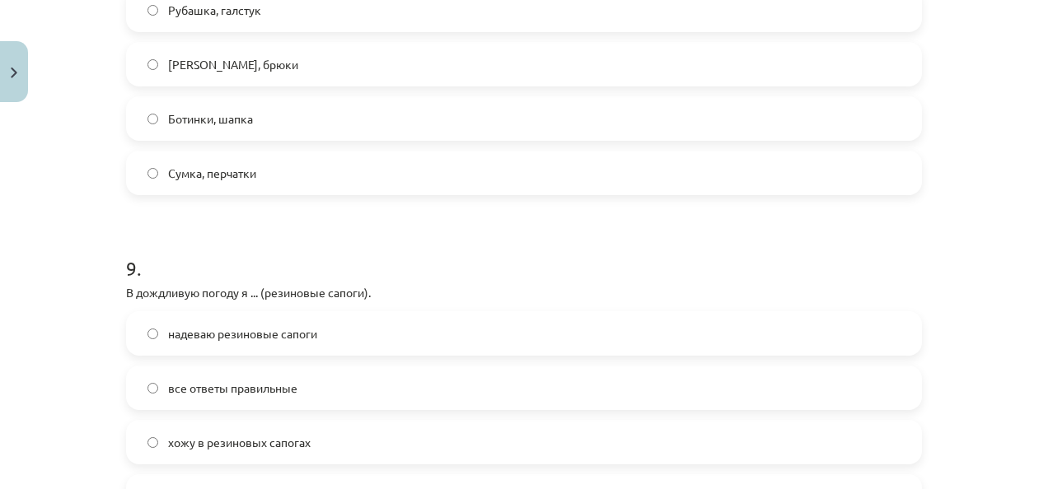
scroll to position [2687, 0]
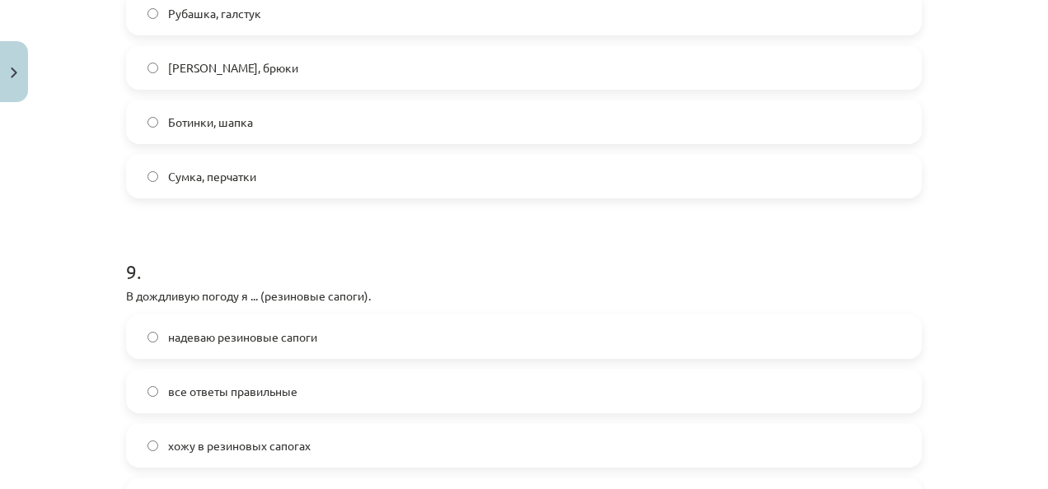
click at [199, 104] on label "Ботинки, шапка" at bounding box center [524, 121] width 793 height 41
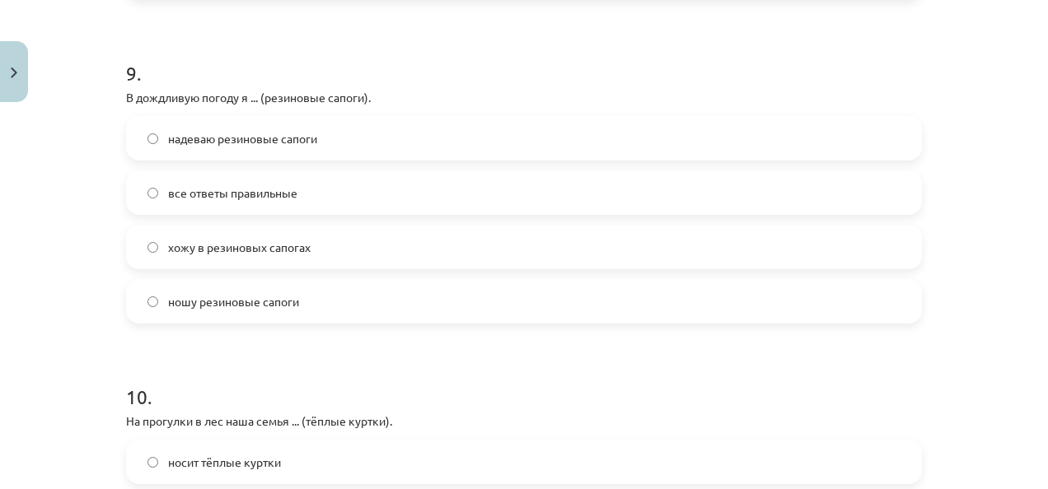
scroll to position [2886, 0]
click at [219, 218] on div "надеваю резиновые сапоги все ответы правильные хожу в резиновых сапогах ношу ре…" at bounding box center [524, 219] width 796 height 208
click at [227, 238] on span "хожу в резиновых сапогах" at bounding box center [239, 246] width 143 height 17
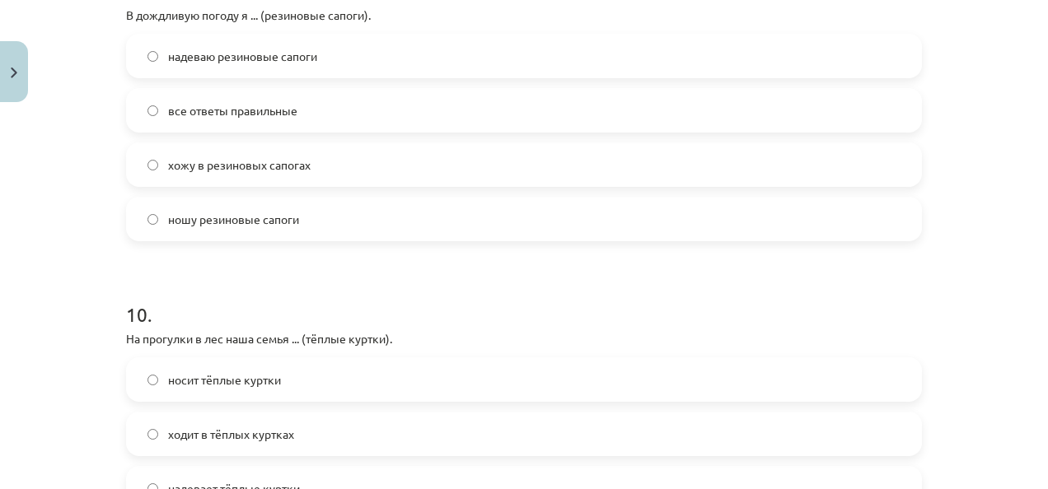
scroll to position [2968, 0]
click at [191, 117] on span "все ответы правильные" at bounding box center [232, 109] width 129 height 17
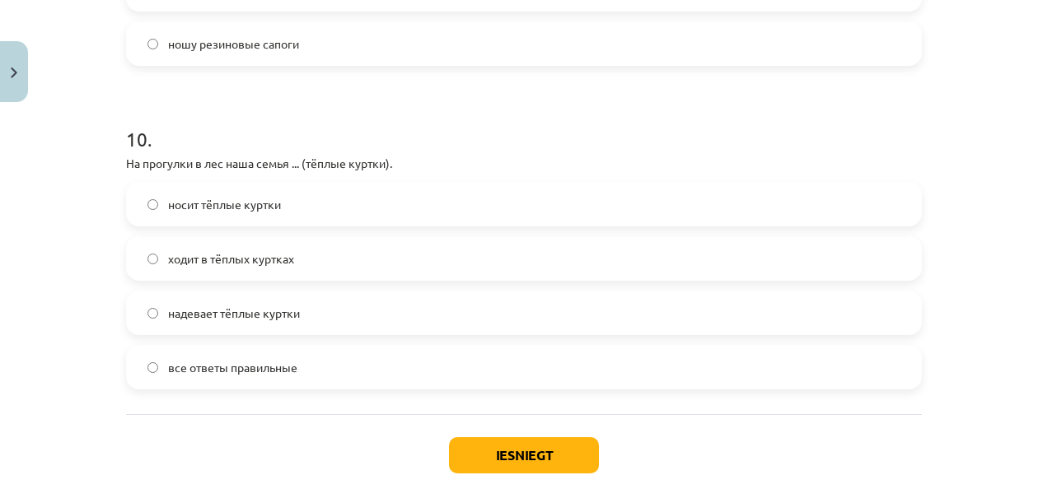
scroll to position [3234, 0]
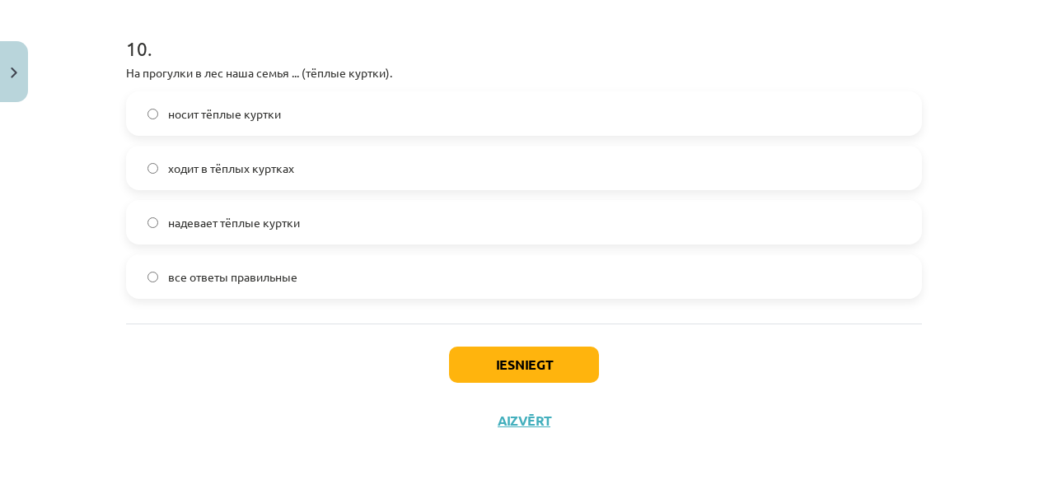
click at [236, 276] on span "все ответы правильные" at bounding box center [232, 277] width 129 height 17
click at [573, 366] on button "Iesniegt" at bounding box center [524, 365] width 150 height 36
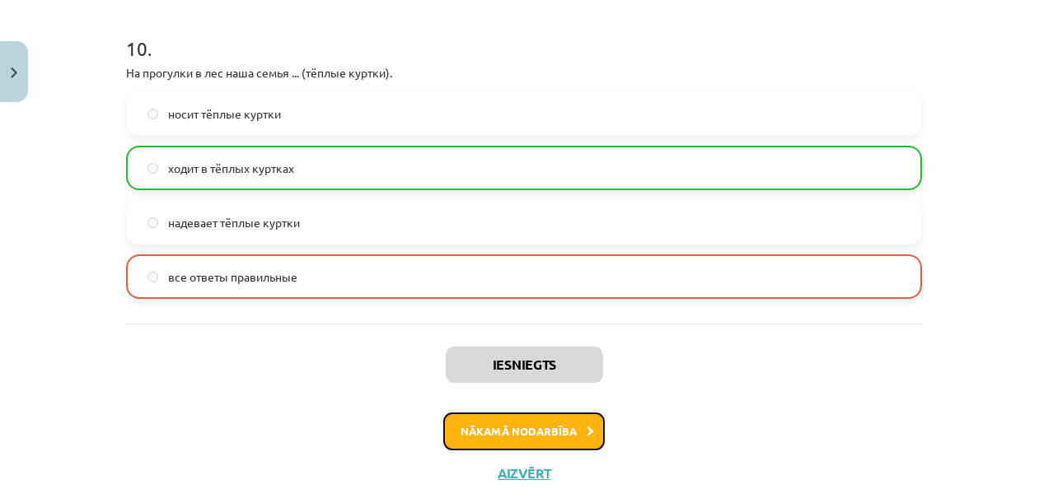
click at [531, 427] on button "Nākamā nodarbība" at bounding box center [523, 432] width 161 height 38
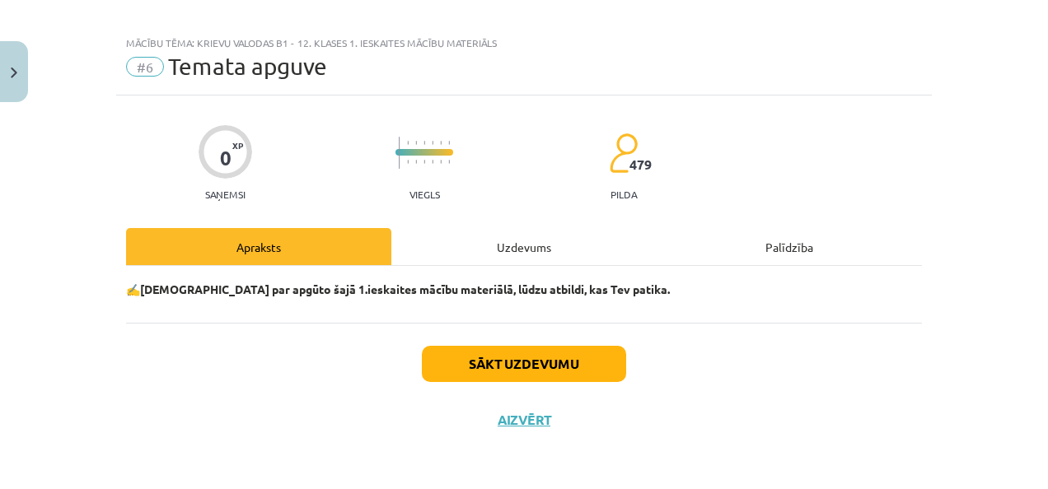
scroll to position [13, 0]
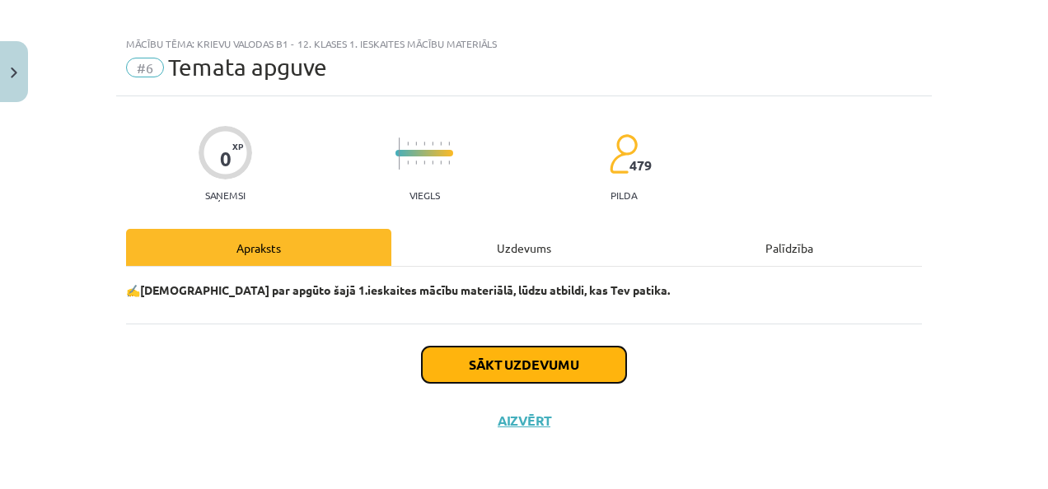
click at [522, 363] on button "Sākt uzdevumu" at bounding box center [524, 365] width 204 height 36
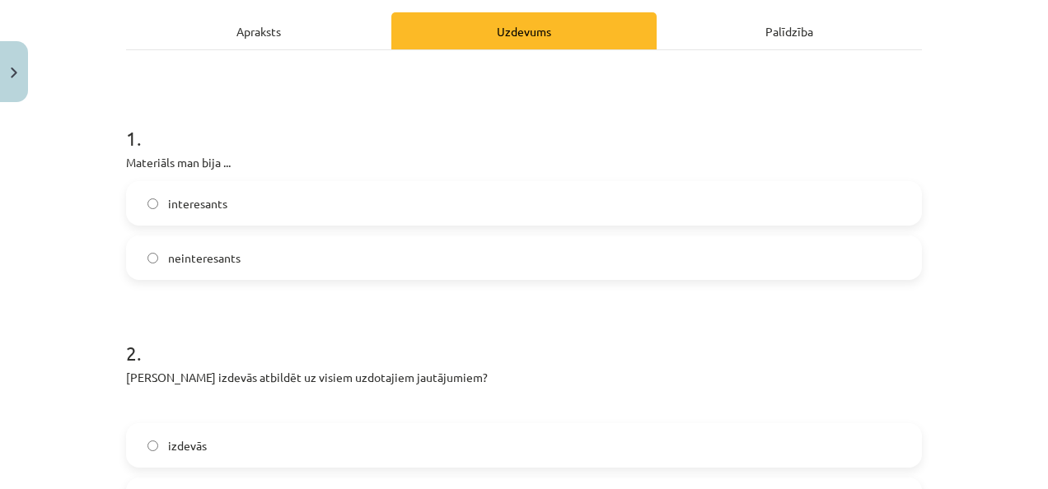
scroll to position [232, 0]
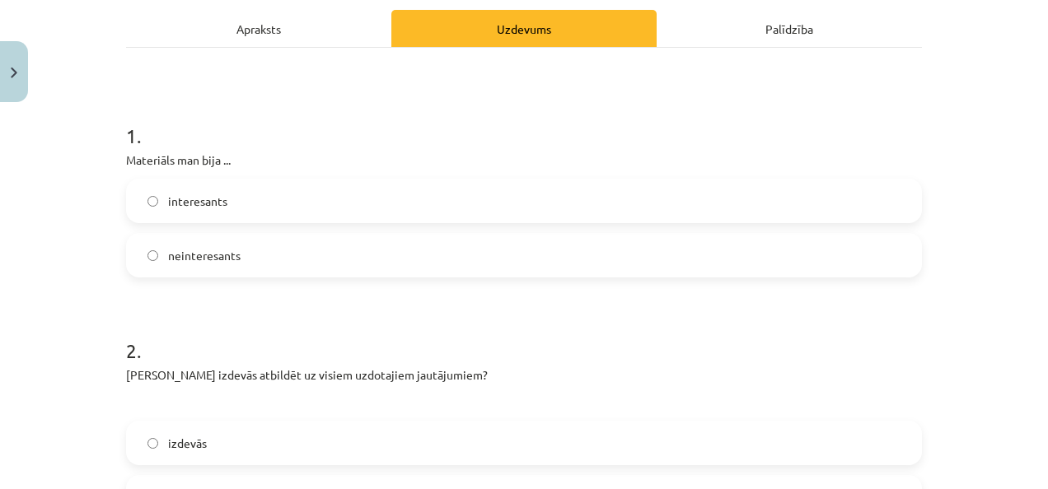
click at [262, 206] on label "interesants" at bounding box center [524, 200] width 793 height 41
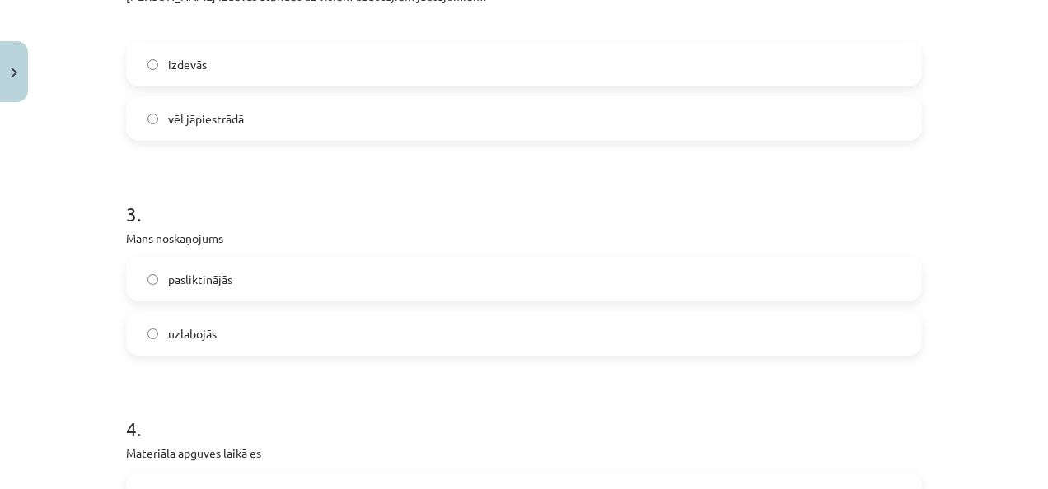
scroll to position [611, 0]
click at [277, 54] on label "izdevās" at bounding box center [524, 64] width 793 height 41
click at [275, 119] on label "vēl jāpiestrādā" at bounding box center [524, 119] width 793 height 41
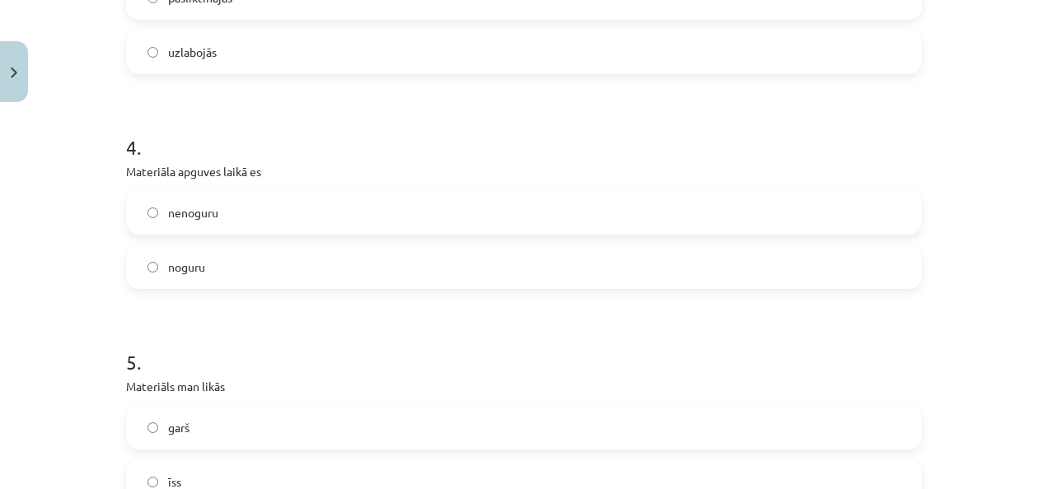
click at [272, 61] on label "uzlabojās" at bounding box center [524, 51] width 793 height 41
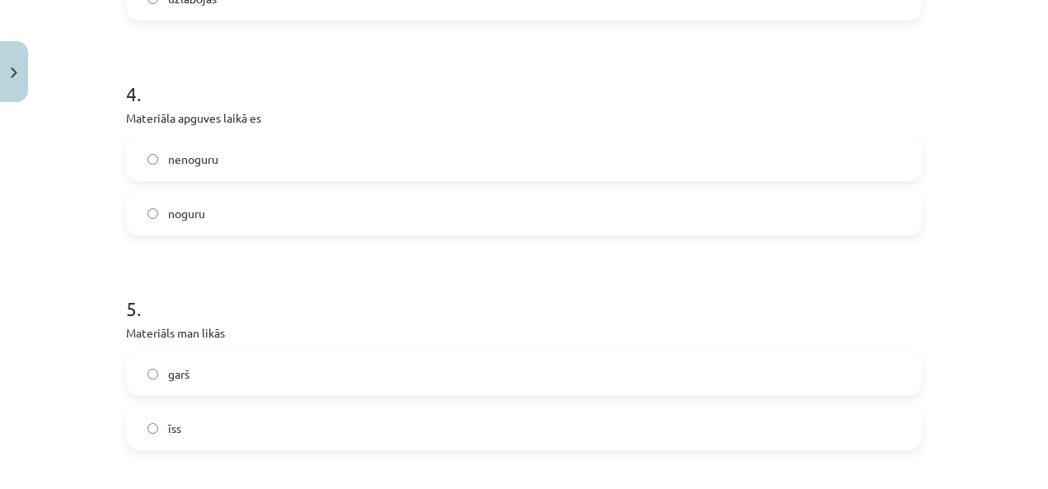
scroll to position [951, 0]
click at [232, 194] on label "noguru" at bounding box center [524, 209] width 793 height 41
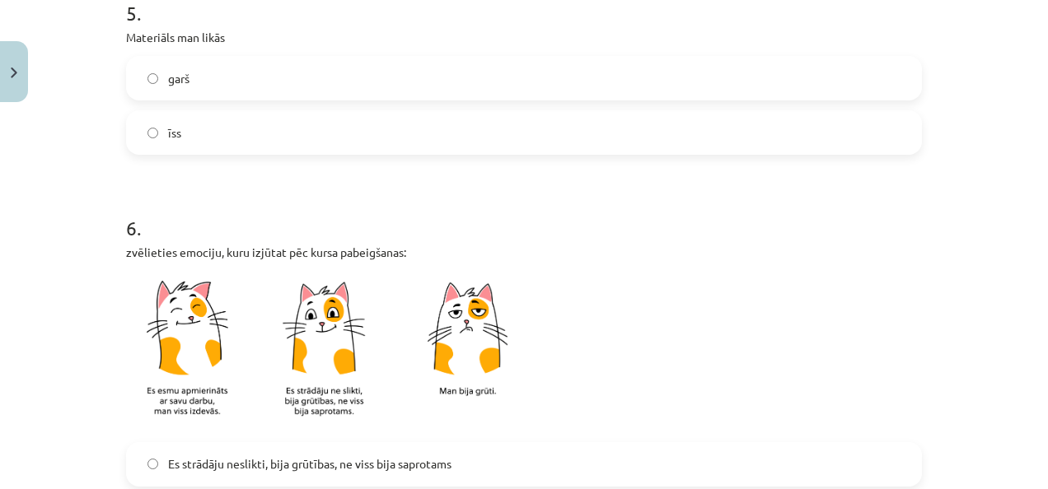
scroll to position [1239, 0]
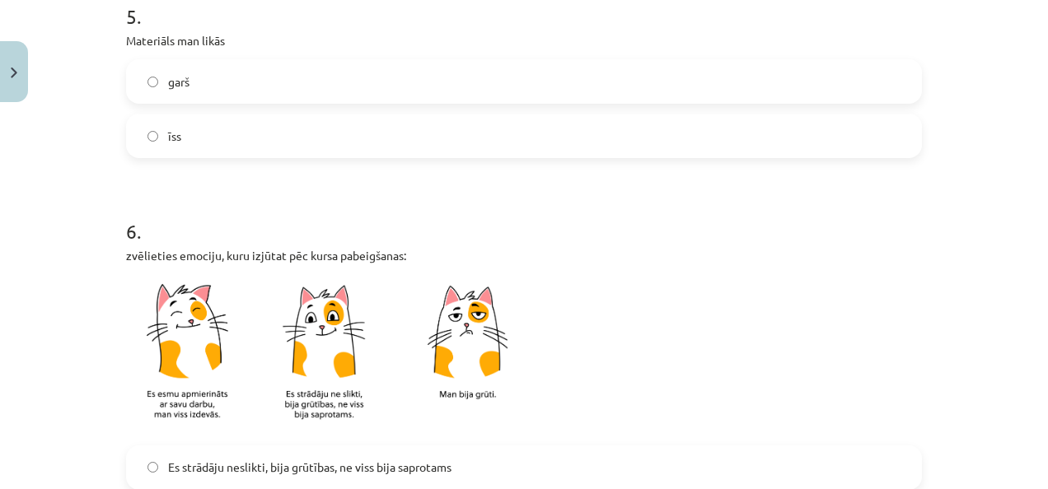
click at [199, 93] on label "garš" at bounding box center [524, 81] width 793 height 41
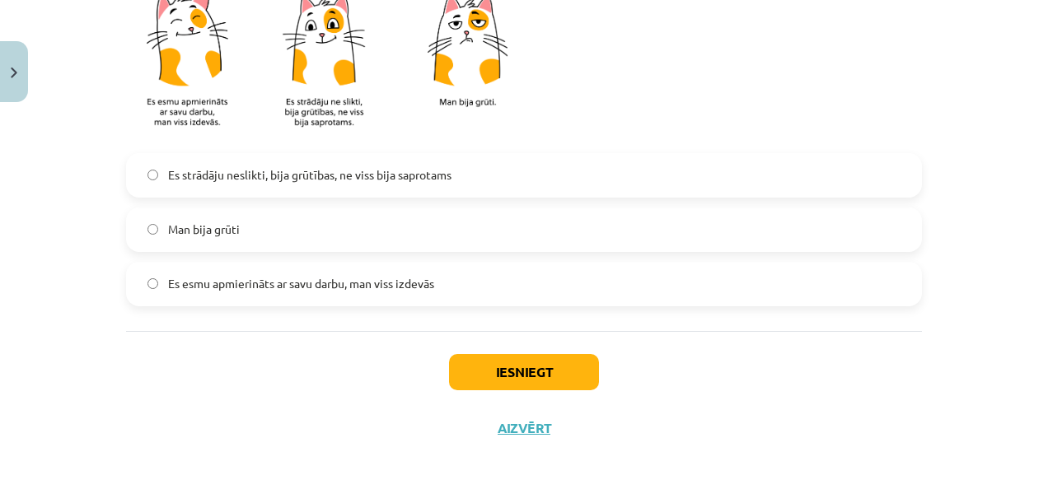
scroll to position [1538, 0]
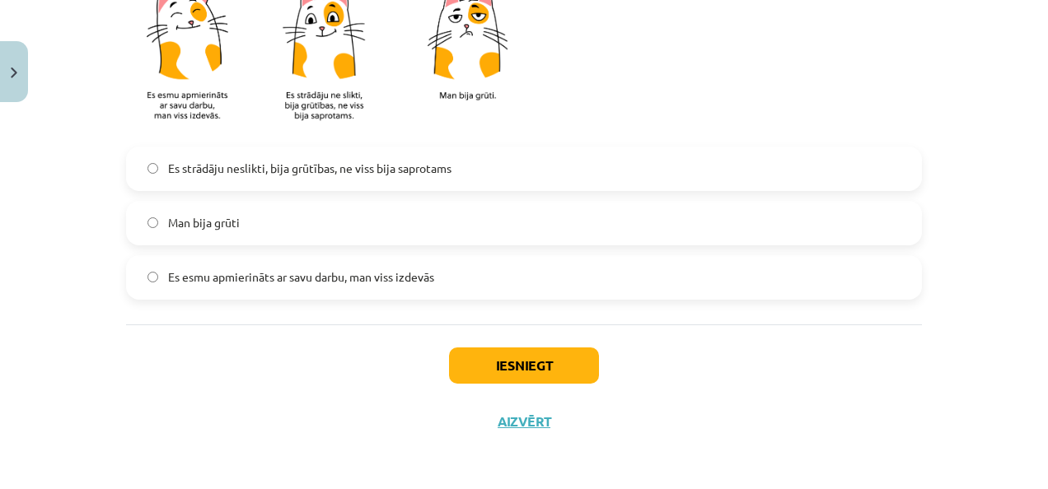
click at [384, 186] on label "Es strādāju neslikti, bija grūtības, ne viss bija saprotams" at bounding box center [524, 168] width 793 height 41
click at [534, 367] on button "Iesniegt" at bounding box center [524, 366] width 150 height 36
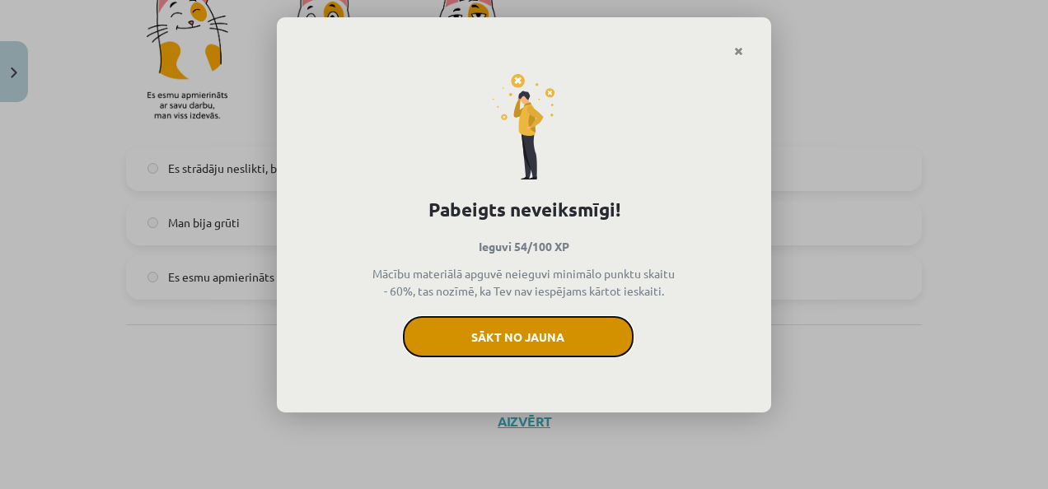
click at [553, 346] on button "Sākt no jauna" at bounding box center [518, 336] width 231 height 41
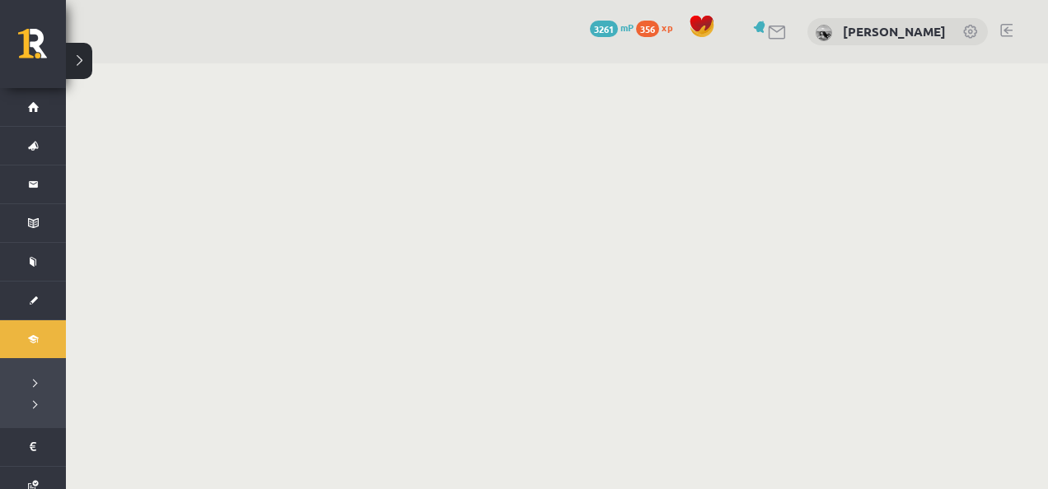
scroll to position [347, 0]
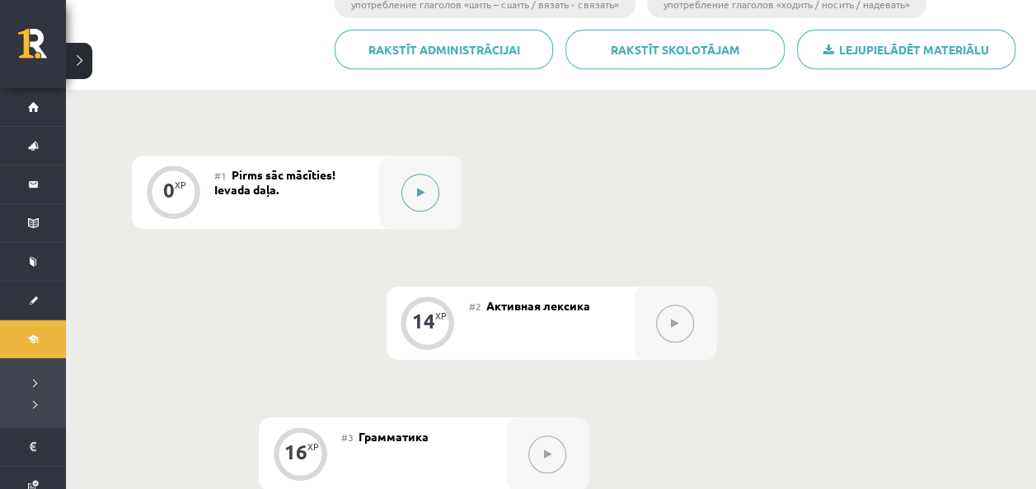
click at [429, 196] on button at bounding box center [420, 193] width 38 height 38
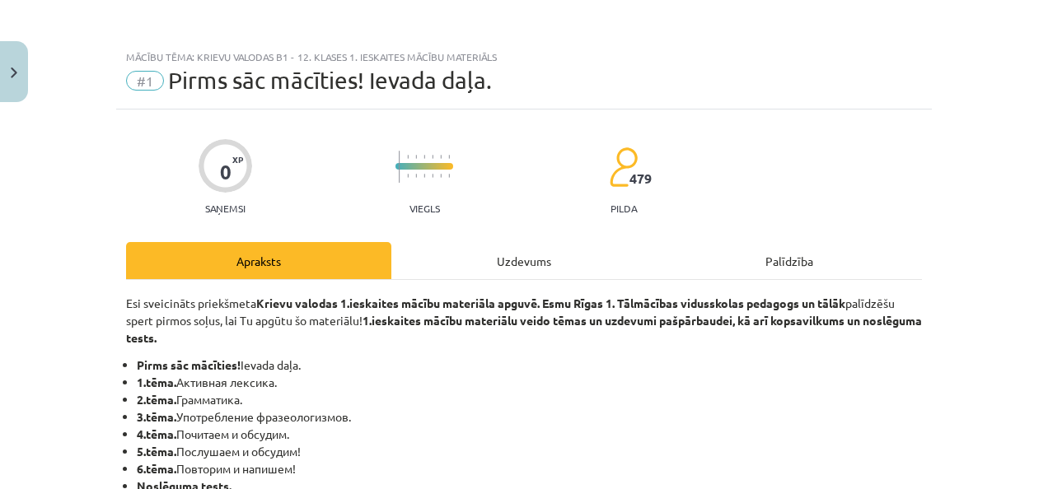
click at [543, 242] on div "Uzdevums" at bounding box center [523, 260] width 265 height 37
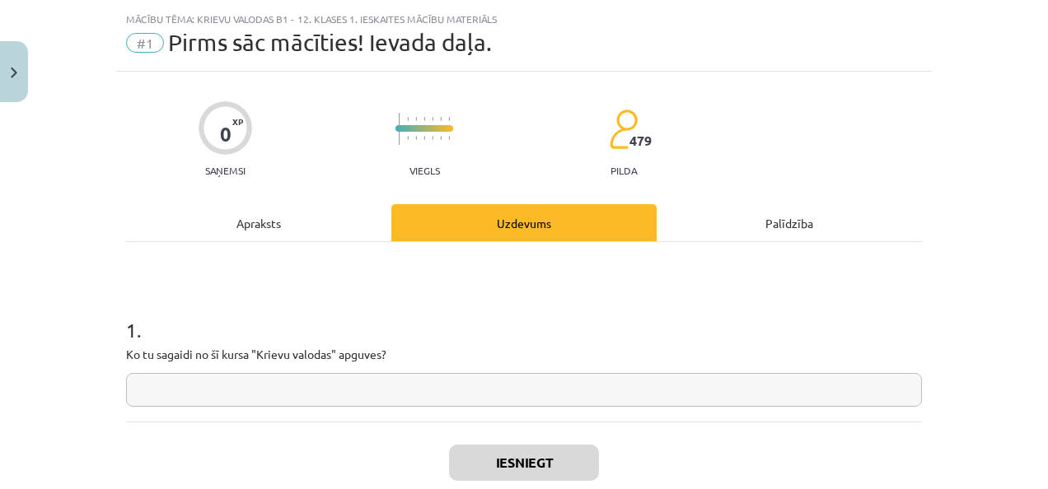
scroll to position [41, 0]
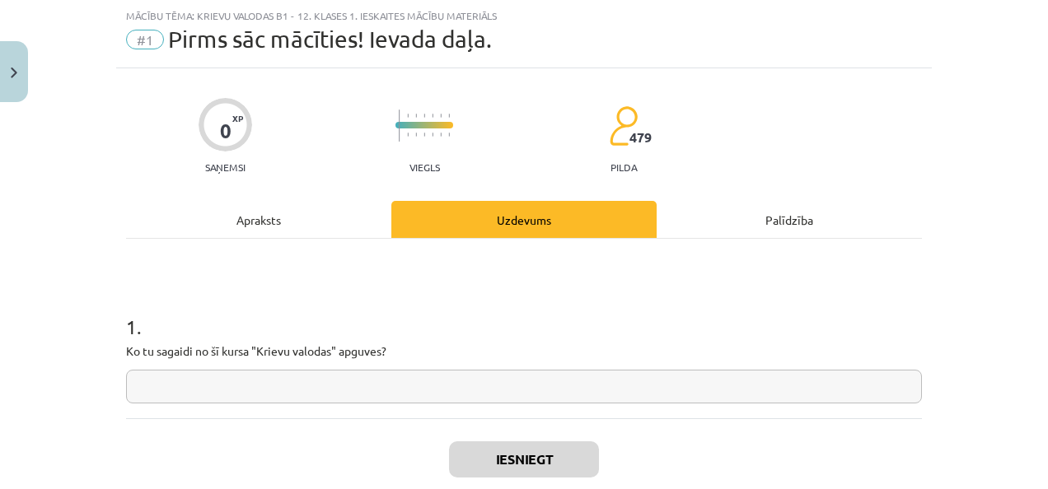
click at [300, 368] on div "1 . Ko tu sagaidi no šī kursa "Krievu valodas" apguves?" at bounding box center [524, 345] width 796 height 117
click at [290, 388] on input "text" at bounding box center [524, 387] width 796 height 34
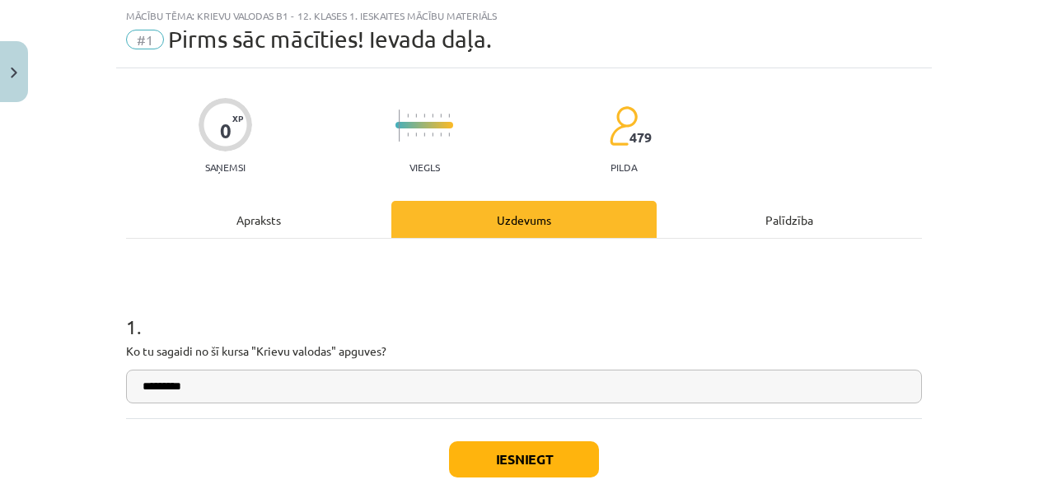
type input "*********"
click at [571, 454] on button "Iesniegt" at bounding box center [524, 460] width 150 height 36
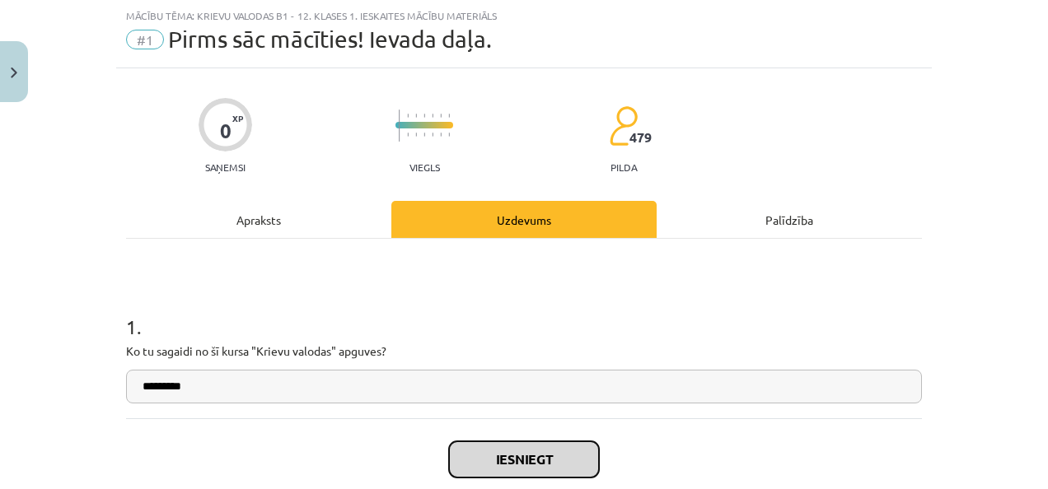
scroll to position [136, 0]
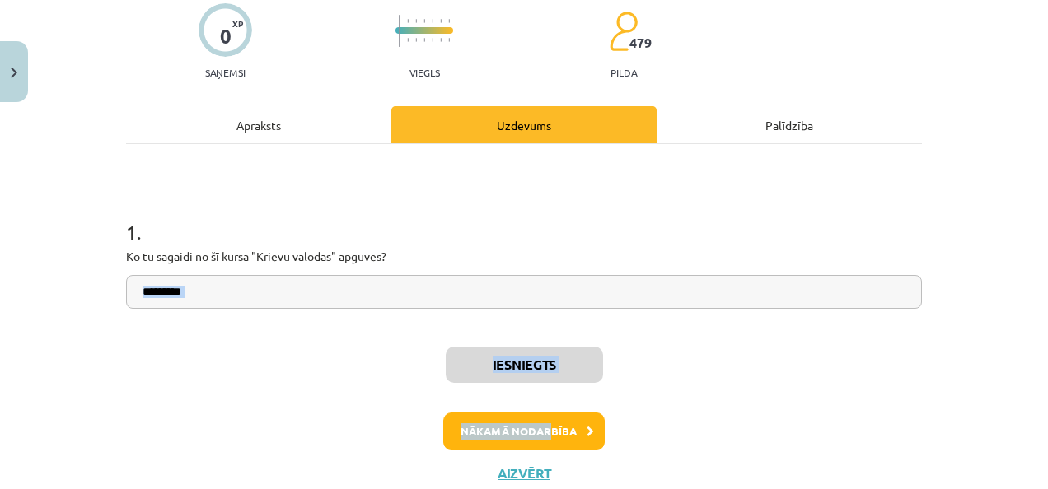
drag, startPoint x: 588, startPoint y: 263, endPoint x: 547, endPoint y: 433, distance: 175.4
click at [547, 433] on div "0 XP Saņemsi Viegls 479 pilda Apraksts Uzdevums Palīdzība 1 . Ko tu sagaidi no …" at bounding box center [524, 238] width 816 height 528
click at [547, 433] on button "Nākamā nodarbība" at bounding box center [523, 432] width 161 height 38
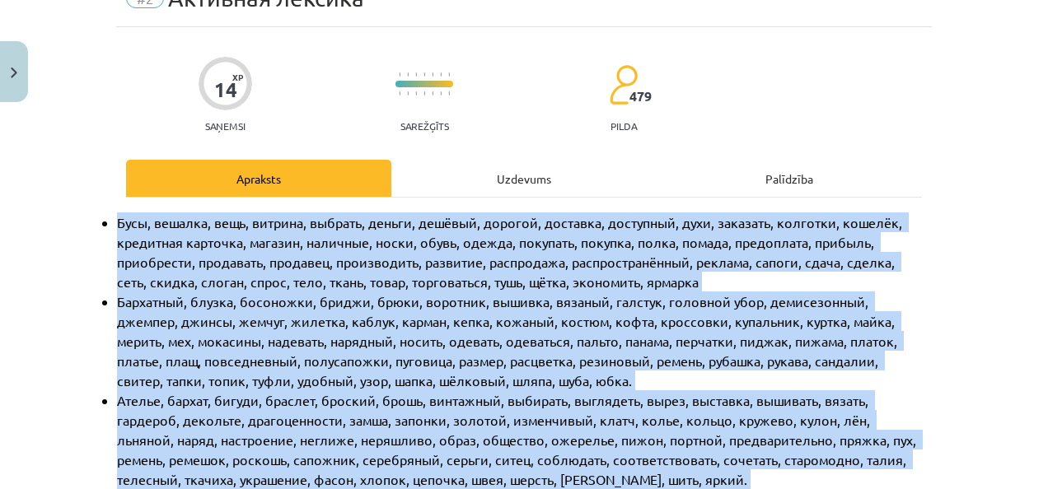
scroll to position [41, 0]
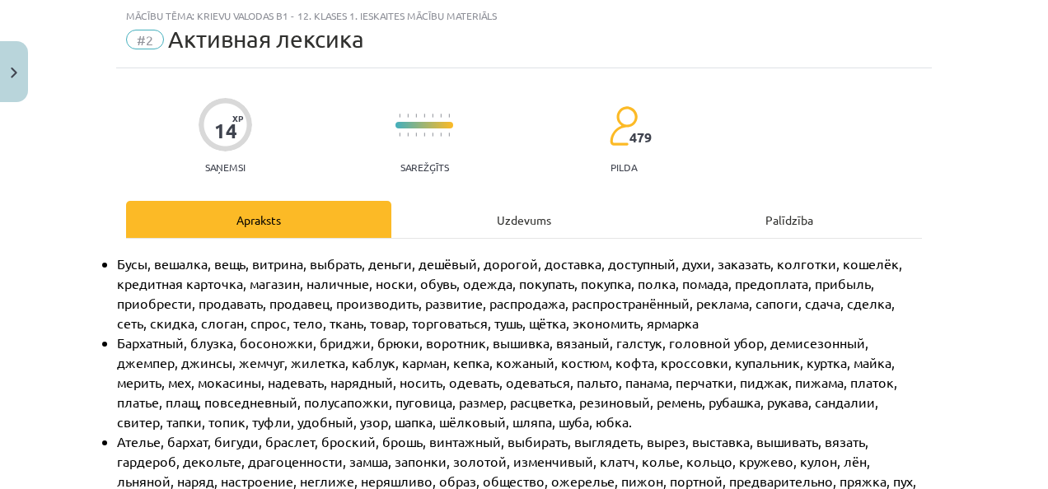
click at [490, 210] on div "Uzdevums" at bounding box center [523, 219] width 265 height 37
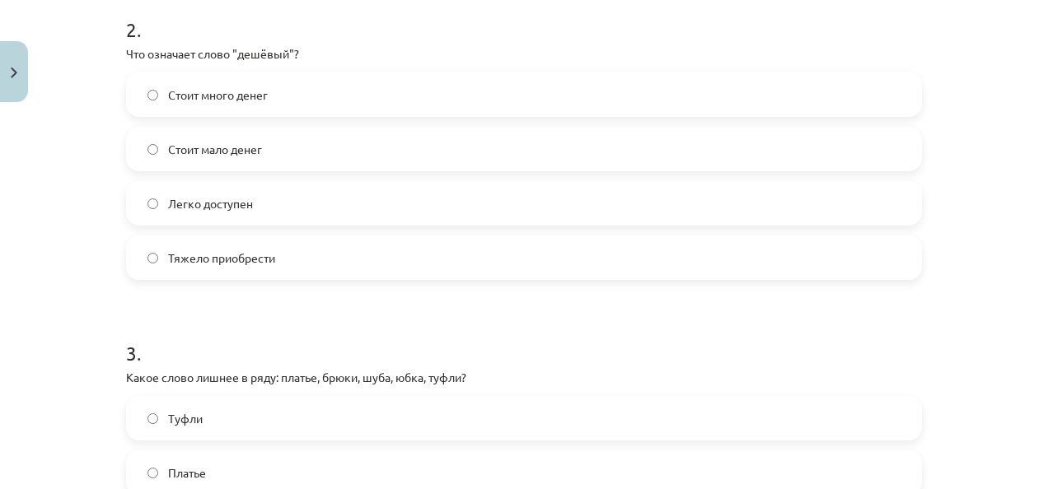
scroll to position [1291, 0]
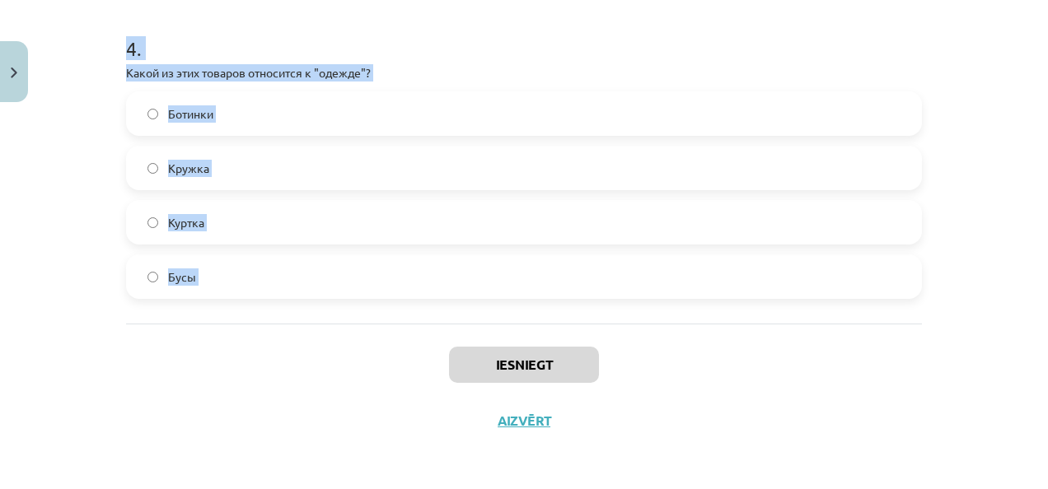
drag, startPoint x: 107, startPoint y: 71, endPoint x: 323, endPoint y: 327, distance: 335.0
click at [323, 327] on div "Mācību tēma: Krievu valodas b1 - 12. klases 1. ieskaites mācību materiāls #2 Ак…" at bounding box center [524, 244] width 1048 height 489
copy form "1 . Какая форма оплаты использует наличные? Оплата кредитной карточкой Оплата д…"
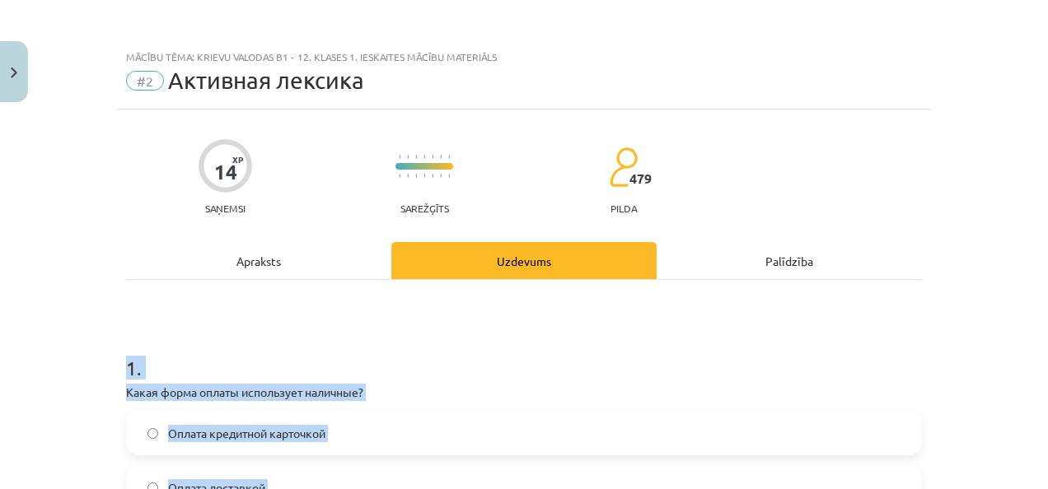
scroll to position [259, 0]
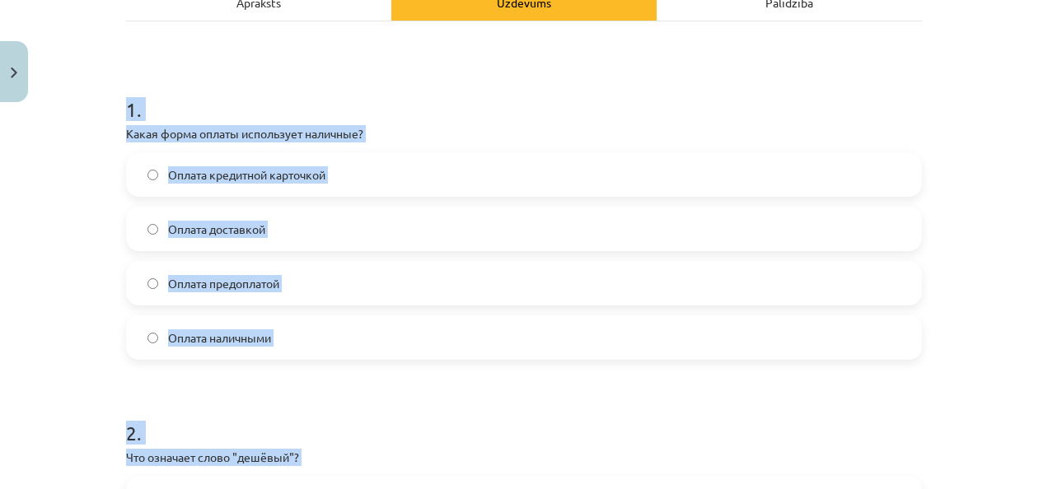
click at [290, 349] on label "Оплата наличными" at bounding box center [524, 337] width 793 height 41
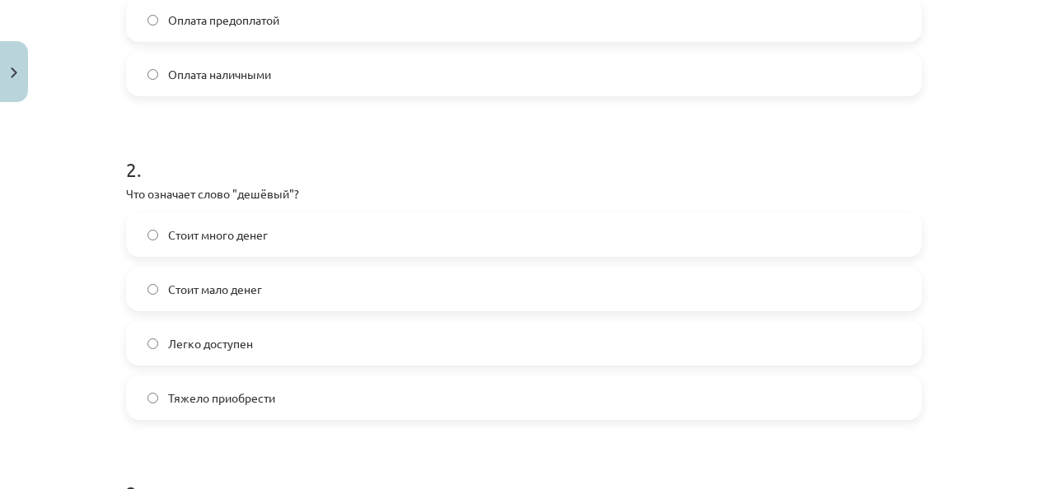
click at [269, 300] on label "Стоит мало денег" at bounding box center [524, 289] width 793 height 41
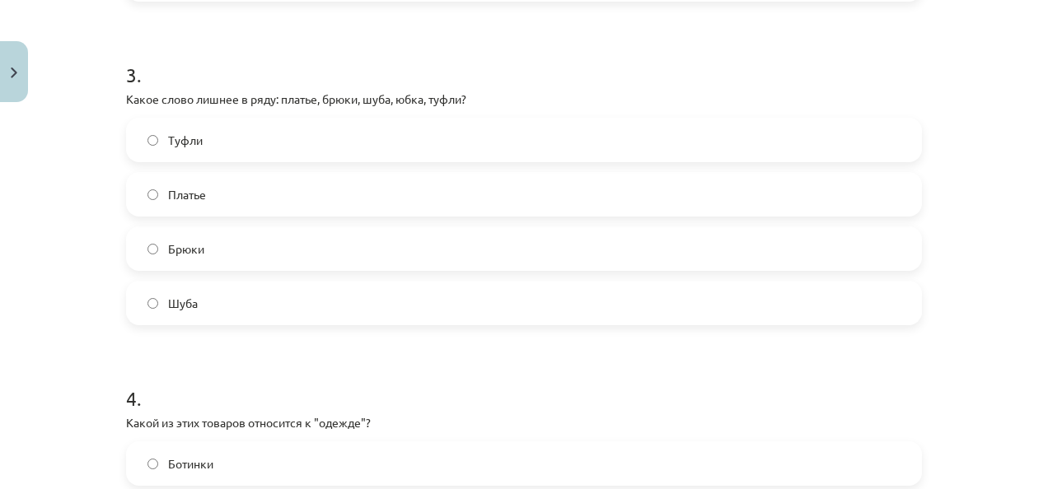
scroll to position [956, 0]
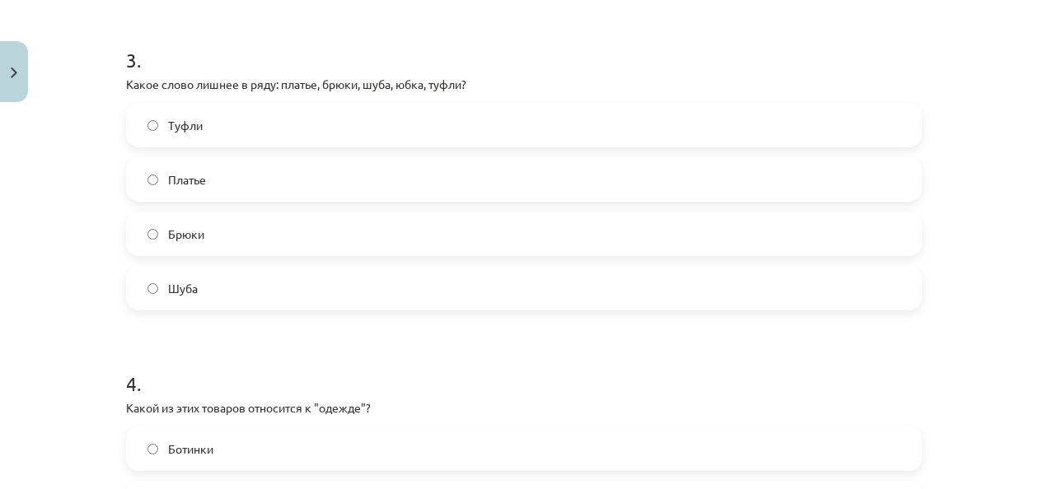
click at [209, 150] on div "[PERSON_NAME] [PERSON_NAME]" at bounding box center [524, 207] width 796 height 208
click at [208, 147] on div "[PERSON_NAME] [PERSON_NAME]" at bounding box center [524, 207] width 796 height 208
click at [198, 123] on label "Туфли" at bounding box center [524, 125] width 793 height 41
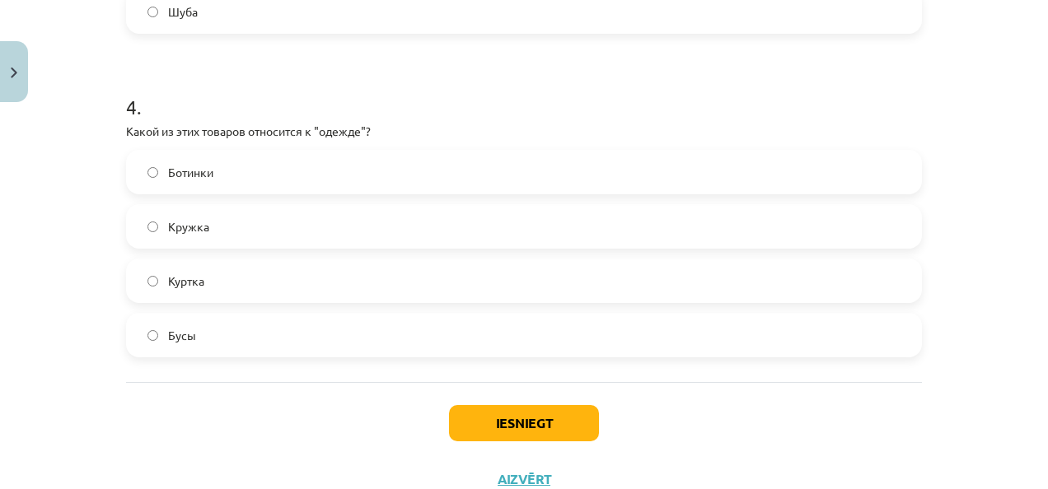
scroll to position [1236, 0]
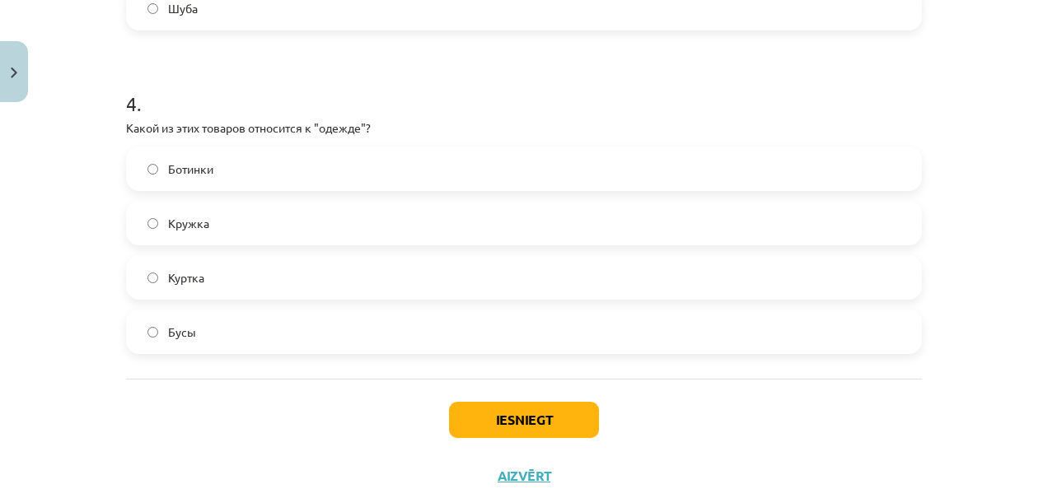
click at [268, 277] on label "Куртка" at bounding box center [524, 277] width 793 height 41
click at [536, 414] on button "Iesniegt" at bounding box center [524, 420] width 150 height 36
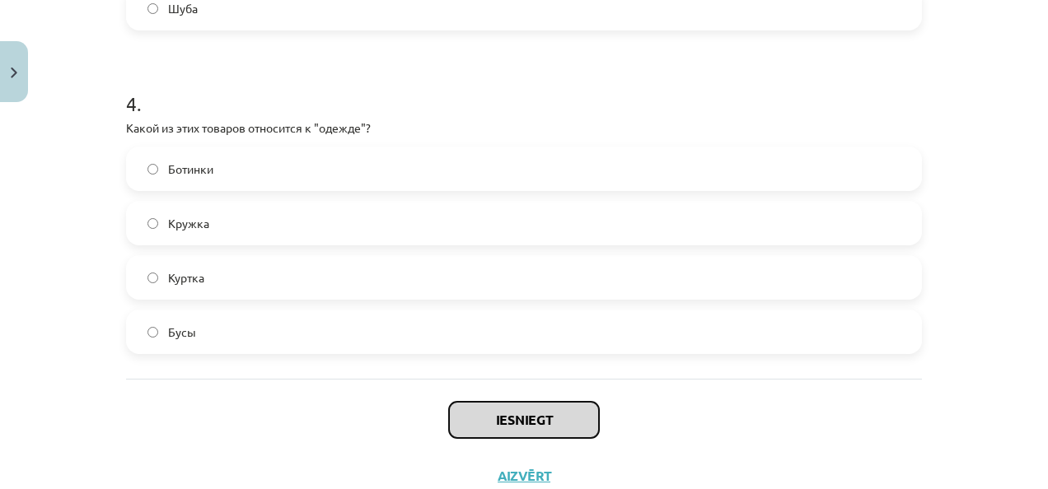
scroll to position [1291, 0]
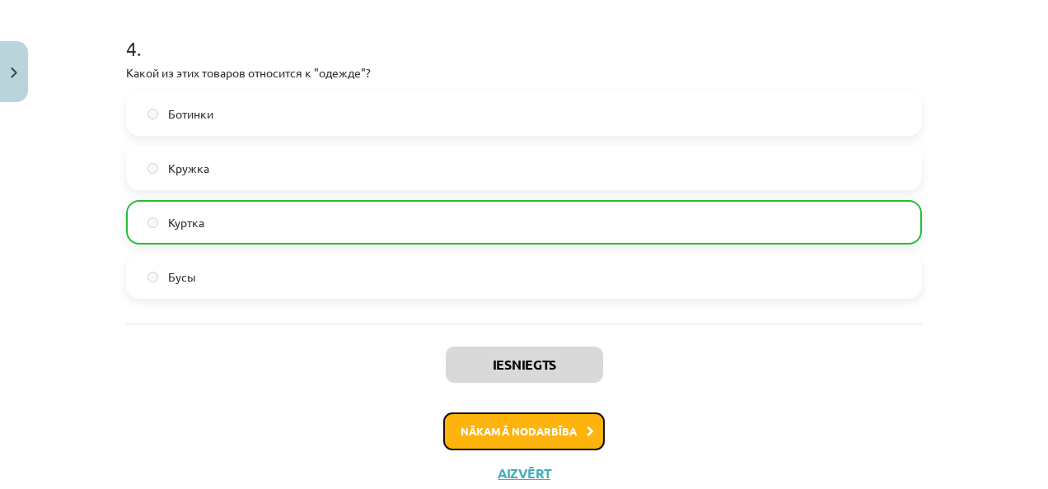
click at [542, 423] on button "Nākamā nodarbība" at bounding box center [523, 432] width 161 height 38
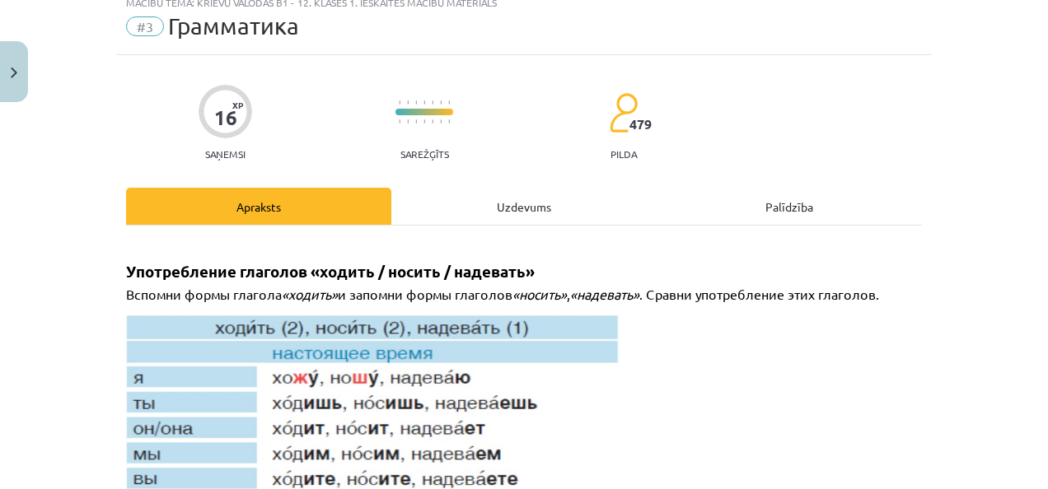
scroll to position [41, 0]
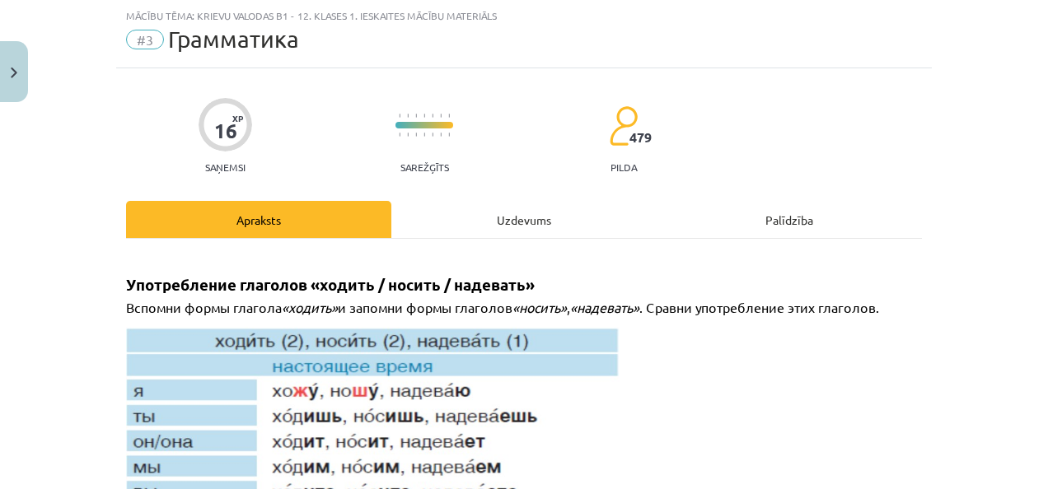
click at [468, 213] on div "Uzdevums" at bounding box center [523, 219] width 265 height 37
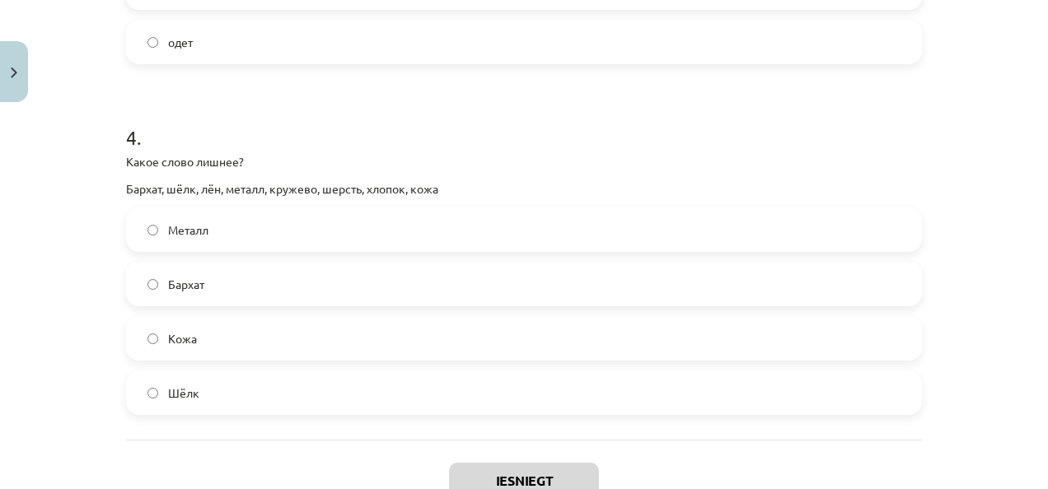
scroll to position [1318, 0]
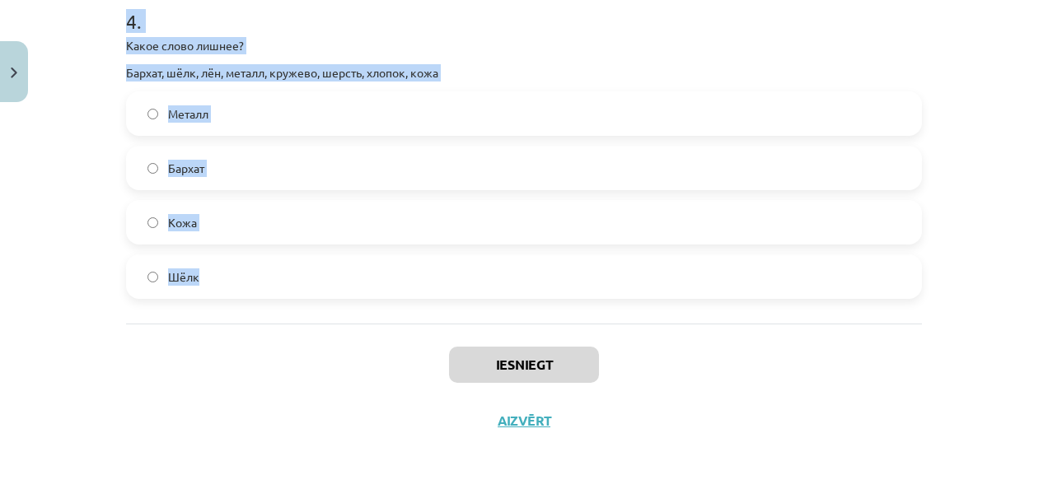
drag, startPoint x: 106, startPoint y: 333, endPoint x: 368, endPoint y: 300, distance: 264.1
click at [368, 300] on div "Mācību tēma: Krievu valodas b1 - 12. klases 1. ieskaites mācību materiāls #3 Гр…" at bounding box center [524, 244] width 1048 height 489
copy form "7 . L ipsum do ... (sitametc adipi). – E seddo e .... temporin utlabore etdol –…"
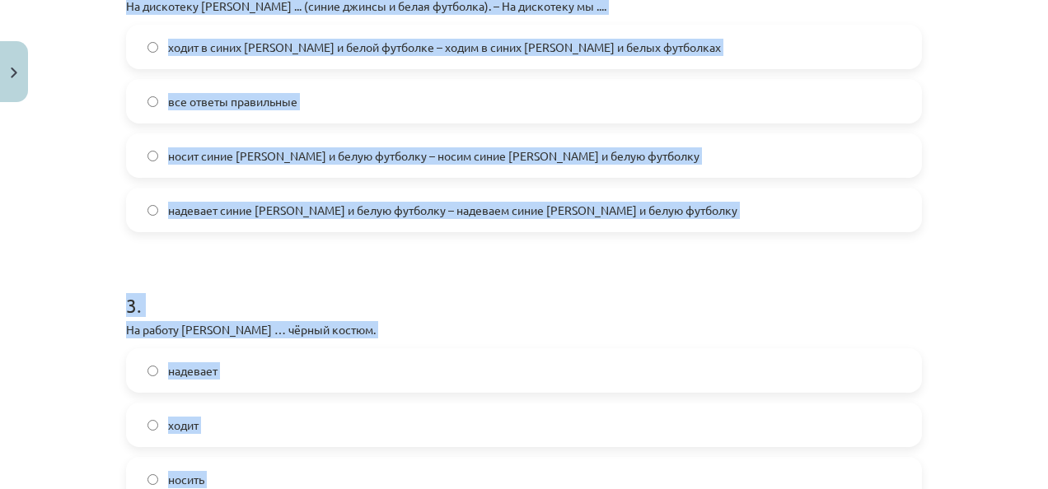
scroll to position [570, 0]
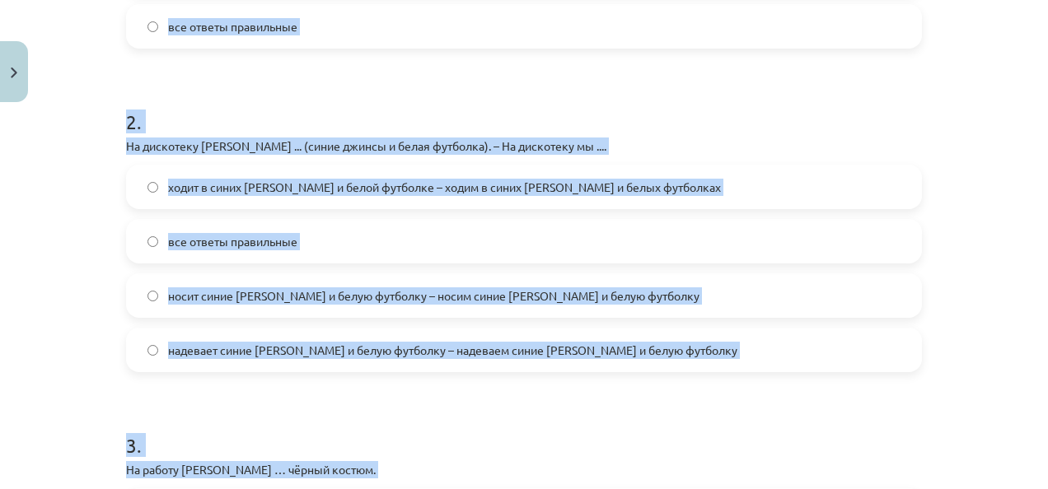
click at [298, 349] on span "надевает синие [PERSON_NAME] и белую футболку – надеваем синие [PERSON_NAME] и …" at bounding box center [452, 350] width 569 height 17
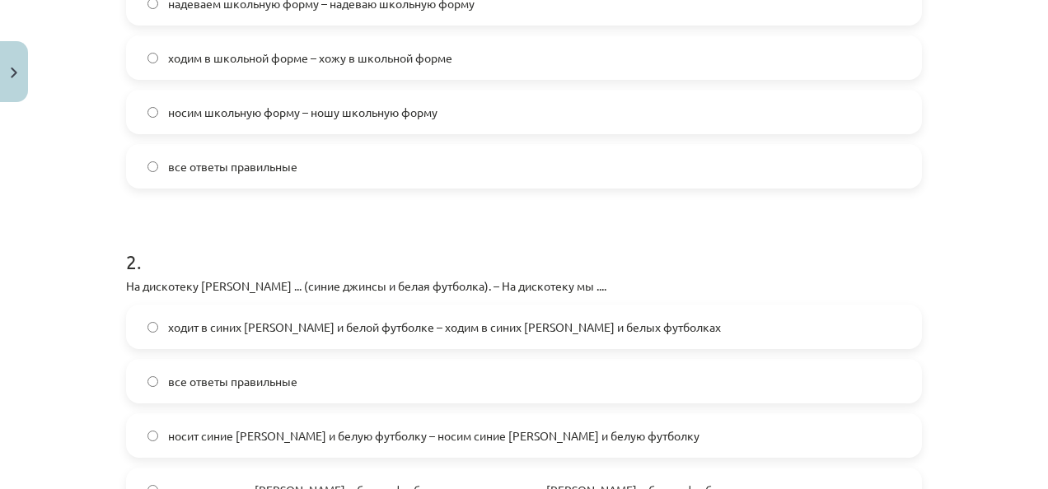
scroll to position [401, 0]
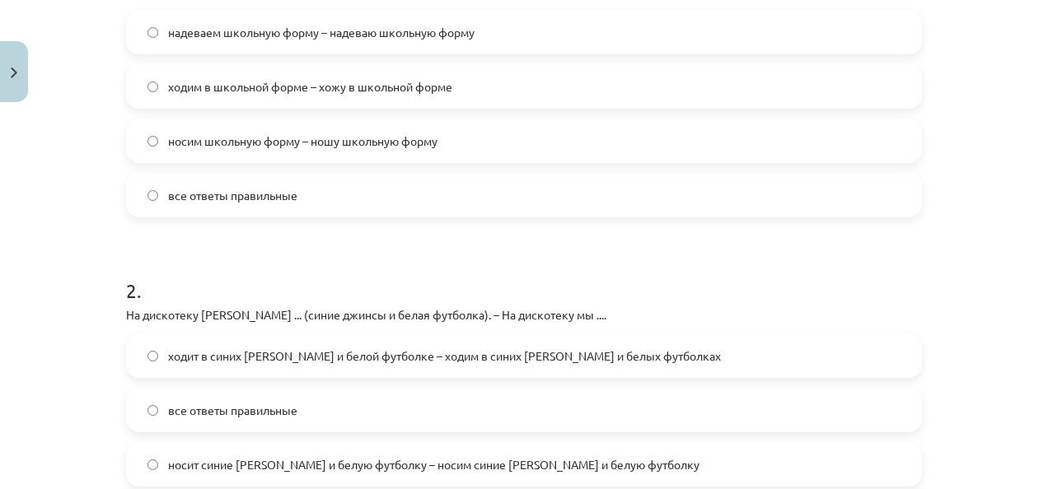
click at [247, 204] on label "все ответы правильные" at bounding box center [524, 195] width 793 height 41
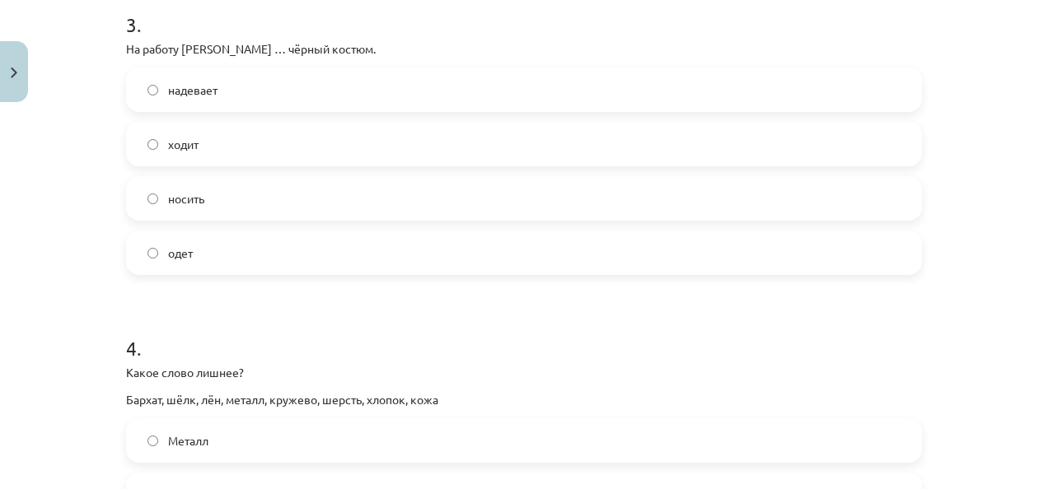
scroll to position [993, 0]
click at [216, 76] on label "надевает" at bounding box center [524, 88] width 793 height 41
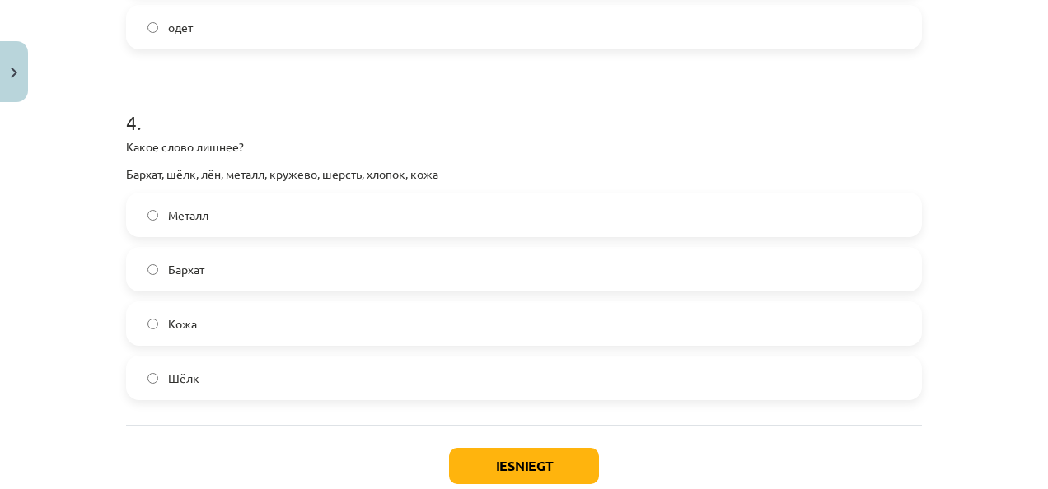
click at [247, 224] on label "Металл" at bounding box center [524, 214] width 793 height 41
click at [470, 470] on button "Iesniegt" at bounding box center [524, 466] width 150 height 36
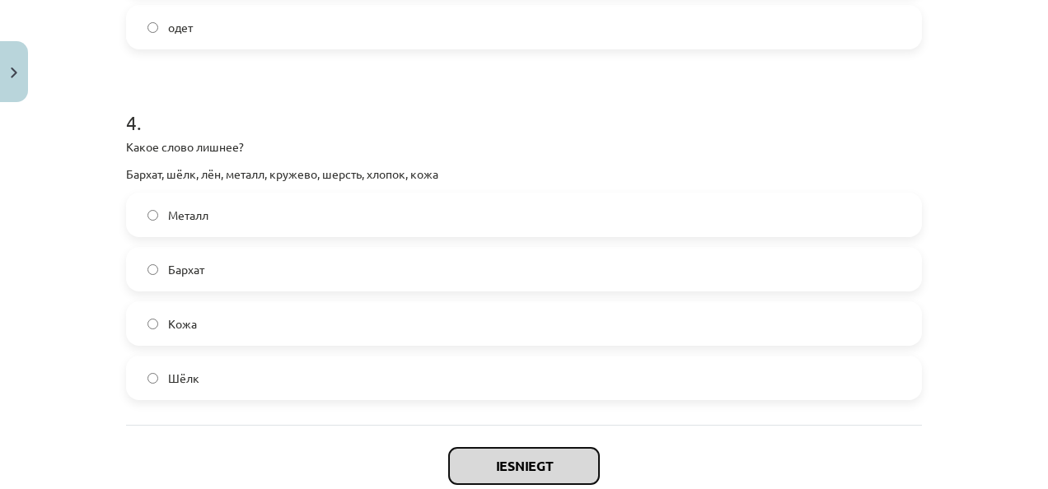
scroll to position [1318, 0]
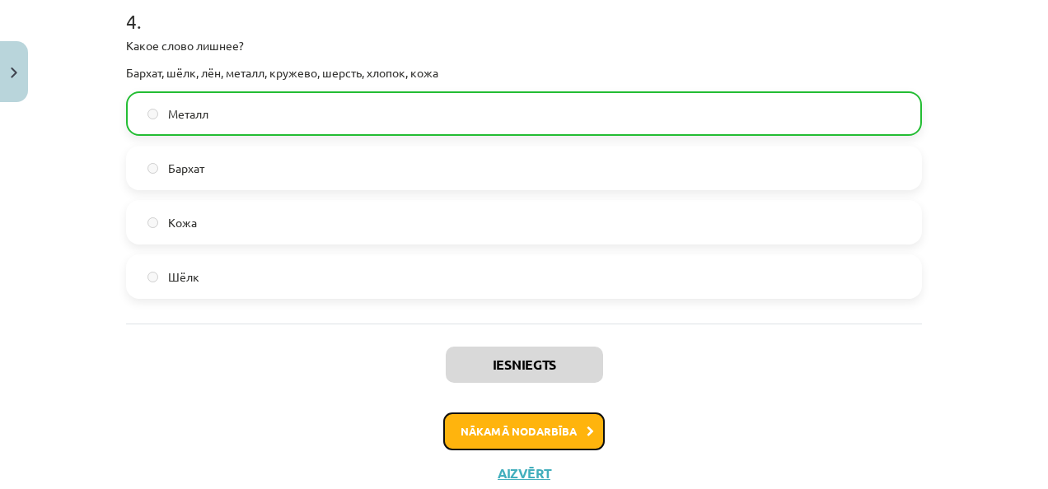
click at [561, 433] on button "Nākamā nodarbība" at bounding box center [523, 432] width 161 height 38
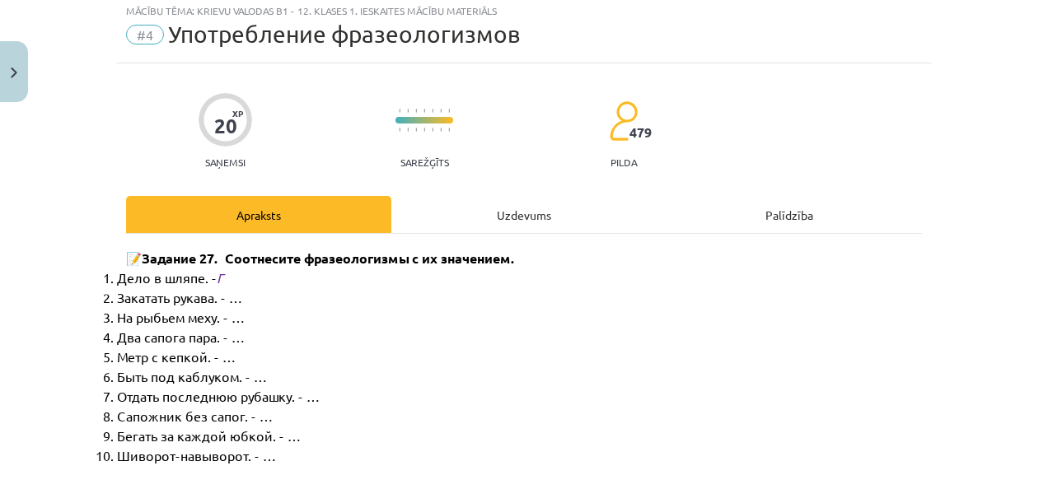
scroll to position [41, 0]
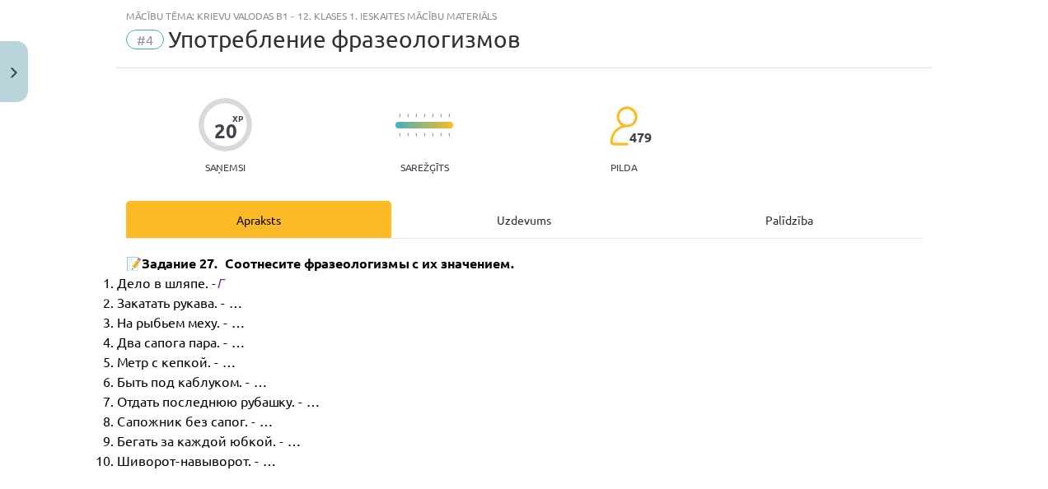
click at [473, 209] on div "Uzdevums" at bounding box center [523, 219] width 265 height 37
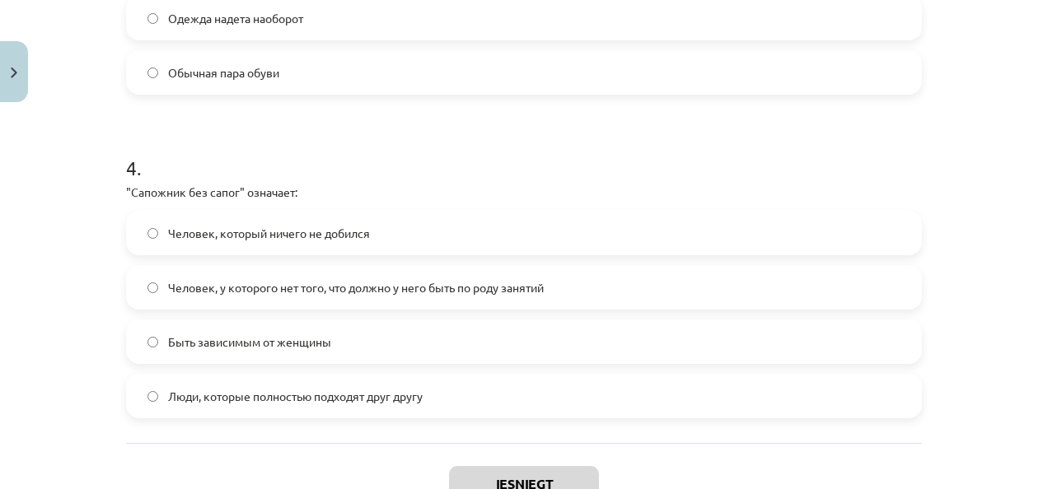
scroll to position [1291, 0]
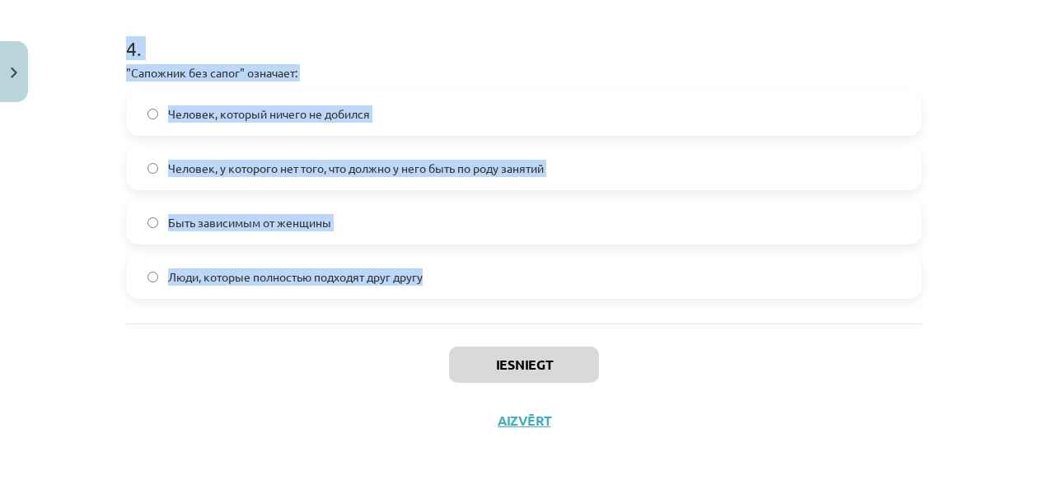
drag, startPoint x: 92, startPoint y: 321, endPoint x: 437, endPoint y: 296, distance: 346.1
click at [437, 296] on div "Mācību tēma: Krievu valodas b1 - 12. klases 1. ieskaites mācību materiāls #4 Уп…" at bounding box center [524, 244] width 1048 height 489
copy form "1 . "Шиворот-навыворот" означает: Активно ухаживать за женщинами Одежда надета …"
click at [315, 148] on label "Человек, у которого нет того, что должно у него быть по роду занятий" at bounding box center [524, 167] width 793 height 41
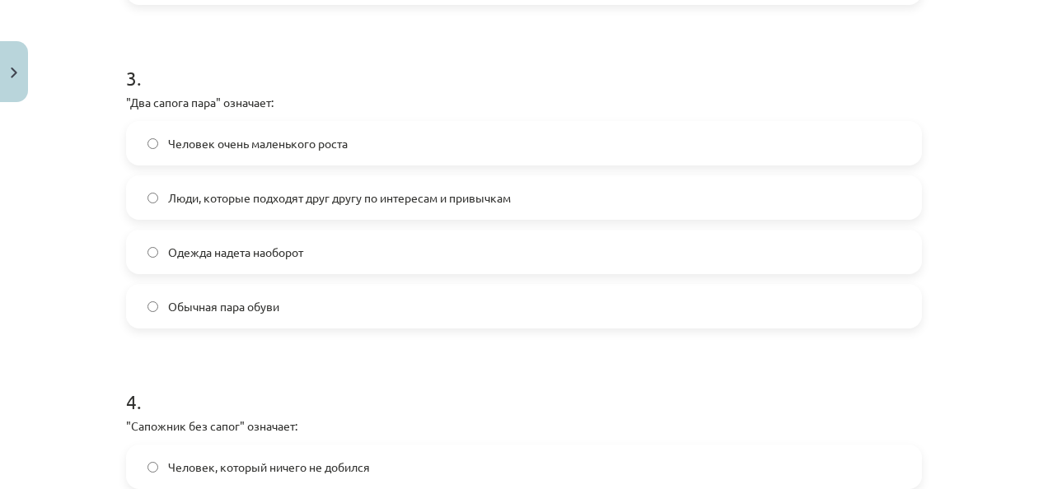
scroll to position [873, 0]
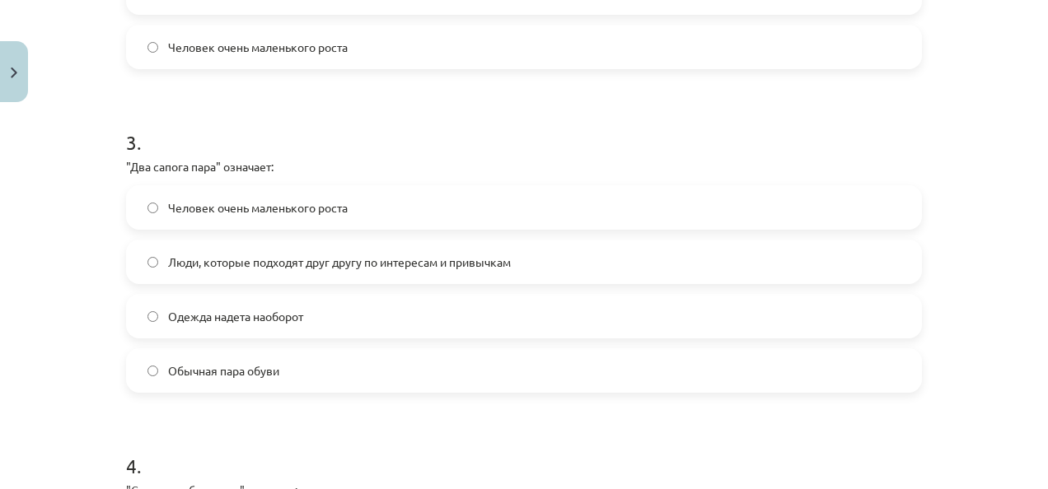
click at [326, 256] on span "Люди, которые подходят друг другу по интересам и привычкам" at bounding box center [339, 262] width 343 height 17
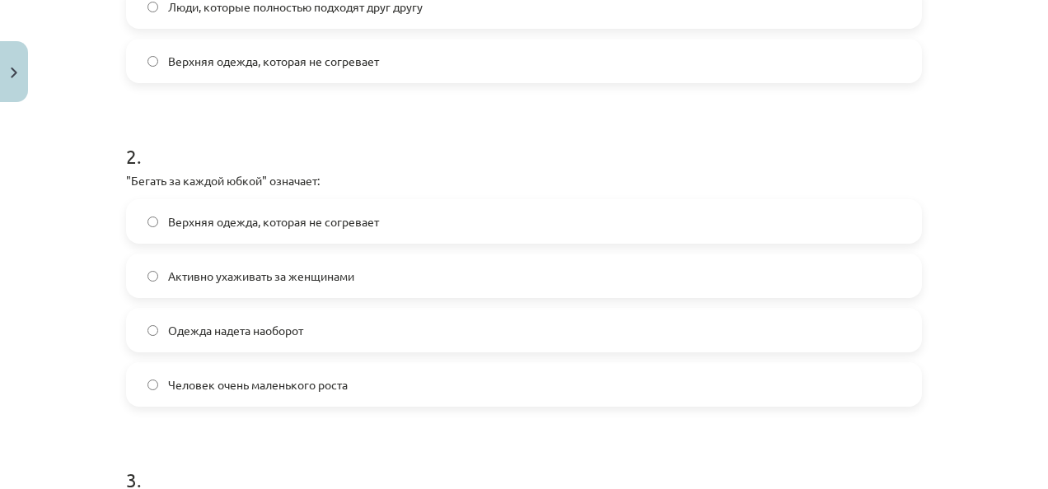
click at [325, 264] on label "Активно ухаживать за женщинами" at bounding box center [524, 275] width 793 height 41
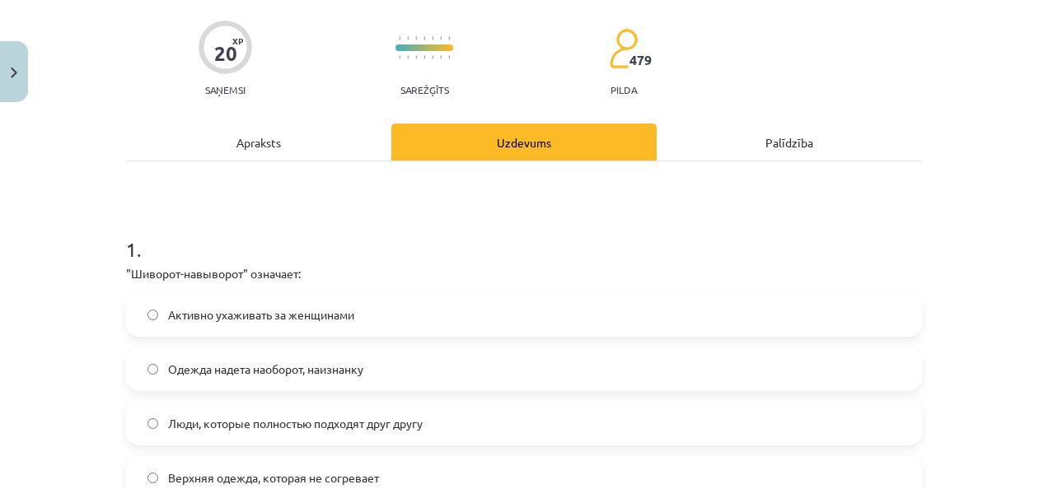
scroll to position [119, 0]
click at [305, 371] on span "Одежда надета наоборот, наизнанку" at bounding box center [265, 369] width 195 height 17
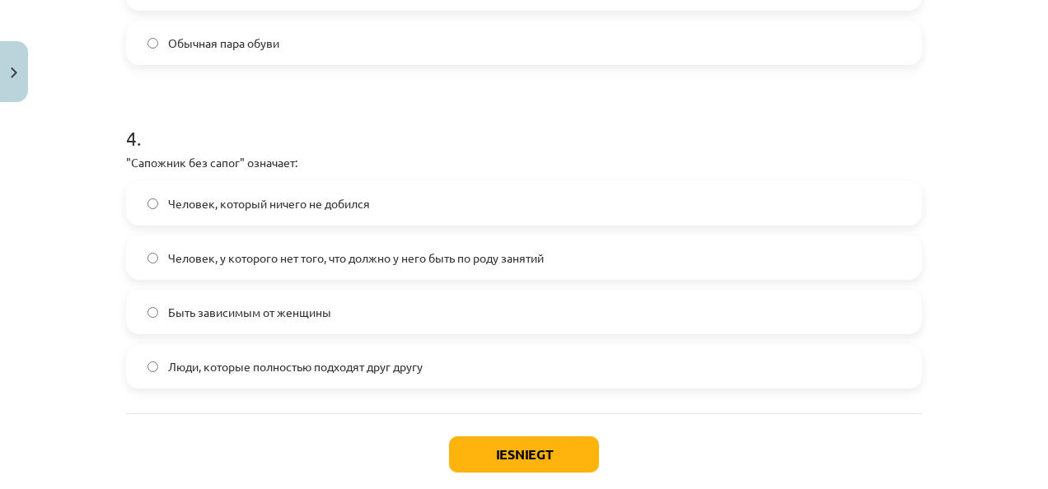
scroll to position [1291, 0]
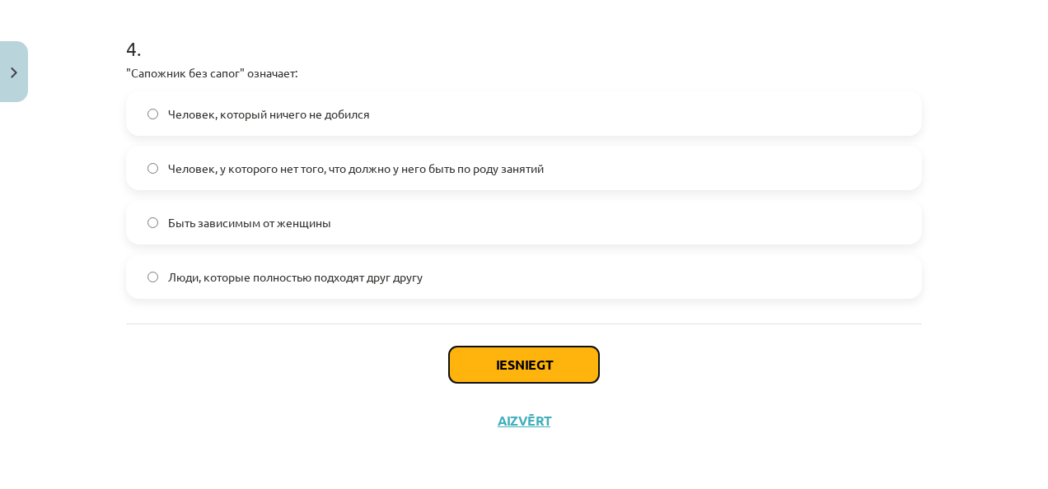
click at [526, 363] on button "Iesniegt" at bounding box center [524, 365] width 150 height 36
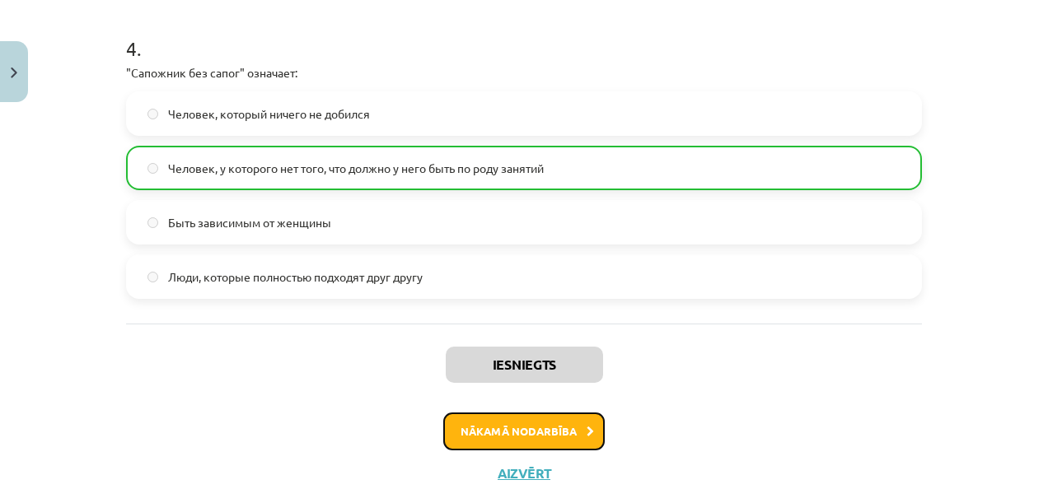
click at [549, 432] on button "Nākamā nodarbība" at bounding box center [523, 432] width 161 height 38
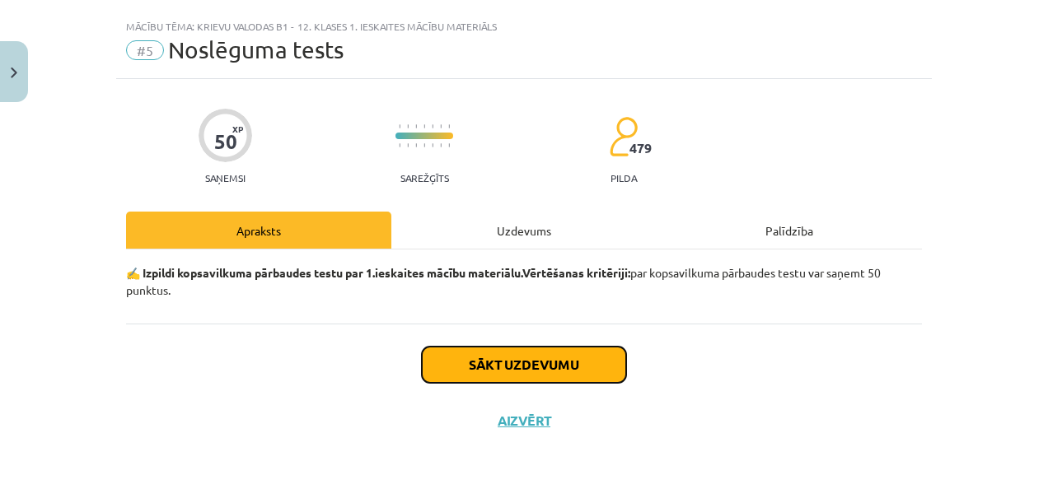
click at [512, 361] on button "Sākt uzdevumu" at bounding box center [524, 365] width 204 height 36
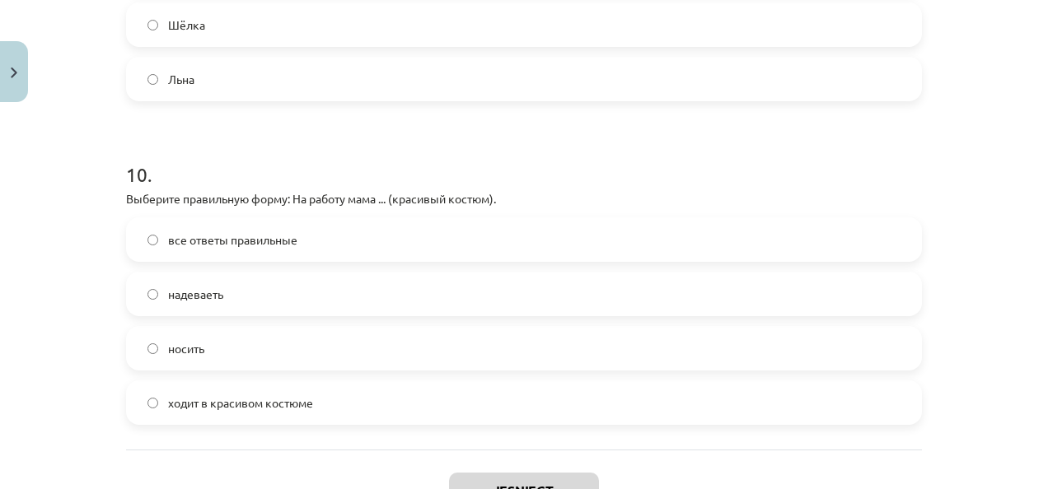
scroll to position [3234, 0]
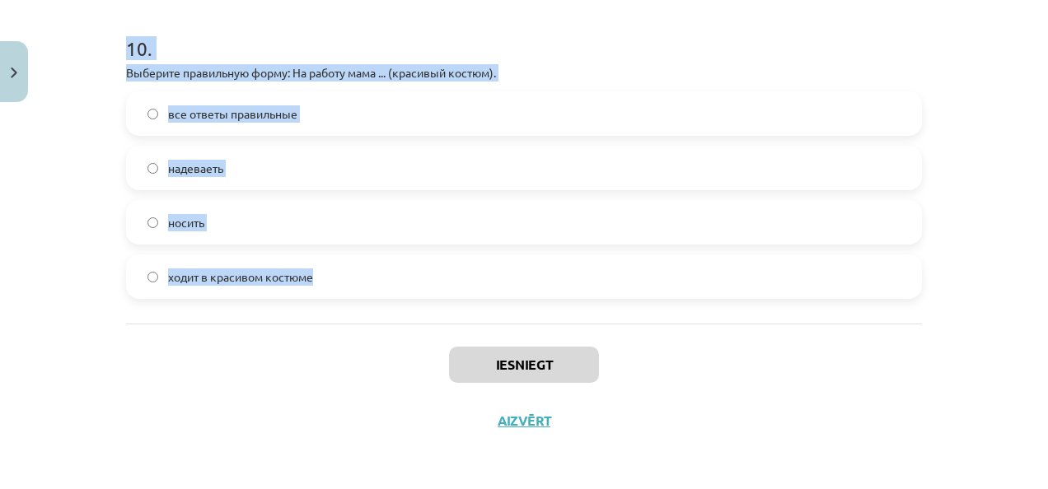
drag, startPoint x: 111, startPoint y: 333, endPoint x: 342, endPoint y: 304, distance: 232.5
copy form "1 . Ученики школы ... (школьная форма) каждый день. носят школьную форму надева…"
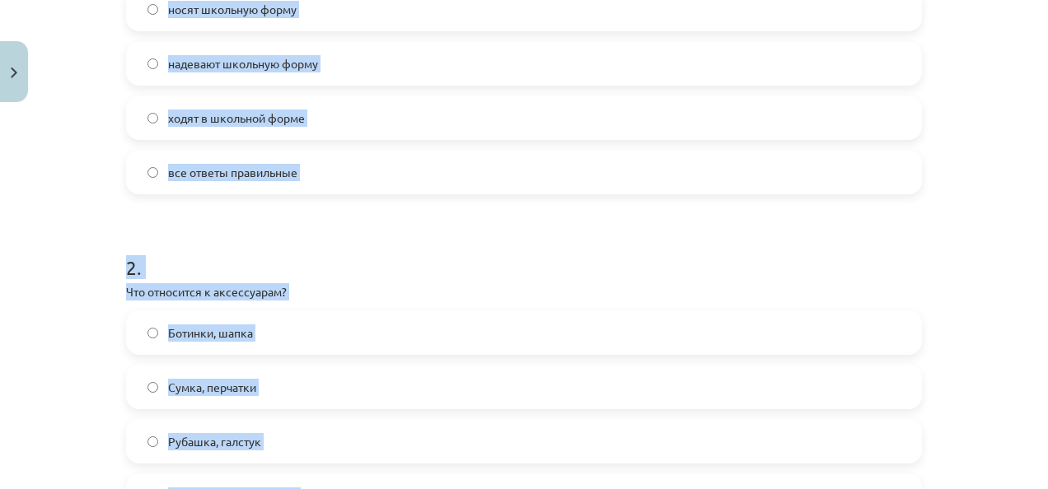
scroll to position [430, 0]
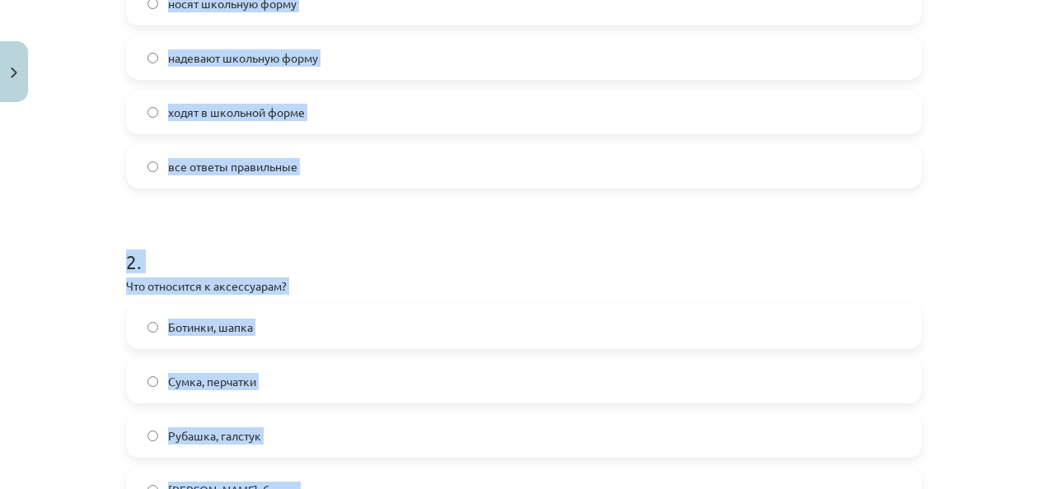
click at [277, 180] on label "все ответы правильные" at bounding box center [524, 166] width 793 height 41
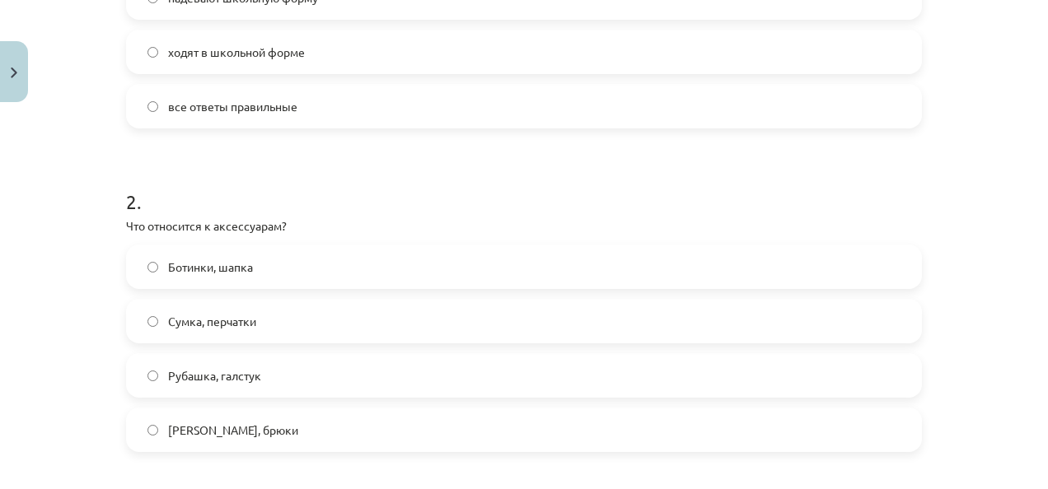
scroll to position [542, 0]
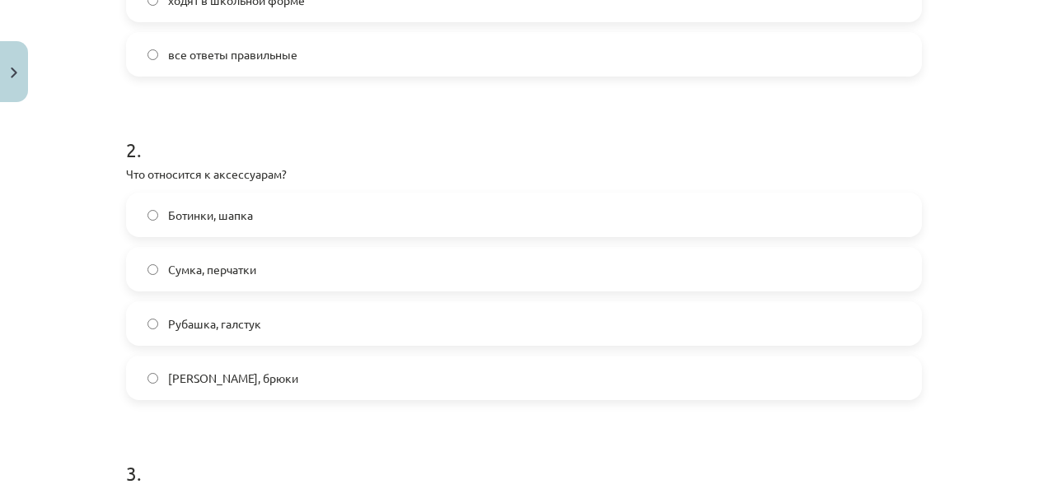
click at [239, 247] on div "Сумка, перчатки" at bounding box center [524, 269] width 796 height 44
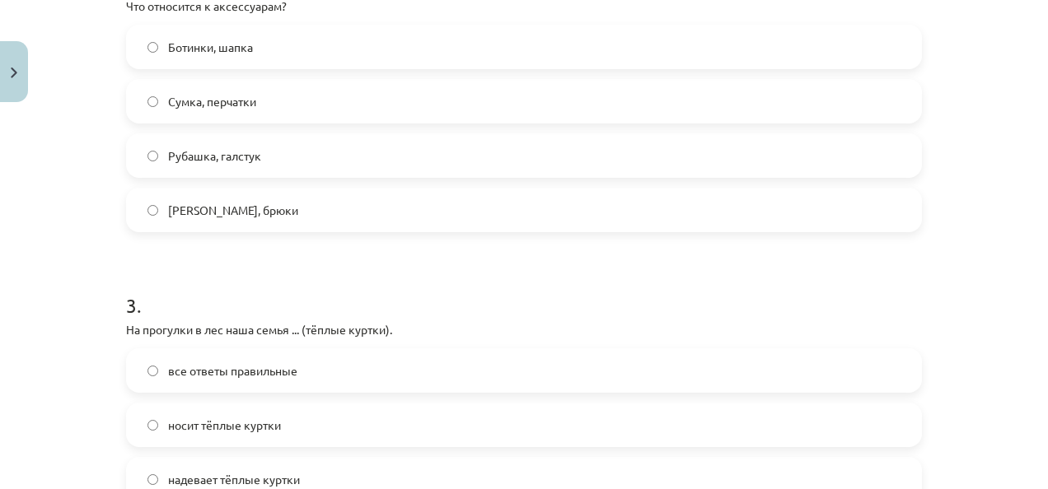
click at [226, 89] on label "Сумка, перчатки" at bounding box center [524, 101] width 793 height 41
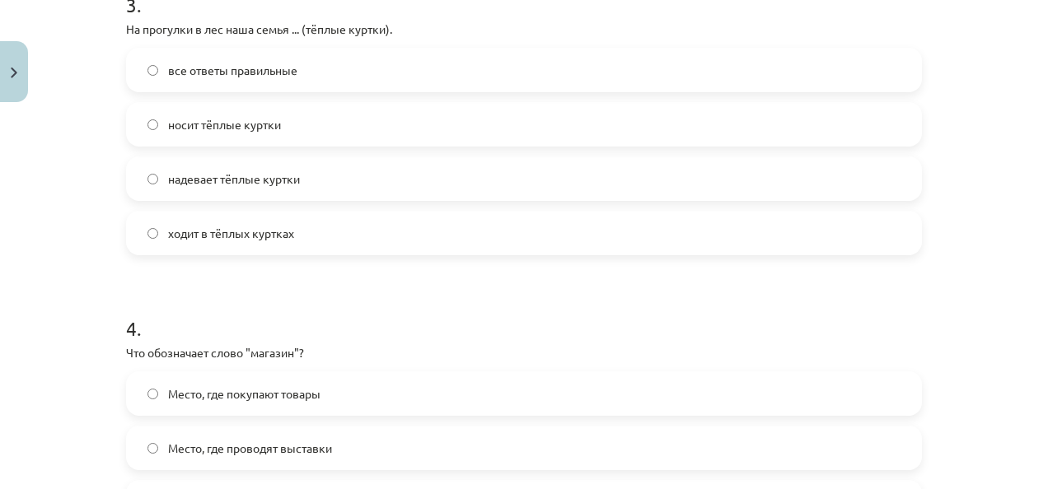
click at [221, 80] on label "все ответы правильные" at bounding box center [524, 69] width 793 height 41
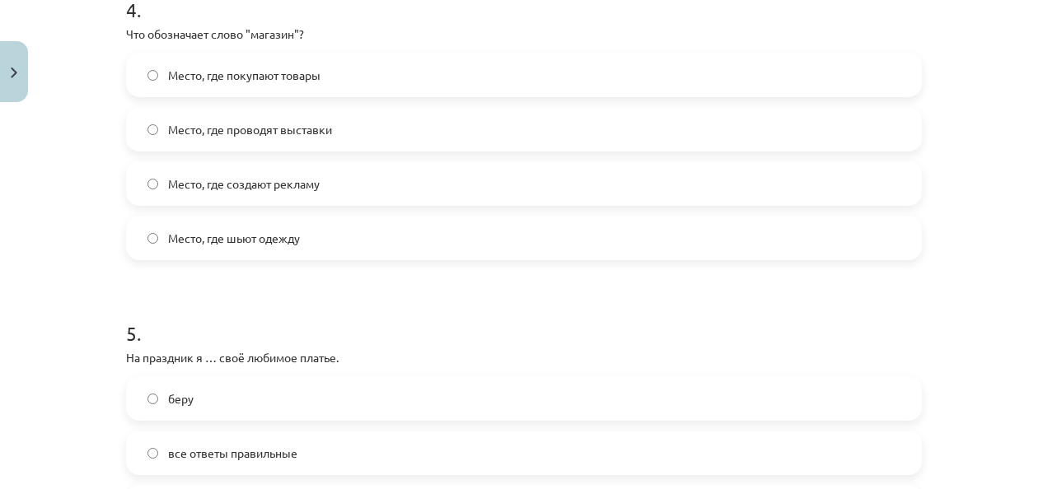
scroll to position [1329, 0]
click at [218, 74] on span "Место, где покупают товары" at bounding box center [244, 76] width 152 height 17
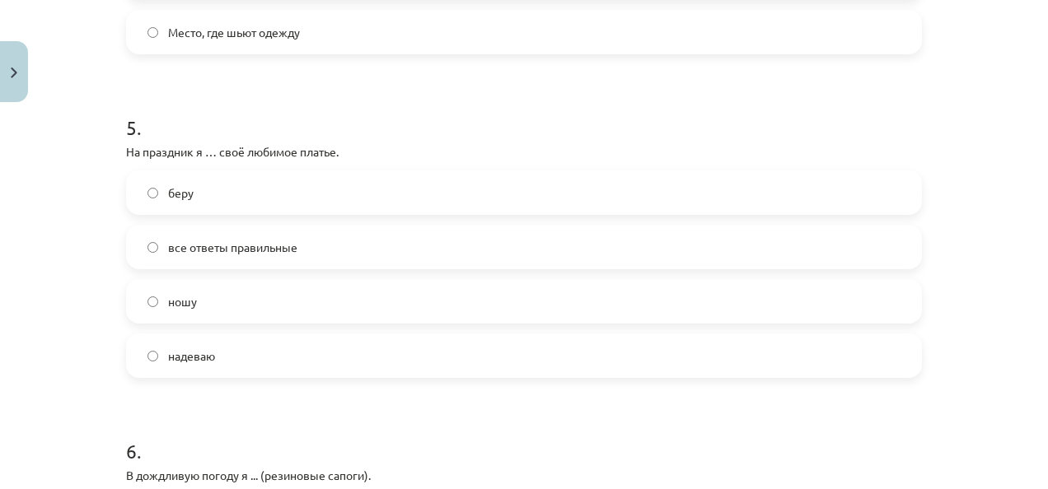
scroll to position [1598, 0]
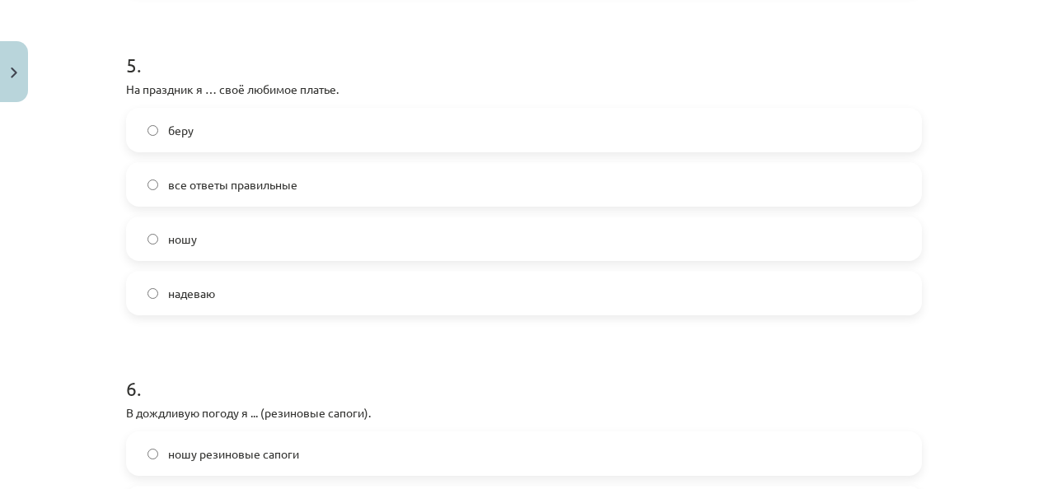
click at [270, 181] on span "все ответы правильные" at bounding box center [232, 184] width 129 height 17
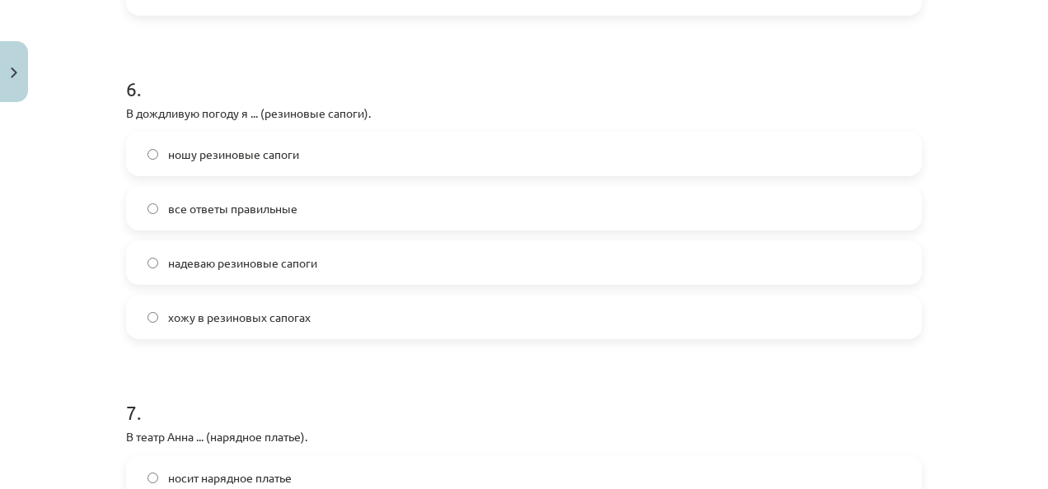
click at [265, 185] on div "ношу резиновые сапоги все ответы правильные надеваю резиновые сапоги хожу в рез…" at bounding box center [524, 236] width 796 height 208
click at [267, 204] on span "все ответы правильные" at bounding box center [232, 208] width 129 height 17
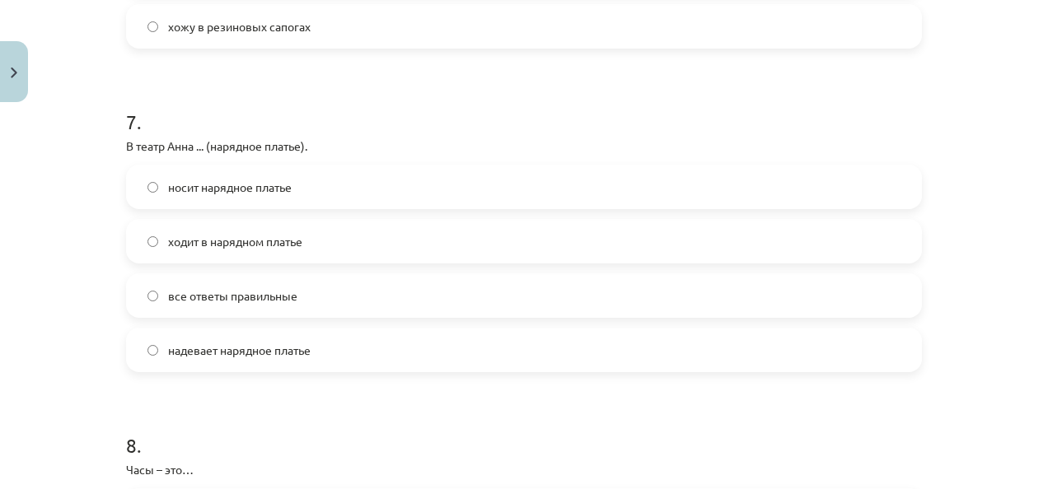
scroll to position [2190, 0]
click at [267, 300] on span "все ответы правильные" at bounding box center [232, 295] width 129 height 17
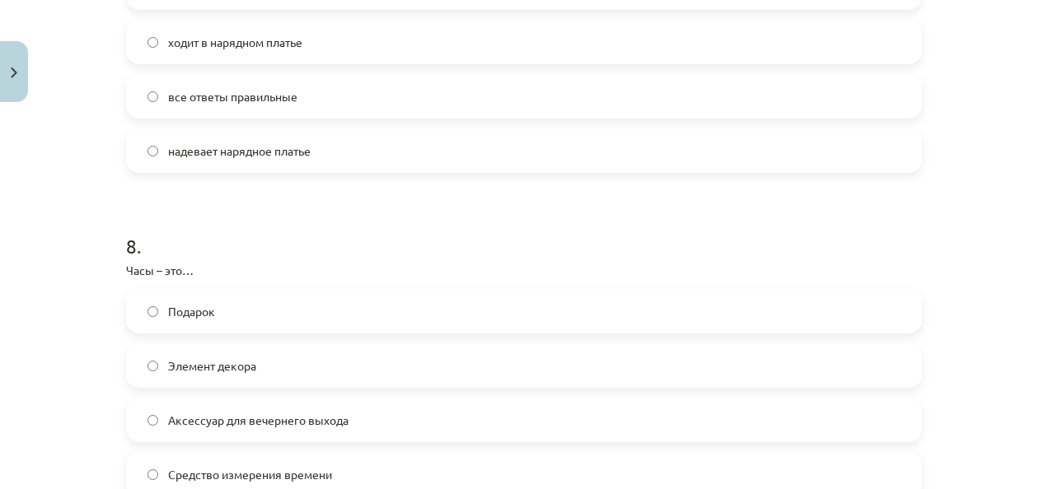
scroll to position [2390, 0]
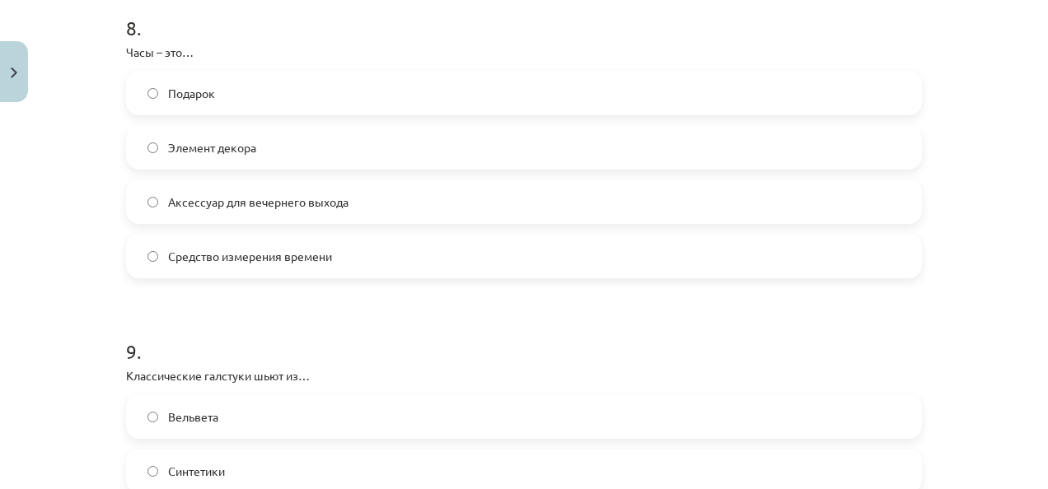
click at [277, 265] on label "Средство измерения времени" at bounding box center [524, 256] width 793 height 41
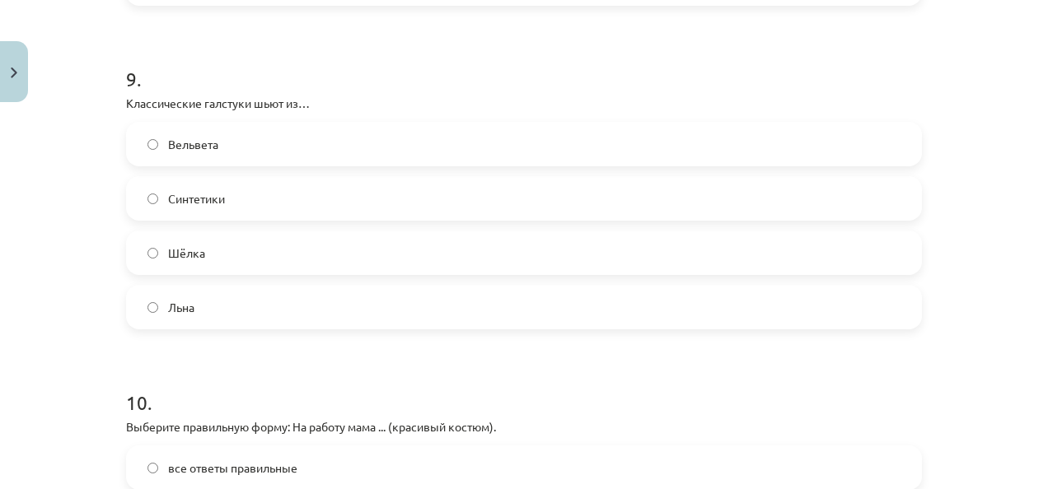
click at [264, 253] on label "Шёлка" at bounding box center [524, 252] width 793 height 41
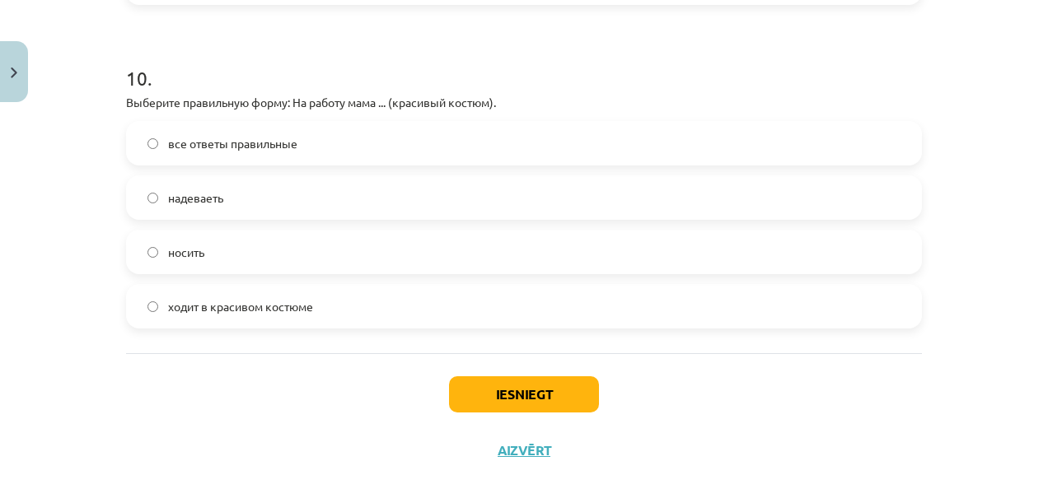
scroll to position [3234, 0]
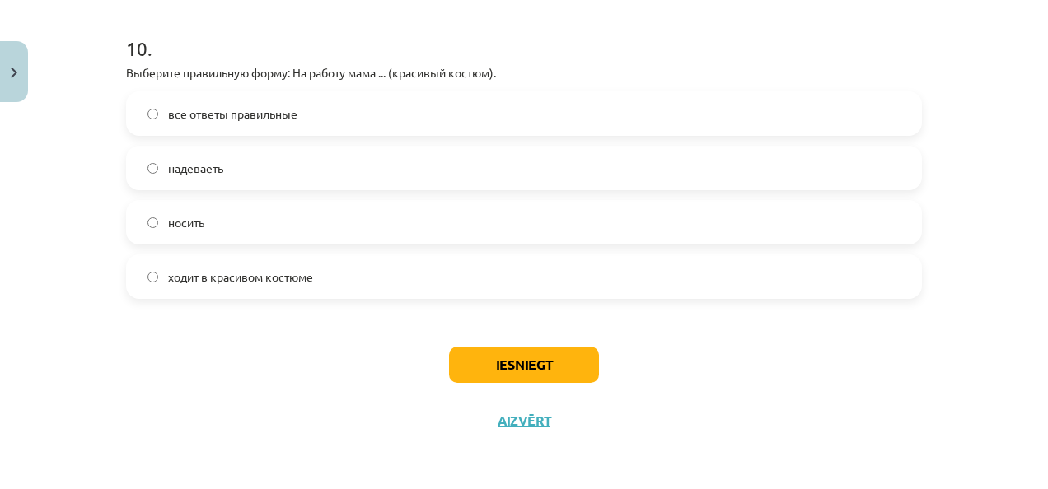
click at [263, 262] on label "ходит в красивом костюме" at bounding box center [524, 276] width 793 height 41
click at [511, 371] on button "Iesniegt" at bounding box center [524, 365] width 150 height 36
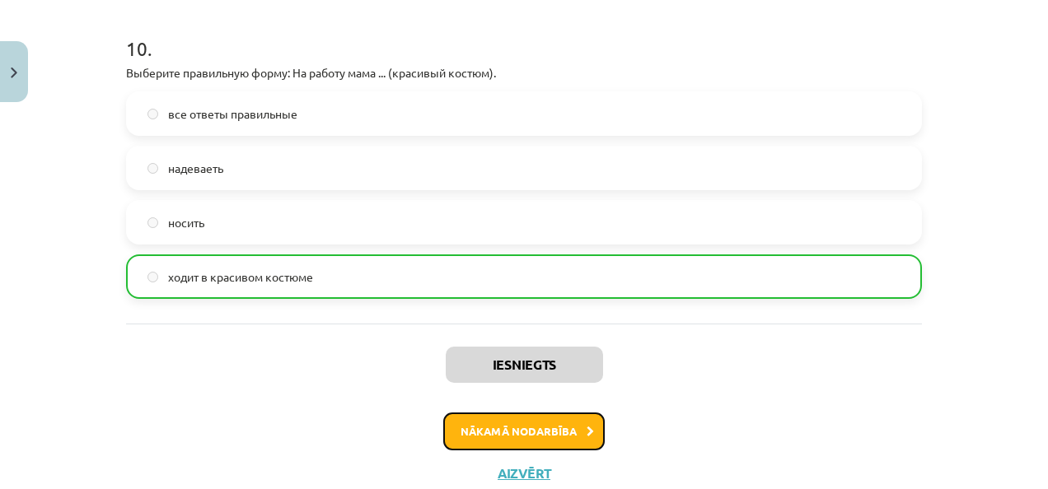
click at [567, 441] on button "Nākamā nodarbība" at bounding box center [523, 432] width 161 height 38
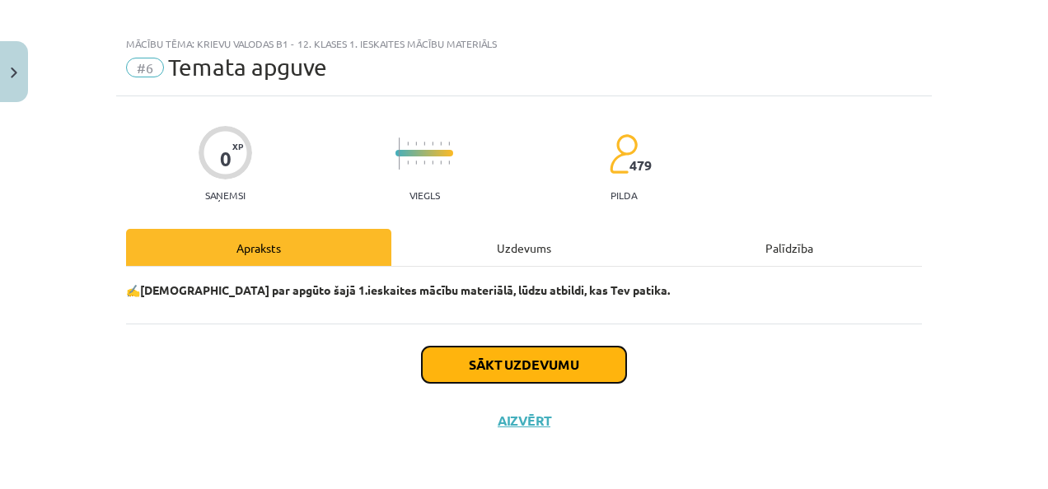
click at [517, 363] on button "Sākt uzdevumu" at bounding box center [524, 365] width 204 height 36
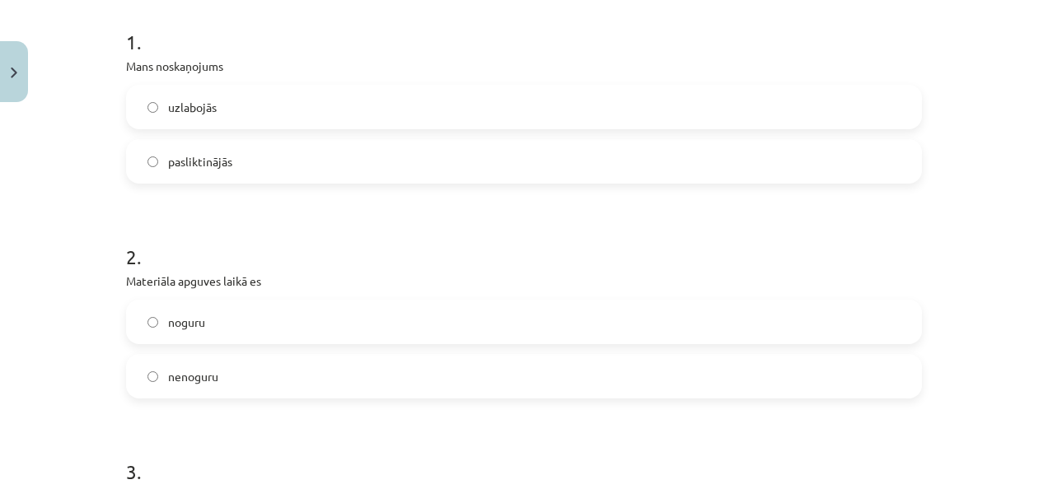
scroll to position [328, 0]
click at [255, 124] on label "uzlabojās" at bounding box center [524, 105] width 793 height 41
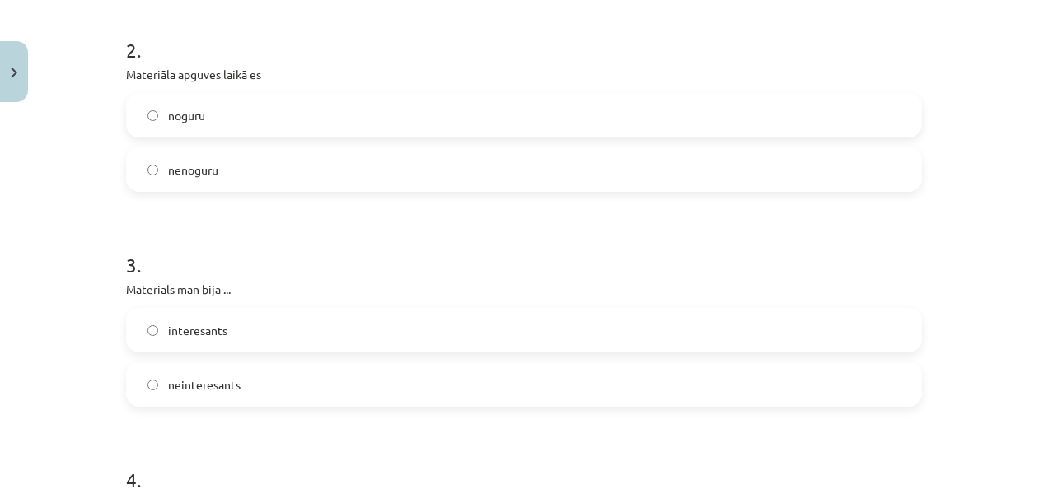
scroll to position [534, 0]
click at [218, 119] on label "noguru" at bounding box center [524, 114] width 793 height 41
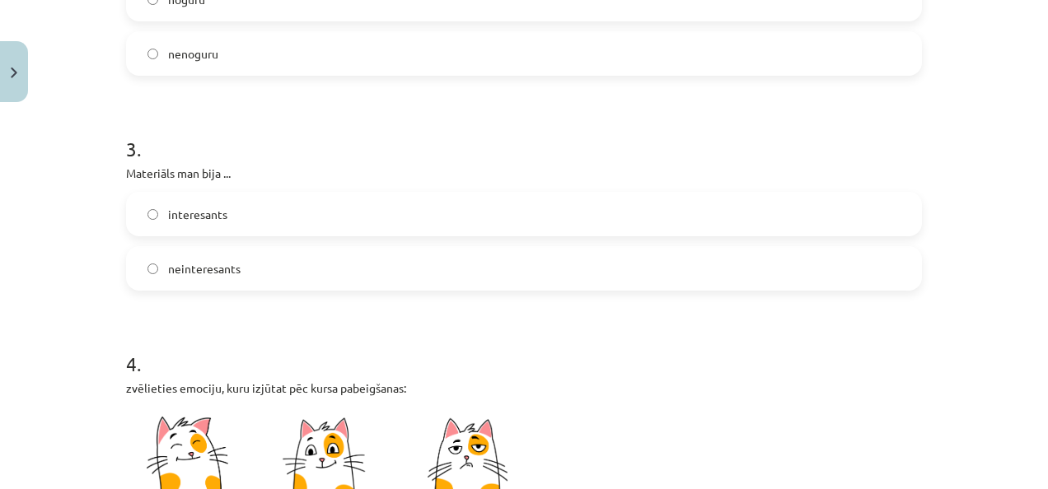
click at [203, 64] on label "nenoguru" at bounding box center [524, 53] width 793 height 41
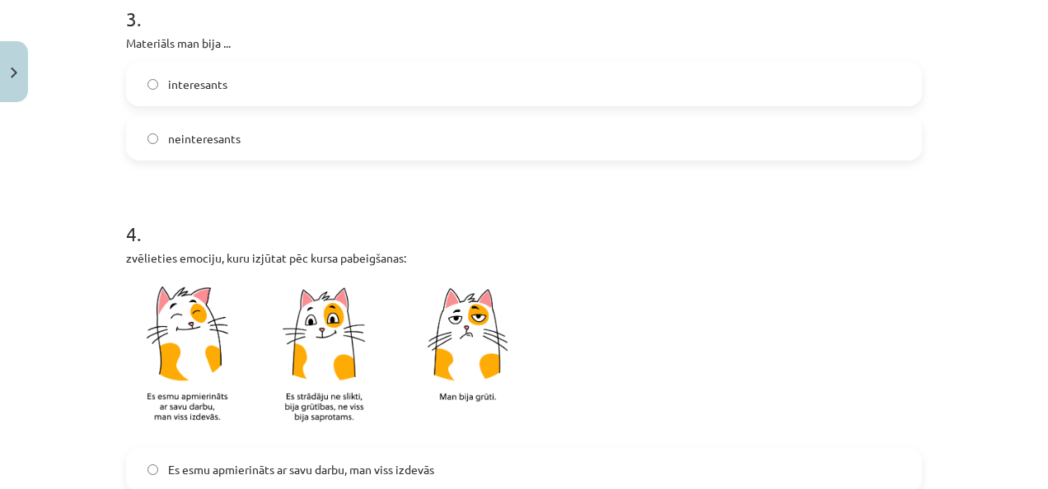
click at [215, 73] on label "interesants" at bounding box center [524, 83] width 793 height 41
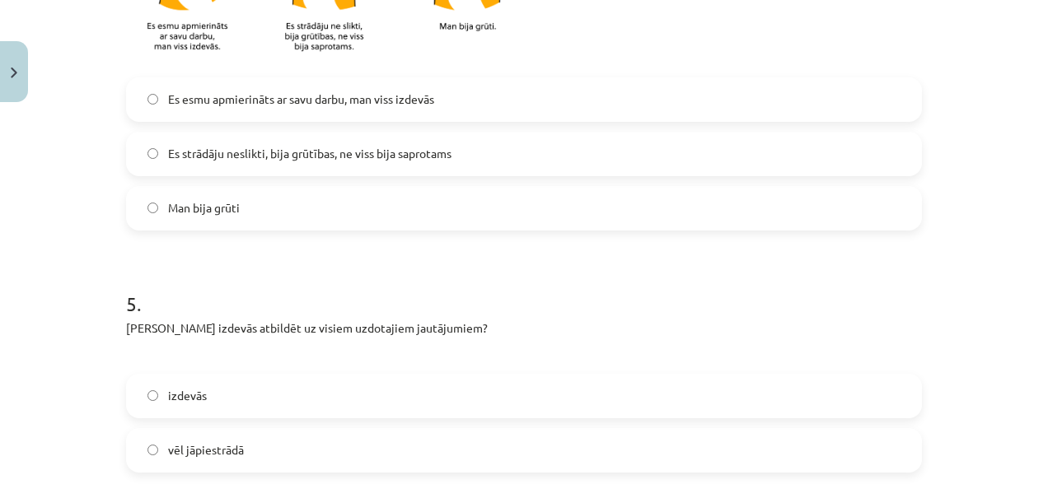
click at [257, 152] on span "Es strādāju neslikti, bija grūtības, ne viss bija saprotams" at bounding box center [309, 153] width 283 height 17
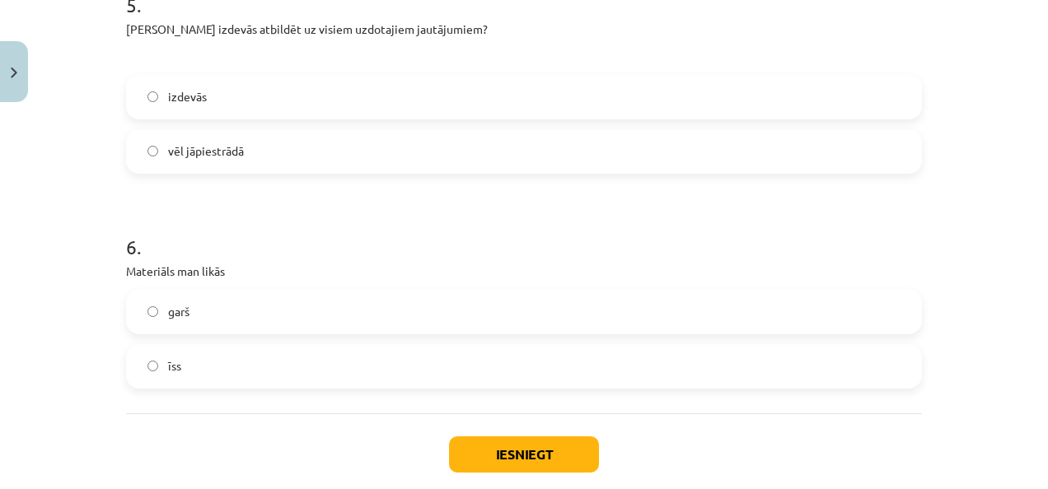
scroll to position [1451, 0]
click at [247, 157] on label "vēl jāpiestrādā" at bounding box center [524, 149] width 793 height 41
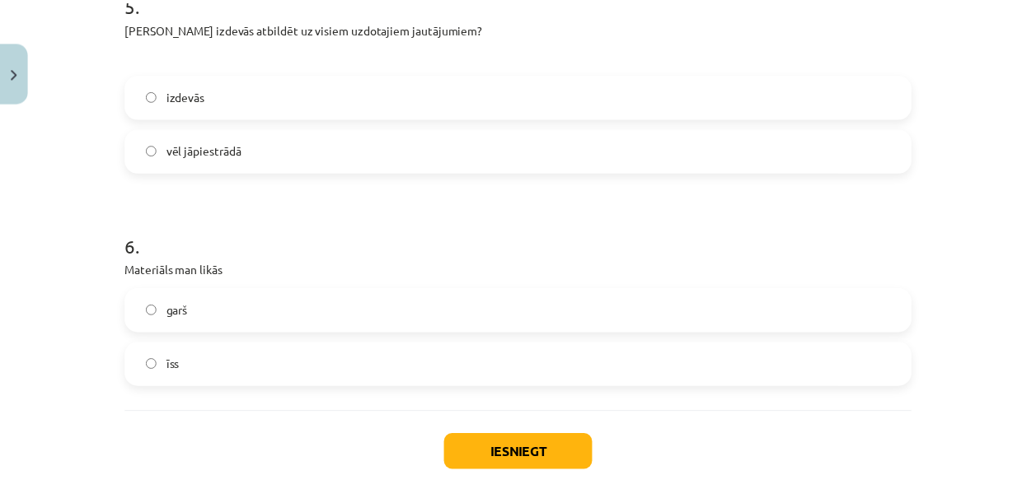
scroll to position [1538, 0]
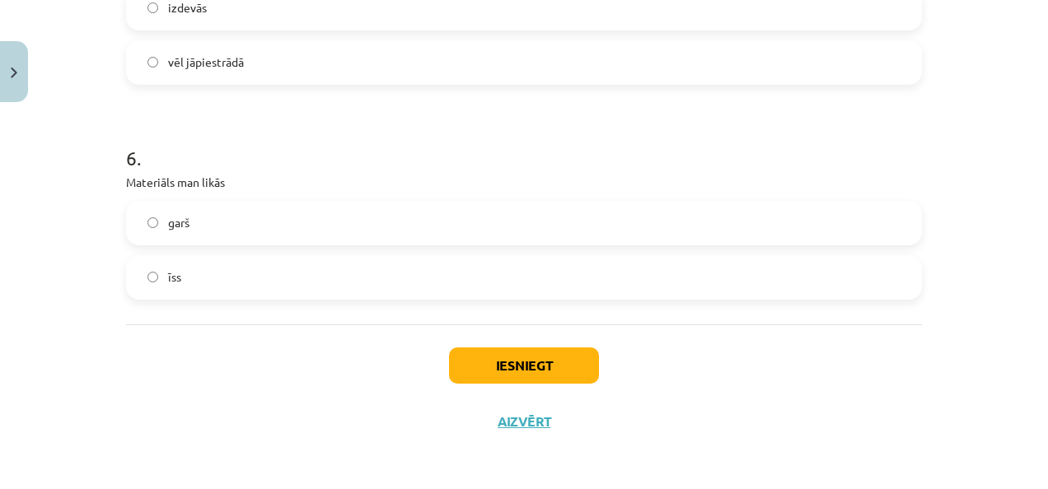
click at [209, 234] on label "garš" at bounding box center [524, 223] width 793 height 41
click at [545, 384] on div "Iesniegt Aizvērt" at bounding box center [524, 382] width 796 height 115
click at [530, 367] on button "Iesniegt" at bounding box center [524, 366] width 150 height 36
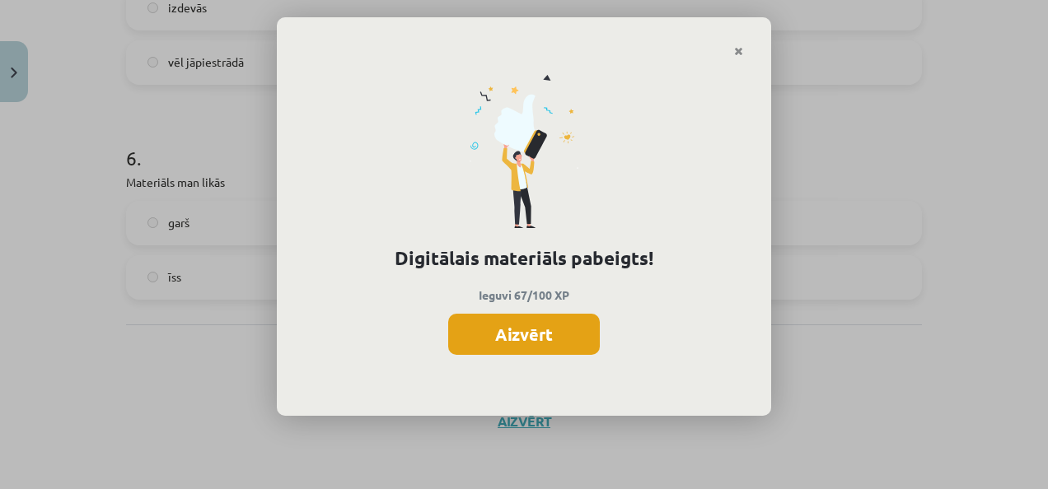
click at [517, 330] on button "Aizvērt" at bounding box center [524, 334] width 152 height 41
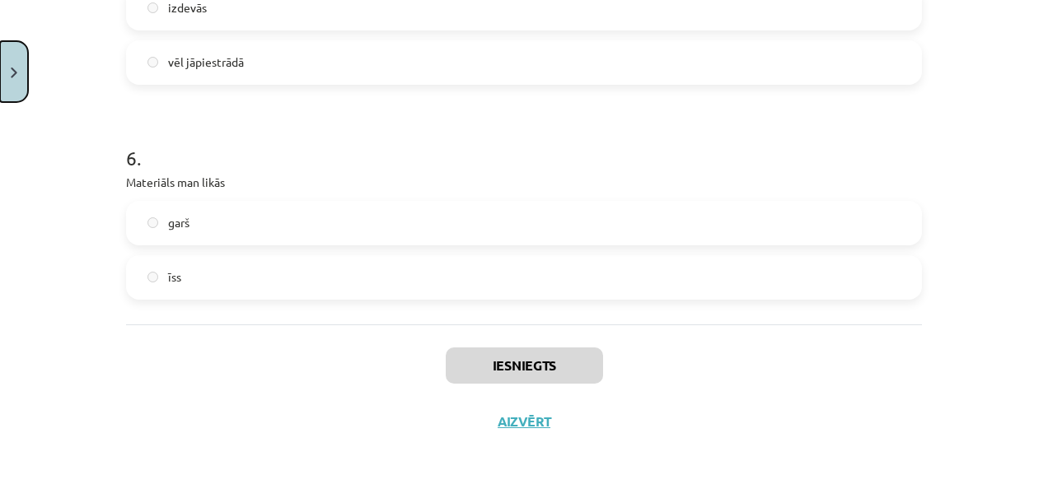
click at [14, 62] on button "Close" at bounding box center [14, 71] width 28 height 61
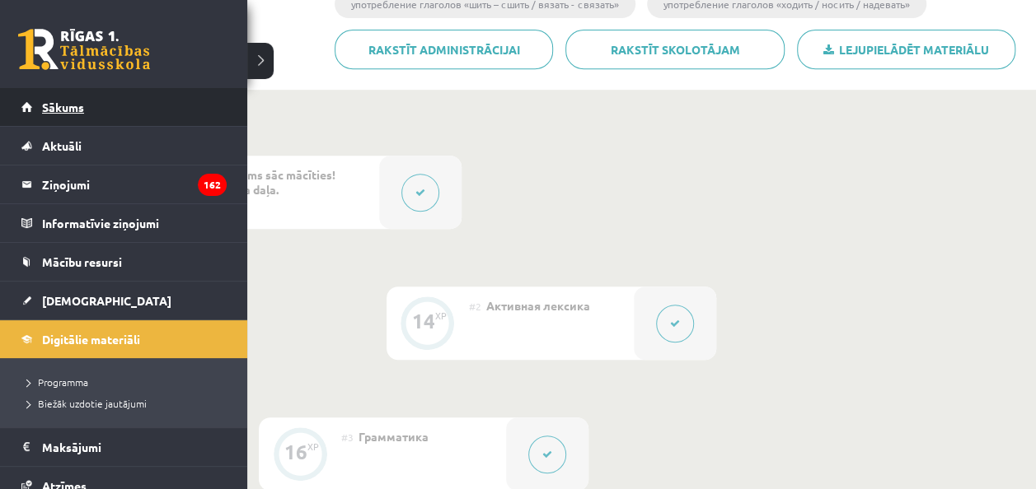
click at [31, 110] on link "Sākums" at bounding box center [123, 107] width 205 height 38
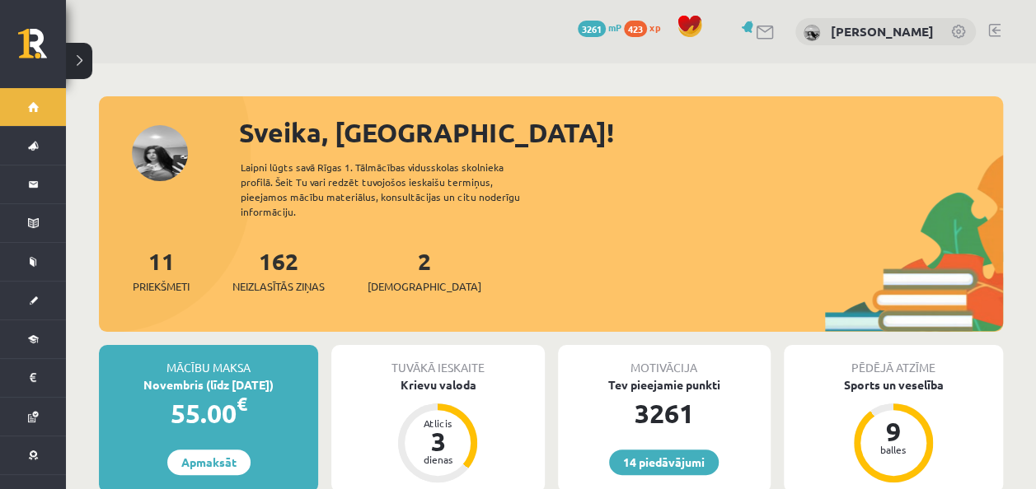
click at [391, 251] on div "2 Ieskaites" at bounding box center [424, 269] width 114 height 51
click at [405, 253] on div "2 Ieskaites" at bounding box center [424, 269] width 114 height 51
click at [396, 247] on link "2 Ieskaites" at bounding box center [424, 270] width 114 height 49
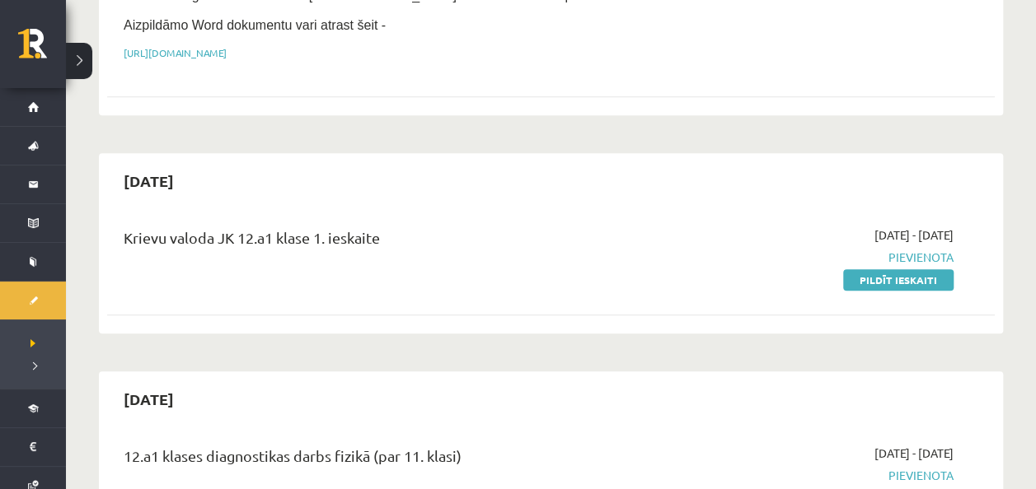
scroll to position [395, 0]
click at [890, 269] on link "Pildīt ieskaiti" at bounding box center [898, 279] width 110 height 21
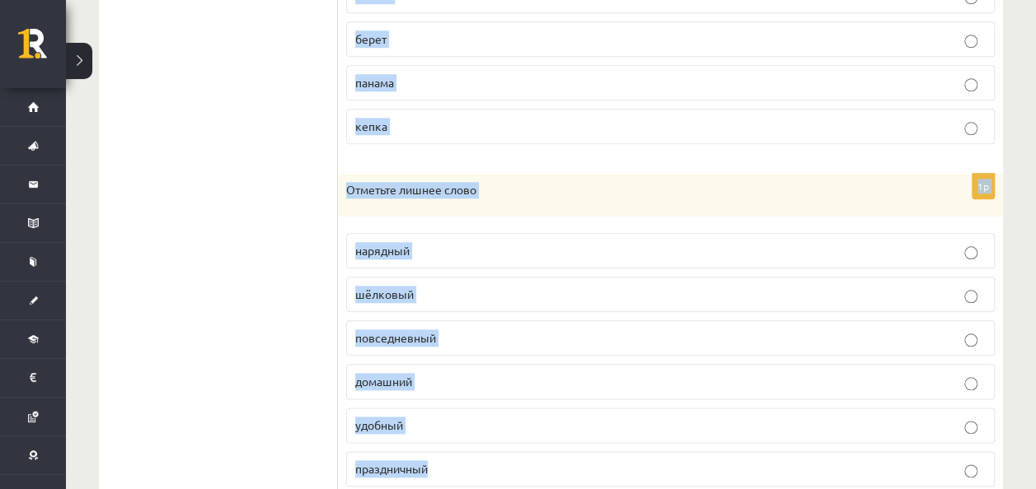
scroll to position [829, 0]
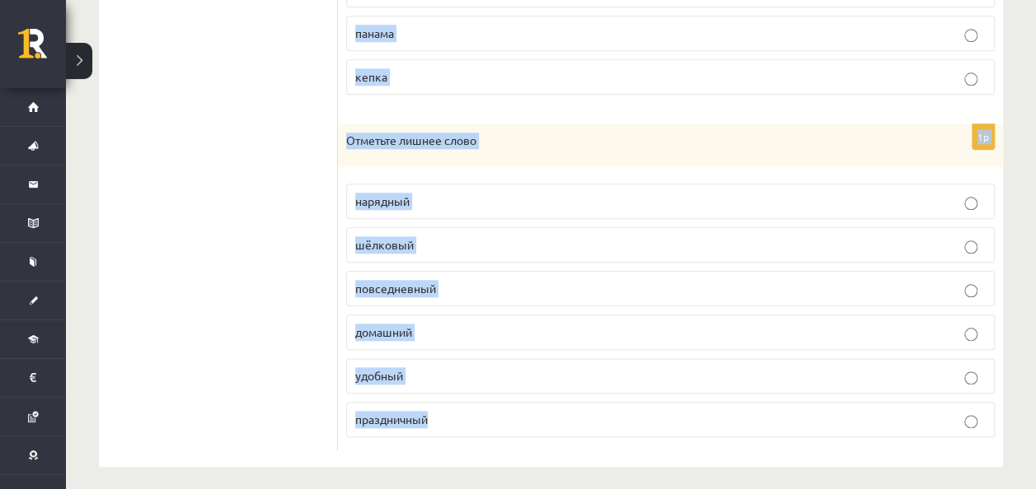
drag, startPoint x: 340, startPoint y: 325, endPoint x: 466, endPoint y: 490, distance: 208.1
copy form "Отметьте лишнее слово. платье юбка сапоги брюки блузка 1p Отметьте лишнее слово…"
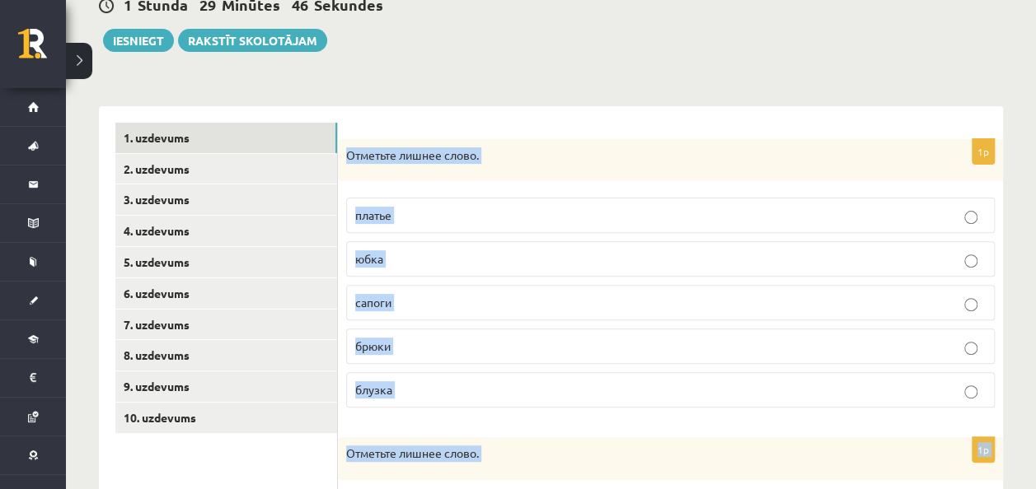
scroll to position [178, 0]
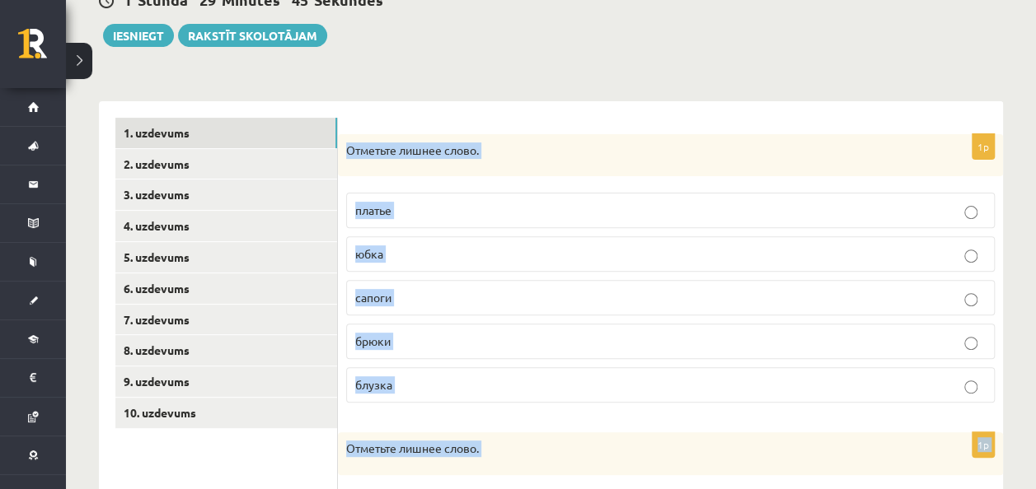
click at [415, 290] on p "сапоги" at bounding box center [670, 297] width 630 height 17
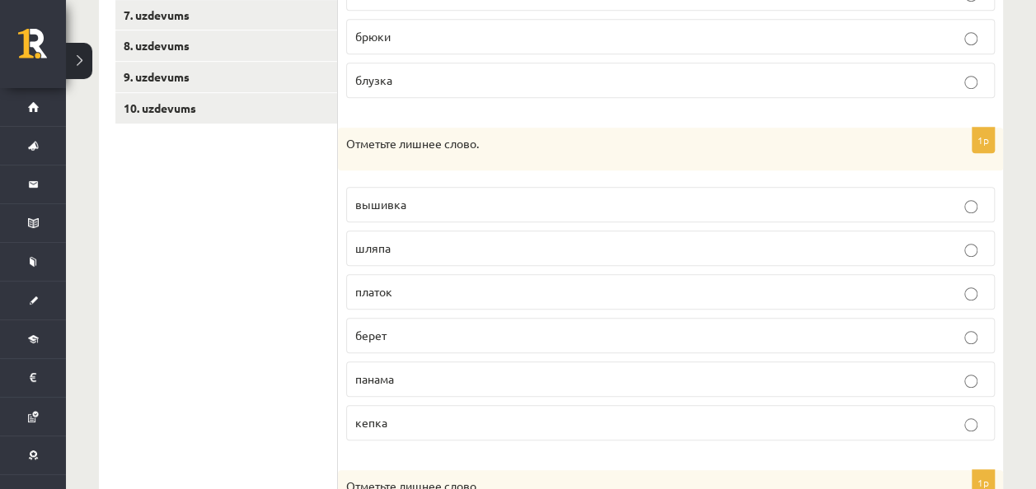
scroll to position [484, 0]
click at [394, 195] on span "вышивка" at bounding box center [380, 202] width 51 height 15
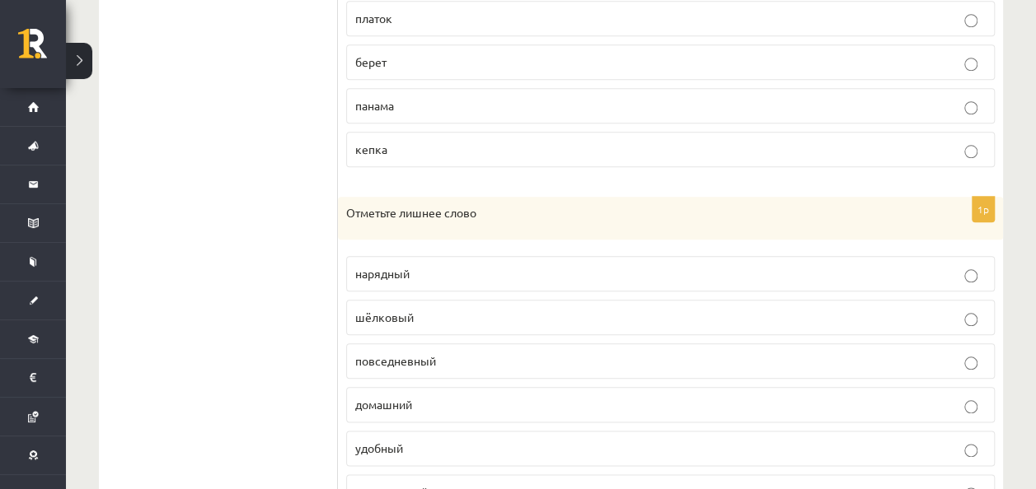
scroll to position [758, 0]
click at [422, 308] on p "шёлковый" at bounding box center [670, 315] width 630 height 17
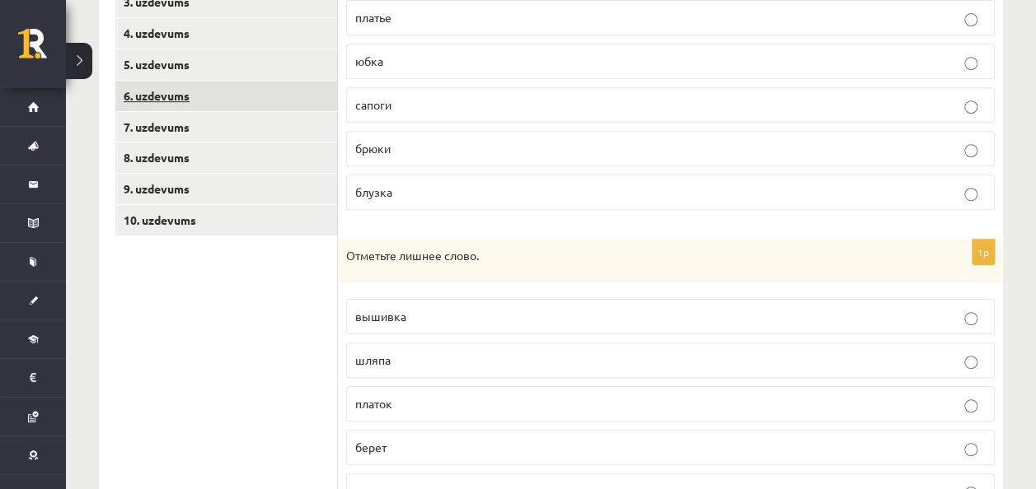
scroll to position [221, 0]
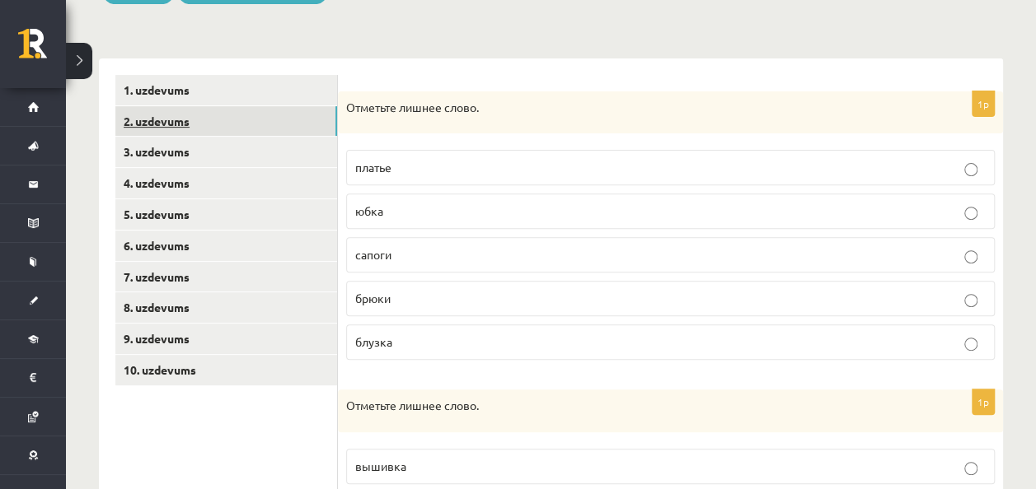
click at [216, 123] on link "2. uzdevums" at bounding box center [226, 121] width 222 height 30
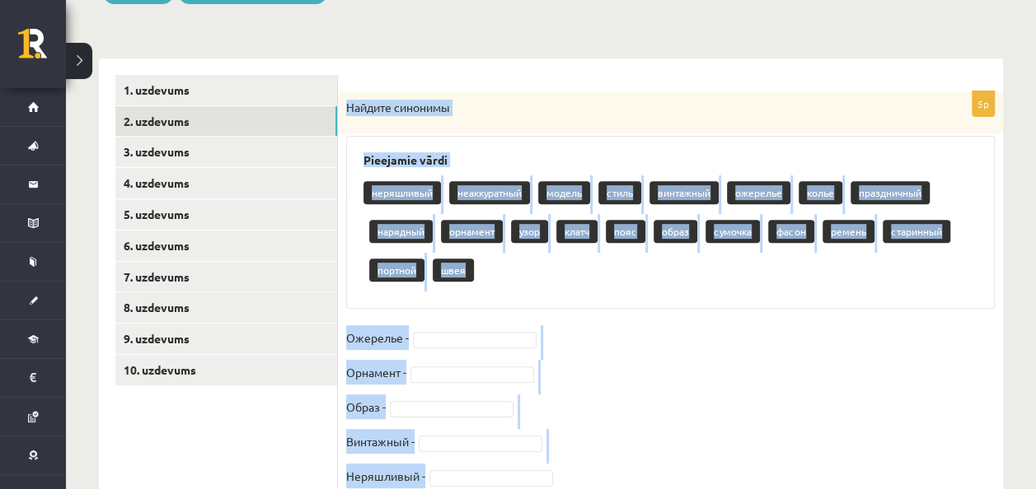
scroll to position [287, 0]
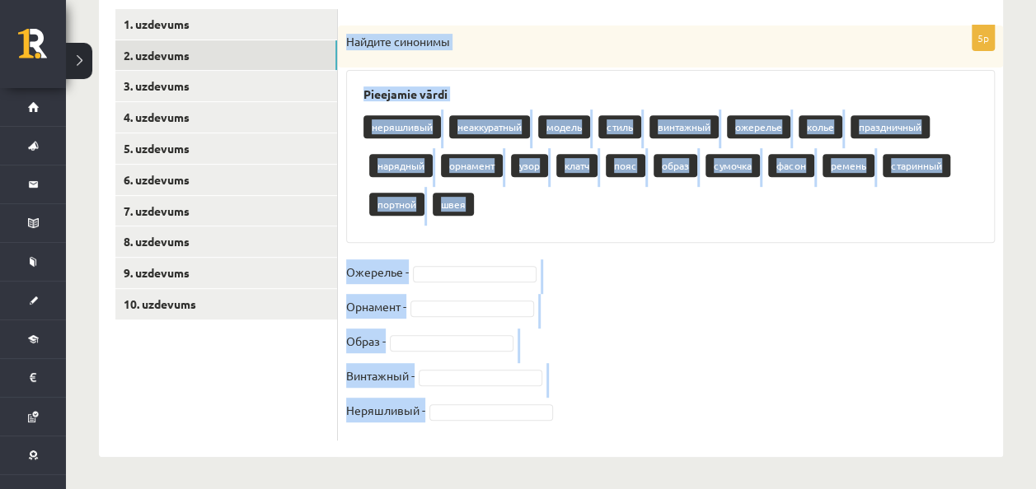
drag, startPoint x: 348, startPoint y: 108, endPoint x: 598, endPoint y: 405, distance: 388.2
click at [598, 405] on div "5p Найдите синонимы Pieejamie vārdi неряшливый неаккуратный модель стиль винтаж…" at bounding box center [670, 233] width 665 height 415
copy div "Найдите синонимы Pieejamie vārdi неряшливый неаккуратный модель стиль винтажный…"
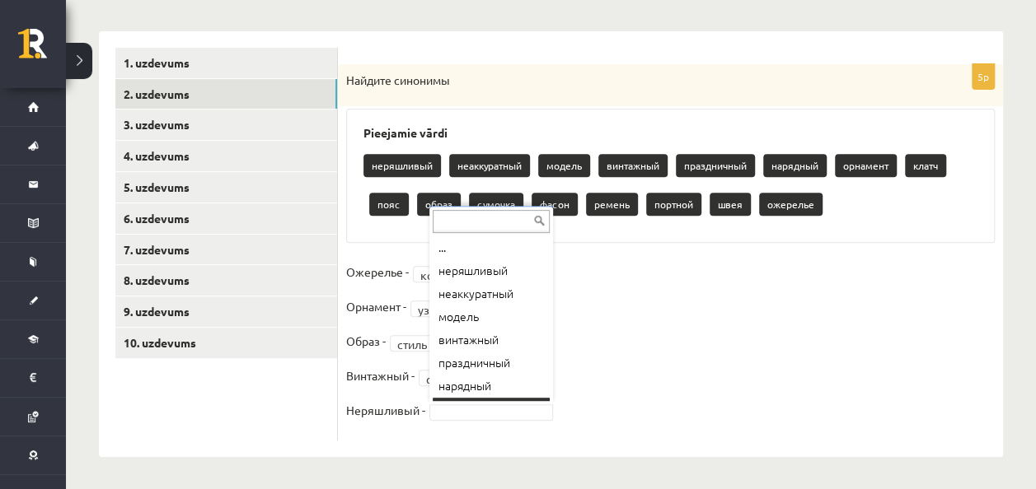
scroll to position [20, 0]
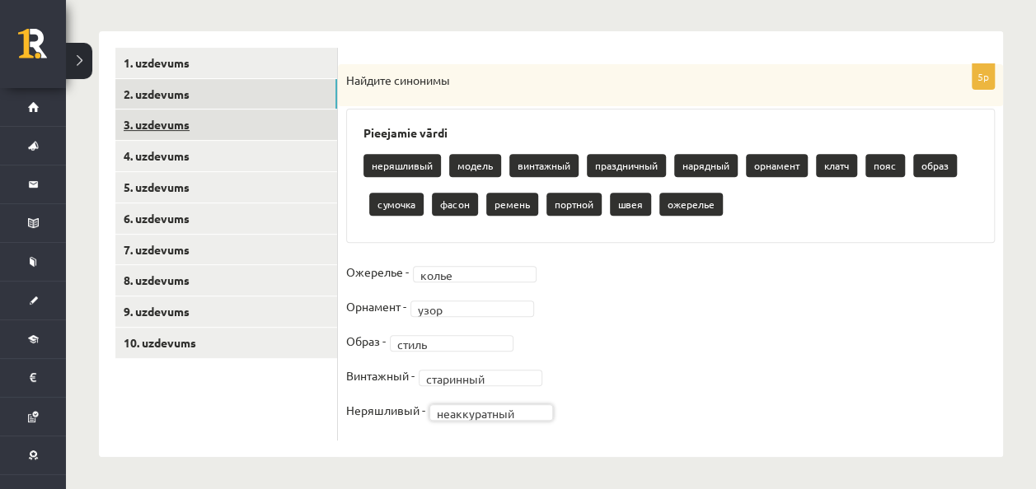
click at [267, 129] on link "3. uzdevums" at bounding box center [226, 125] width 222 height 30
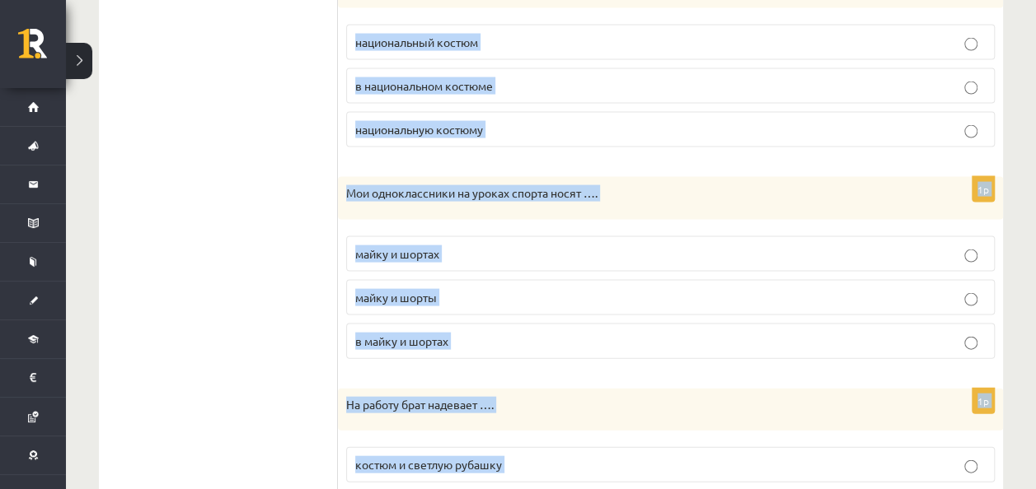
scroll to position [1953, 0]
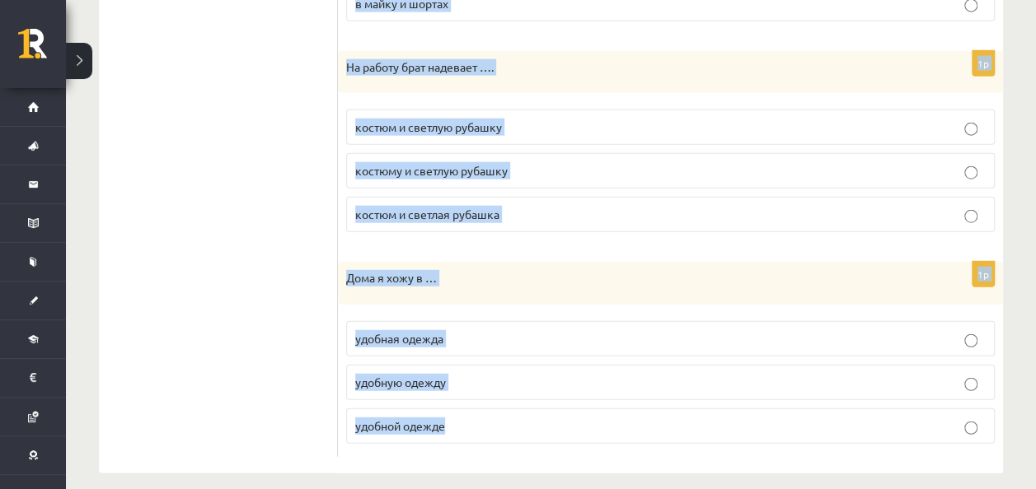
drag, startPoint x: 343, startPoint y: 77, endPoint x: 527, endPoint y: 435, distance: 403.1
copy form "Это пальто Вам …. мал велико малы 1p Этот новый костюм тебе …. подходит подходя…"
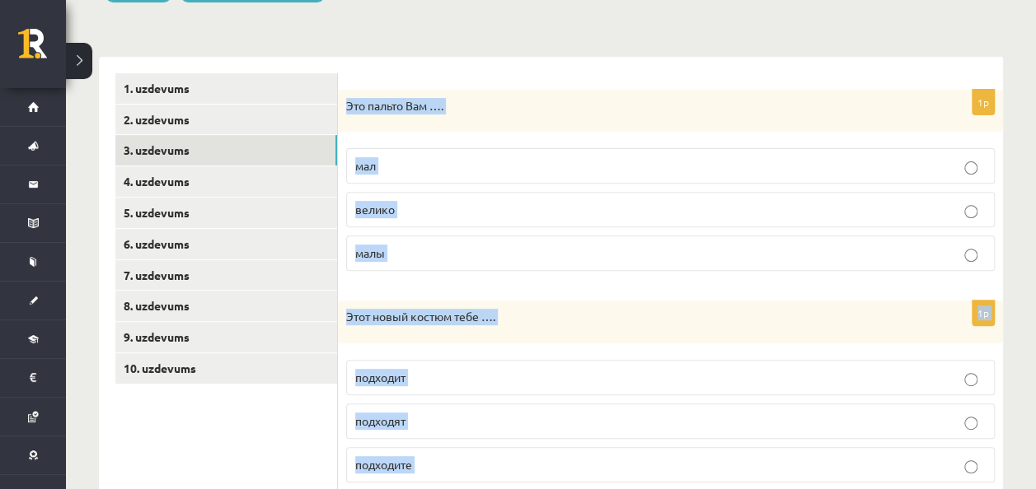
click at [437, 192] on label "велико" at bounding box center [670, 209] width 648 height 35
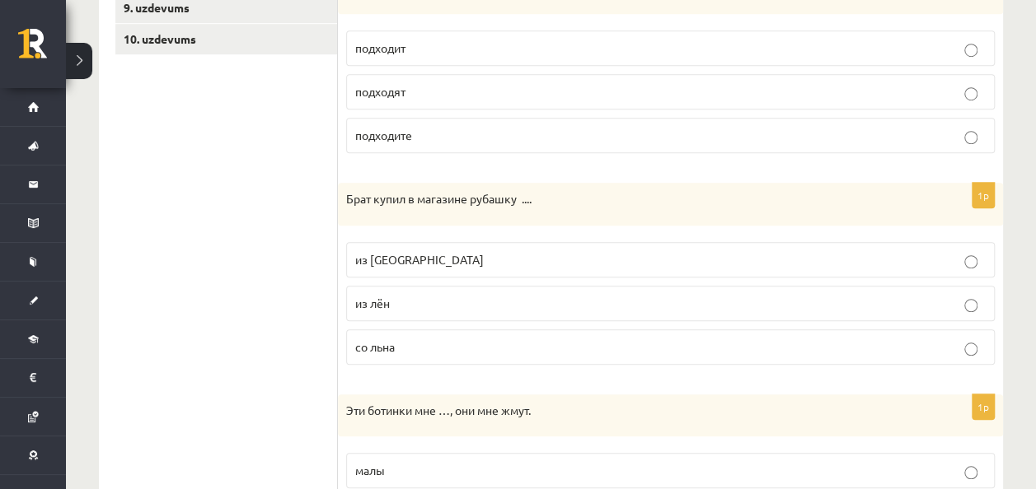
scroll to position [554, 0]
click at [395, 49] on span "подходит" at bounding box center [380, 46] width 50 height 15
click at [460, 261] on p "из льна" at bounding box center [670, 258] width 630 height 17
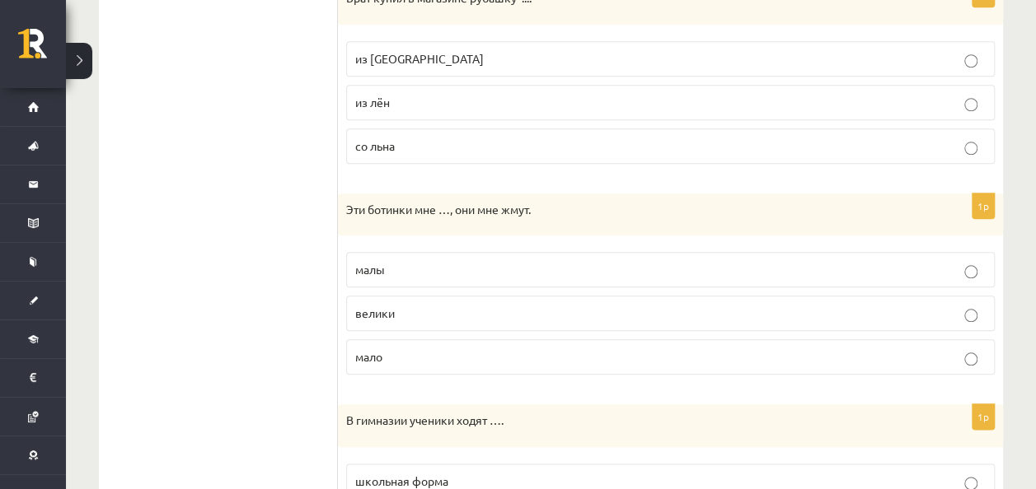
scroll to position [756, 0]
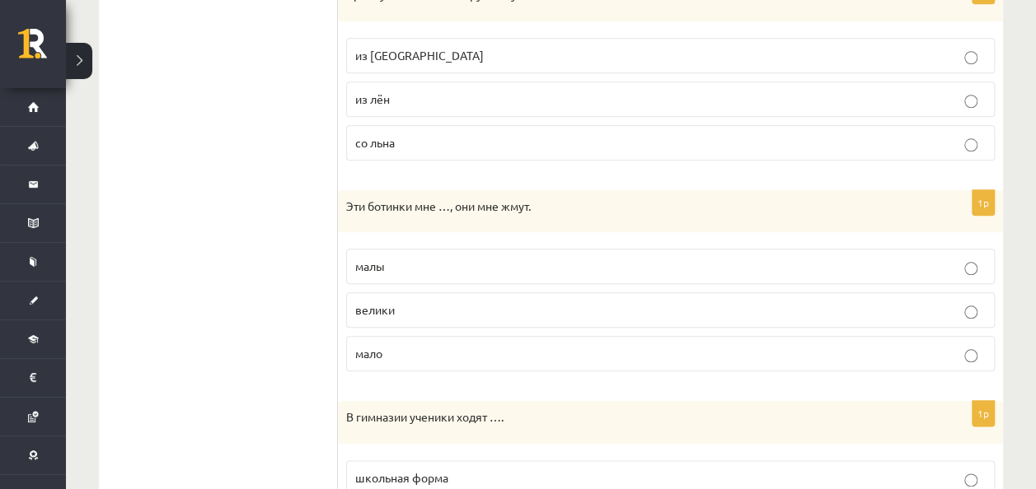
click at [531, 251] on label "малы" at bounding box center [670, 266] width 648 height 35
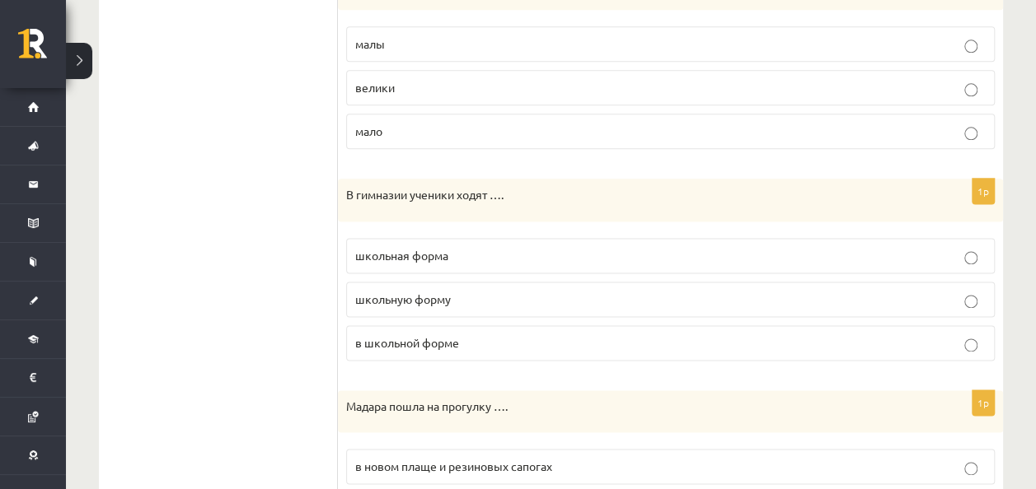
scroll to position [980, 0]
click at [479, 342] on label "в школьной форме" at bounding box center [670, 341] width 648 height 35
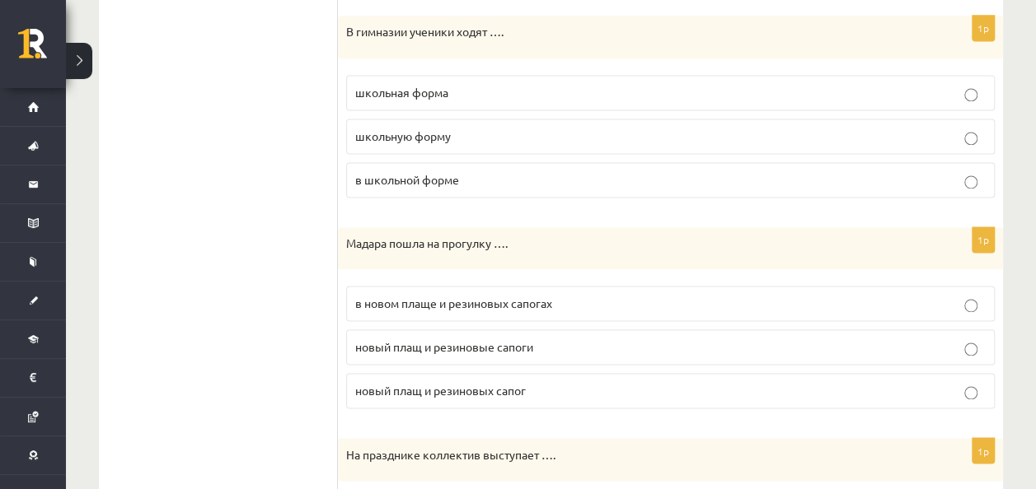
scroll to position [1142, 0]
click at [583, 286] on label "в новом плаще и резиновых сапогах" at bounding box center [670, 303] width 648 height 35
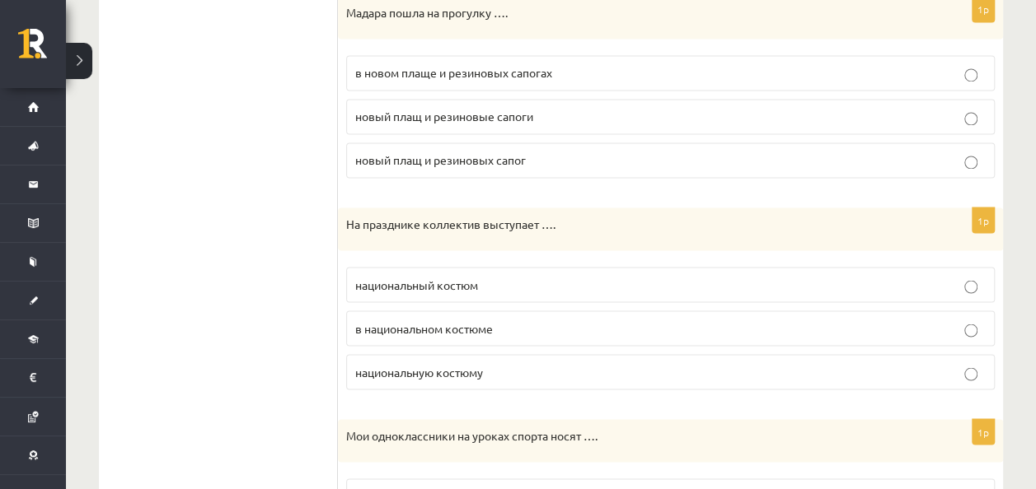
scroll to position [1373, 0]
click at [664, 322] on p "в национальном костюме" at bounding box center [670, 328] width 630 height 17
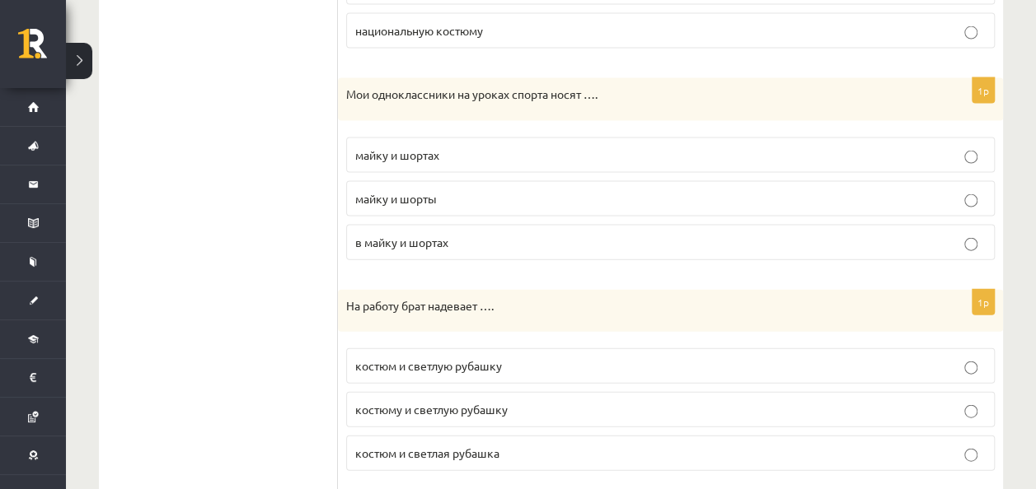
scroll to position [1715, 0]
click at [579, 180] on label "майку и шорты" at bounding box center [670, 197] width 648 height 35
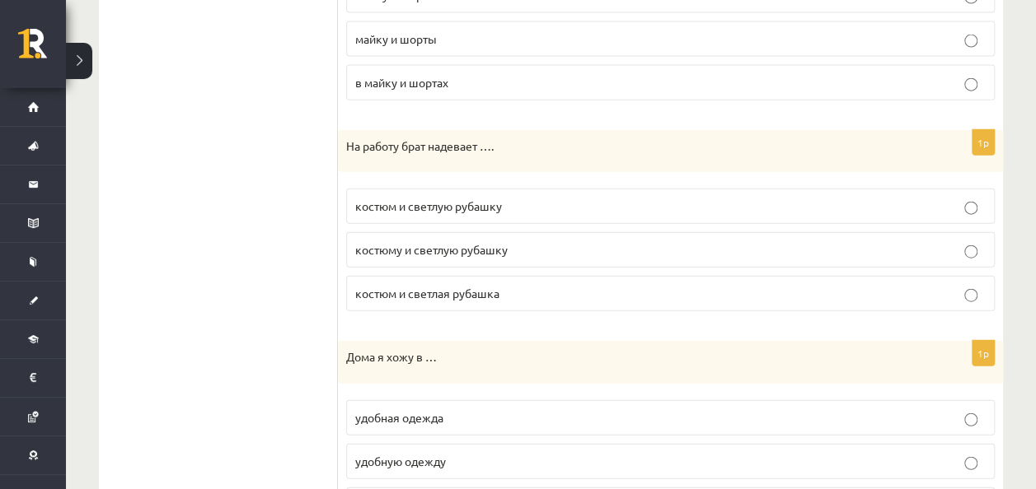
scroll to position [1895, 0]
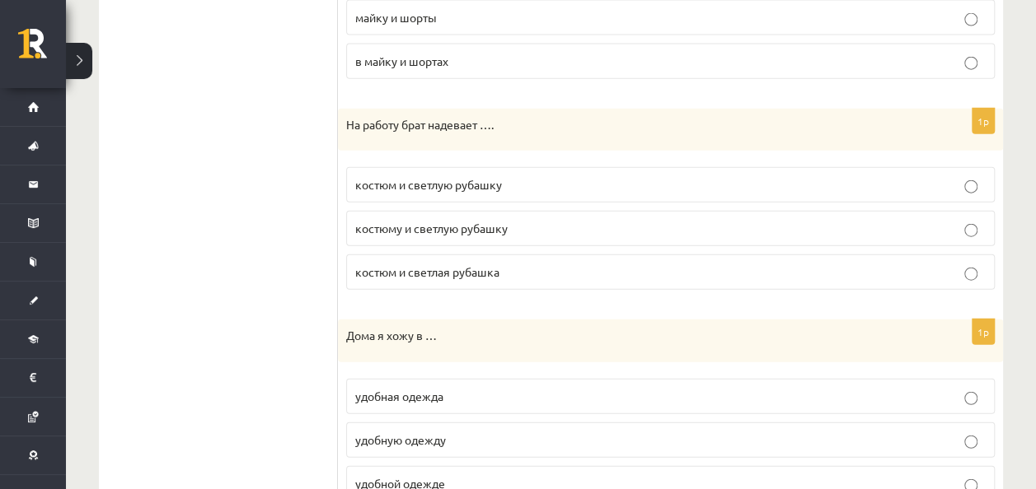
click at [460, 159] on fieldset "костюм и светлую рубашку костюму и светлую рубашку костюм и светлая рубашка" at bounding box center [670, 227] width 648 height 136
click at [466, 167] on label "костюм и светлую рубашку" at bounding box center [670, 184] width 648 height 35
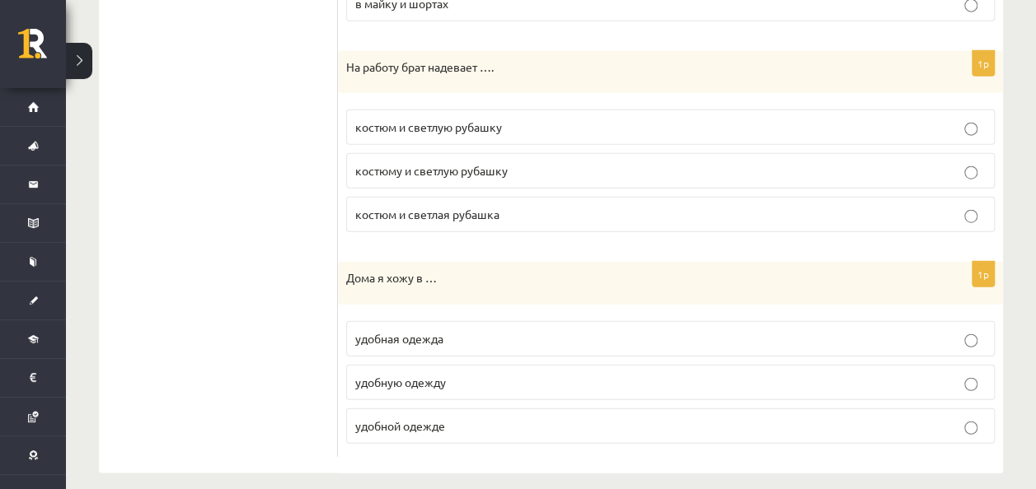
click at [488, 374] on p "удобную одежду" at bounding box center [670, 382] width 630 height 17
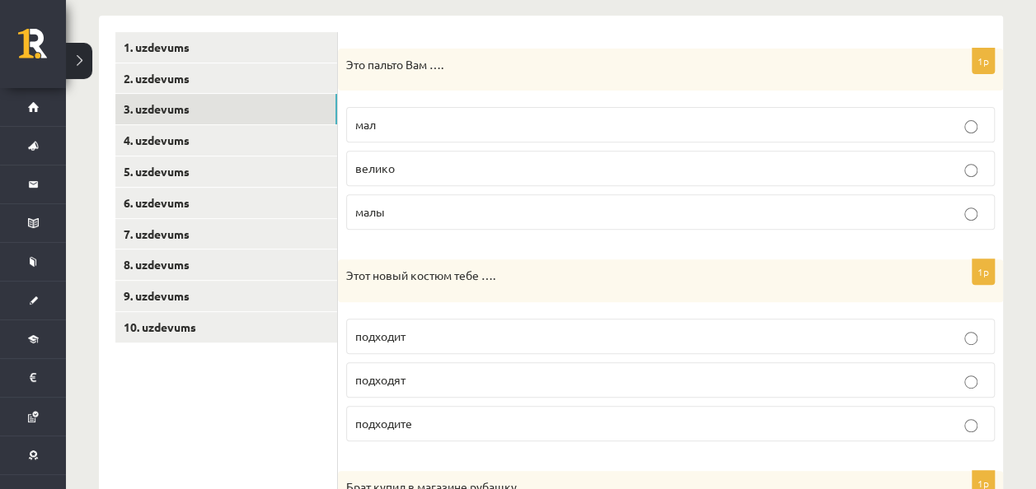
scroll to position [0, 0]
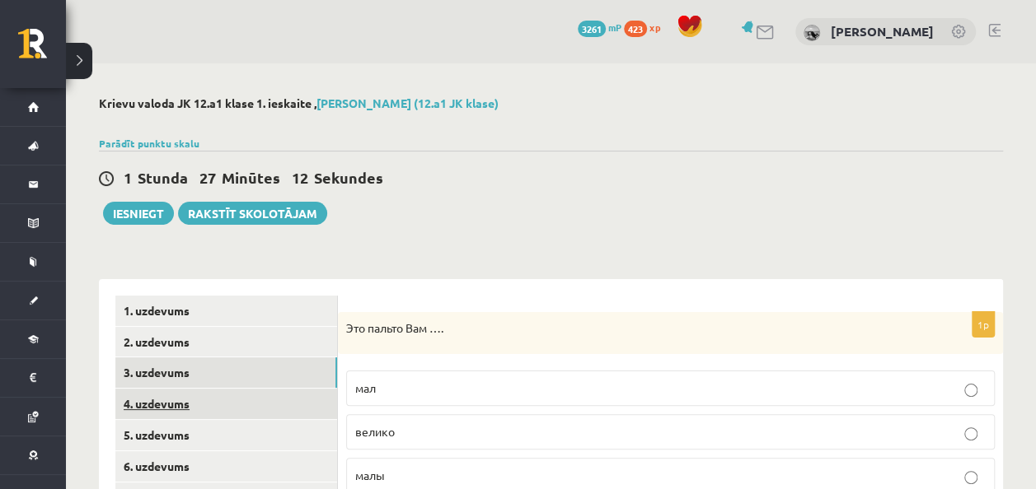
click at [271, 404] on link "4. uzdevums" at bounding box center [226, 404] width 222 height 30
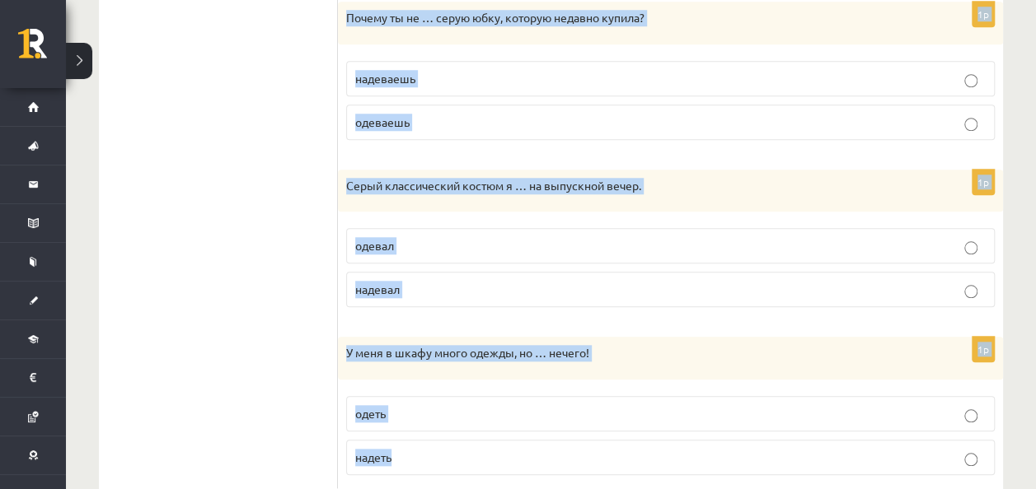
scroll to position [730, 0]
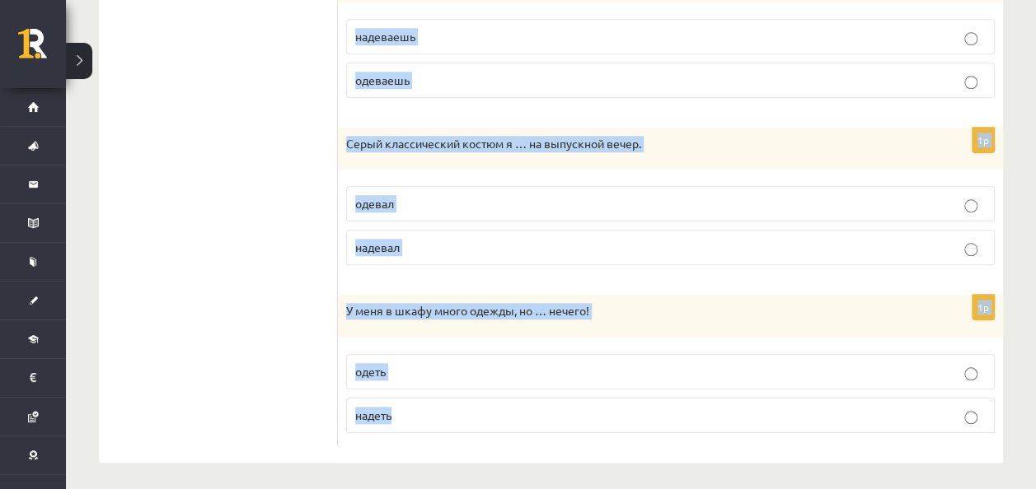
drag, startPoint x: 349, startPoint y: 170, endPoint x: 481, endPoint y: 437, distance: 298.4
click at [481, 437] on div "Выберите правильный глагол 1p Антон не … по последней моде, он предпочитает про…" at bounding box center [670, 6] width 665 height 914
copy form "Выберите правильный глагол 1p Антон не … по последней моде, он предпочитает про…"
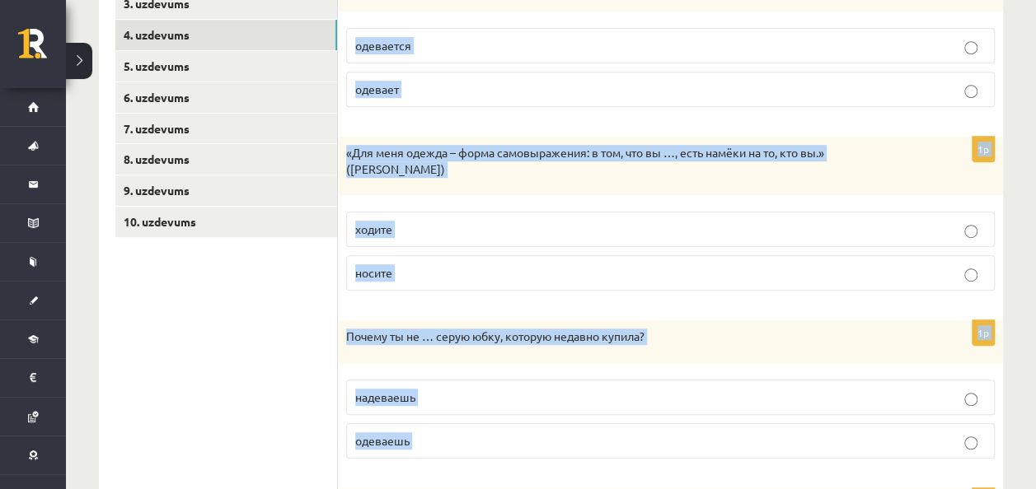
scroll to position [206, 0]
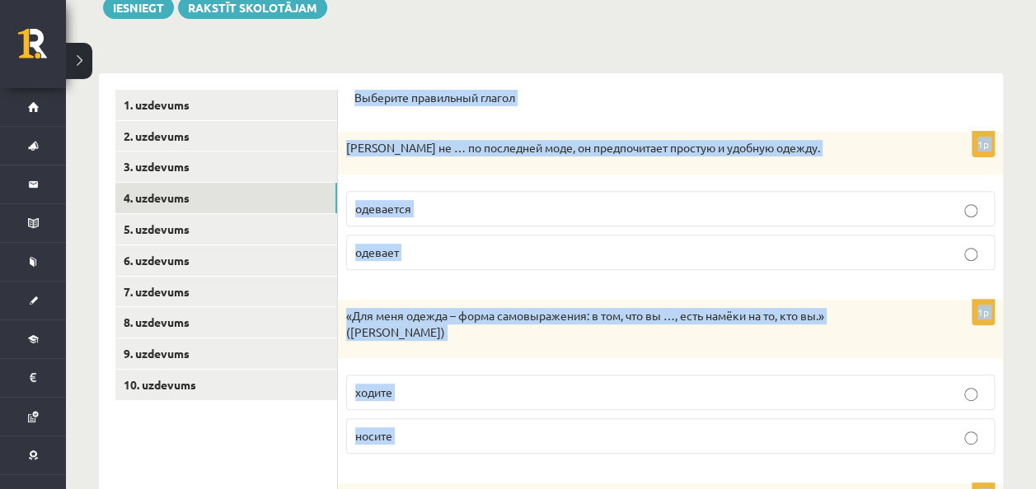
click at [459, 217] on label "одевается" at bounding box center [670, 208] width 648 height 35
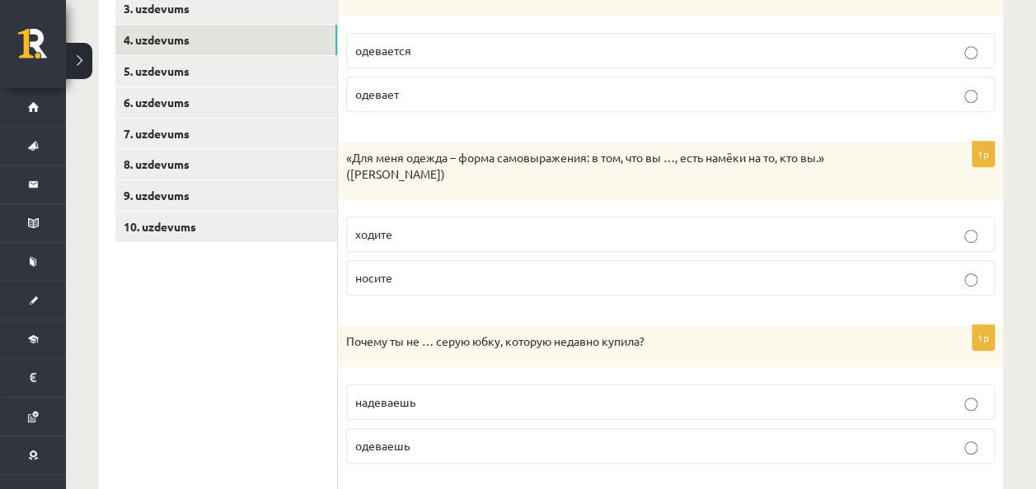
scroll to position [366, 0]
click at [447, 283] on label "носите" at bounding box center [670, 276] width 648 height 35
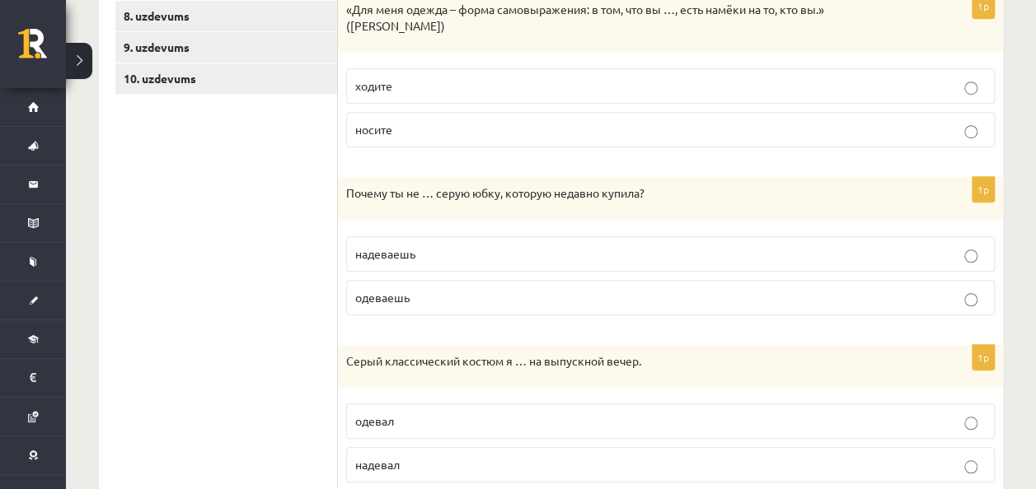
click at [401, 259] on p "надеваешь" at bounding box center [670, 254] width 630 height 17
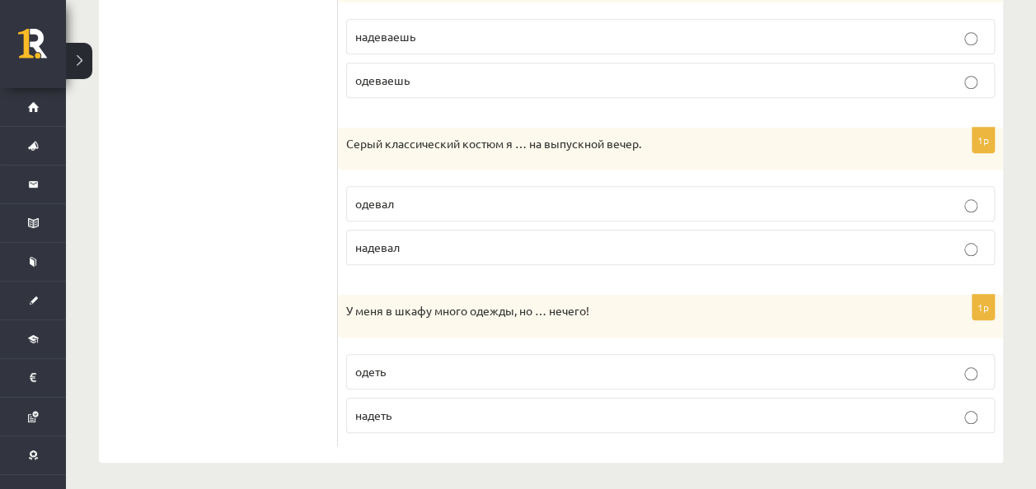
click at [400, 252] on label "надевал" at bounding box center [670, 247] width 648 height 35
click at [452, 408] on p "надеть" at bounding box center [670, 415] width 630 height 17
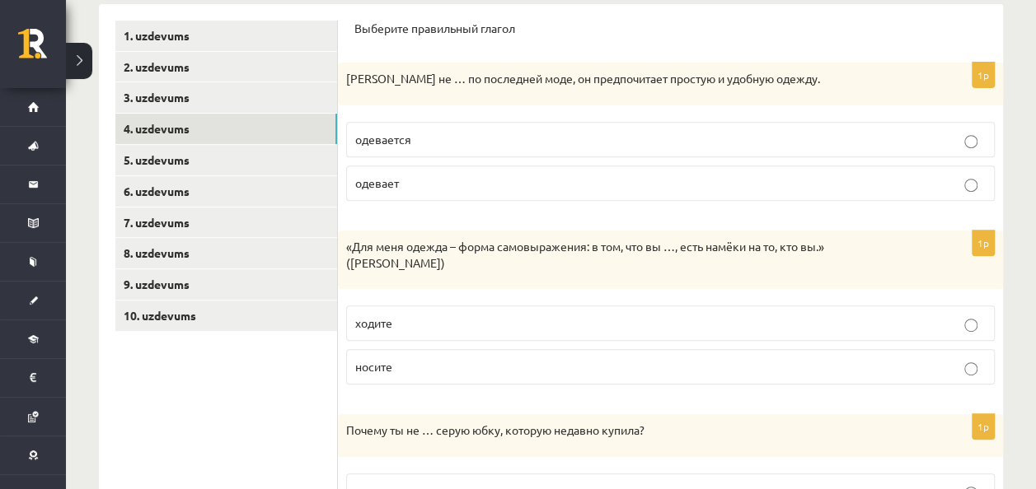
scroll to position [274, 0]
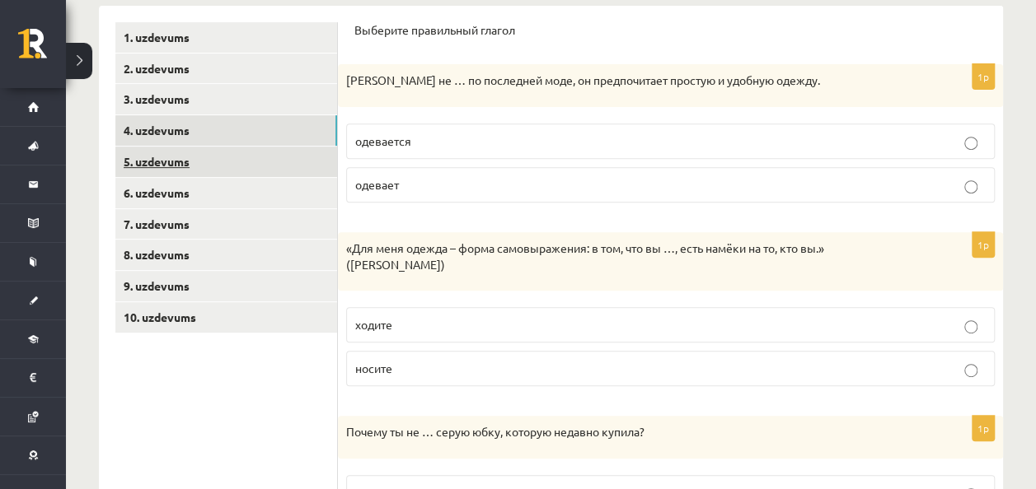
click at [222, 166] on link "5. uzdevums" at bounding box center [226, 162] width 222 height 30
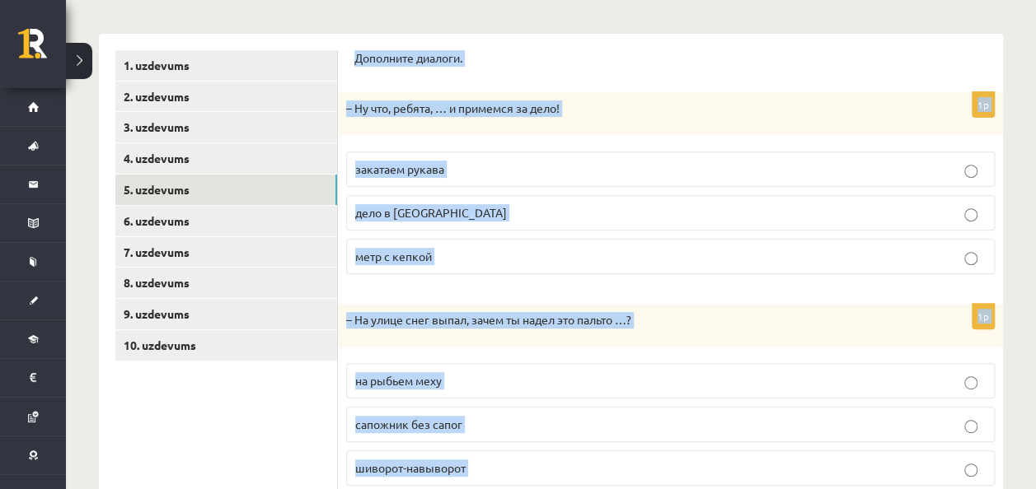
scroll to position [536, 0]
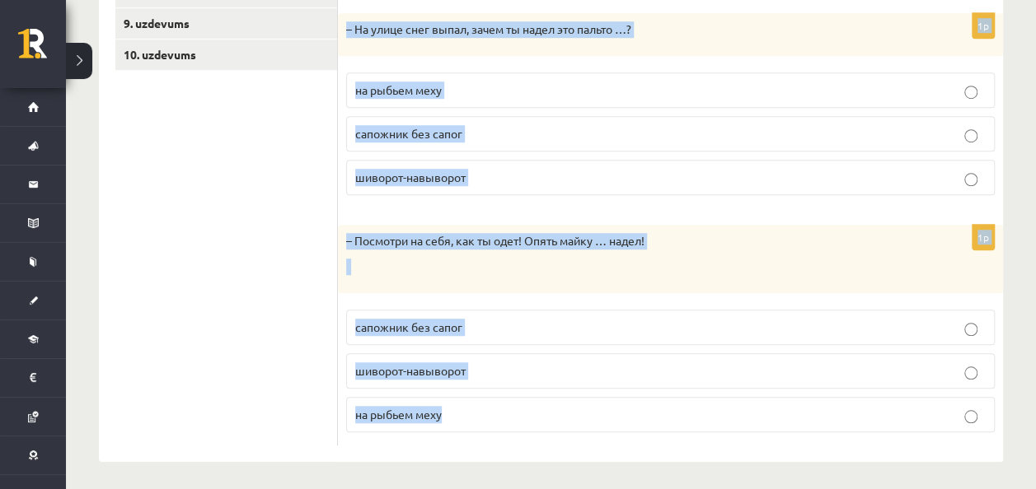
drag, startPoint x: 350, startPoint y: 53, endPoint x: 531, endPoint y: 402, distance: 393.2
click at [531, 402] on div "Дополните диалоги. 1p – Ну что, ребята, … и примемся за дело! закатаем рукава д…" at bounding box center [670, 102] width 665 height 719
copy form "Дополните диалоги. 1p – Ну что, ребята, … и примемся за дело! закатаем рукава д…"
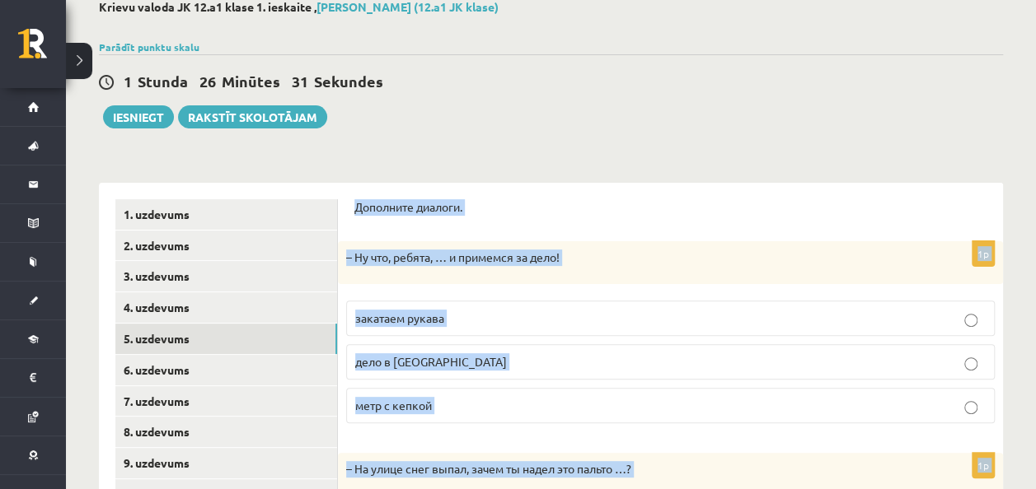
click at [503, 325] on p "закатаем рукава" at bounding box center [670, 318] width 630 height 17
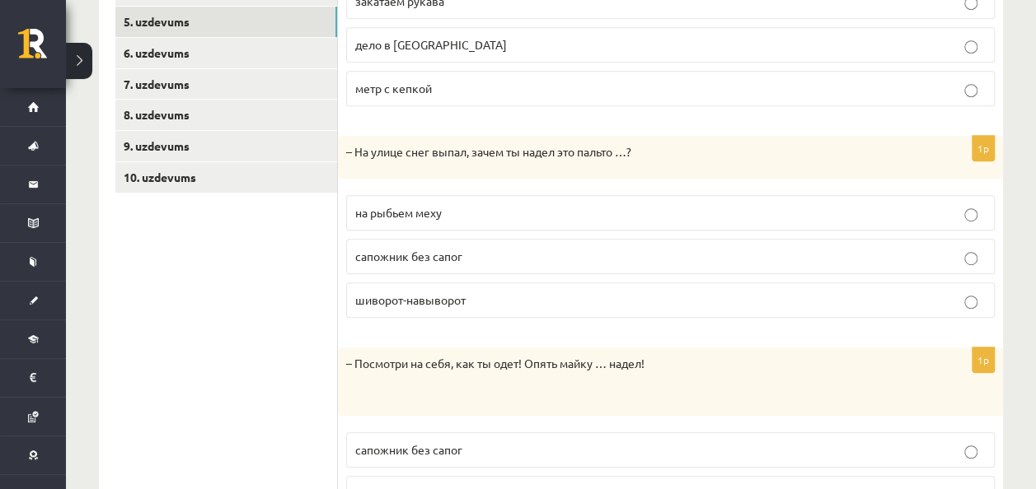
click at [474, 283] on label "шиворот-навыворот" at bounding box center [670, 300] width 648 height 35
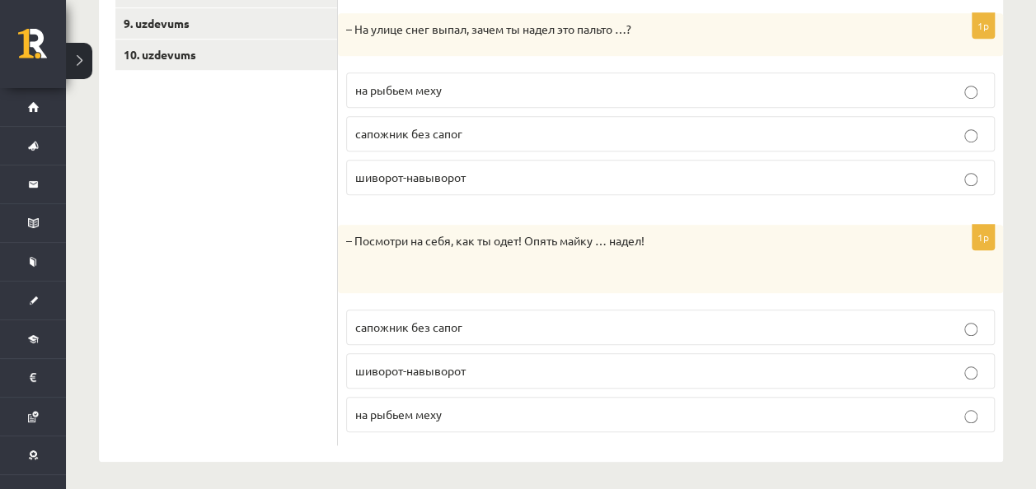
click at [505, 363] on p "шиворот-навыворот" at bounding box center [670, 371] width 630 height 17
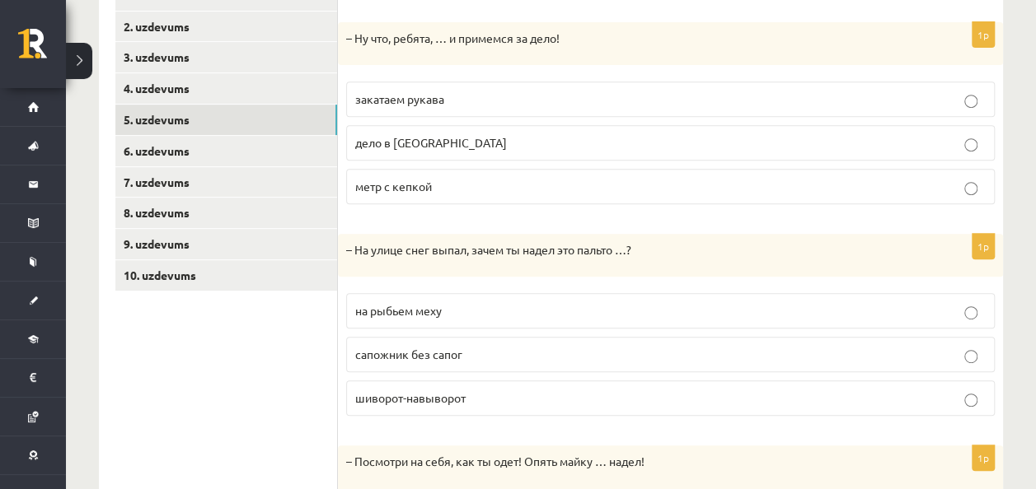
scroll to position [306, 0]
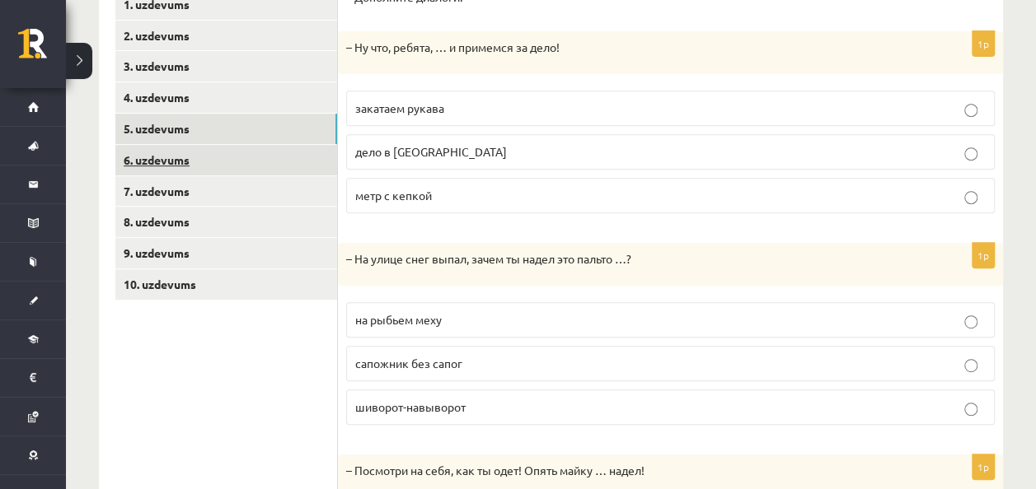
click at [248, 169] on link "6. uzdevums" at bounding box center [226, 160] width 222 height 30
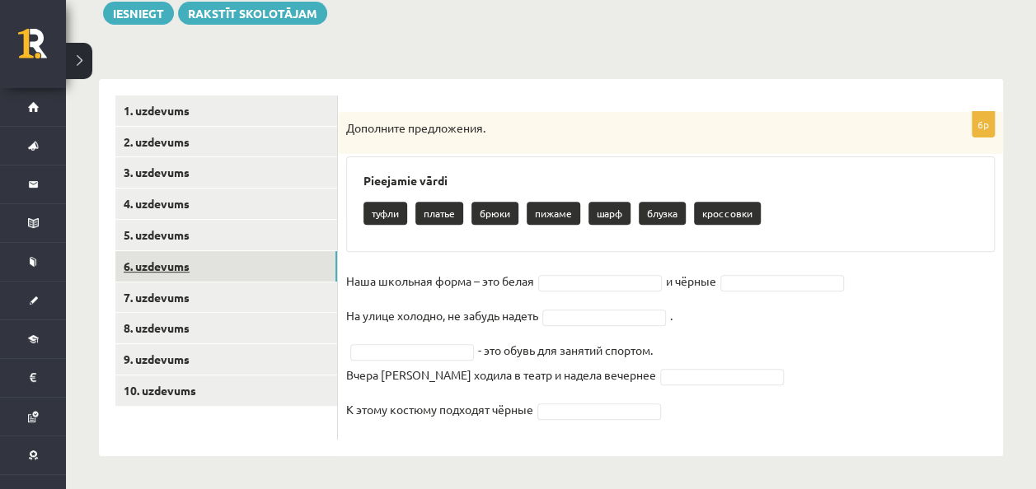
scroll to position [199, 0]
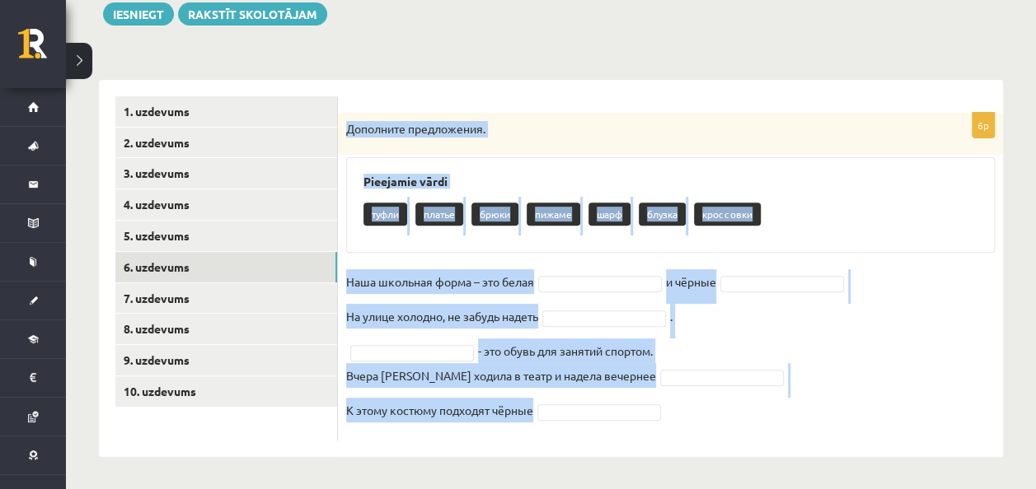
drag, startPoint x: 341, startPoint y: 124, endPoint x: 648, endPoint y: 447, distance: 445.8
click at [648, 447] on div "6p Дополните предложения. Pieejamie vārdi туфли платье брюки пижаме шарф блузка…" at bounding box center [670, 268] width 665 height 377
copy div "Дополните предложения. Pieejamie vārdi туфли платье брюки пижаме шарф блузка кр…"
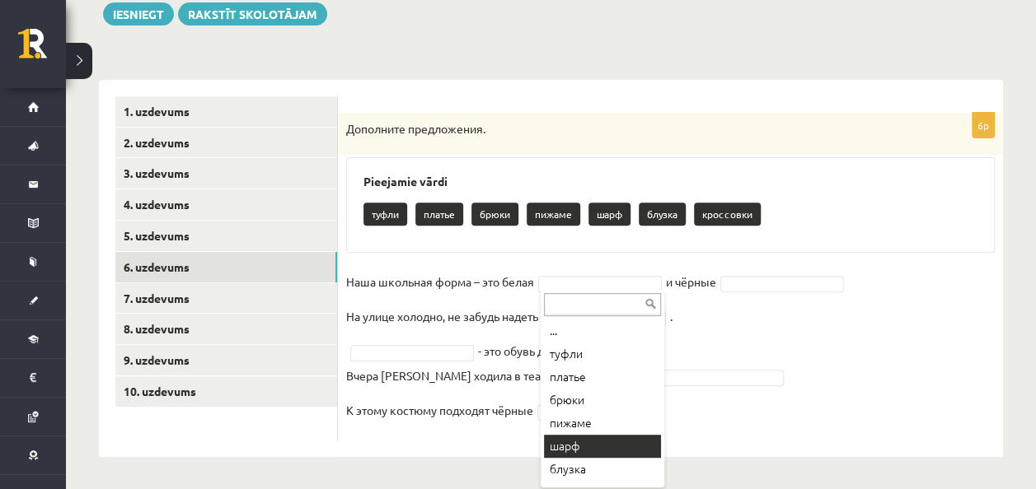
scroll to position [20, 0]
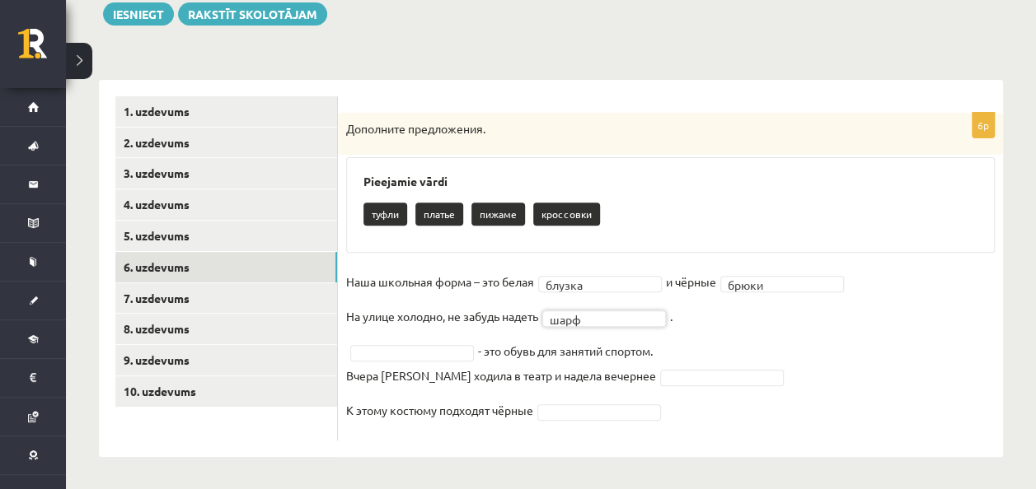
drag, startPoint x: 602, startPoint y: 460, endPoint x: 412, endPoint y: 340, distance: 224.7
click at [412, 340] on fieldset "Наша школьная форма – это белая блузка ****** и чёрные брюки ***** На улице хол…" at bounding box center [670, 350] width 648 height 163
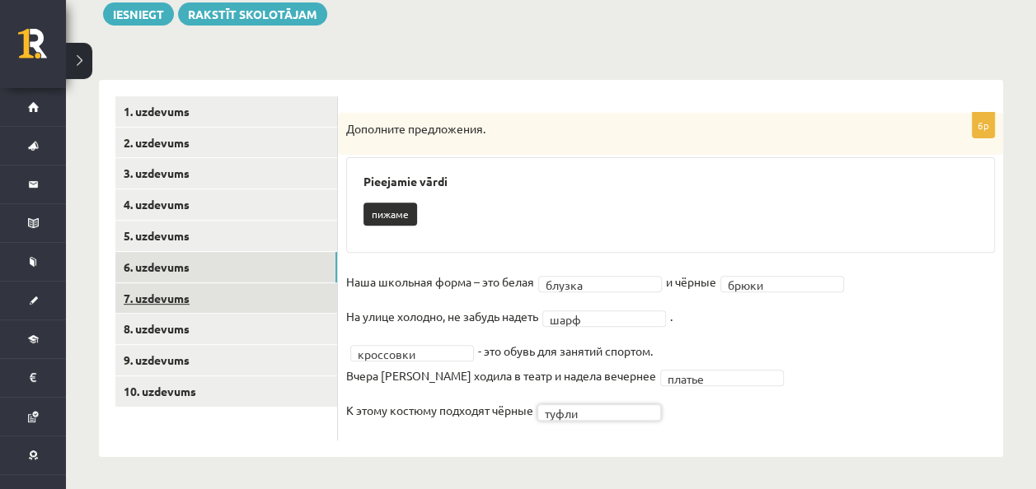
click at [256, 299] on link "7. uzdevums" at bounding box center [226, 298] width 222 height 30
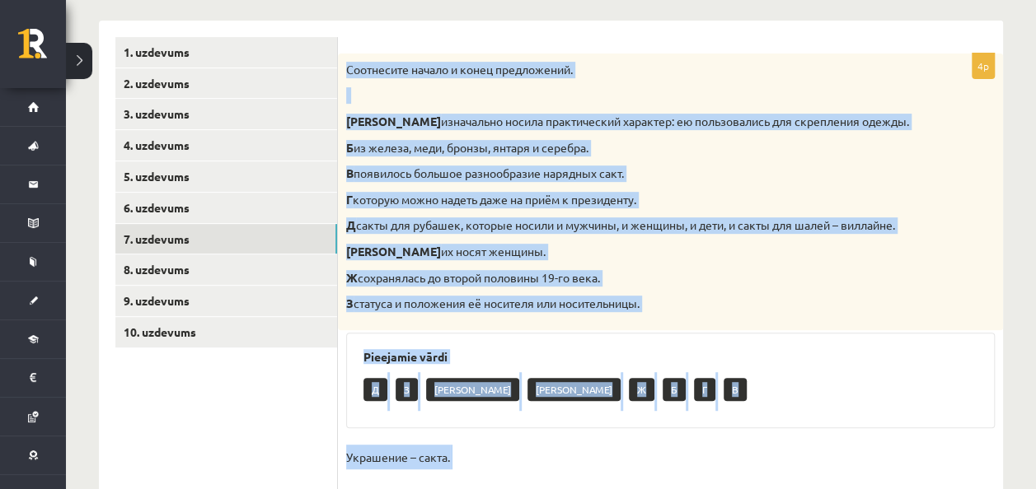
scroll to position [483, 0]
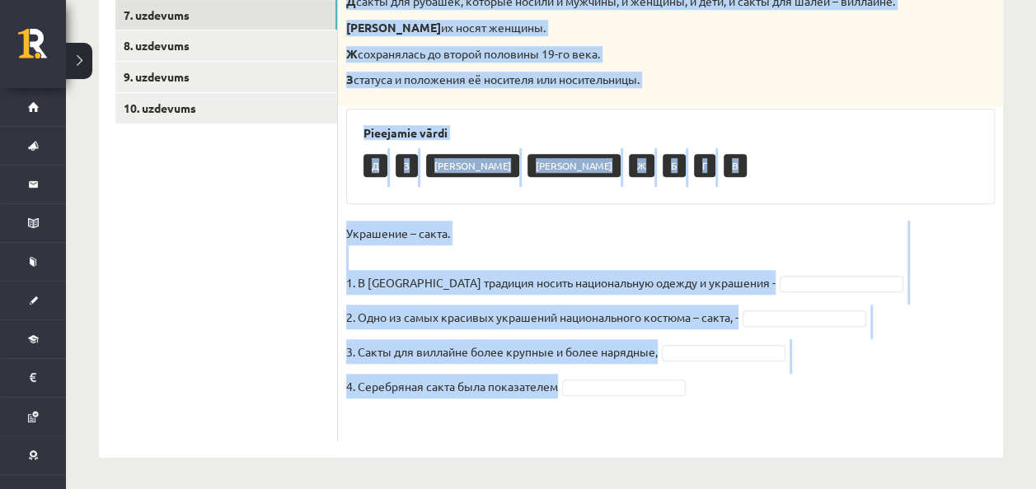
drag, startPoint x: 344, startPoint y: 128, endPoint x: 732, endPoint y: 404, distance: 476.2
click at [732, 404] on div "4p Соотнесите начало и конец предложений. А изначально носила практический хара…" at bounding box center [670, 135] width 665 height 612
copy div "Соотнесите начало и конец предложений. А изначально носила практический характе…"
click at [772, 266] on fieldset "Украшение – сакта. 1. В Латвии традиция носить национальную одежду и украшения …" at bounding box center [670, 327] width 648 height 213
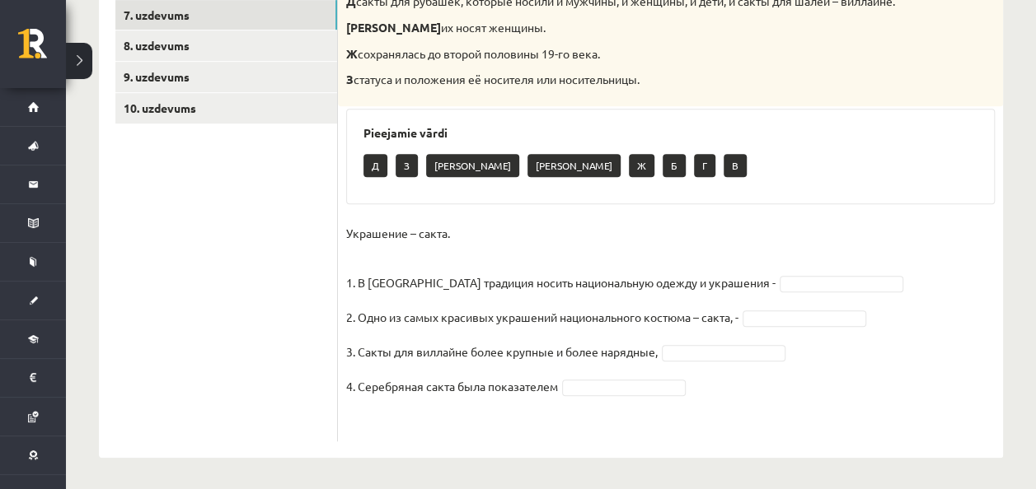
click at [768, 292] on fieldset "Украшение – сакта. 1. В Латвии традиция носить национальную одежду и украшения …" at bounding box center [670, 327] width 648 height 213
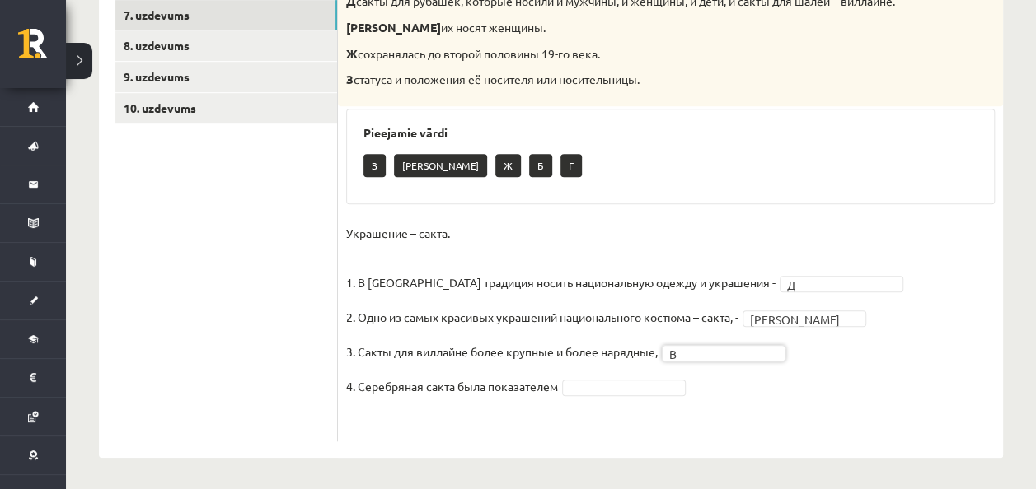
click at [623, 395] on fieldset "Украшение – сакта. 1. В Латвии традиция носить национальную одежду и украшения …" at bounding box center [670, 327] width 648 height 213
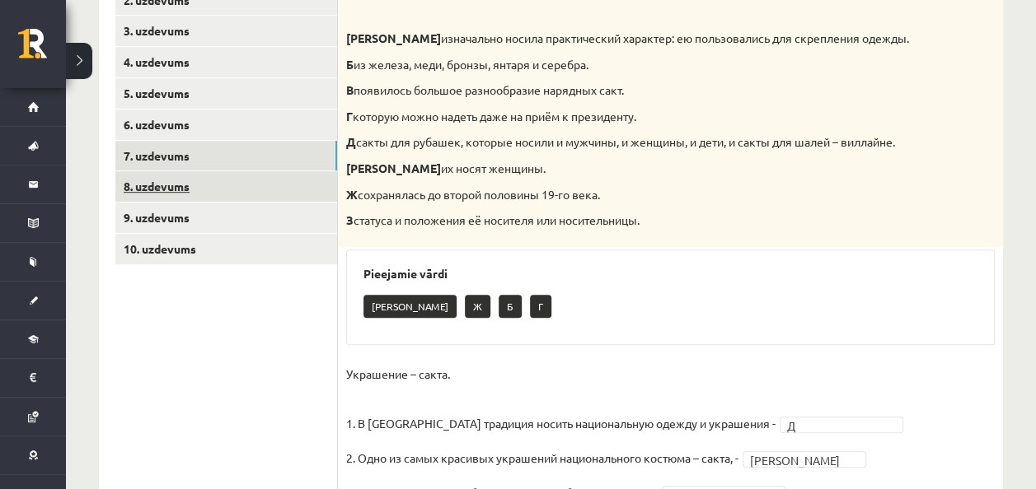
scroll to position [339, 0]
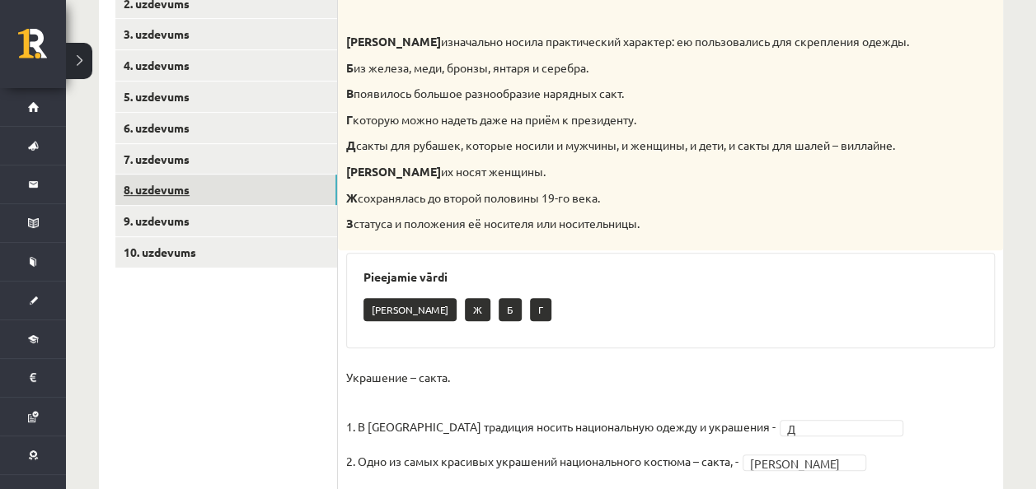
click at [257, 193] on link "8. uzdevums" at bounding box center [226, 190] width 222 height 30
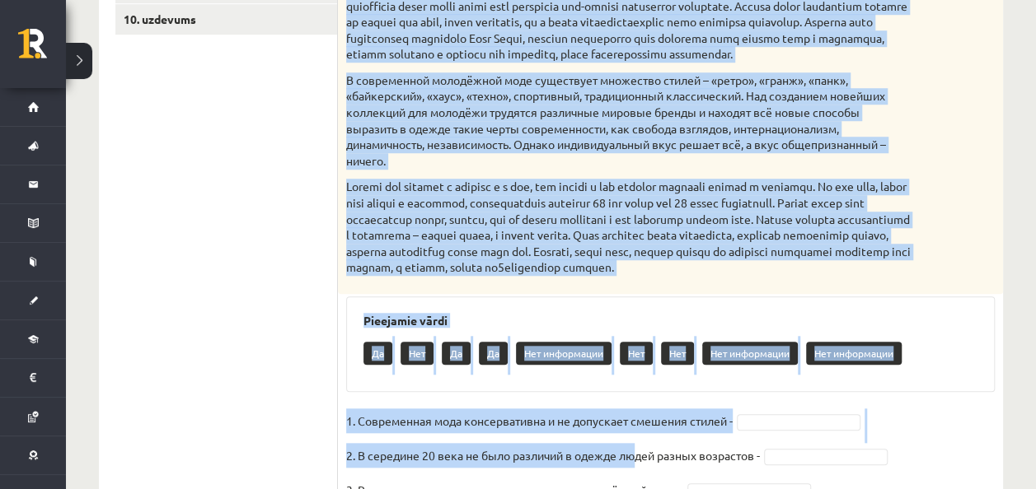
scroll to position [753, 0]
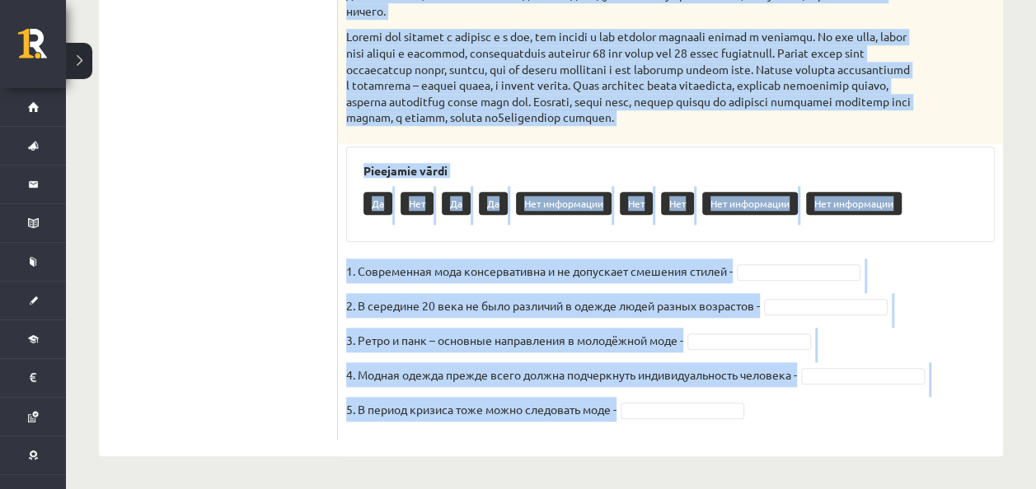
drag, startPoint x: 343, startPoint y: 146, endPoint x: 846, endPoint y: 419, distance: 572.5
click at [846, 419] on div "5p Прочитайте текст и выполните задание. Главное отличие молодёжной моды состои…" at bounding box center [670, 15] width 665 height 849
copy div "Прочитайте текст и выполните задание. Главное отличие молодёжной моды состоит в…"
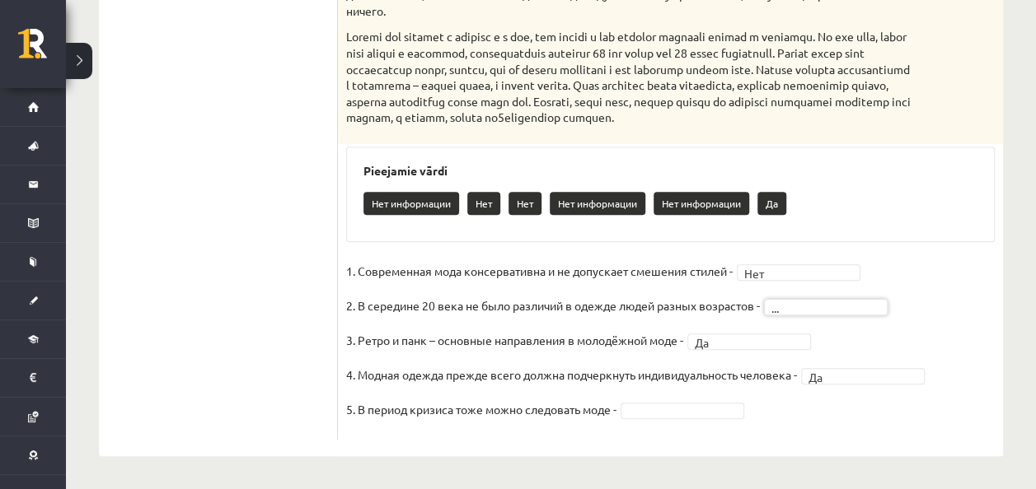
click at [826, 315] on fieldset "1. Современная мода консервативна и не допускает смешения стилей - Нет *** 2. В…" at bounding box center [670, 345] width 648 height 173
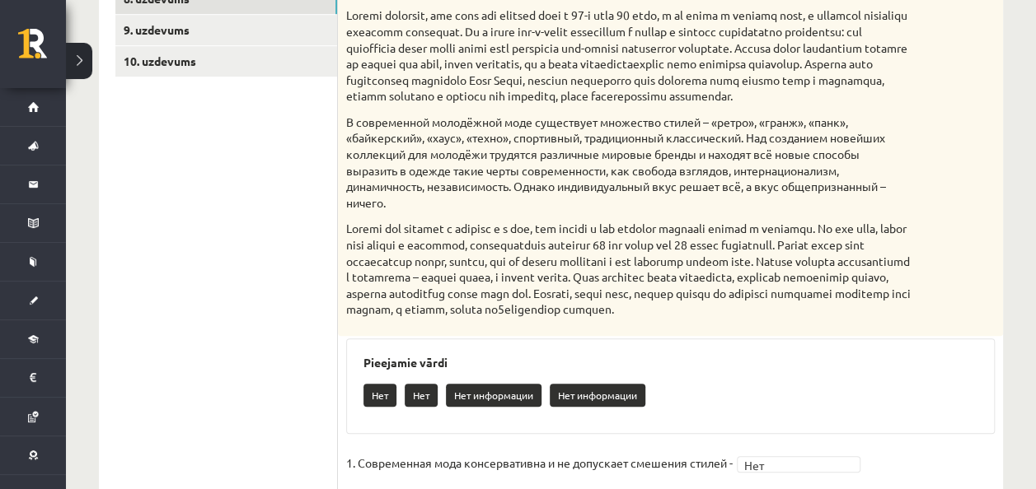
scroll to position [432, 0]
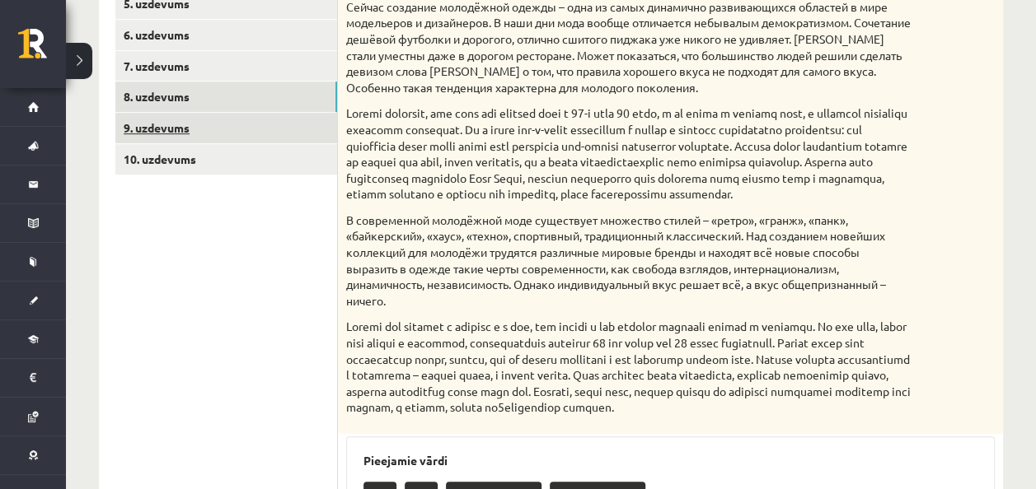
click at [269, 115] on link "9. uzdevums" at bounding box center [226, 128] width 222 height 30
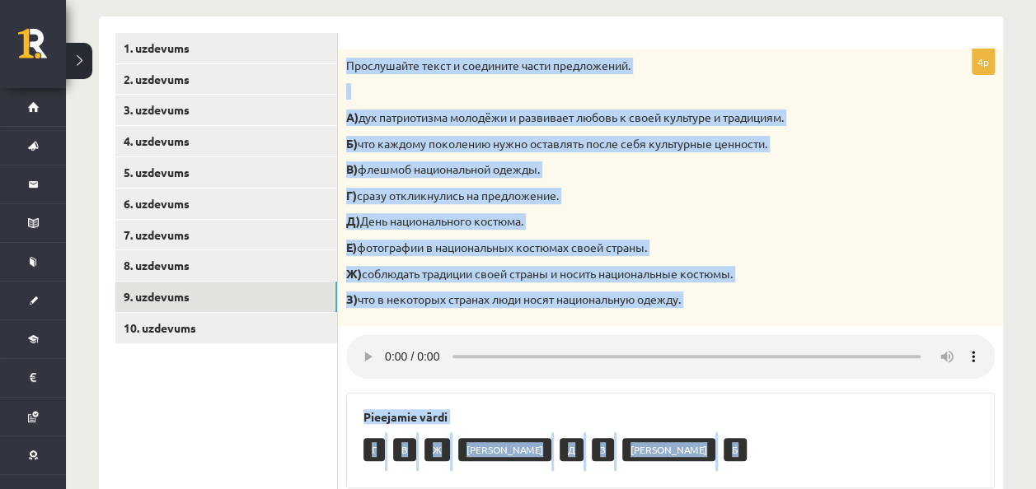
scroll to position [474, 0]
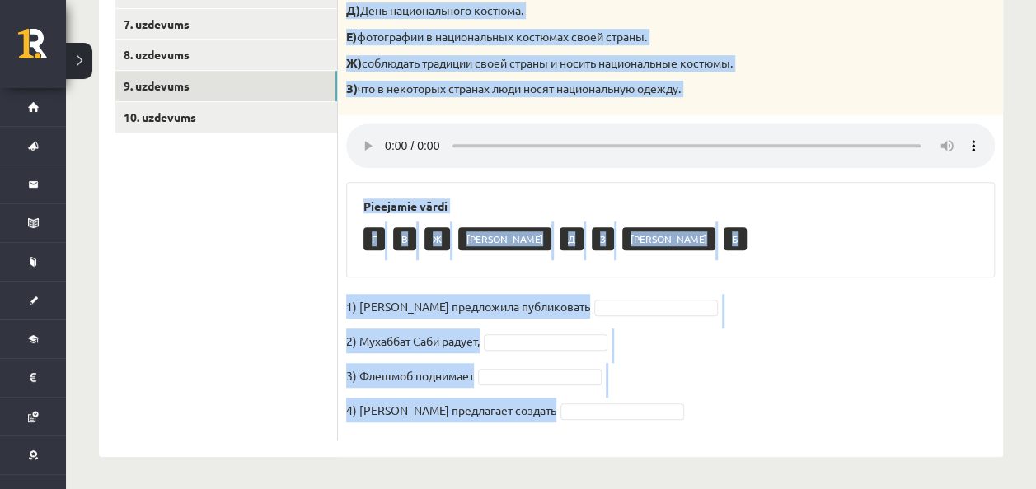
drag, startPoint x: 339, startPoint y: 63, endPoint x: 658, endPoint y: 423, distance: 481.5
click at [658, 423] on div "4p Прослушайте текст и соедините части предложений. А) дух патриотизма молодёжи…" at bounding box center [670, 140] width 665 height 602
copy div "Прослушайте текст и соедините части предложений. А) дух патриотизма молодёжи и …"
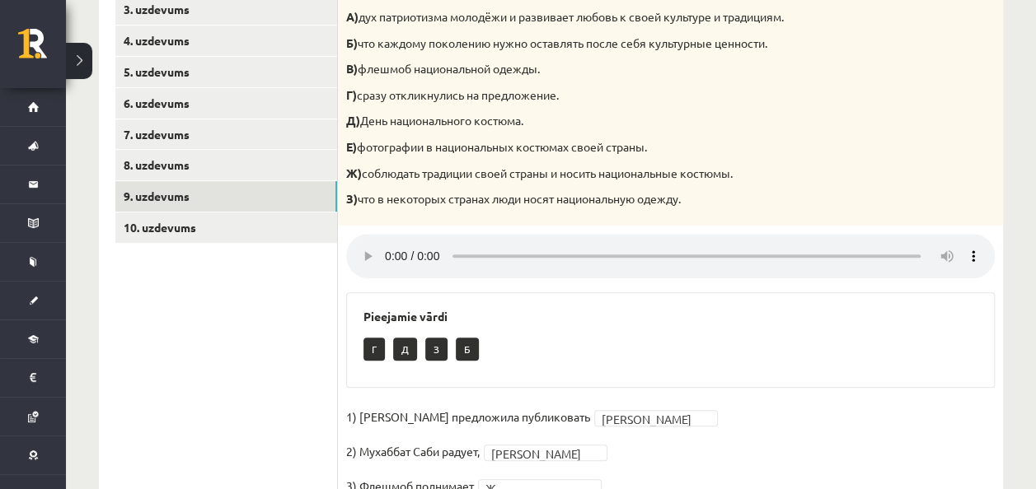
scroll to position [348, 0]
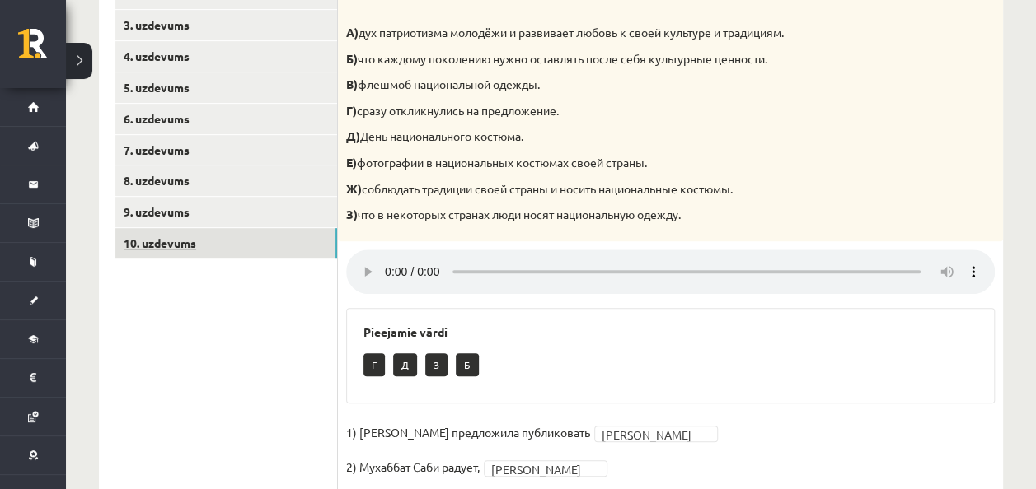
click at [327, 239] on link "10. uzdevums" at bounding box center [226, 243] width 222 height 30
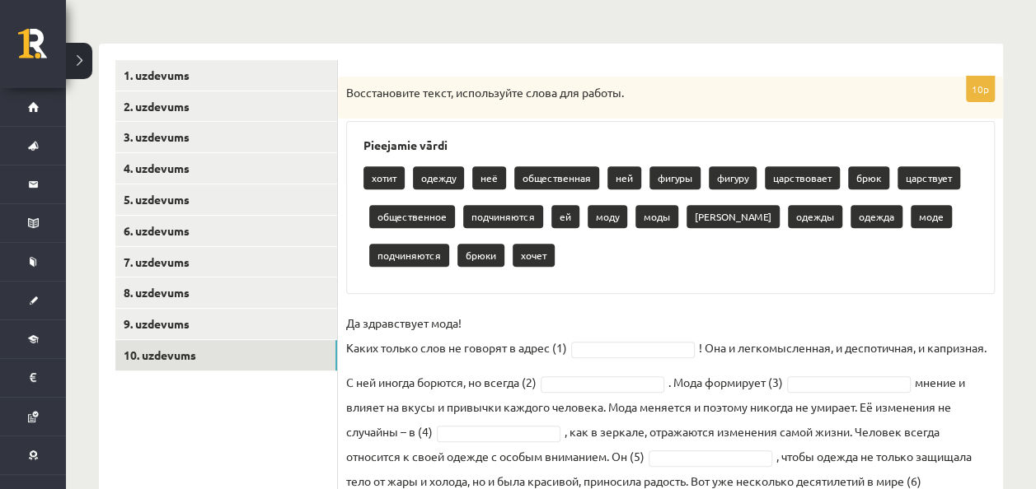
scroll to position [420, 0]
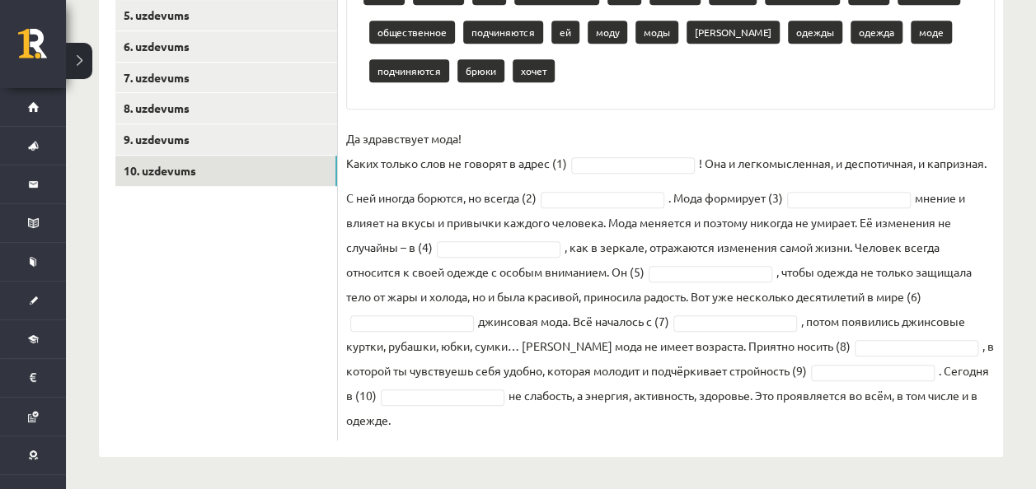
drag, startPoint x: 343, startPoint y: 92, endPoint x: 692, endPoint y: 409, distance: 471.3
click at [692, 409] on div "10p Восстановите текст, используйте слова для работы. Pieejamie vārdi хотит оде…" at bounding box center [670, 166] width 665 height 549
copy div "Восстановите текст, используйте слова для работы. Pieejamie vārdi хотит одежду …"
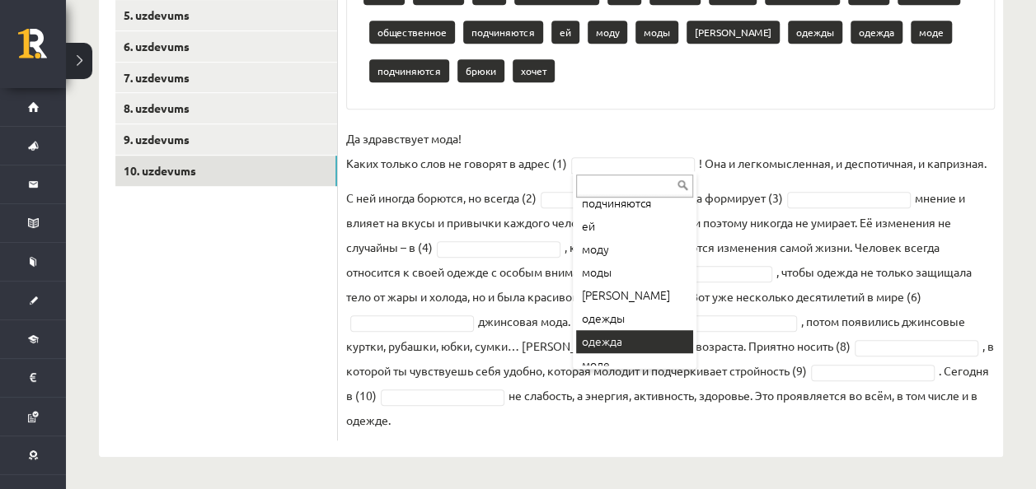
scroll to position [287, 0]
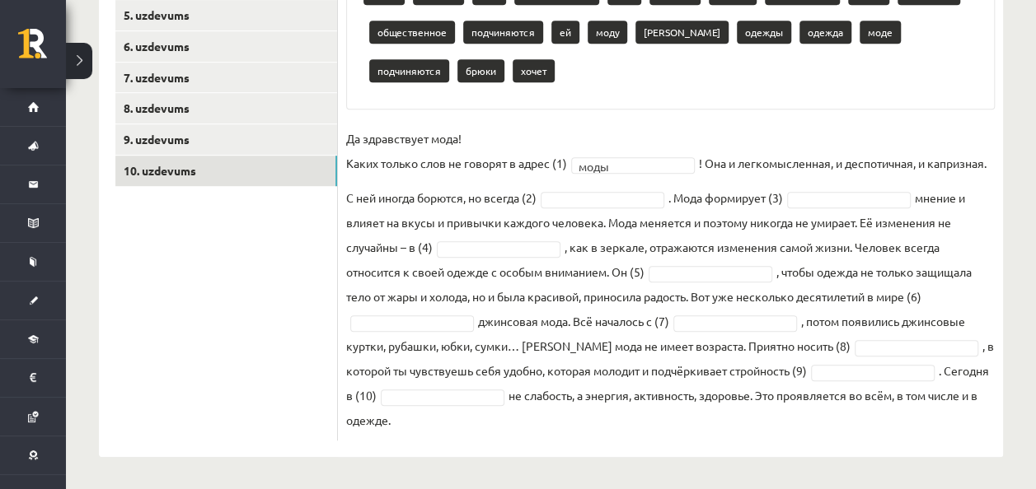
click at [578, 213] on fieldset "Да здравствует мода! Каких только слов не говорят в адрес (1) моды **** ! Она и…" at bounding box center [670, 279] width 648 height 306
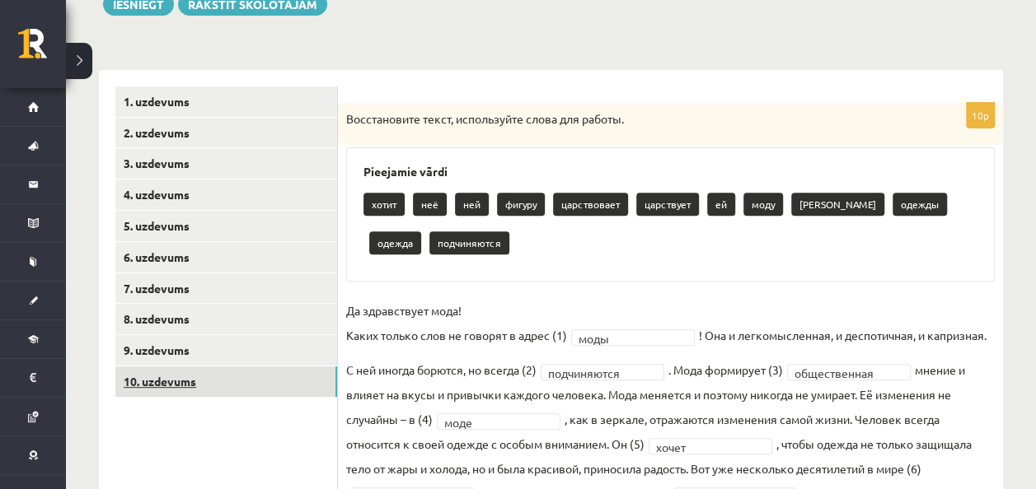
scroll to position [0, 0]
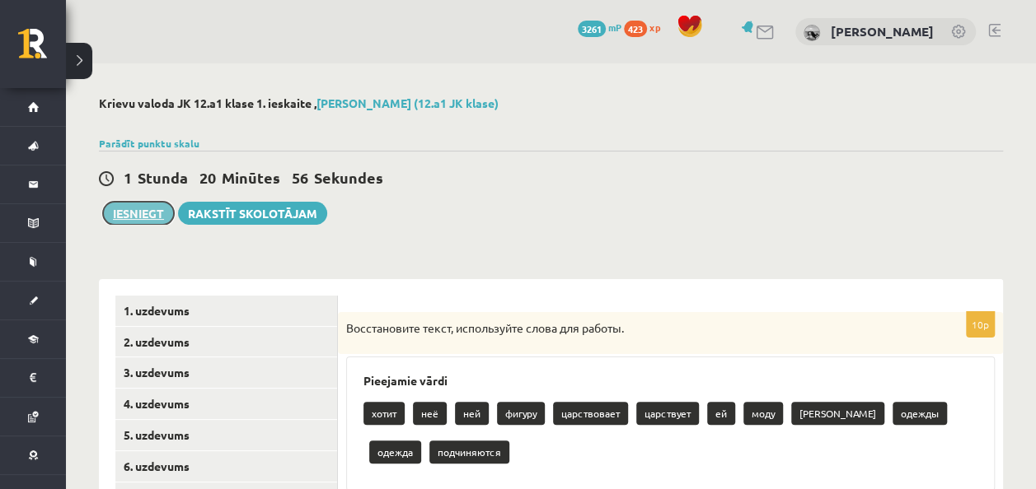
click at [111, 211] on button "Iesniegt" at bounding box center [138, 213] width 71 height 23
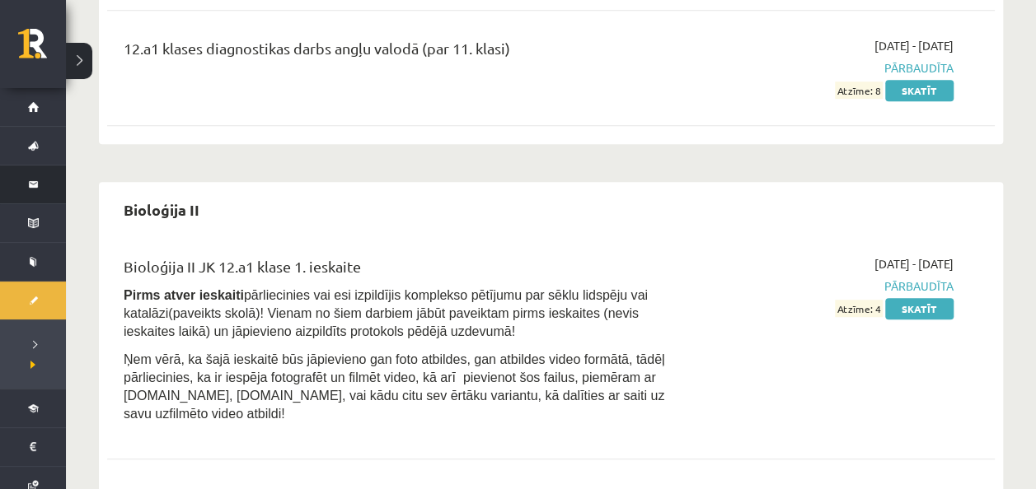
scroll to position [433, 0]
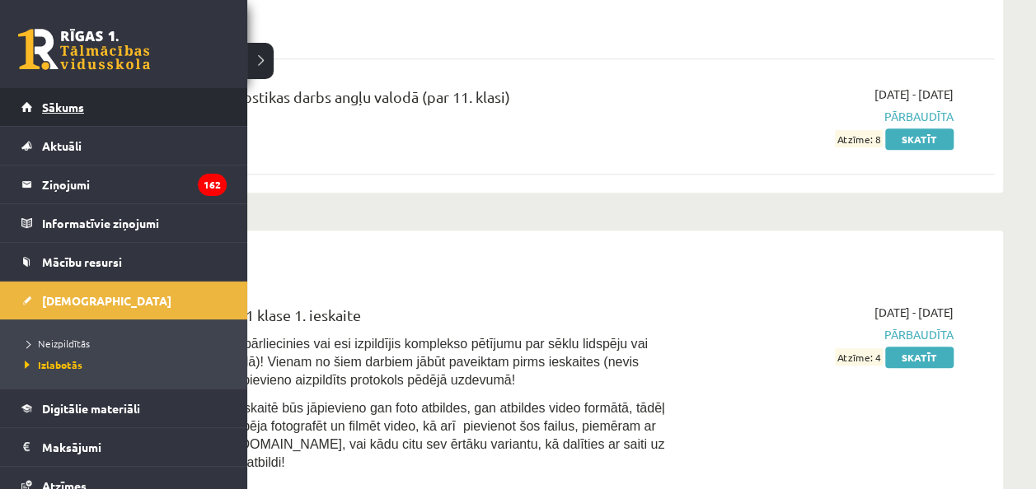
click at [46, 105] on span "Sākums" at bounding box center [63, 107] width 42 height 15
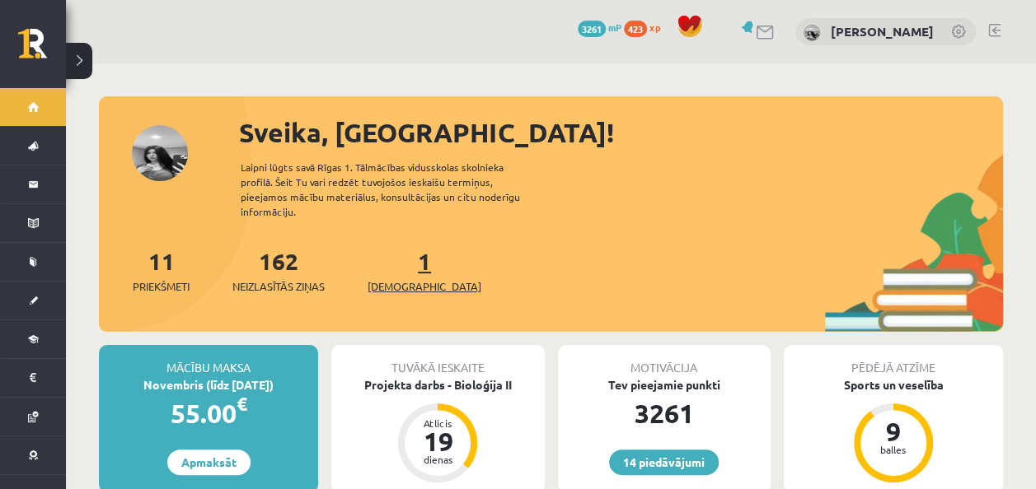
click at [394, 255] on link "1 Ieskaites" at bounding box center [424, 270] width 114 height 49
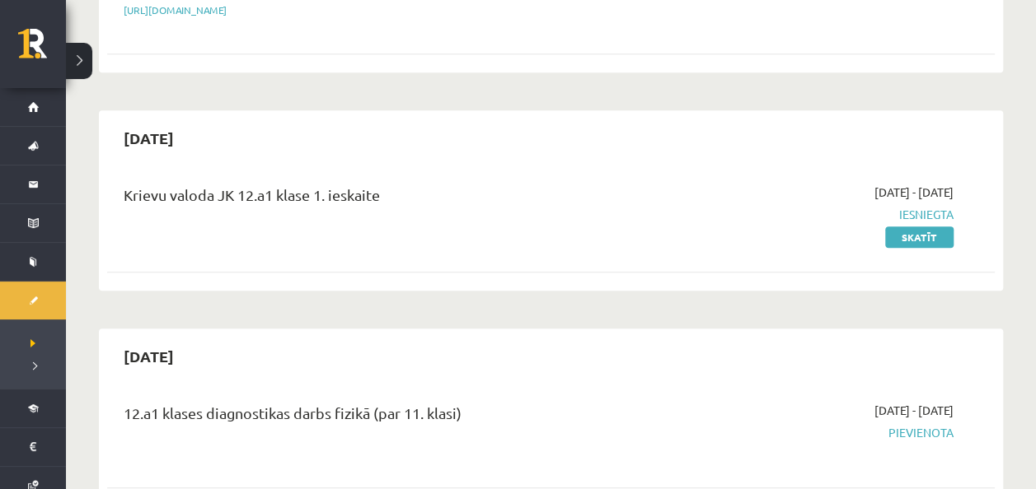
scroll to position [442, 0]
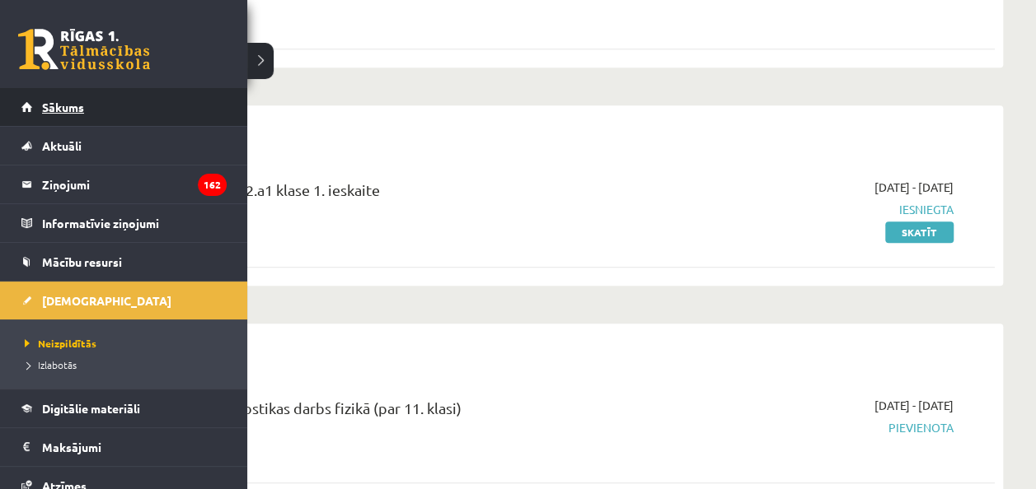
click at [49, 112] on span "Sākums" at bounding box center [63, 107] width 42 height 15
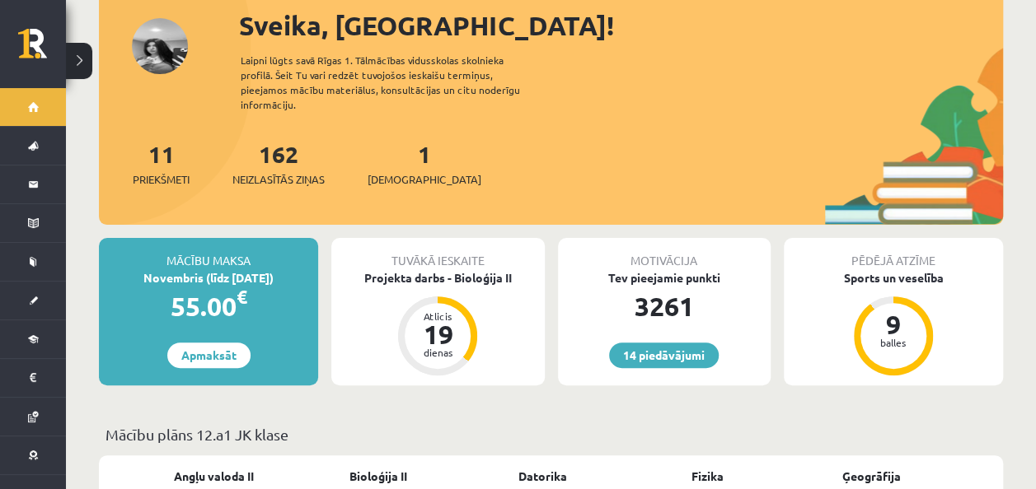
scroll to position [110, 0]
